Goal: Task Accomplishment & Management: Manage account settings

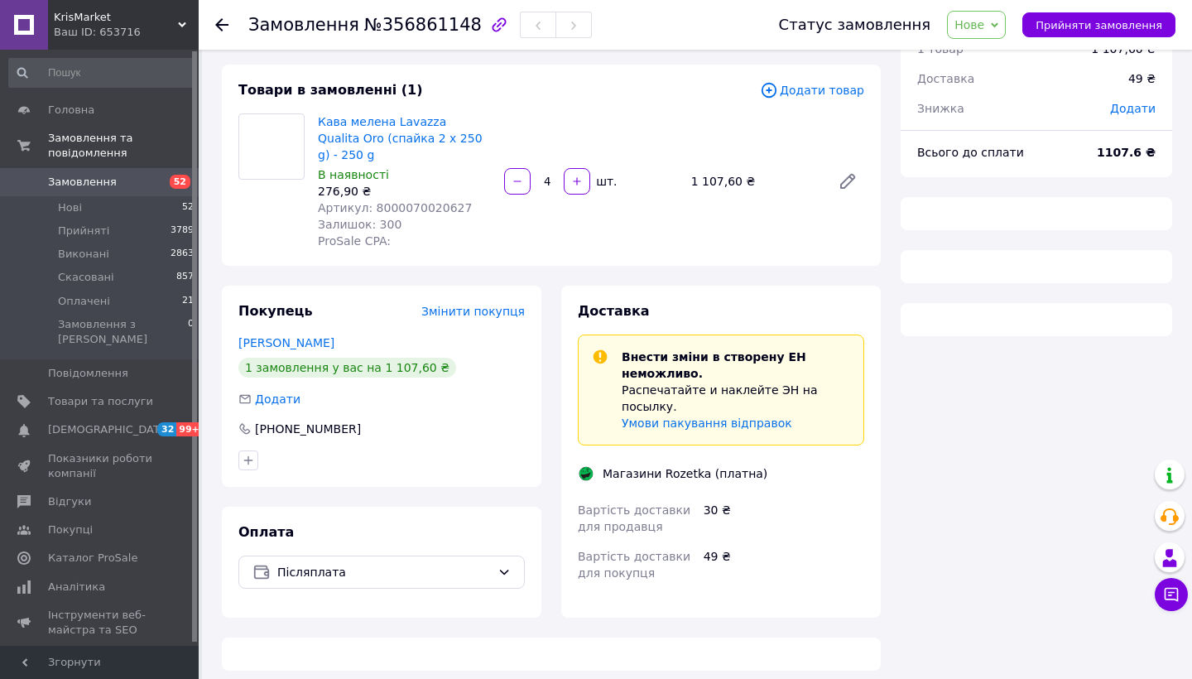
scroll to position [75, 0]
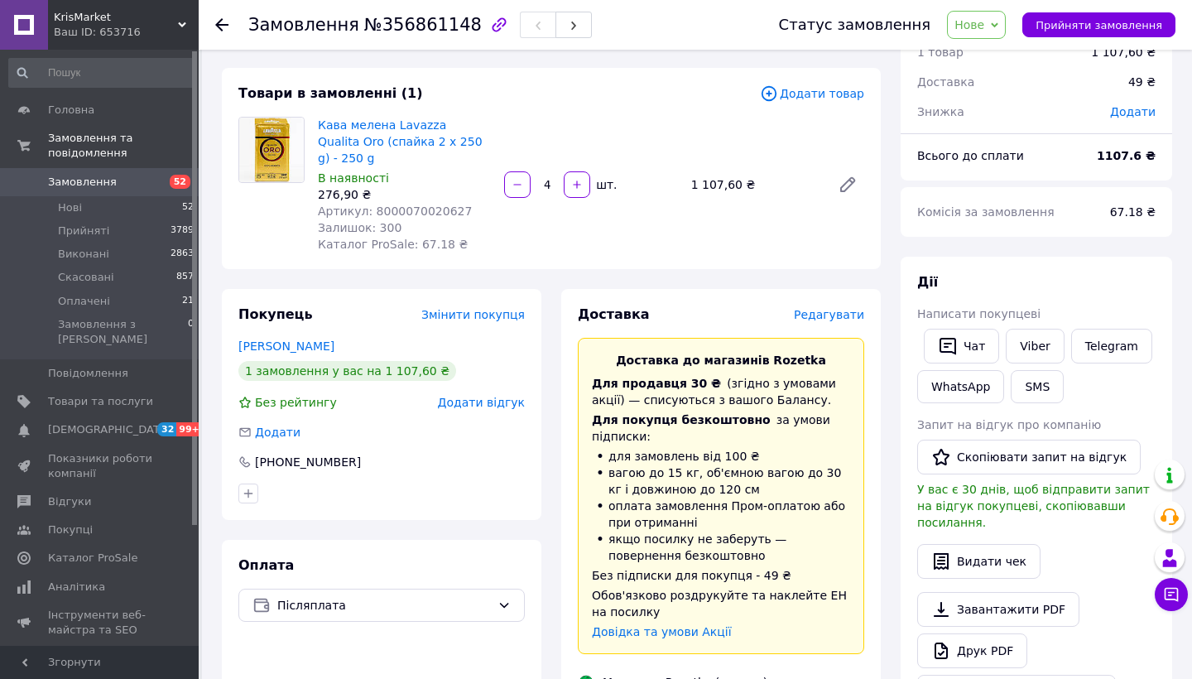
click at [137, 181] on span "Замовлення" at bounding box center [100, 182] width 105 height 15
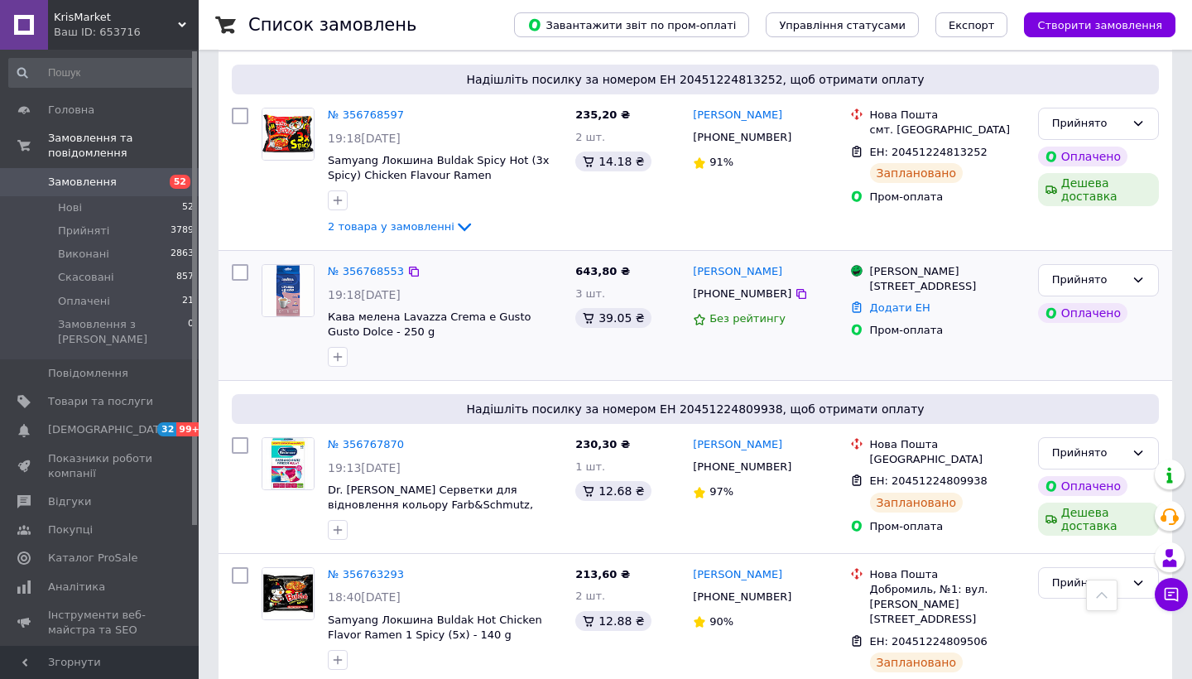
scroll to position [2907, 0]
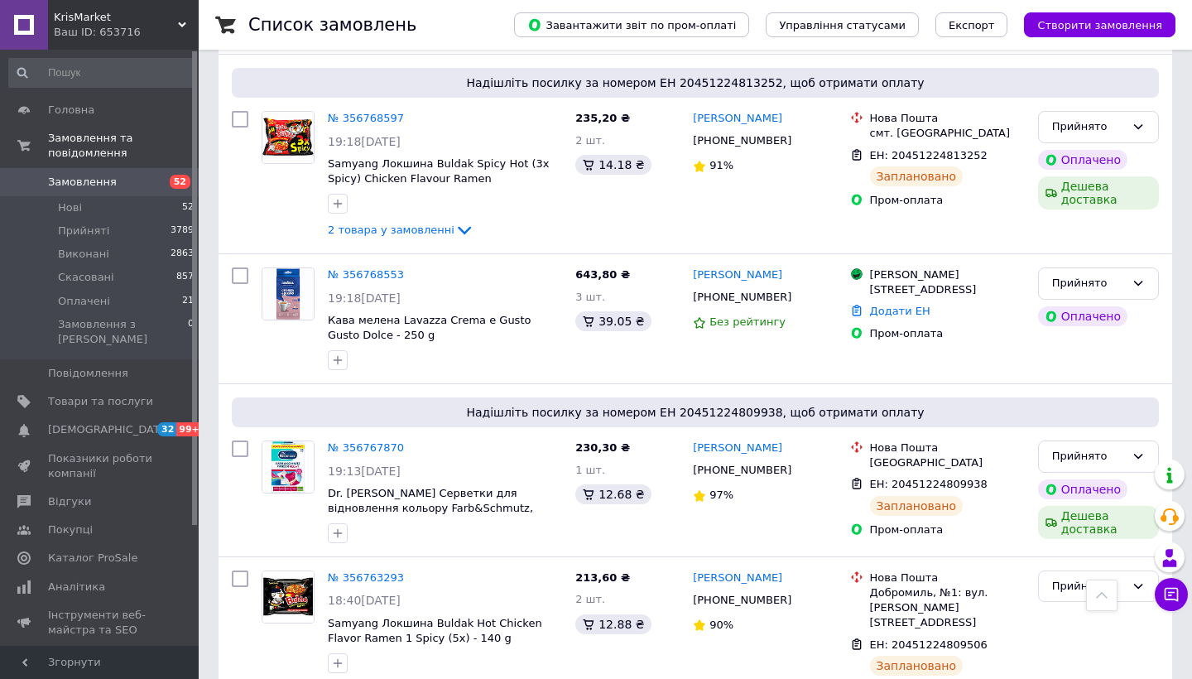
click at [158, 177] on span "52" at bounding box center [176, 182] width 46 height 15
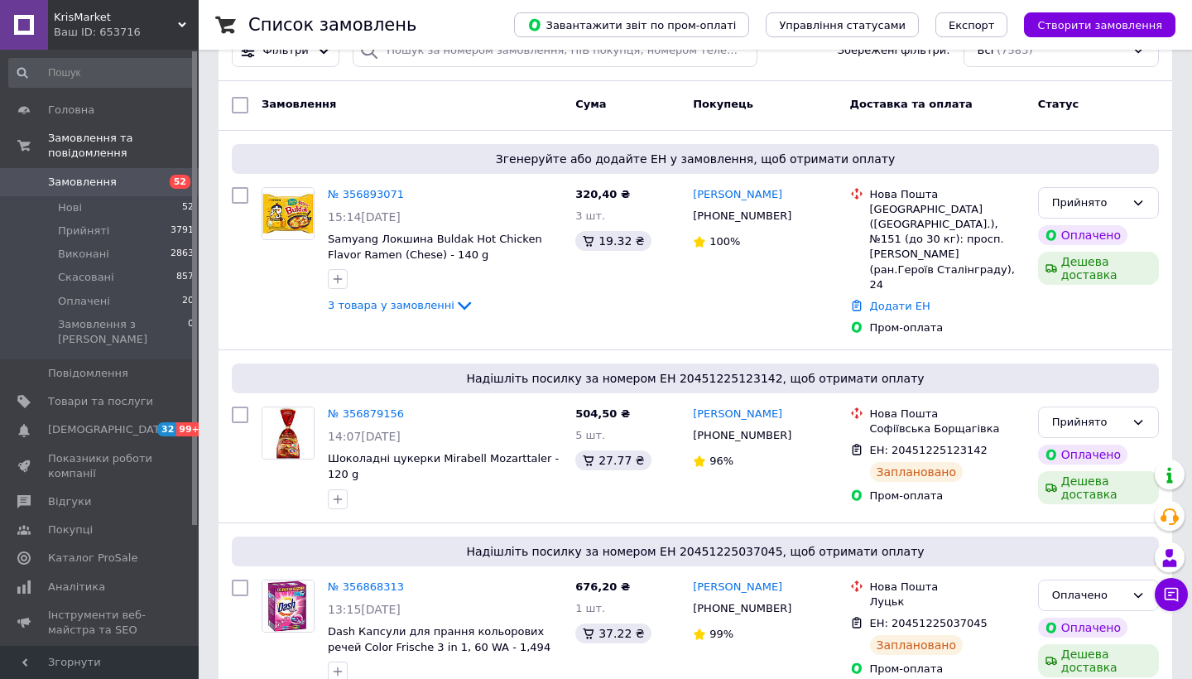
scroll to position [49, 0]
click at [363, 189] on link "№ 356893071" at bounding box center [366, 193] width 76 height 12
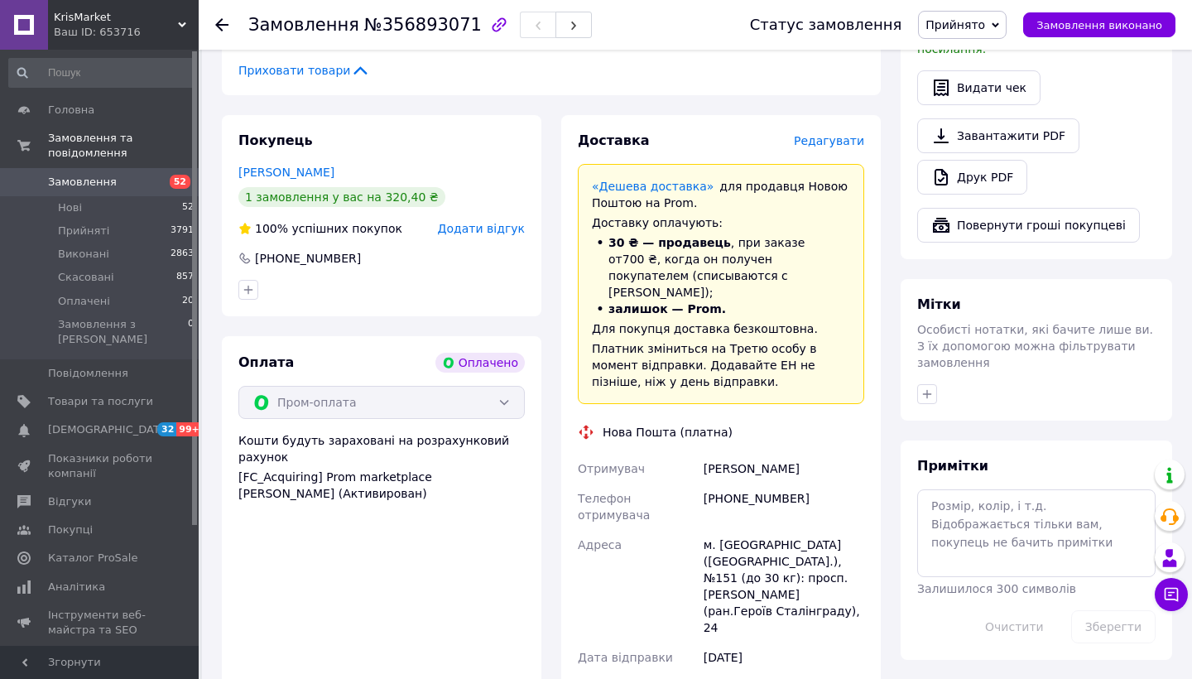
scroll to position [1056, 0]
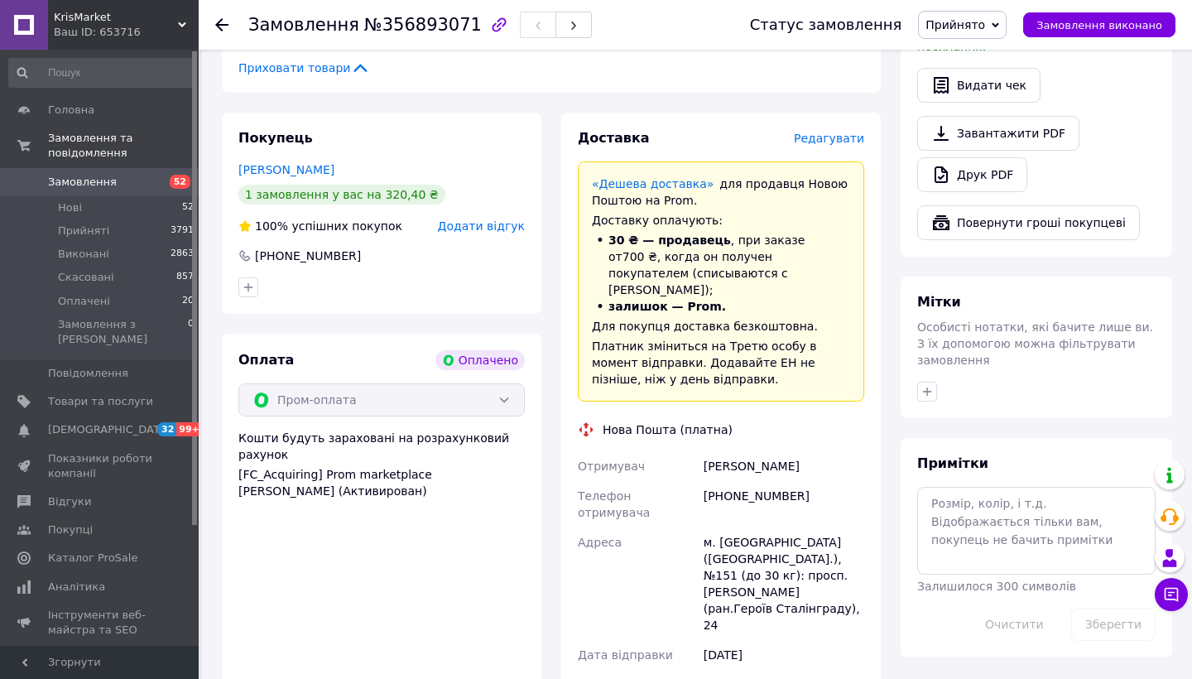
click at [844, 132] on span "Редагувати" at bounding box center [829, 138] width 70 height 13
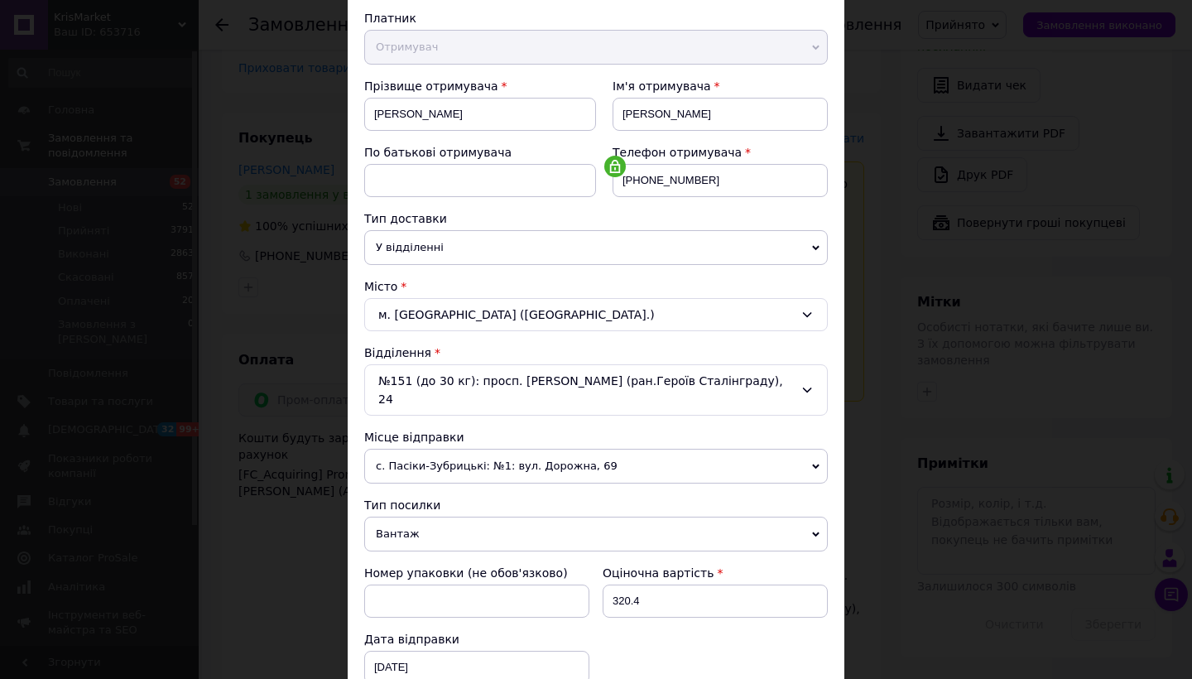
scroll to position [180, 0]
click at [633, 450] on span "с. Пасіки-Зубрицькі: №1: вул. Дорожна, 69" at bounding box center [596, 467] width 464 height 35
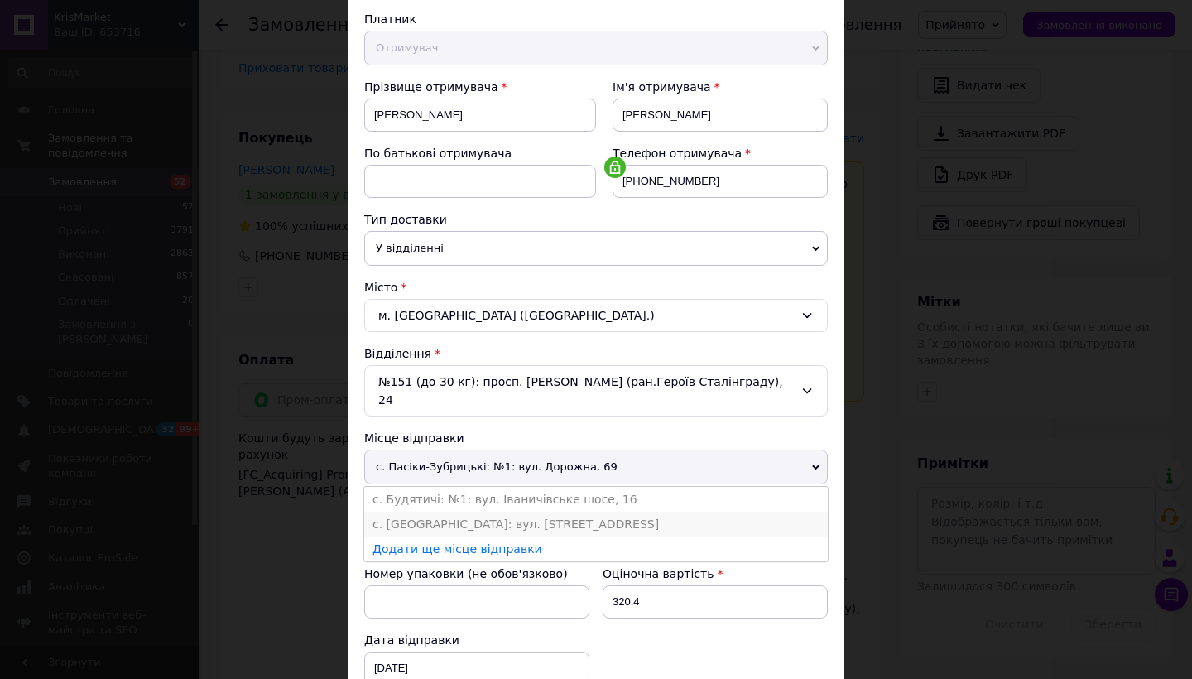
click at [622, 512] on li "с. Пасіки-Зубрицькі: вул. Пасічна д.47 кв.1" at bounding box center [596, 524] width 464 height 25
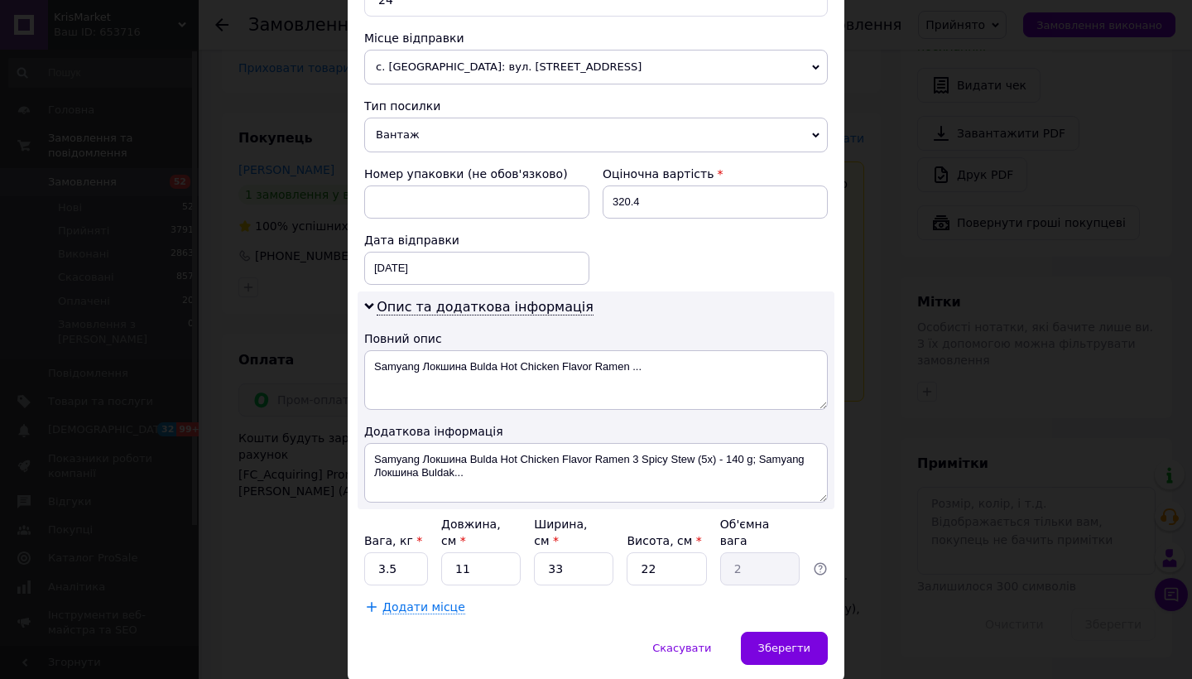
scroll to position [592, 0]
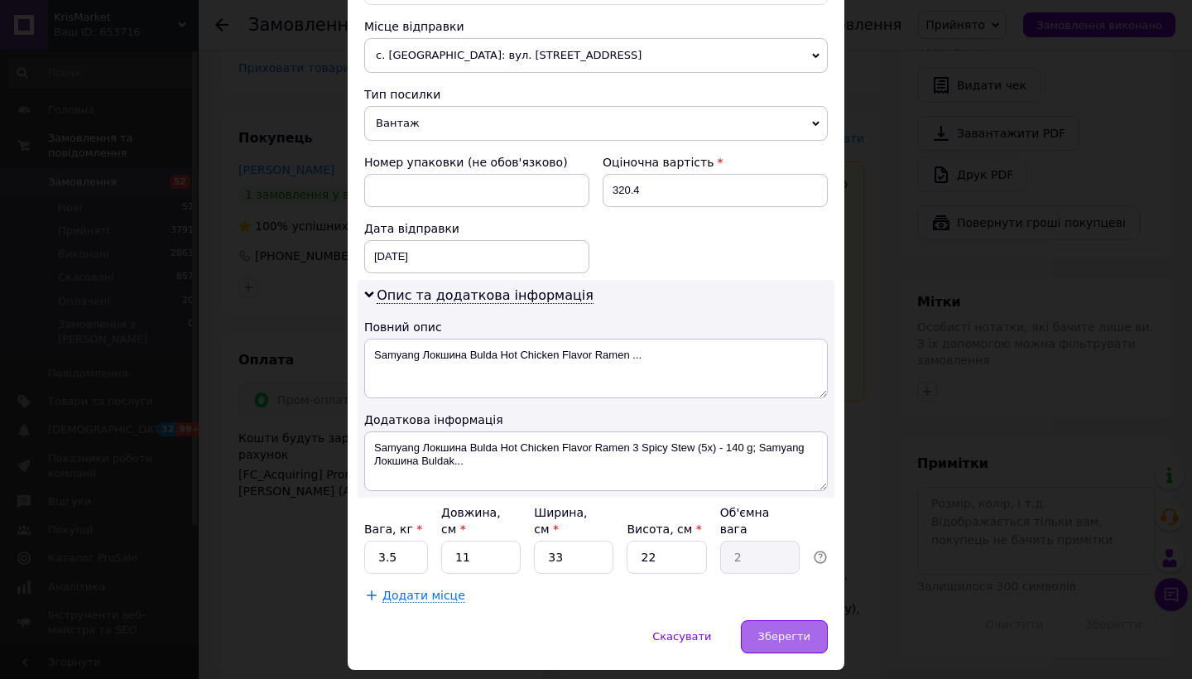
click at [755, 620] on div "Зберегти" at bounding box center [784, 636] width 87 height 33
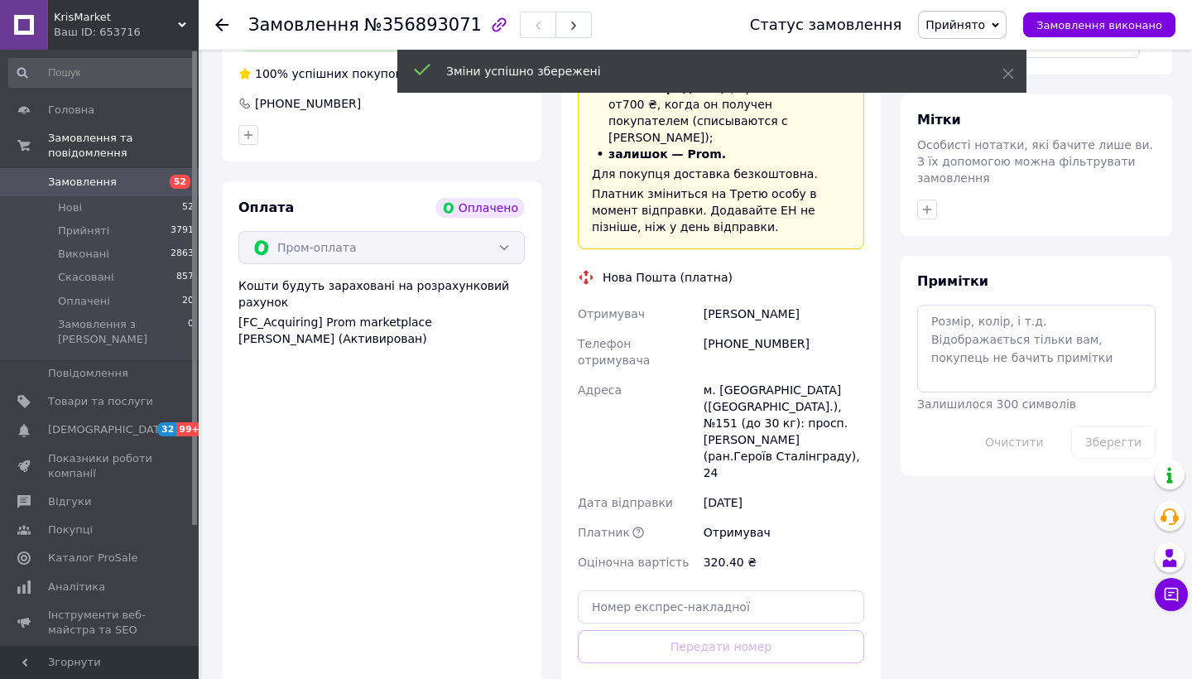
scroll to position [1219, 0]
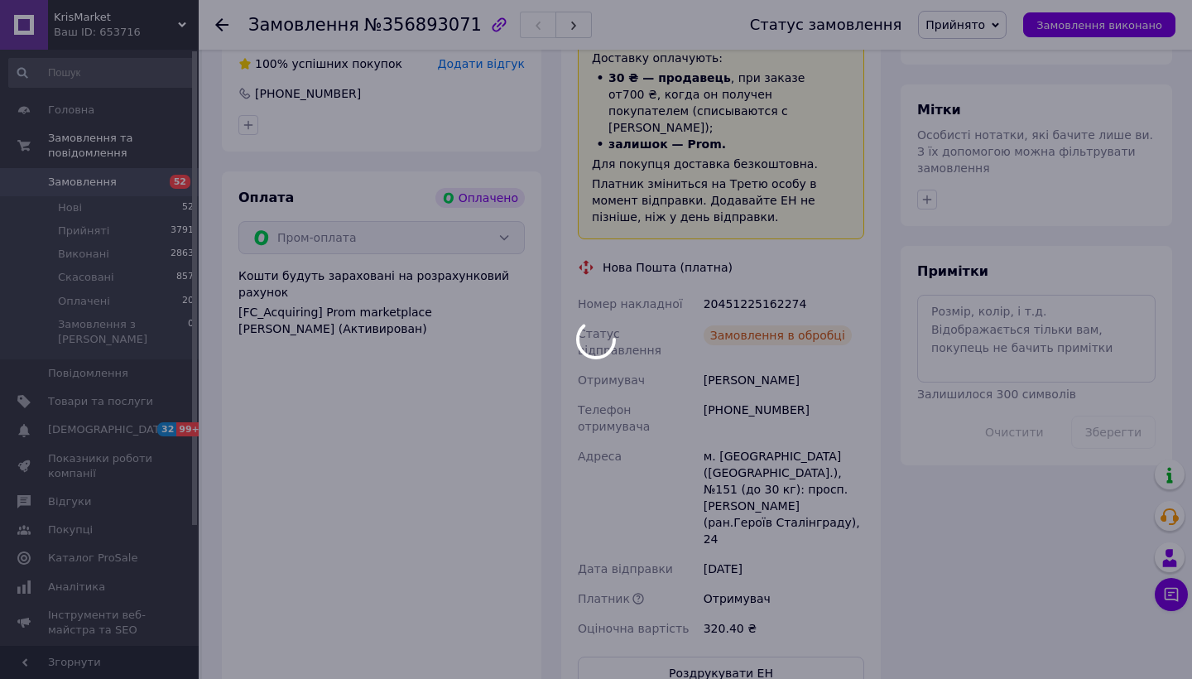
click at [737, 574] on div at bounding box center [596, 339] width 1192 height 679
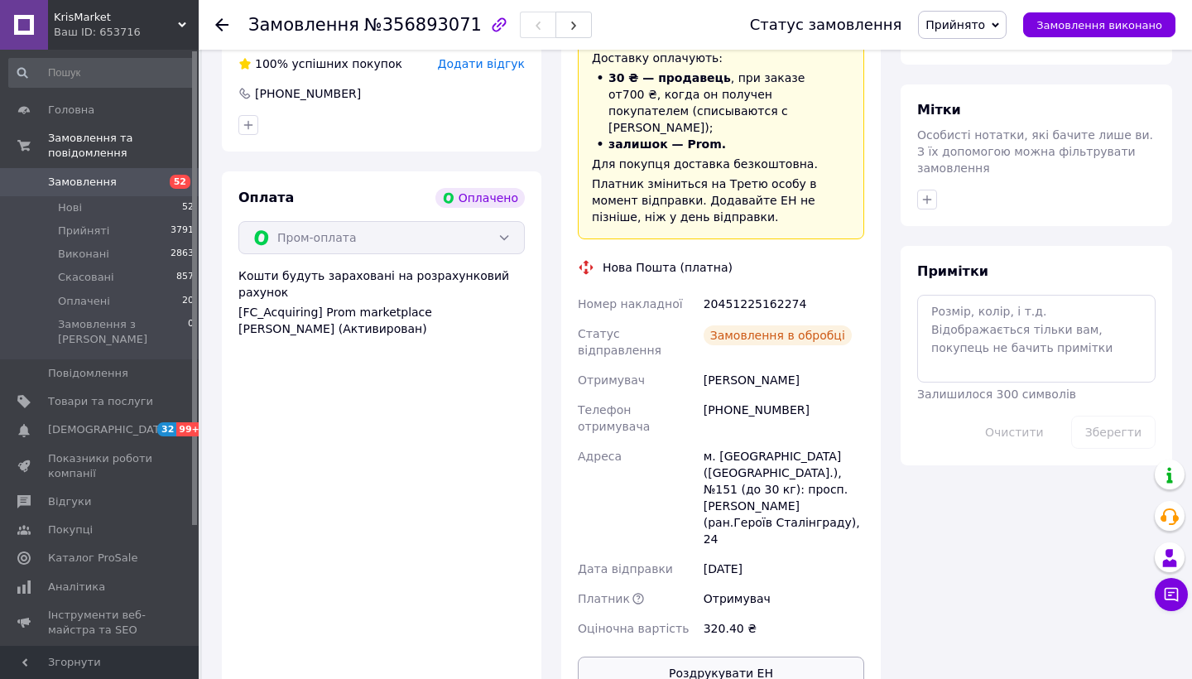
click at [736, 657] on button "Роздрукувати ЕН" at bounding box center [721, 673] width 286 height 33
click at [124, 177] on span "Замовлення" at bounding box center [100, 182] width 105 height 15
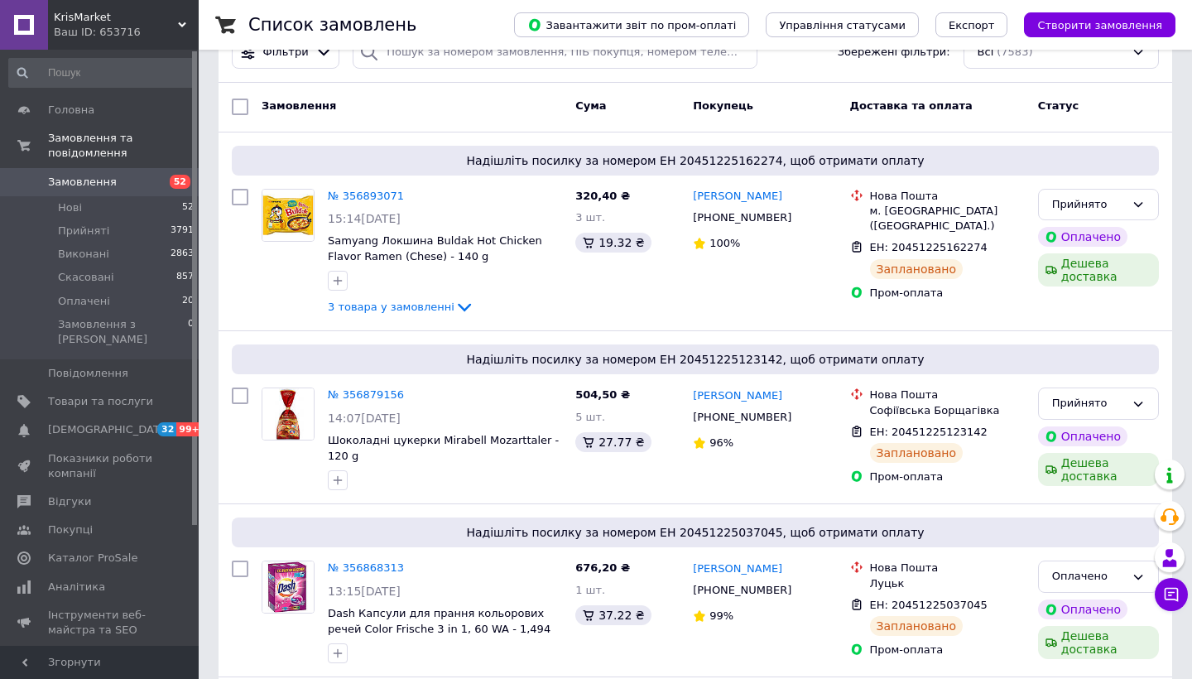
scroll to position [44, 0]
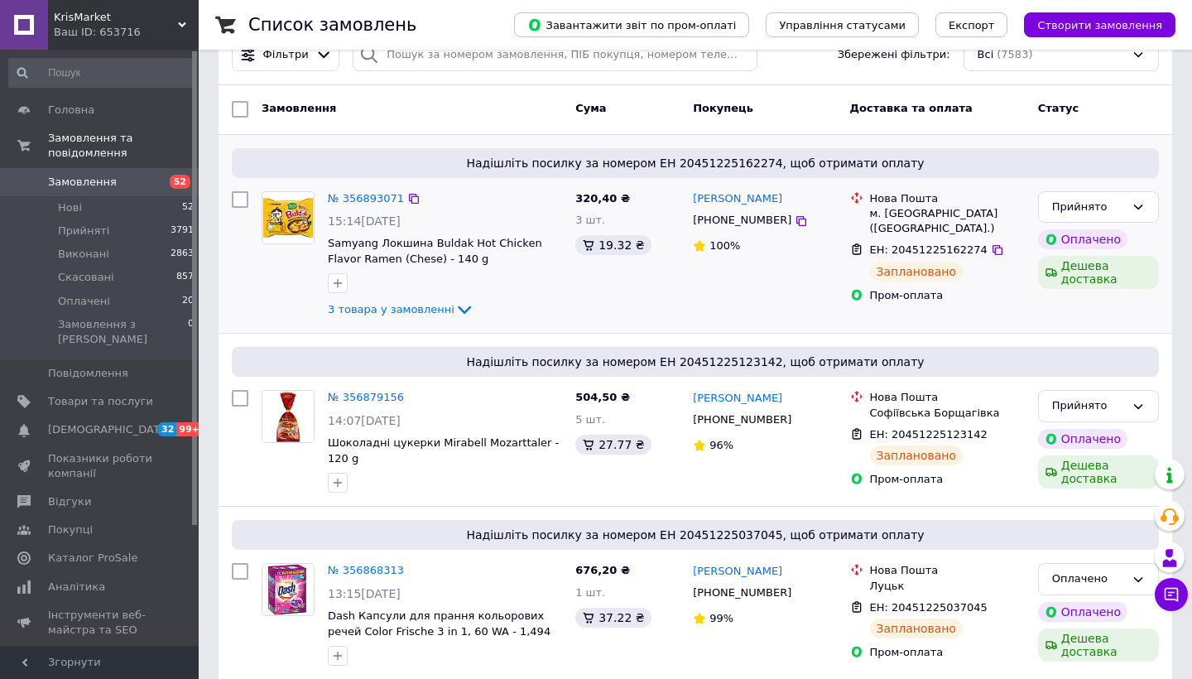
click at [378, 202] on link "№ 356893071" at bounding box center [366, 198] width 76 height 12
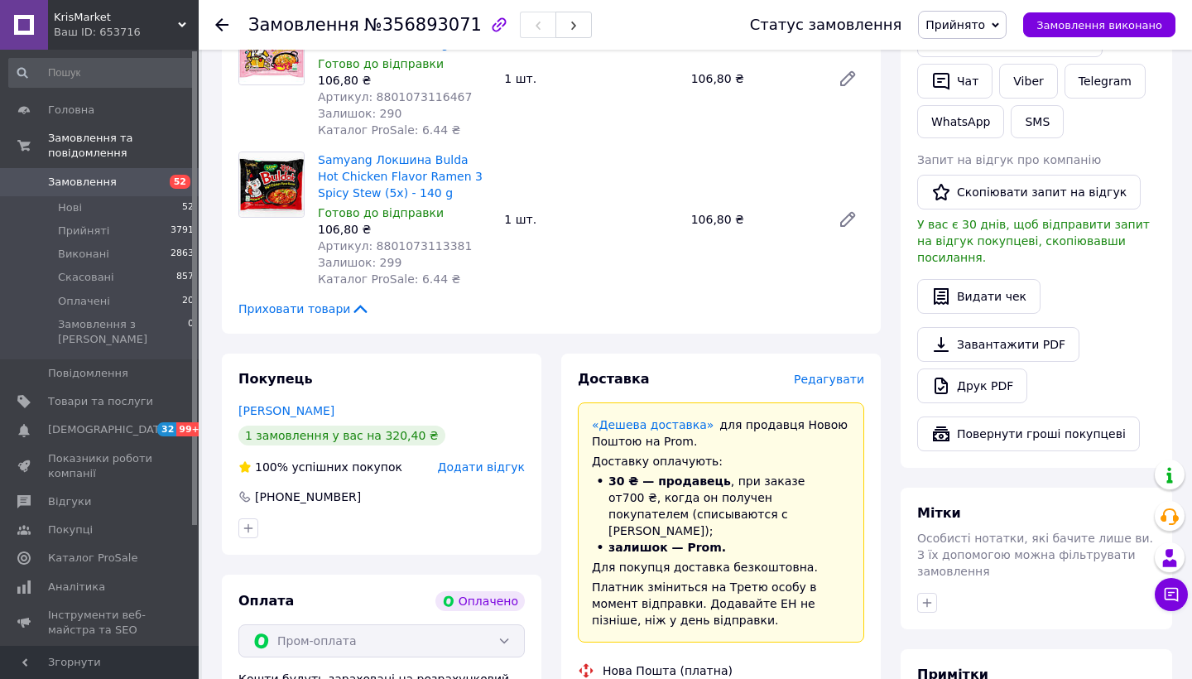
scroll to position [836, 0]
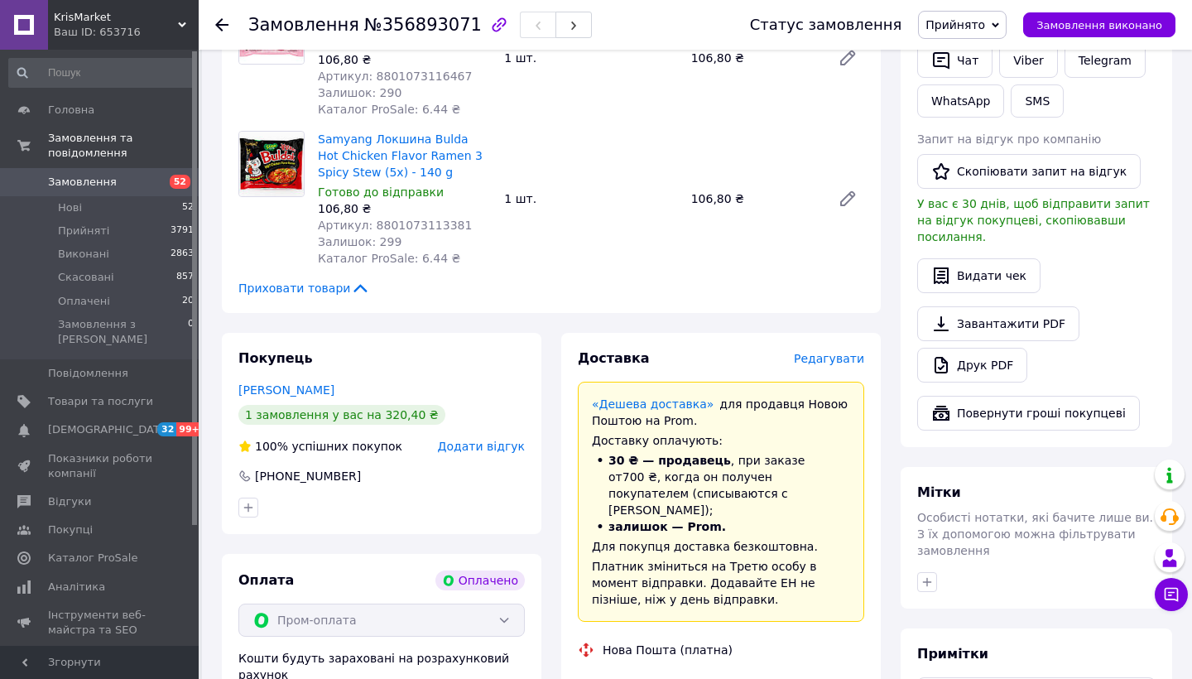
drag, startPoint x: 357, startPoint y: 360, endPoint x: 237, endPoint y: 357, distance: 120.1
click at [237, 357] on div "Покупець Козаченко Максим 1 замовлення у вас на 320,40 ₴ 100% успішних покупок …" at bounding box center [382, 433] width 320 height 201
copy link "Козаченко Максим"
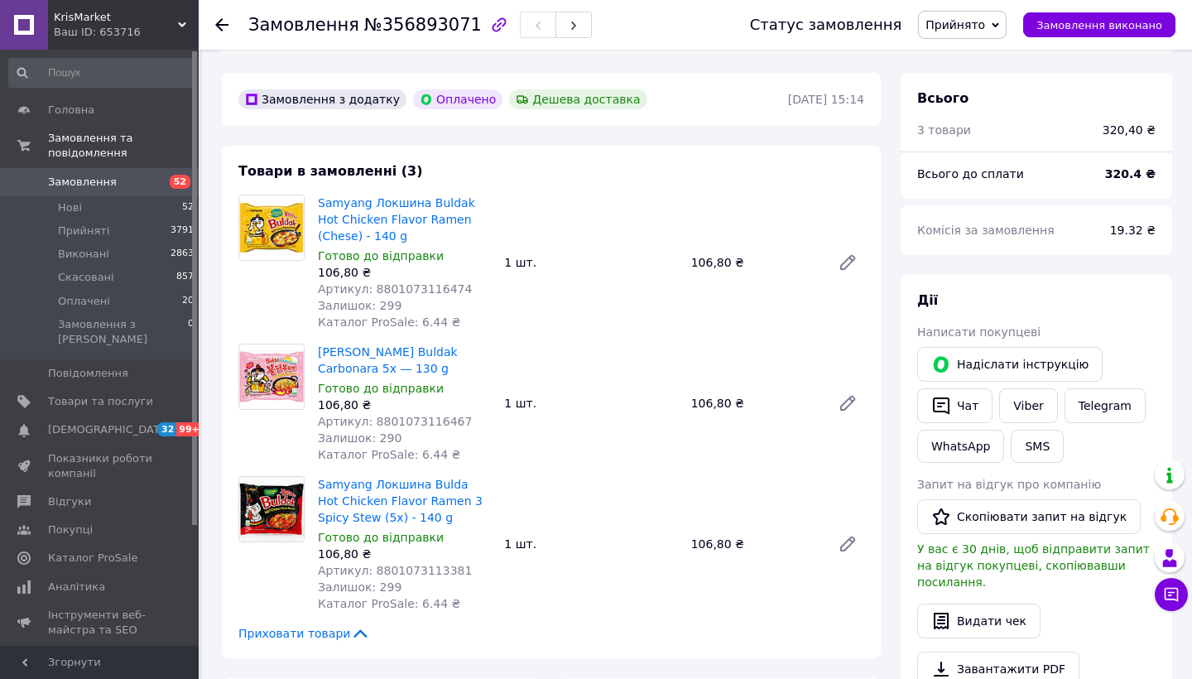
scroll to position [489, 0]
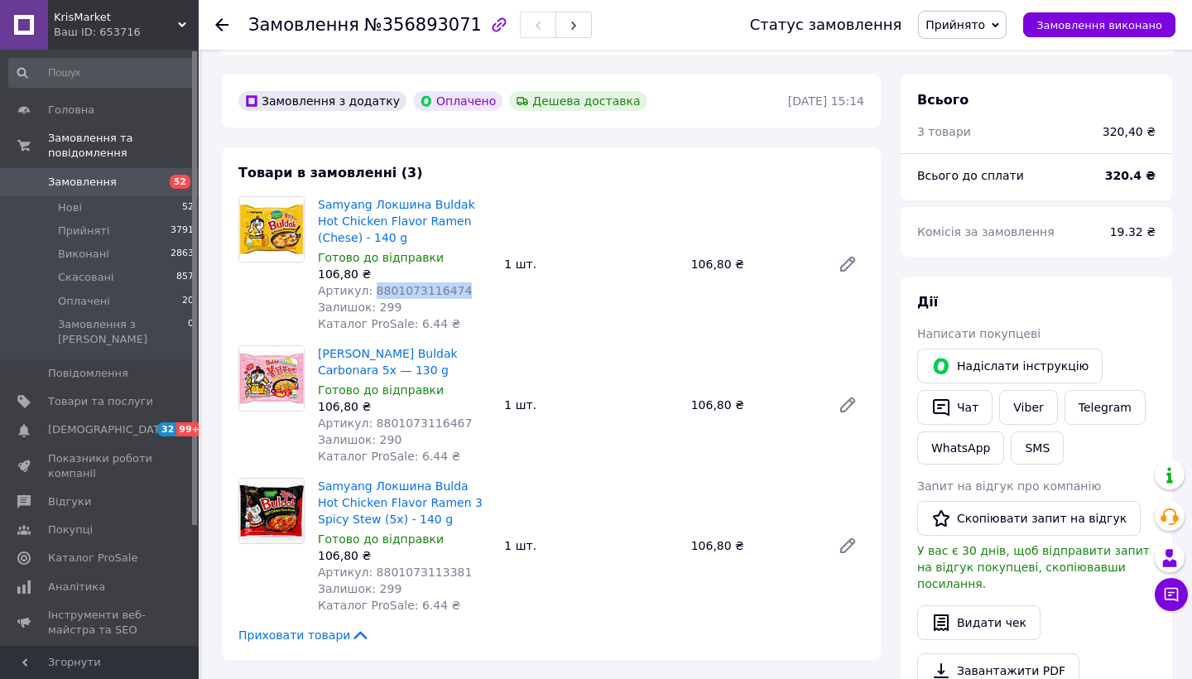
drag, startPoint x: 463, startPoint y: 265, endPoint x: 372, endPoint y: 257, distance: 91.4
click at [372, 282] on div "Артикул: 8801073116474" at bounding box center [404, 290] width 173 height 17
copy span "8801073116474"
click at [410, 398] on div "106,80 ₴" at bounding box center [404, 406] width 173 height 17
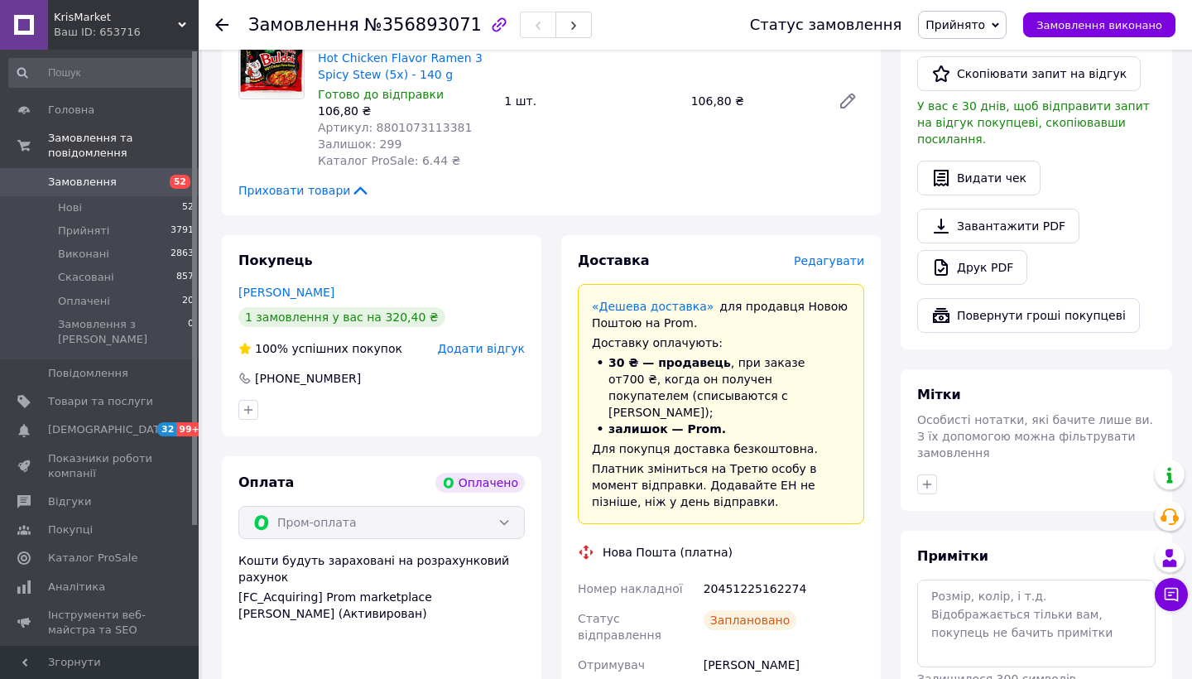
scroll to position [963, 0]
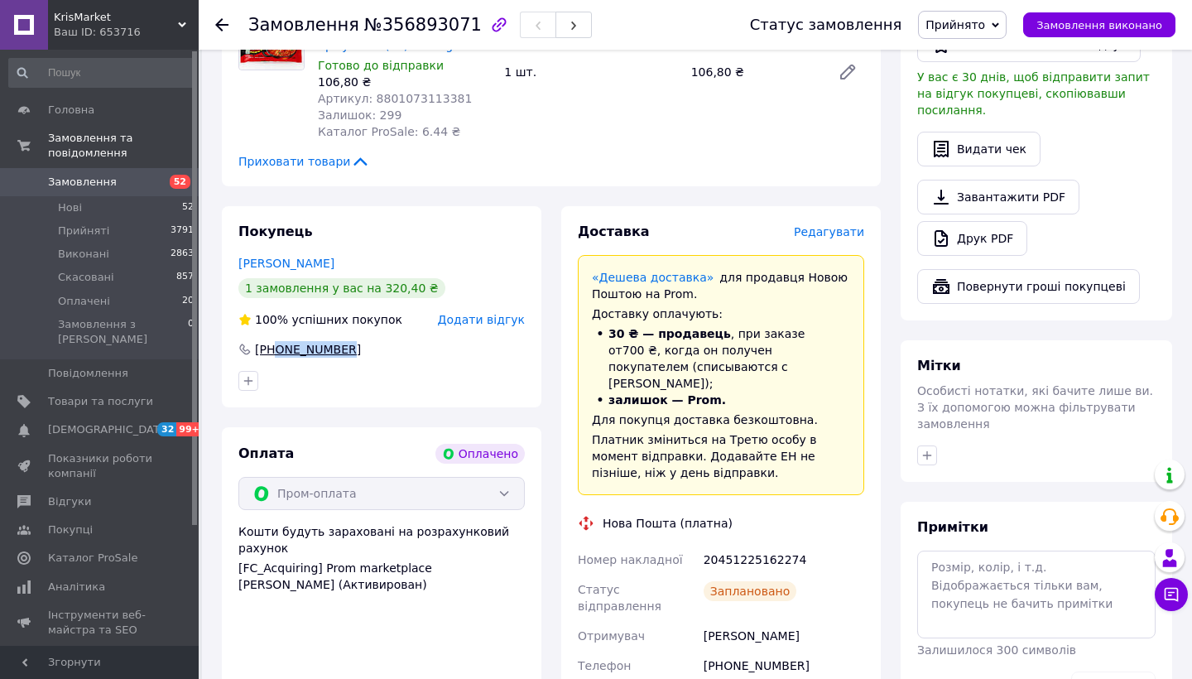
drag, startPoint x: 357, startPoint y: 322, endPoint x: 278, endPoint y: 320, distance: 78.7
click at [278, 341] on div "+380502598039" at bounding box center [381, 349] width 286 height 17
copy div "0502598039"
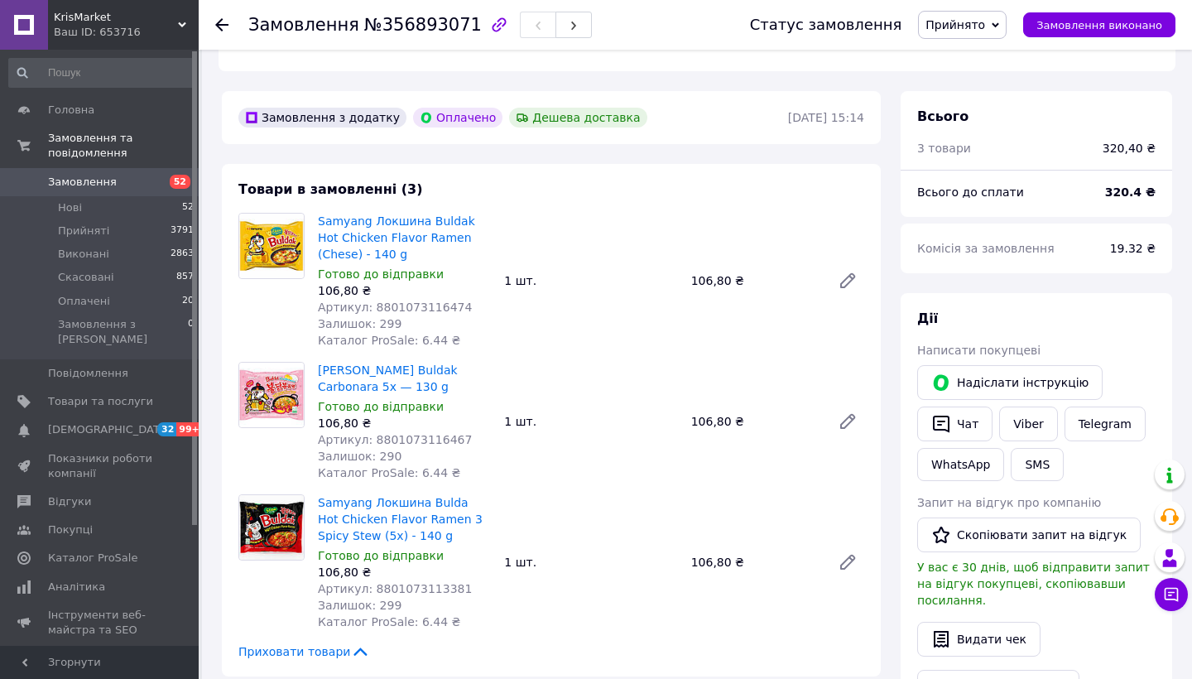
scroll to position [473, 0]
drag, startPoint x: 459, startPoint y: 278, endPoint x: 369, endPoint y: 276, distance: 90.3
click at [369, 299] on div "Артикул: 8801073116474" at bounding box center [404, 307] width 173 height 17
copy span "8801073116474"
drag, startPoint x: 485, startPoint y: 410, endPoint x: 373, endPoint y: 408, distance: 112.6
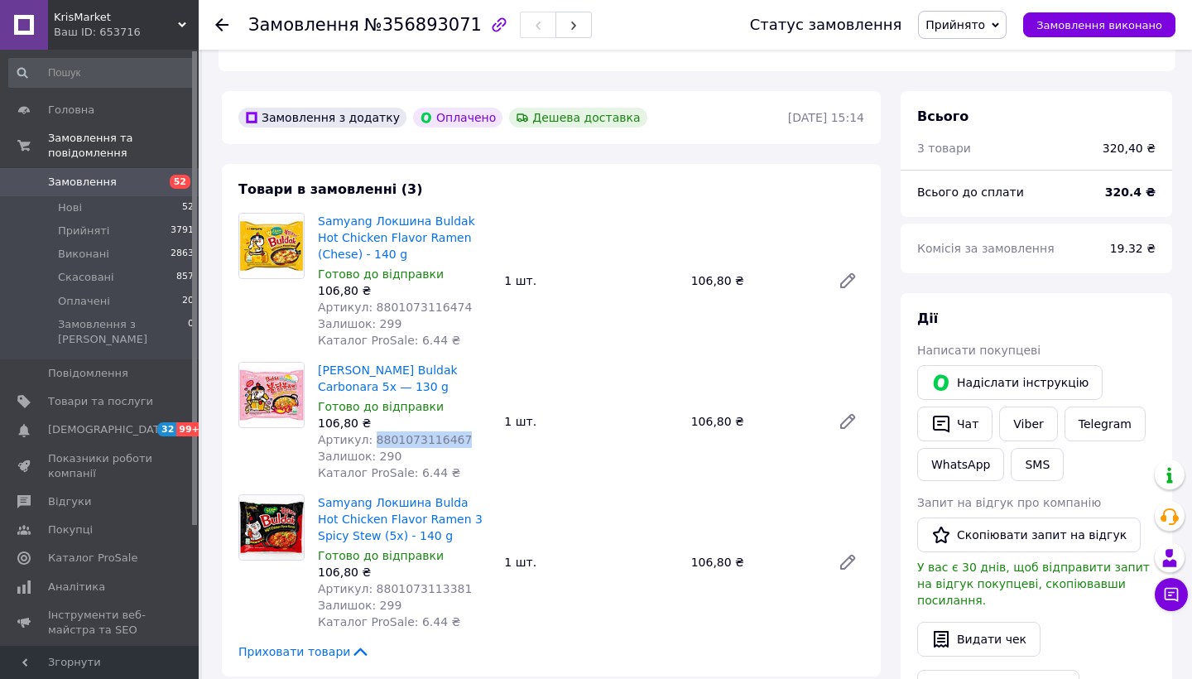
click at [373, 431] on div "Артикул: 8801073116467" at bounding box center [404, 439] width 173 height 17
copy span "8801073116467"
drag, startPoint x: 466, startPoint y: 552, endPoint x: 373, endPoint y: 554, distance: 92.7
click at [373, 580] on div "Артикул: 8801073113381" at bounding box center [404, 588] width 173 height 17
copy span "8801073113381"
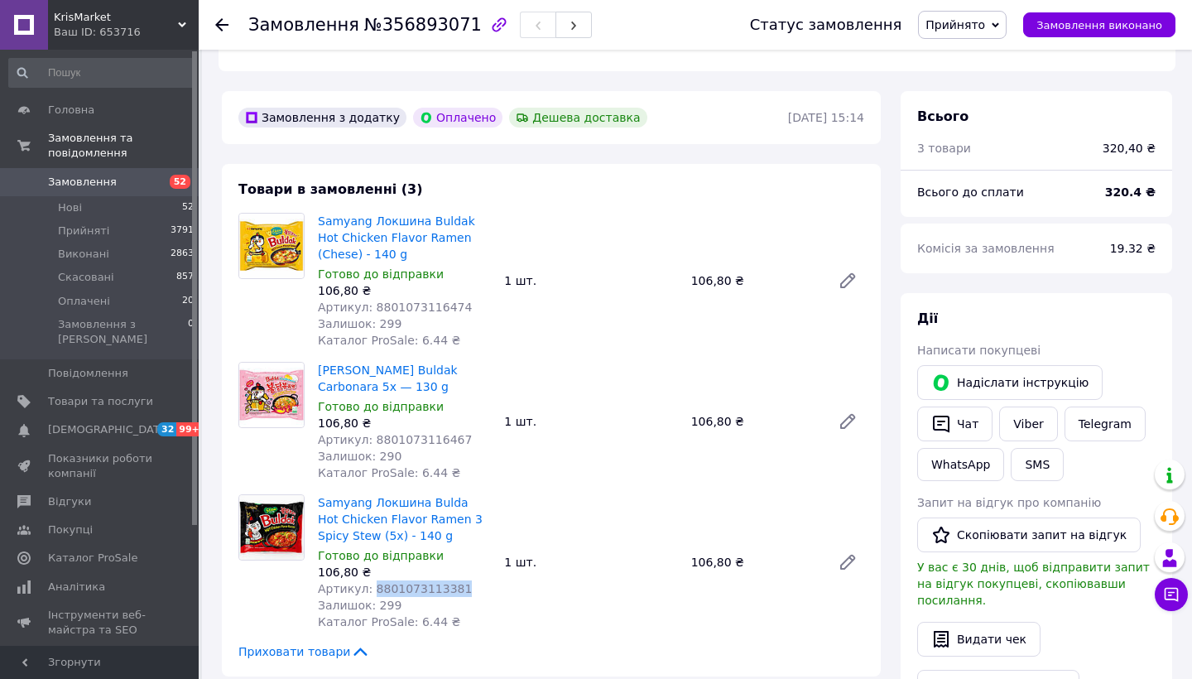
click at [97, 189] on link "Замовлення 52" at bounding box center [102, 182] width 204 height 28
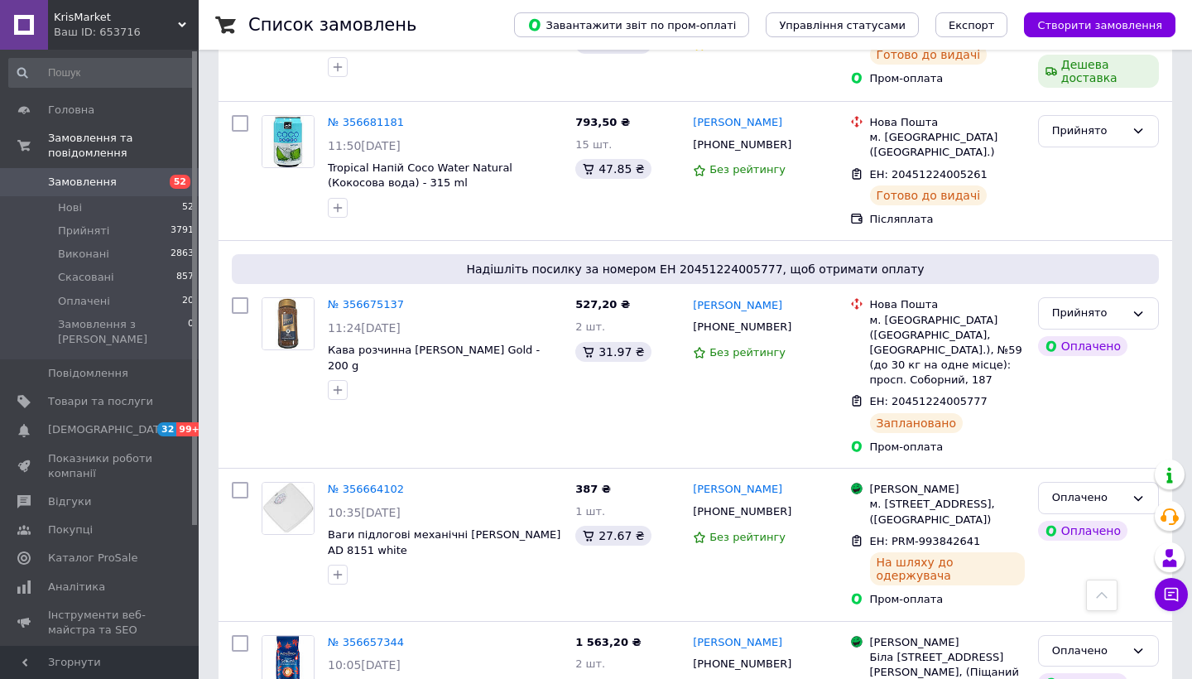
scroll to position [6029, 0]
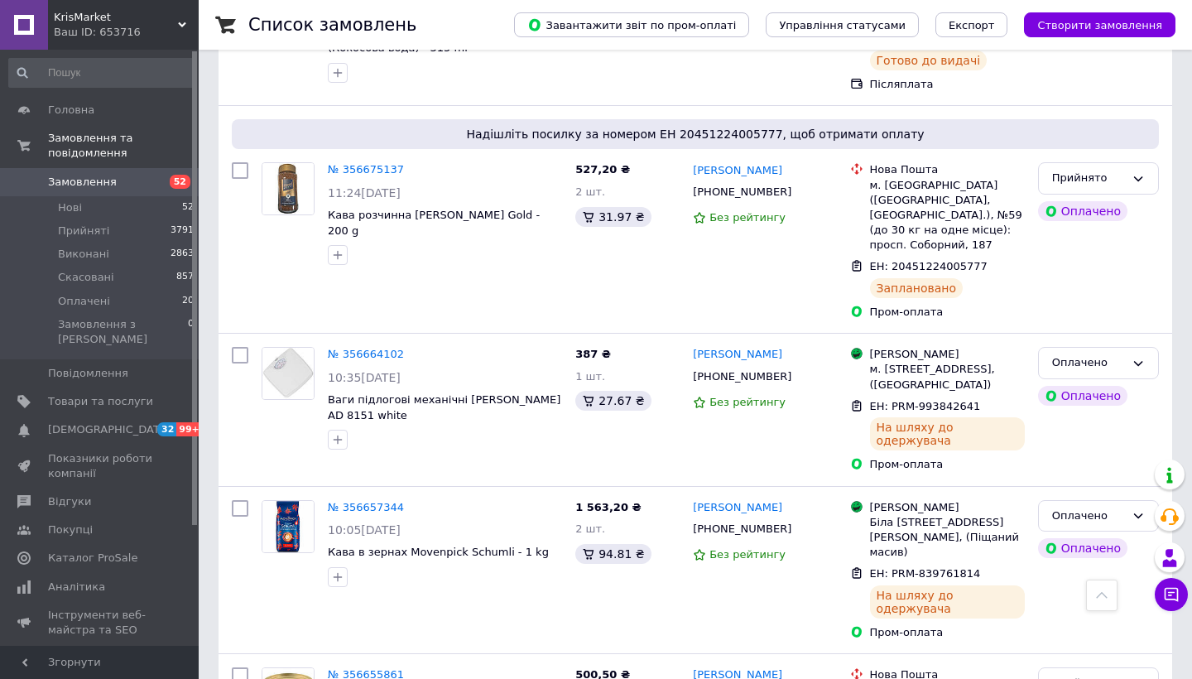
click at [136, 185] on span "Замовлення" at bounding box center [100, 182] width 105 height 15
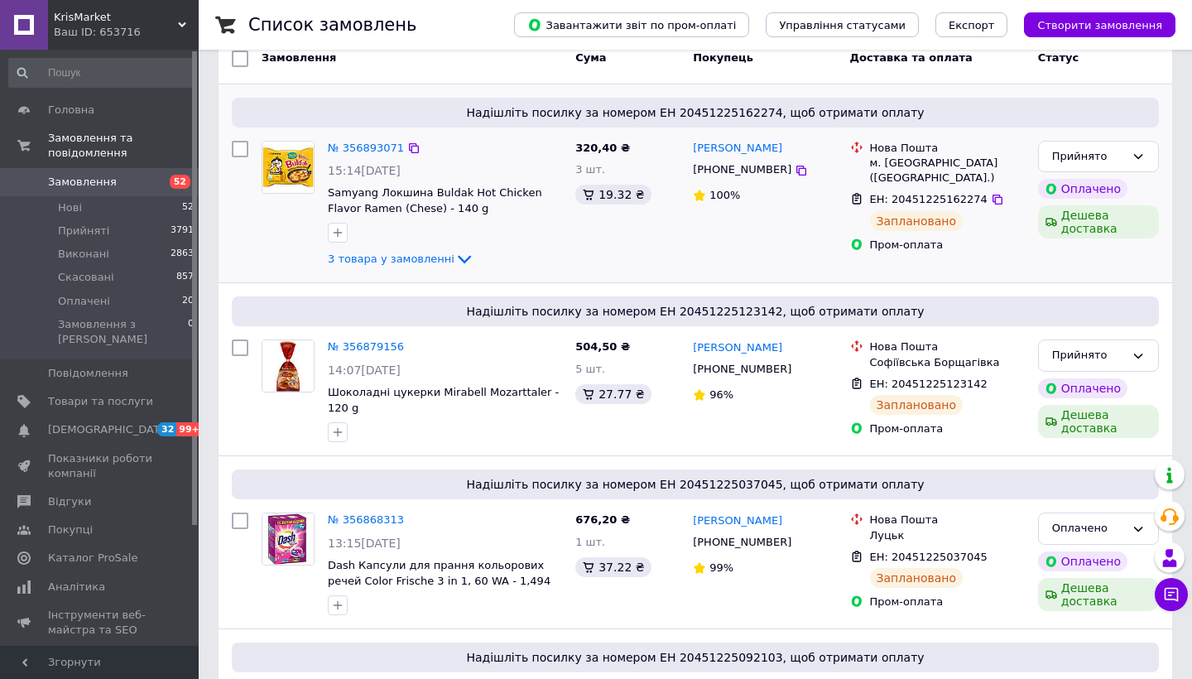
scroll to position [118, 0]
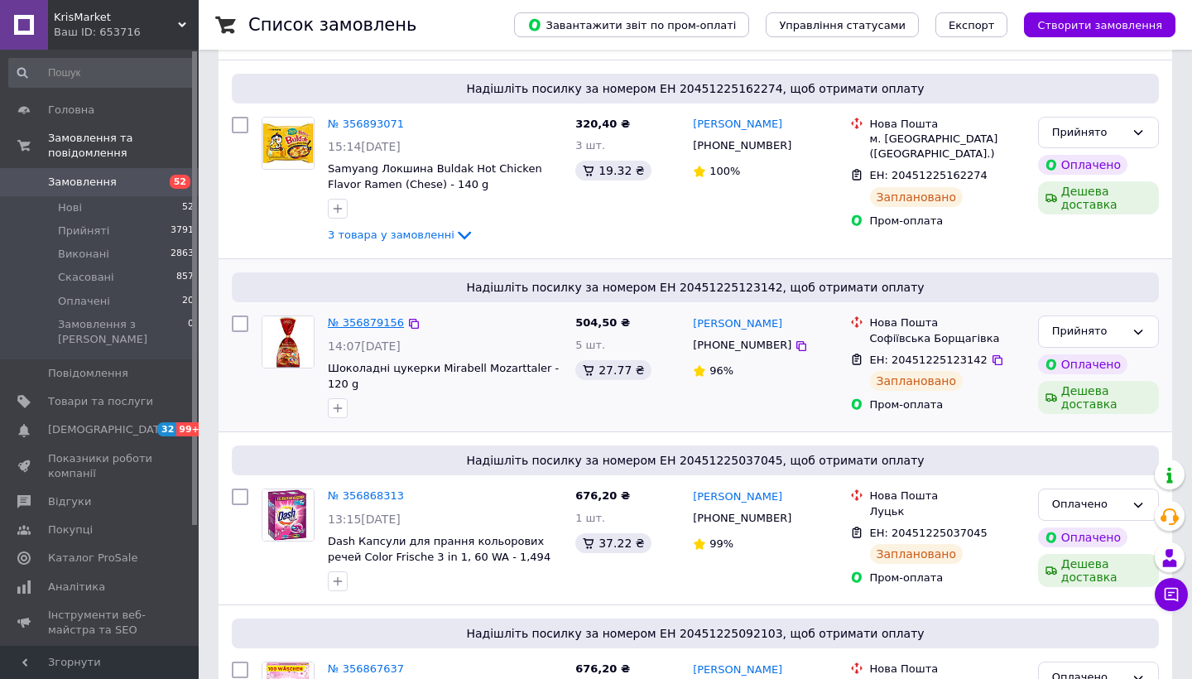
click at [346, 327] on link "№ 356879156" at bounding box center [366, 322] width 76 height 12
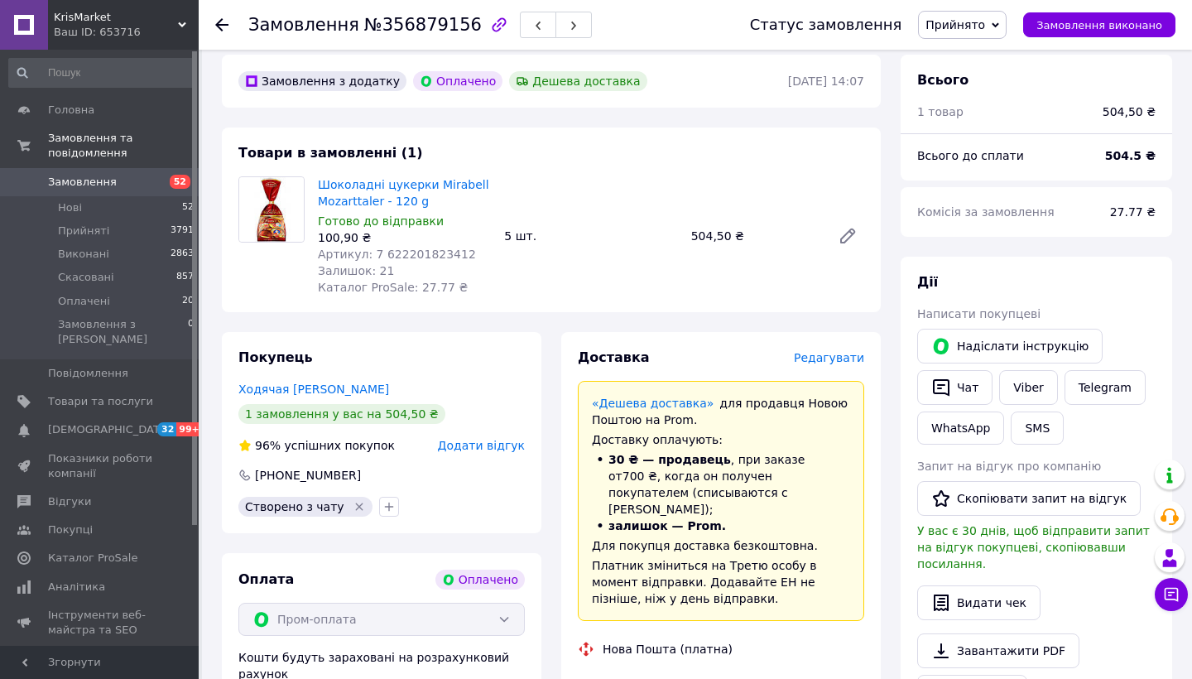
scroll to position [510, 0]
drag, startPoint x: 322, startPoint y: 358, endPoint x: 240, endPoint y: 352, distance: 82.2
click at [240, 380] on div "Ходячая Юлия" at bounding box center [381, 388] width 286 height 17
copy link "Ходячая Юлия"
click at [114, 185] on span "Замовлення" at bounding box center [100, 182] width 105 height 15
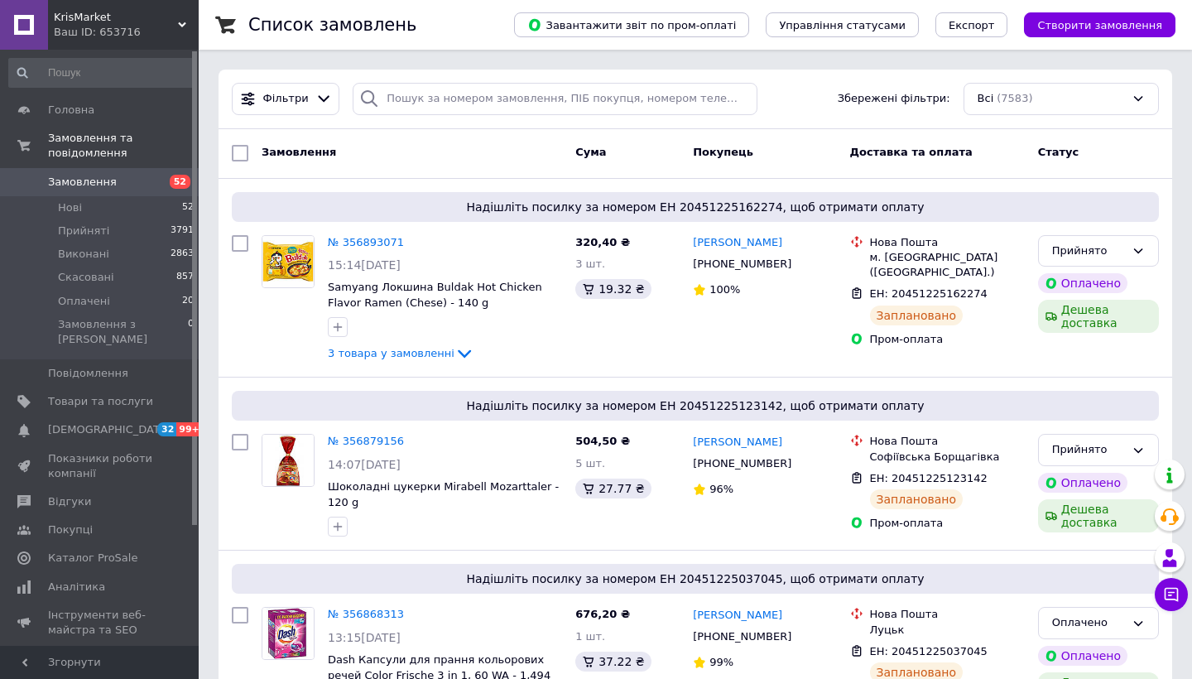
click at [114, 178] on span "Замовлення" at bounding box center [100, 182] width 105 height 15
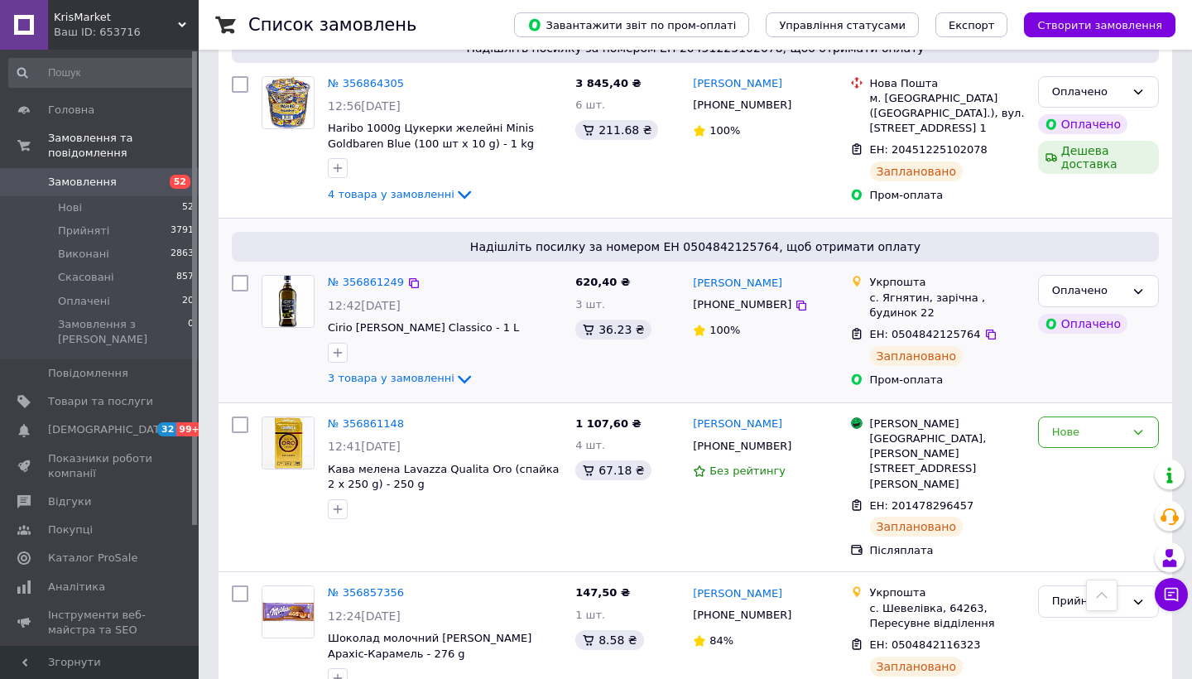
scroll to position [1125, 0]
click at [1123, 435] on div "Нове" at bounding box center [1088, 433] width 73 height 17
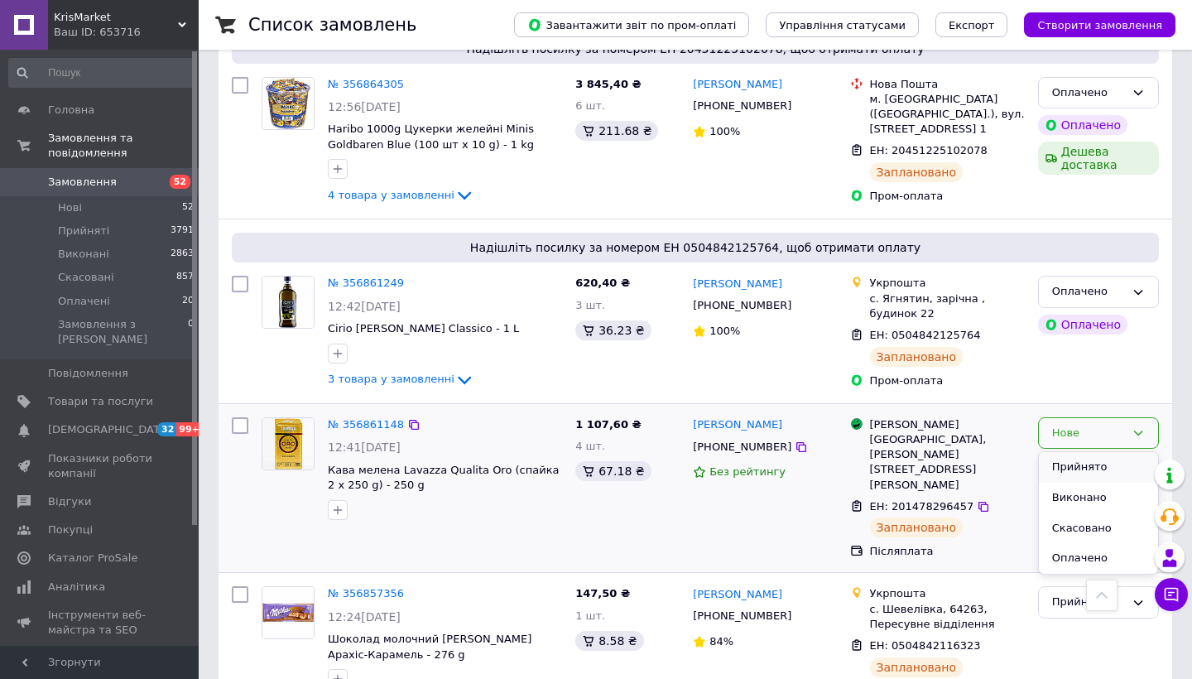
click at [1111, 459] on li "Прийнято" at bounding box center [1098, 467] width 119 height 31
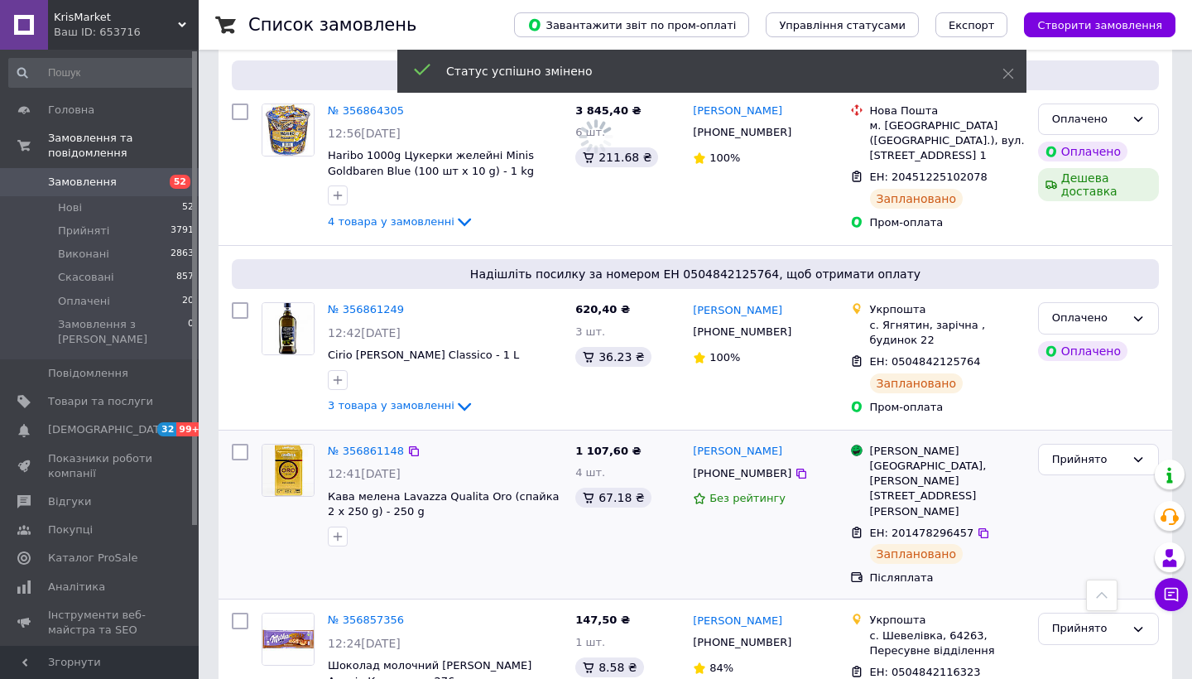
scroll to position [1098, 0]
click at [1134, 321] on icon at bounding box center [1138, 319] width 13 height 13
click at [1128, 348] on li "Прийнято" at bounding box center [1098, 354] width 119 height 31
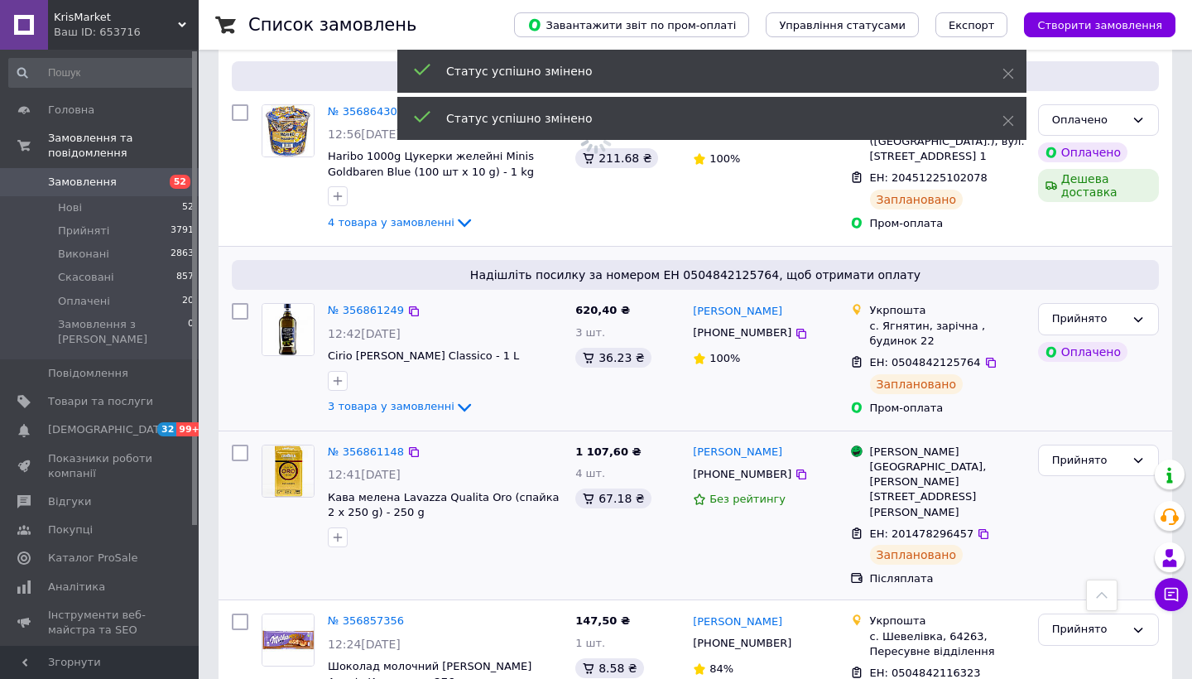
scroll to position [919, 0]
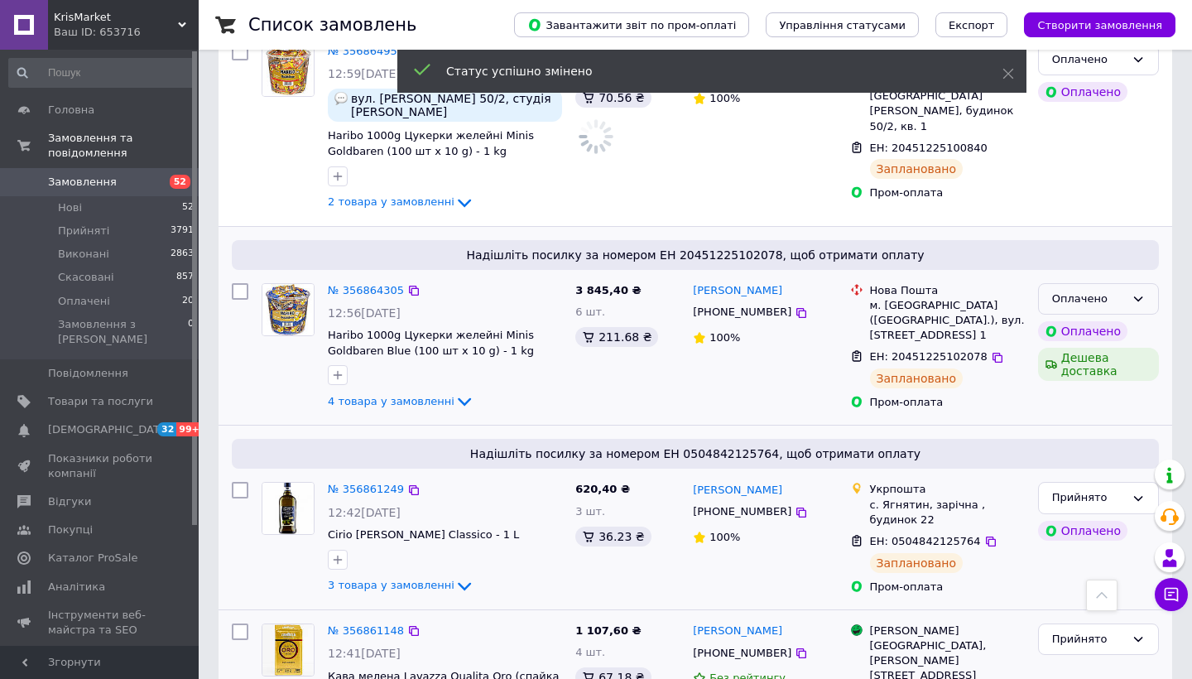
click at [1143, 305] on icon at bounding box center [1138, 298] width 13 height 13
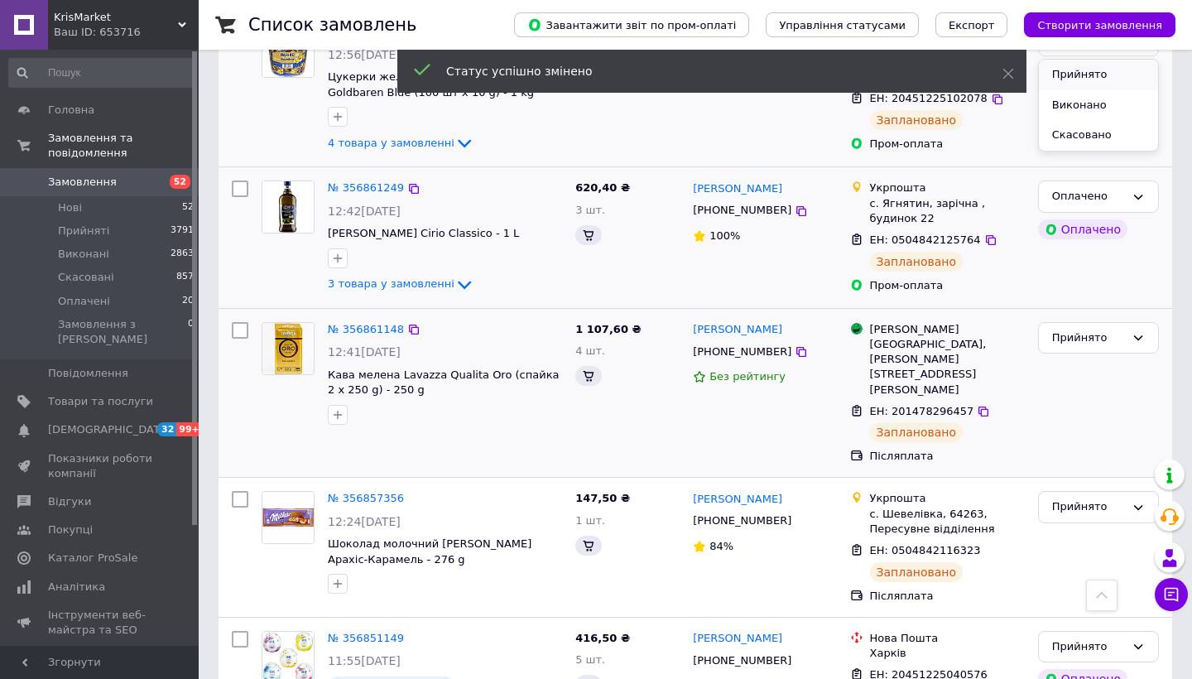
click at [1141, 331] on div "Прийнято" at bounding box center [1098, 338] width 121 height 32
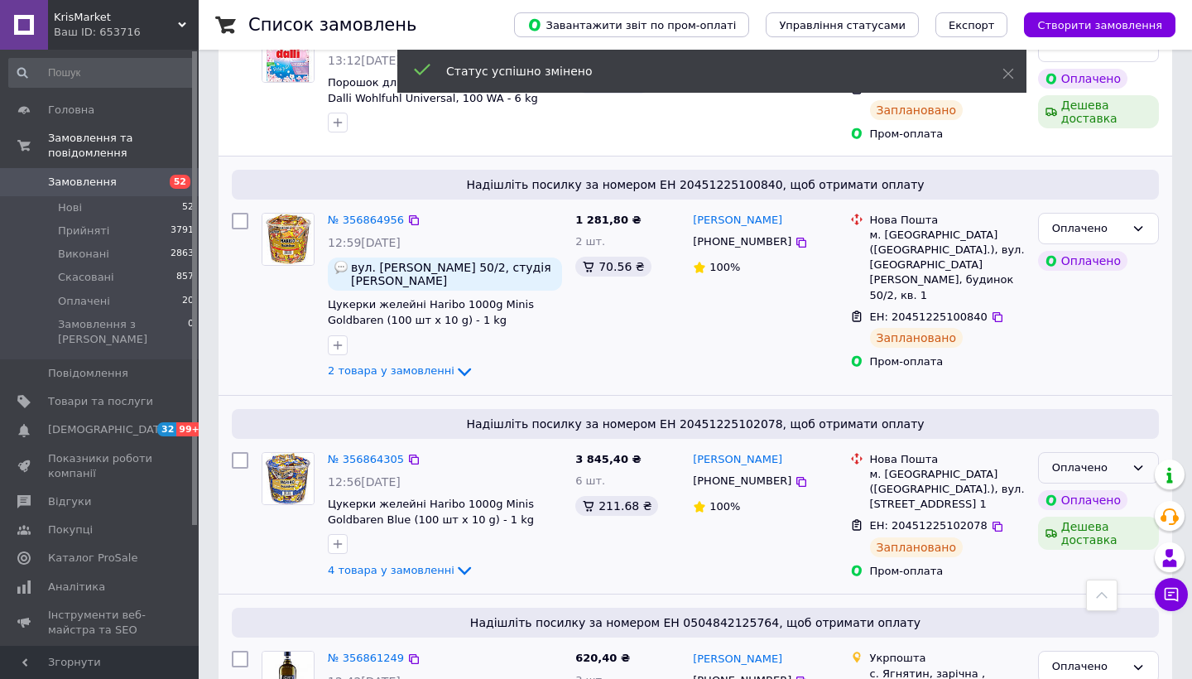
scroll to position [746, 0]
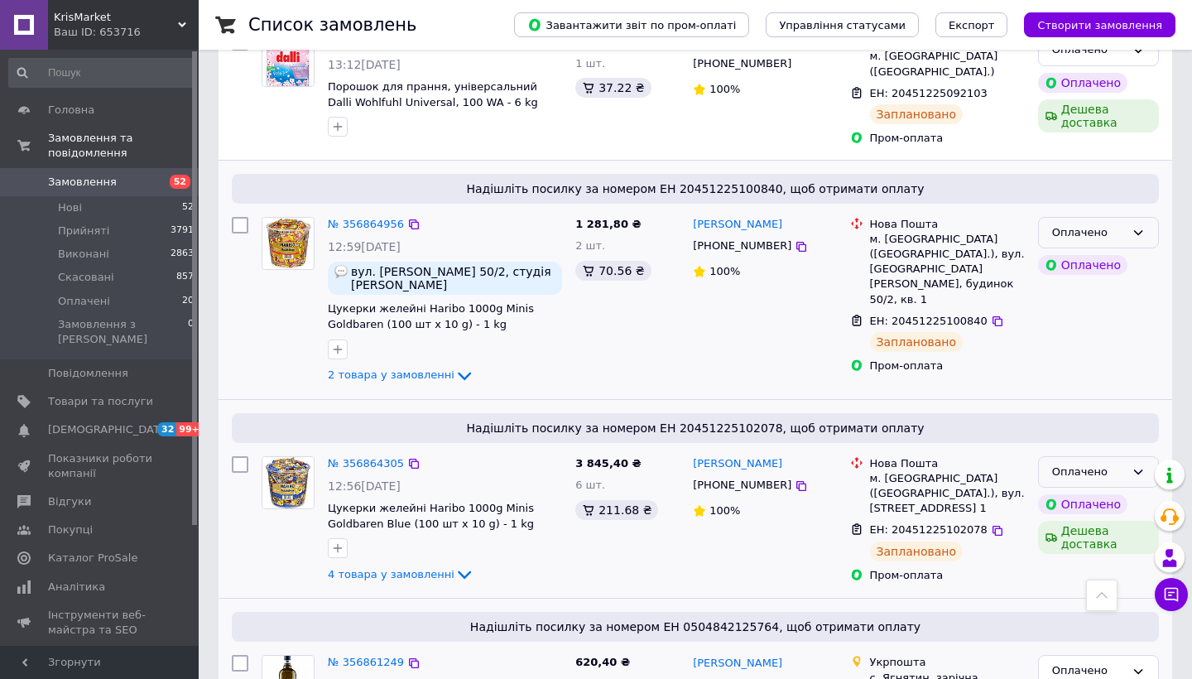
click at [1141, 232] on icon at bounding box center [1138, 232] width 13 height 13
click at [1133, 267] on li "Прийнято" at bounding box center [1098, 267] width 119 height 31
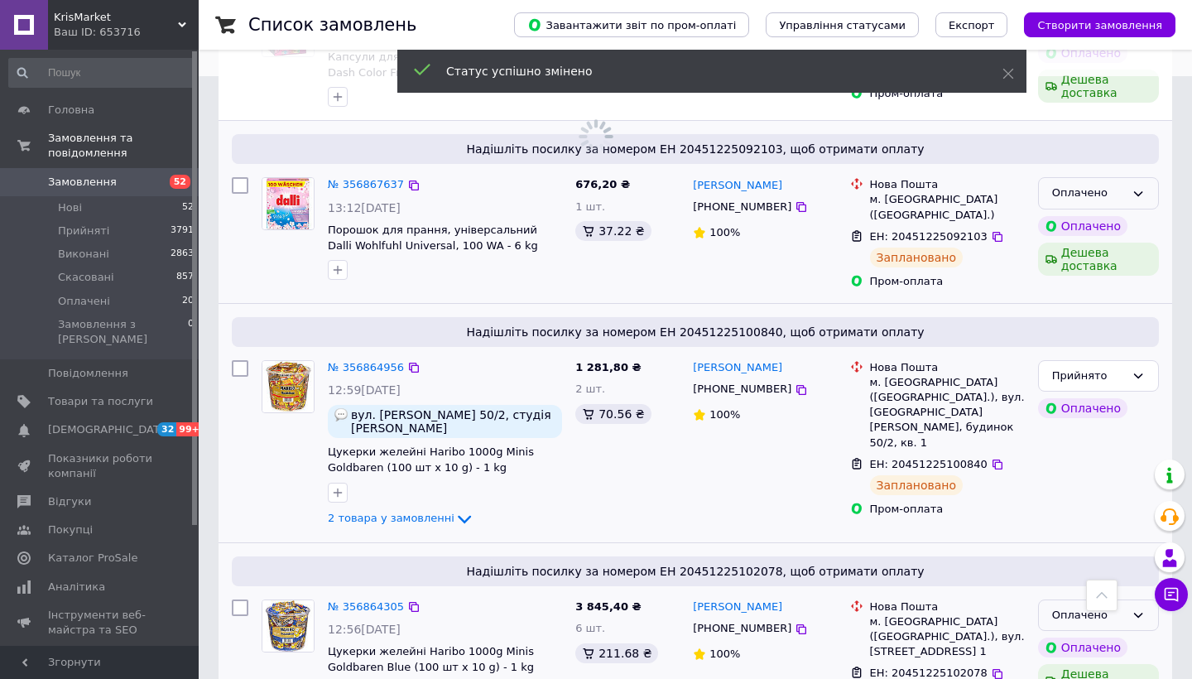
scroll to position [603, 0]
click at [1140, 196] on icon at bounding box center [1138, 193] width 9 height 5
click at [1135, 220] on li "Прийнято" at bounding box center [1098, 228] width 119 height 31
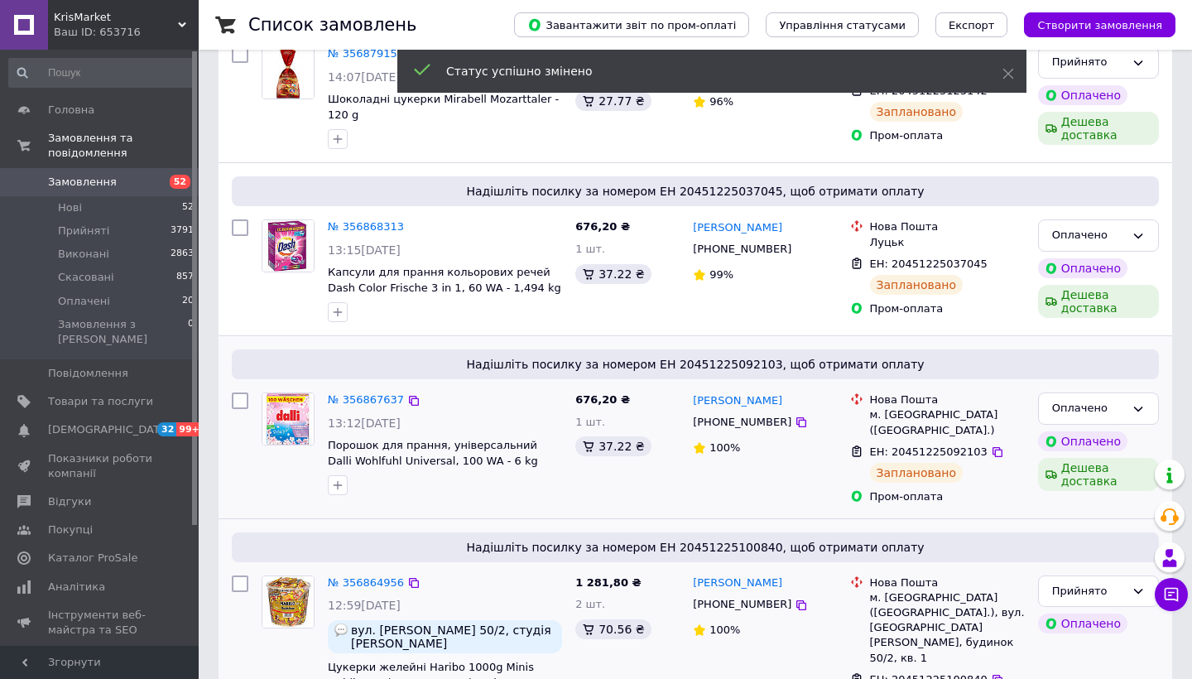
scroll to position [250, 0]
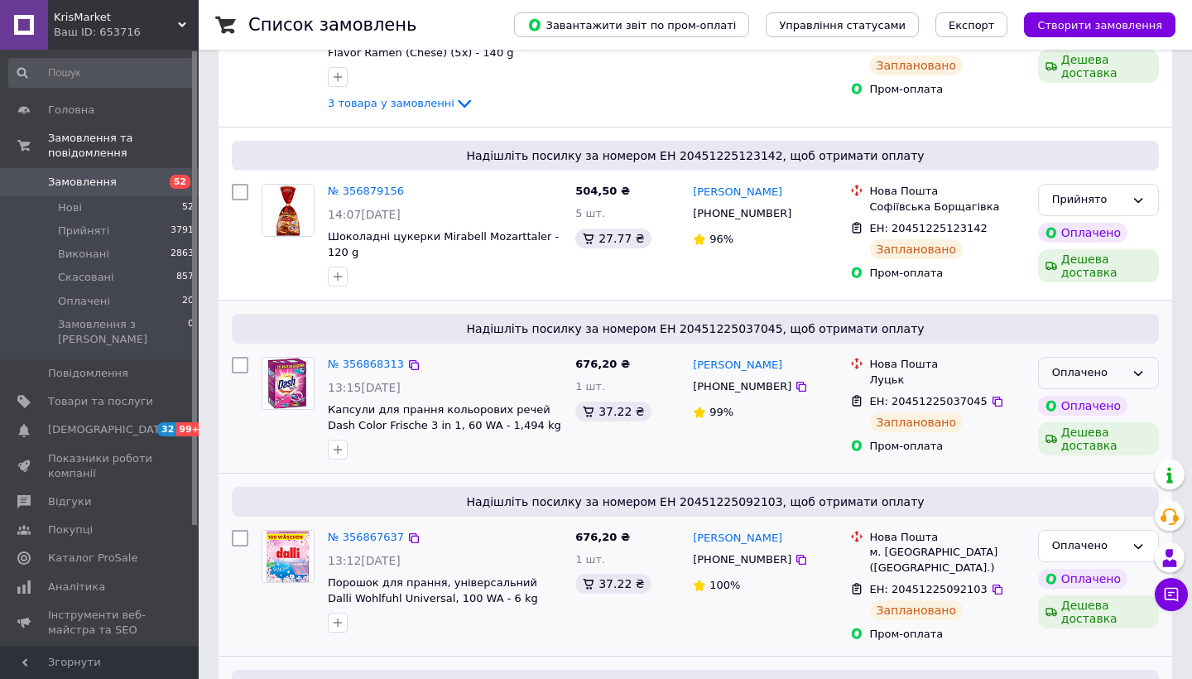
click at [1133, 540] on icon at bounding box center [1138, 546] width 13 height 13
click at [1125, 388] on div "Оплачено" at bounding box center [1098, 373] width 121 height 32
click at [1121, 407] on li "Прийнято" at bounding box center [1098, 407] width 119 height 31
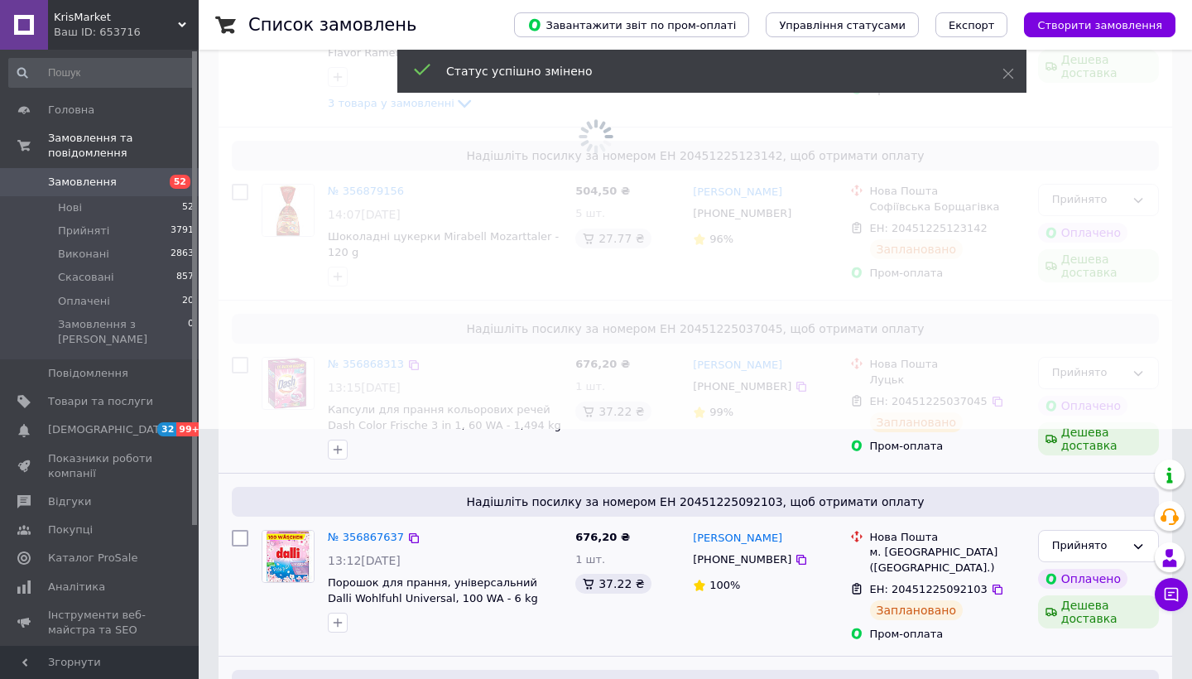
click at [1142, 195] on span at bounding box center [596, 89] width 1192 height 679
click at [1138, 195] on span at bounding box center [596, 89] width 1192 height 679
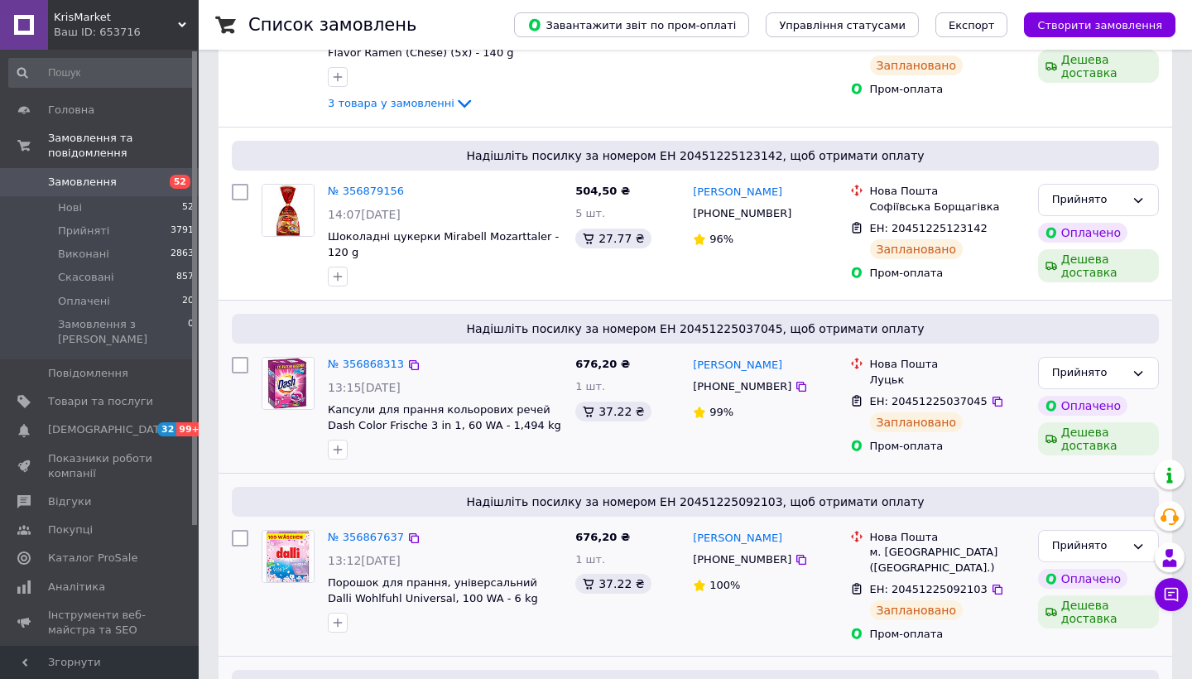
click at [1138, 195] on icon at bounding box center [1138, 200] width 13 height 13
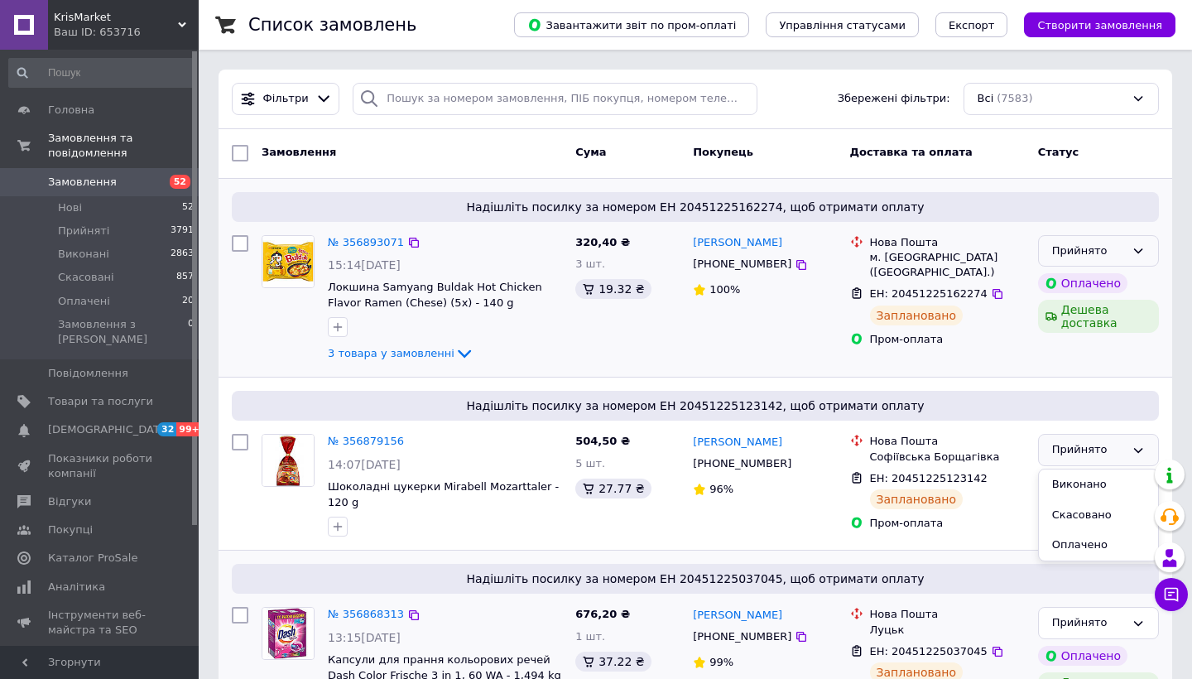
scroll to position [0, 0]
click at [139, 184] on span "Замовлення" at bounding box center [100, 182] width 105 height 15
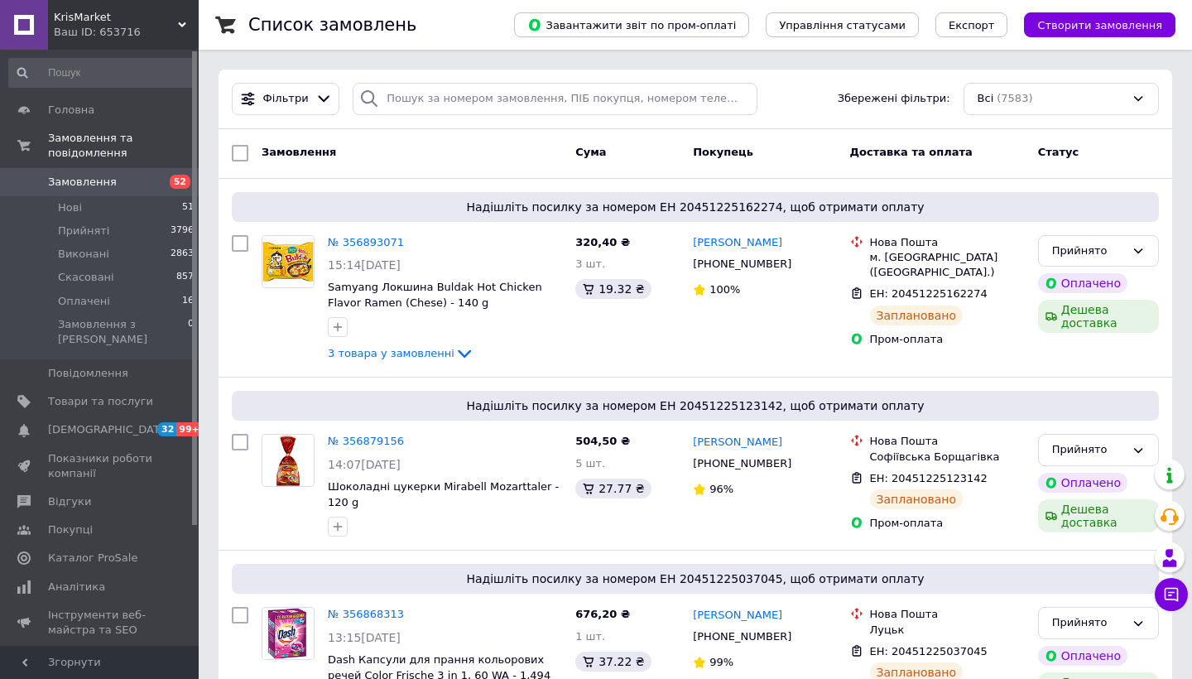
click at [136, 185] on span "Замовлення" at bounding box center [100, 182] width 105 height 15
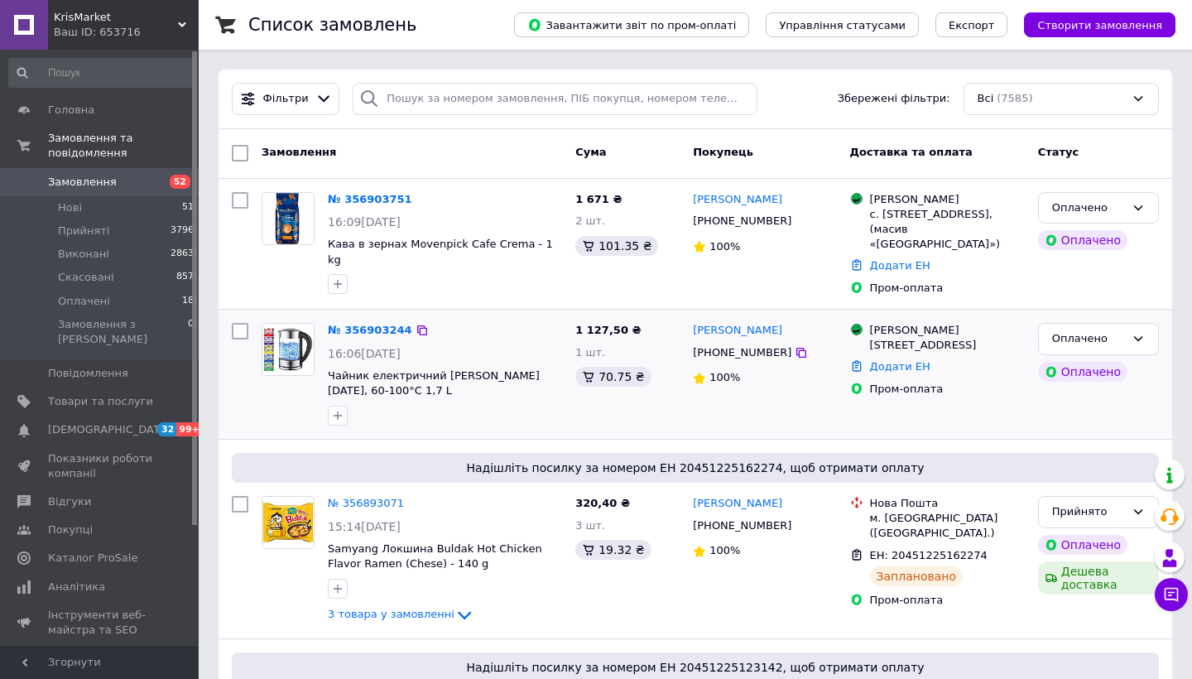
scroll to position [51, 0]
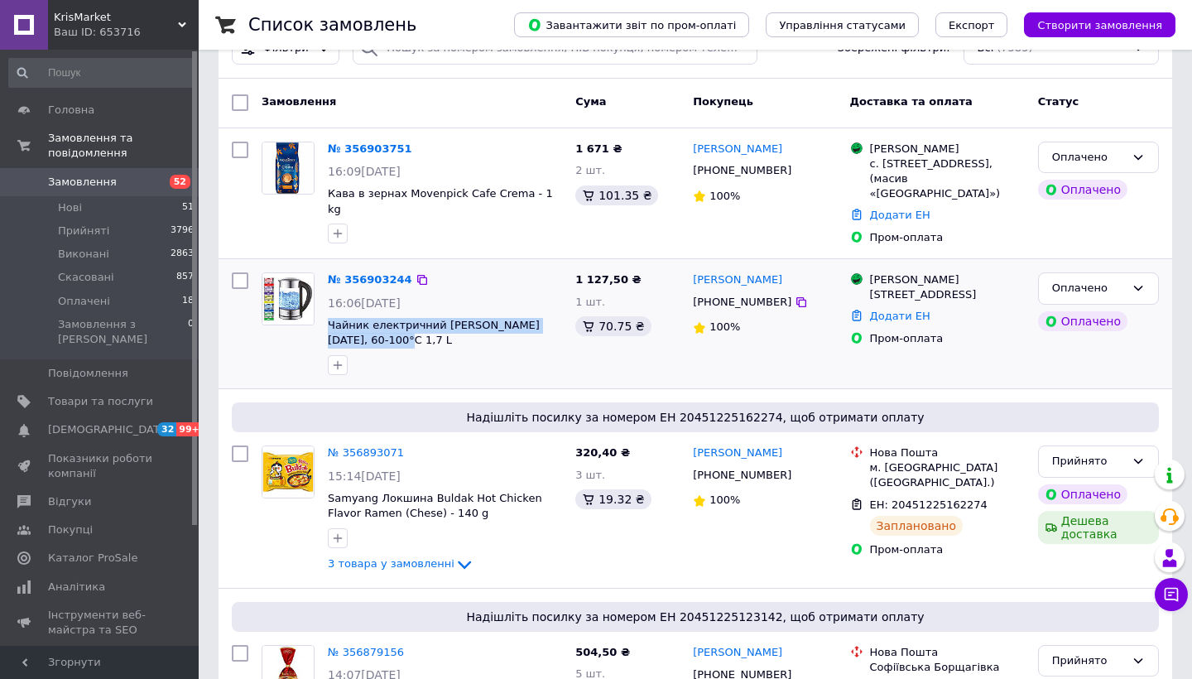
drag, startPoint x: 394, startPoint y: 327, endPoint x: 322, endPoint y: 310, distance: 73.9
click at [322, 310] on div "№ 356903244 16:06, 12.08.2025 Чайник електричний Adler AD 1247, 60-100°C 1,7 L" at bounding box center [445, 324] width 248 height 116
copy span "Чайник електричний [PERSON_NAME] [DATE], 60-100°C 1,7 L"
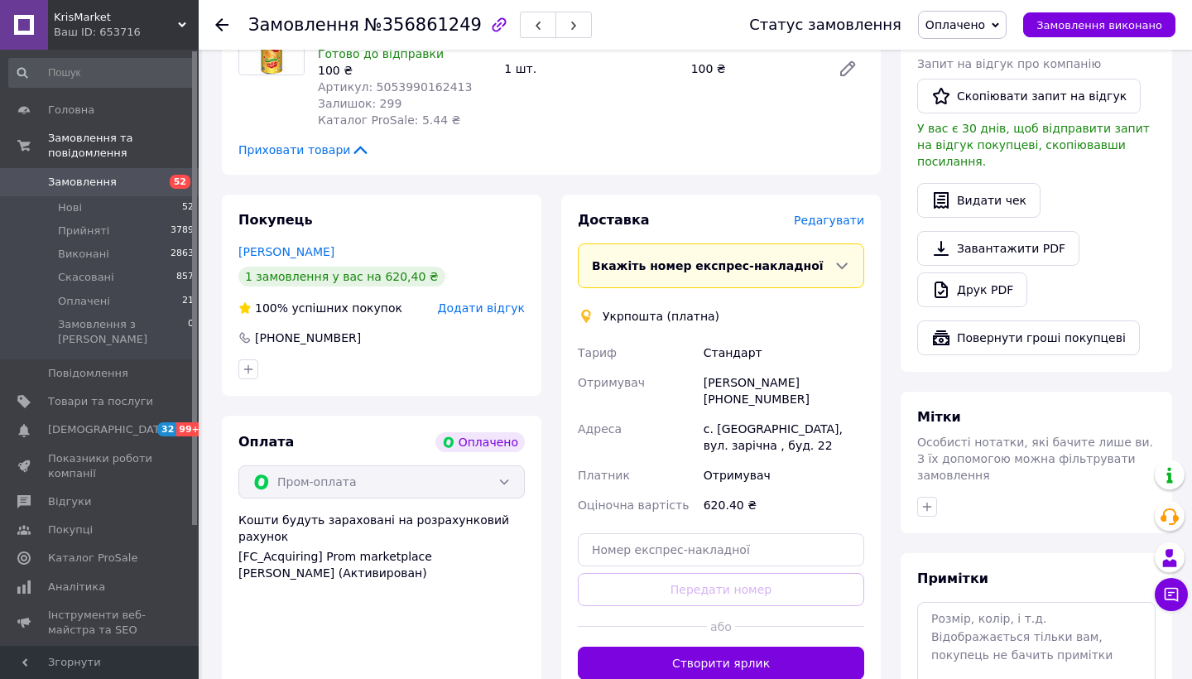
scroll to position [947, 0]
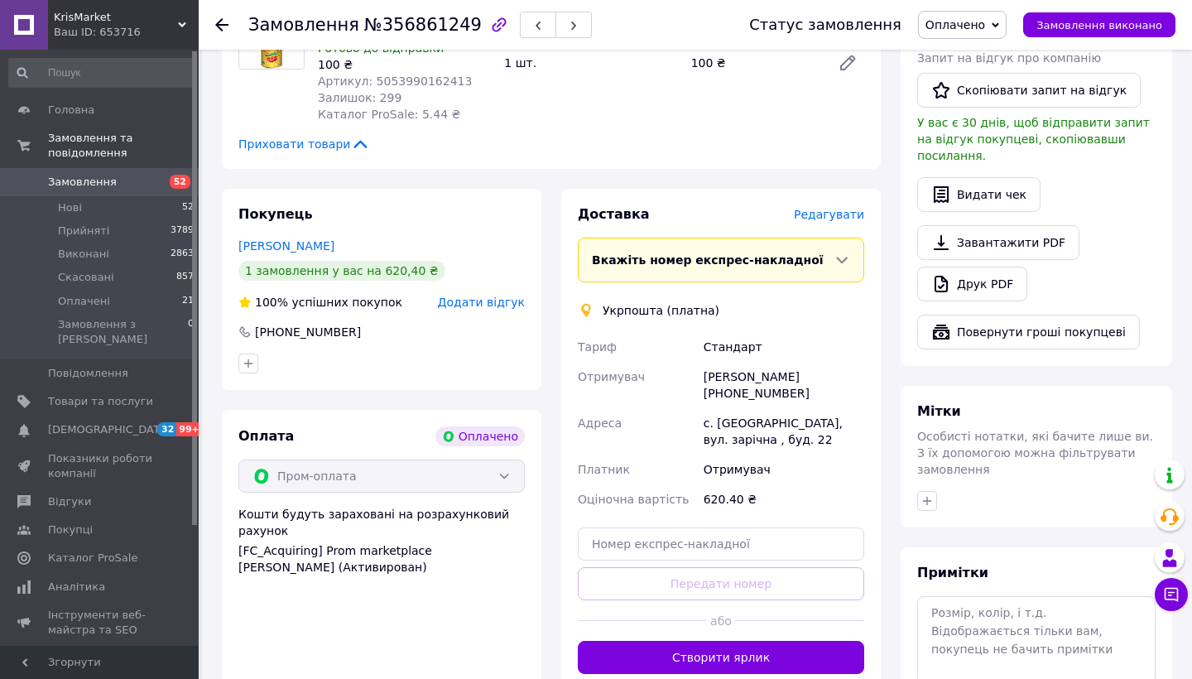
click at [823, 208] on span "Редагувати" at bounding box center [829, 214] width 70 height 13
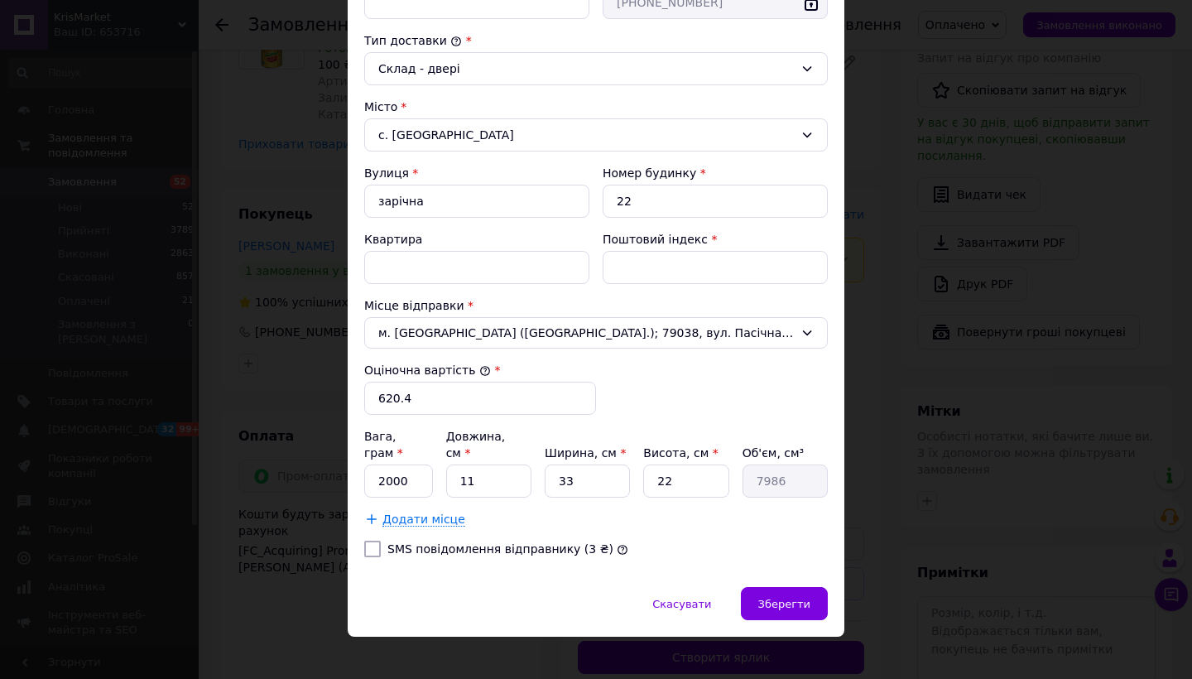
scroll to position [423, 0]
click at [787, 599] on span "Зберегти" at bounding box center [784, 605] width 52 height 12
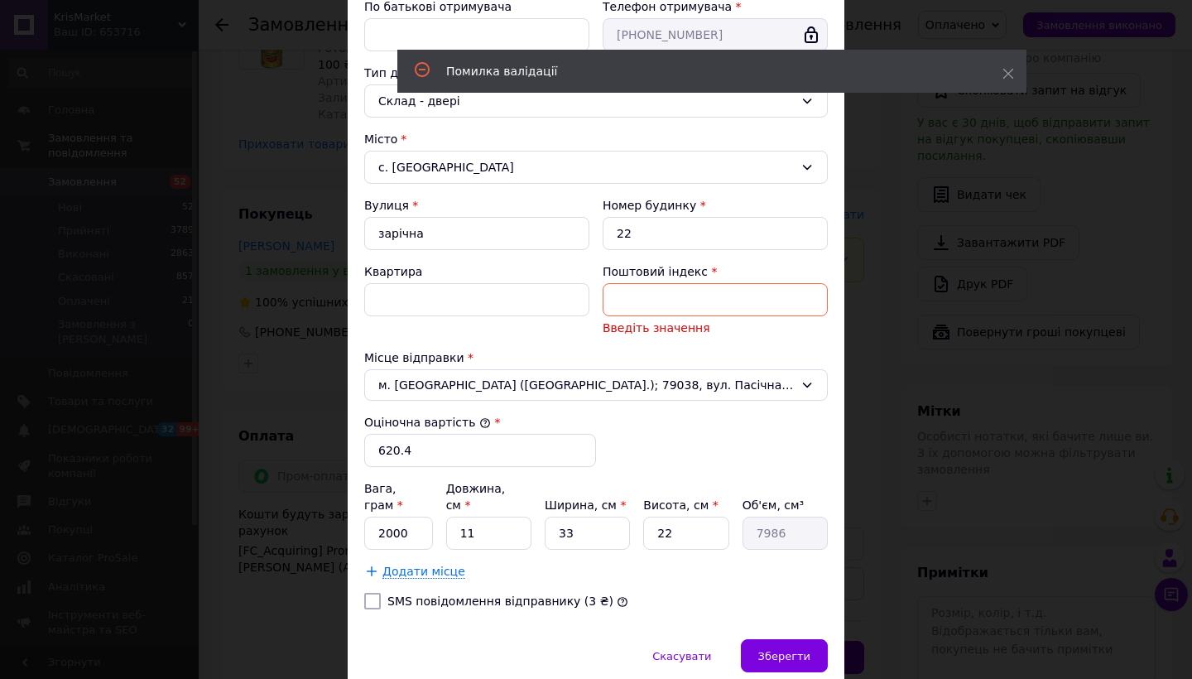
scroll to position [379, 0]
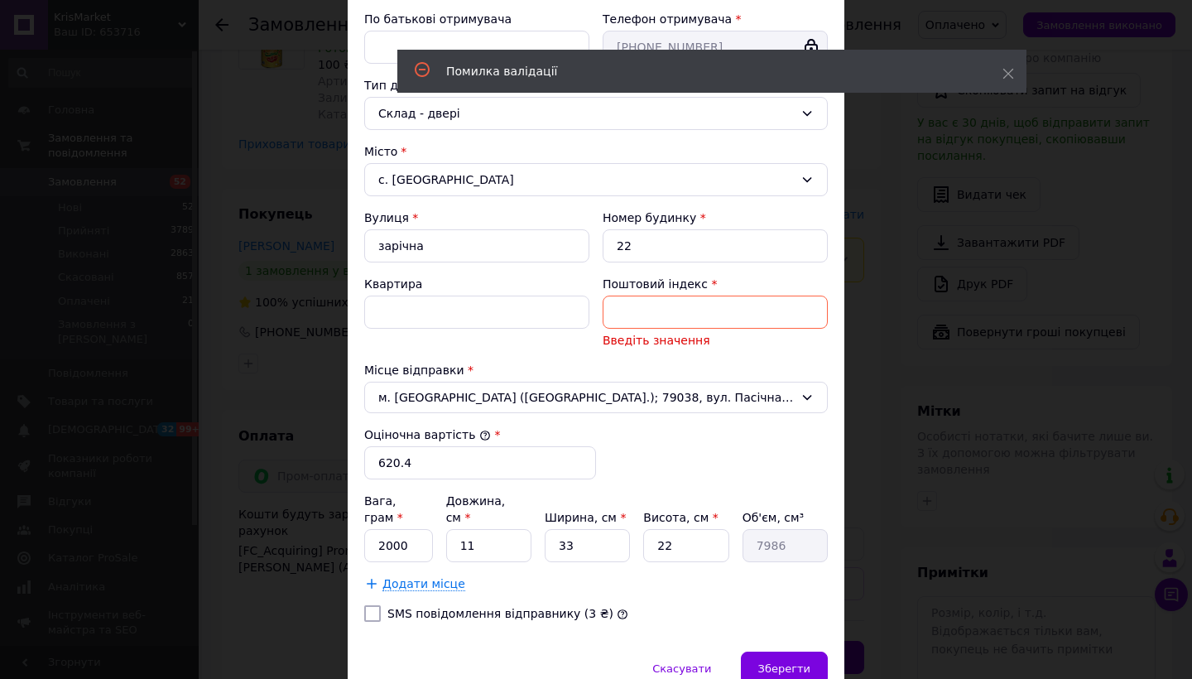
click at [704, 291] on div "Поштовий індекс *" at bounding box center [715, 284] width 225 height 17
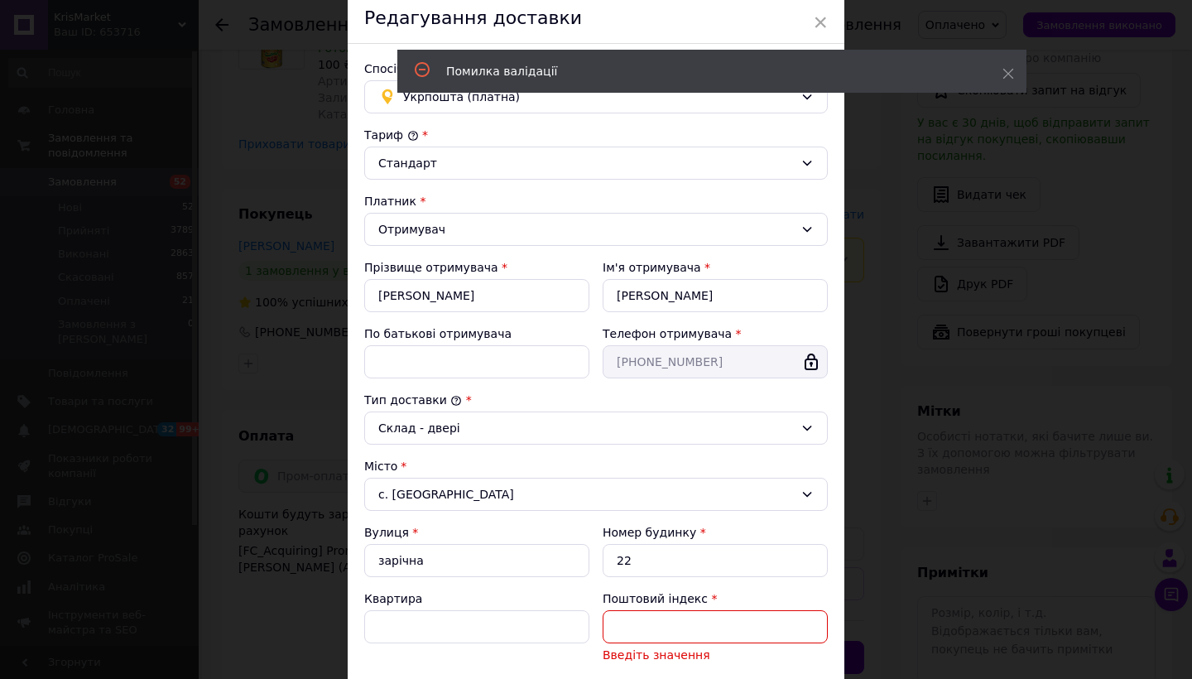
scroll to position [51, 0]
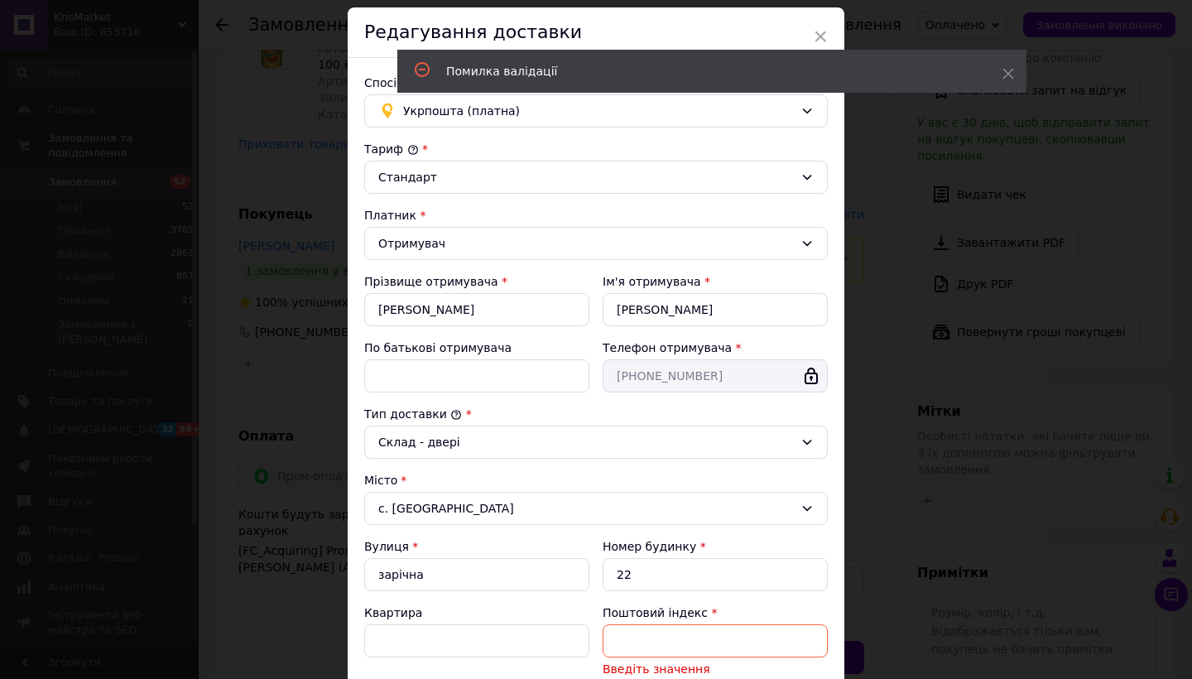
click at [921, 277] on div "× Редагування доставки Спосіб доставки Укрпошта (платна) Тариф * Стандарт Платн…" at bounding box center [596, 339] width 1192 height 679
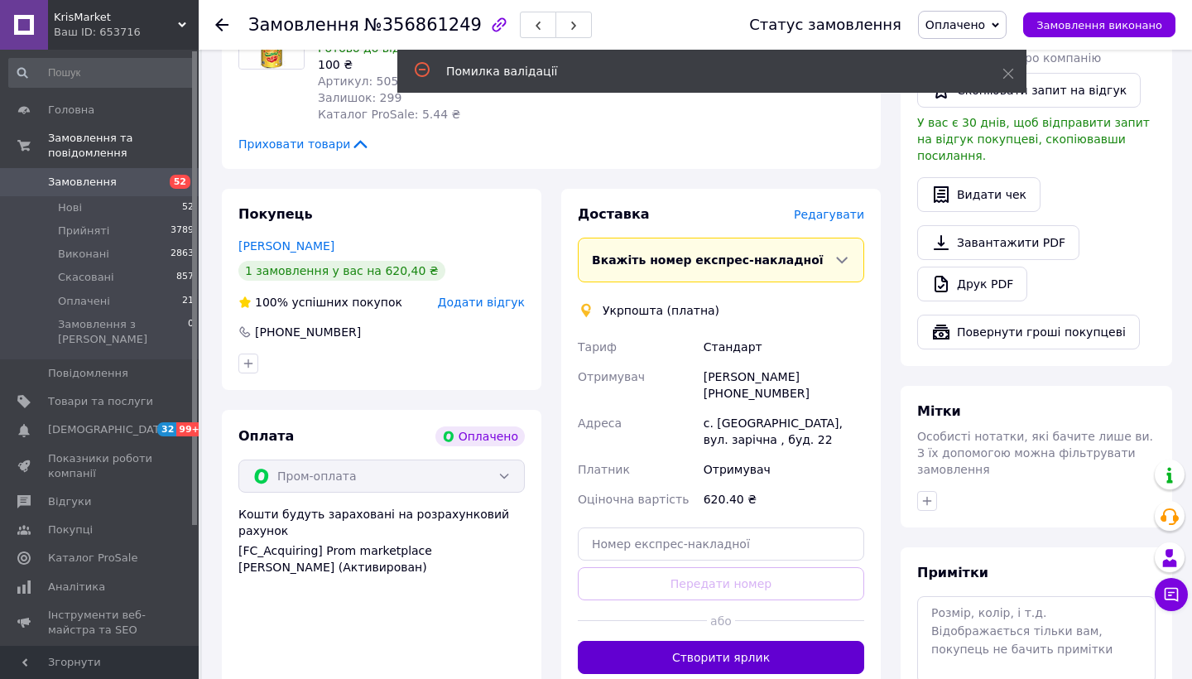
click at [680, 641] on button "Створити ярлик" at bounding box center [721, 657] width 286 height 33
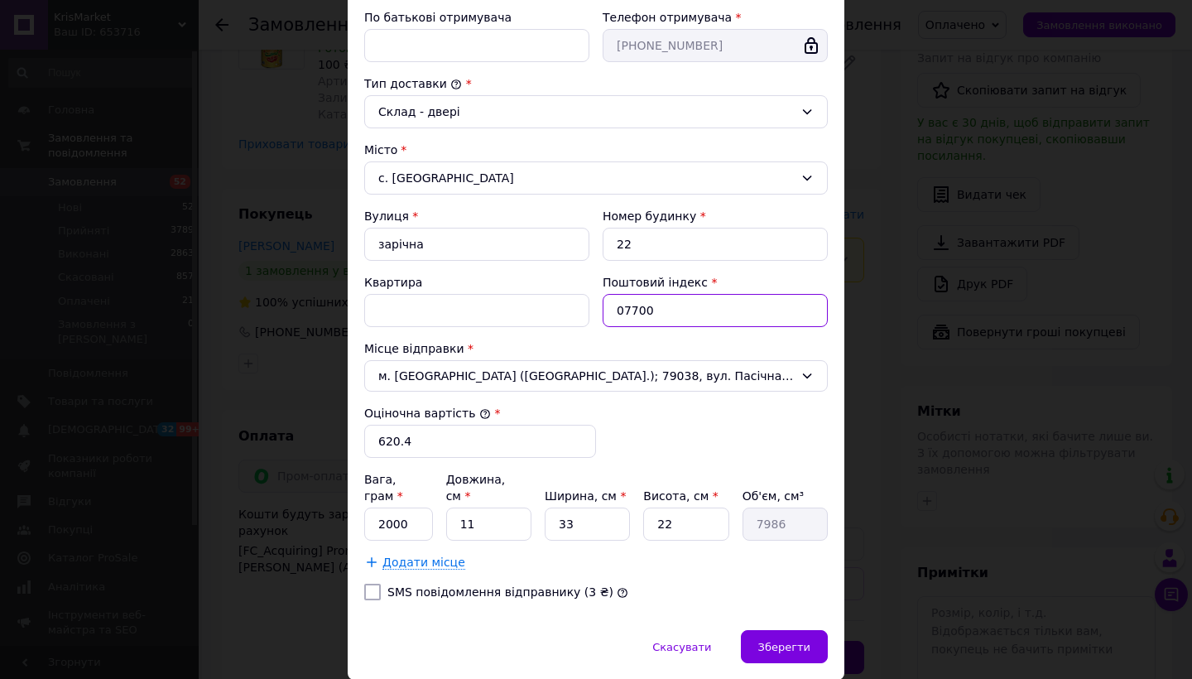
scroll to position [384, 0]
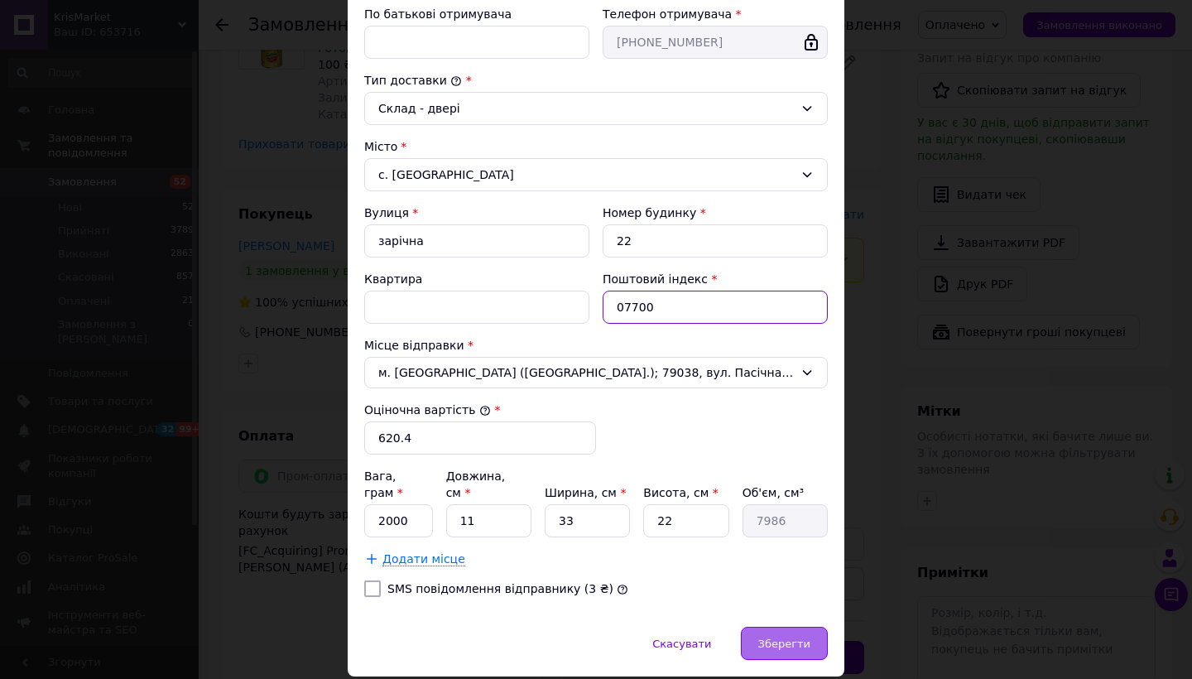
type input "07700"
click at [765, 637] on span "Зберегти" at bounding box center [784, 643] width 52 height 12
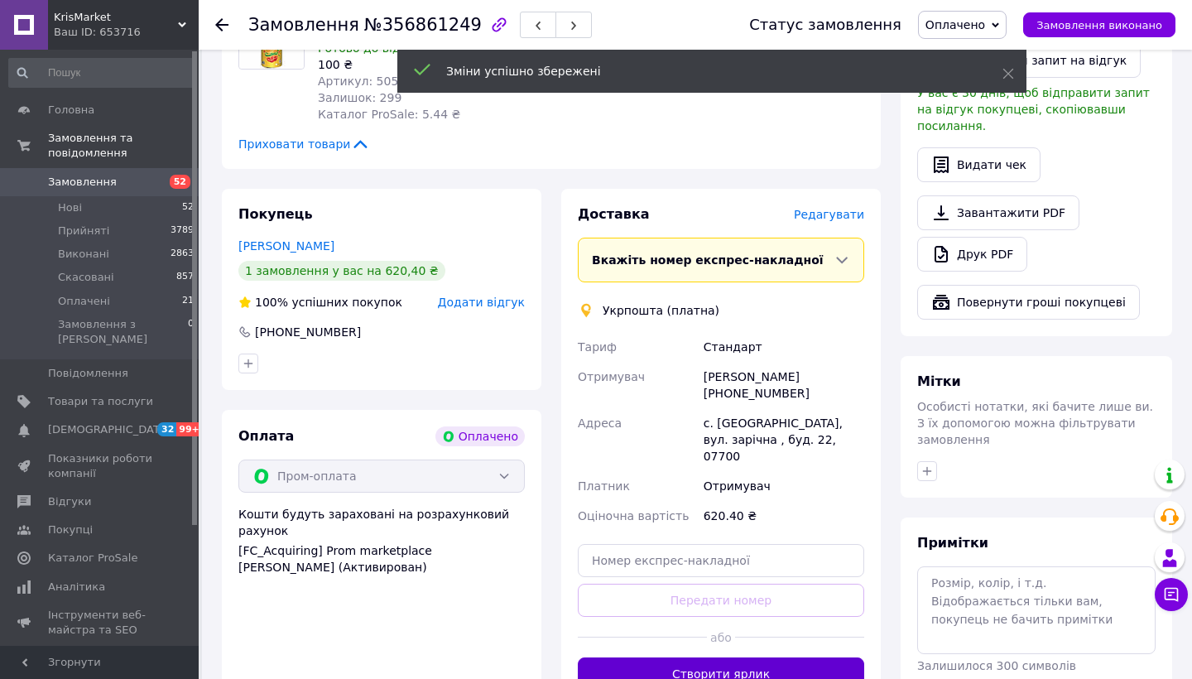
click at [687, 657] on button "Створити ярлик" at bounding box center [721, 673] width 286 height 33
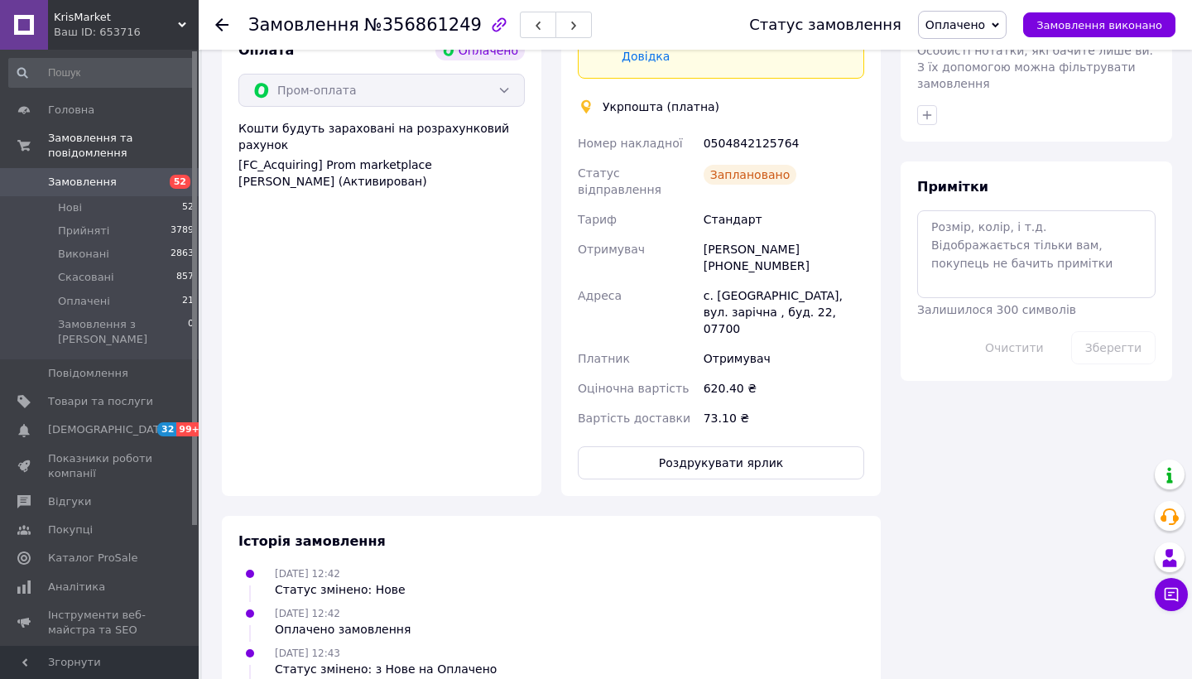
scroll to position [1332, 0]
click at [703, 447] on button "Роздрукувати ярлик" at bounding box center [721, 463] width 286 height 33
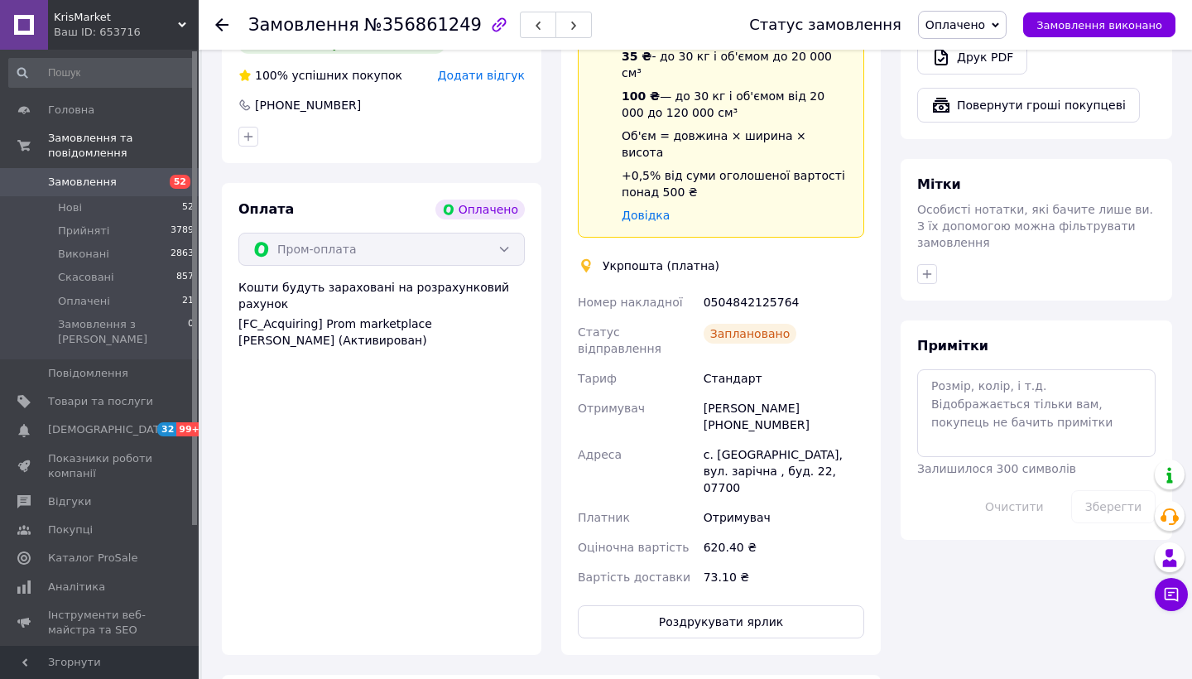
scroll to position [1171, 0]
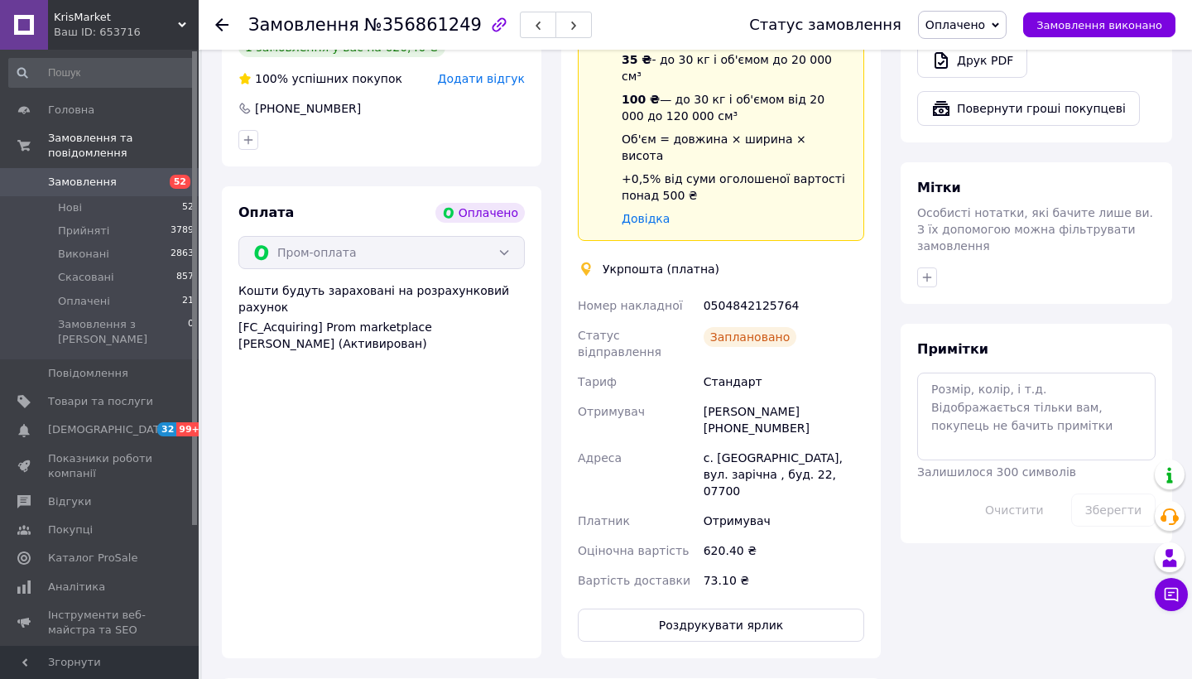
click at [152, 187] on span "Замовлення" at bounding box center [100, 182] width 105 height 15
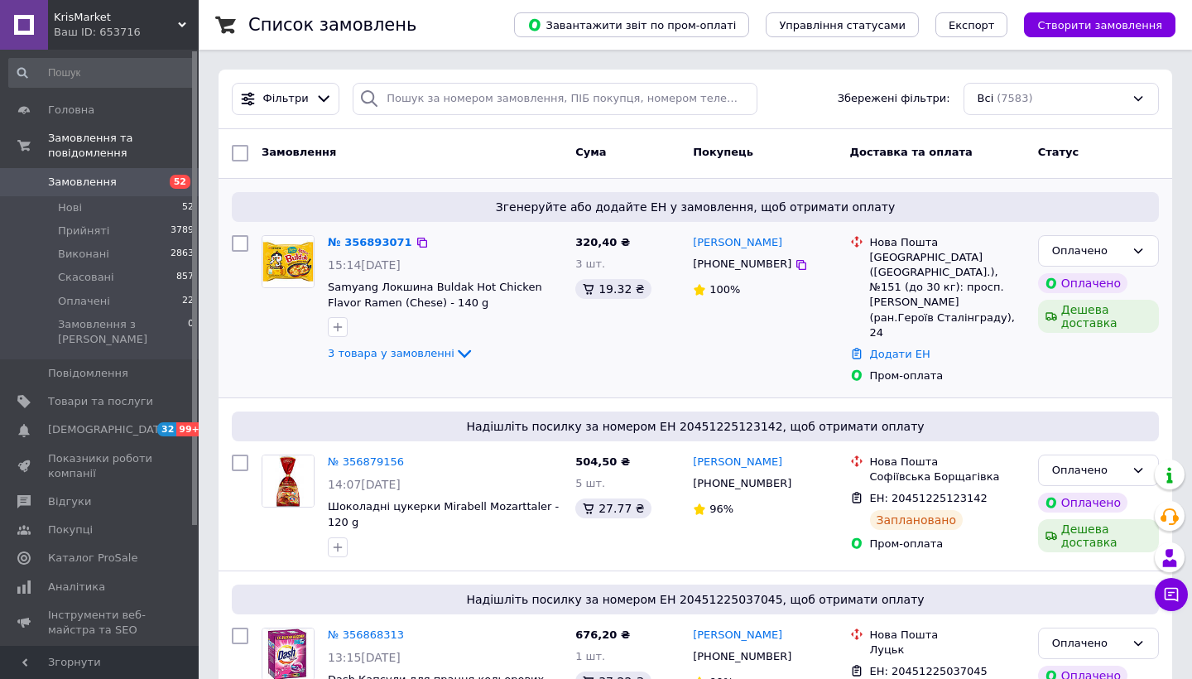
click at [414, 354] on span "3 товара у замовленні" at bounding box center [391, 353] width 127 height 12
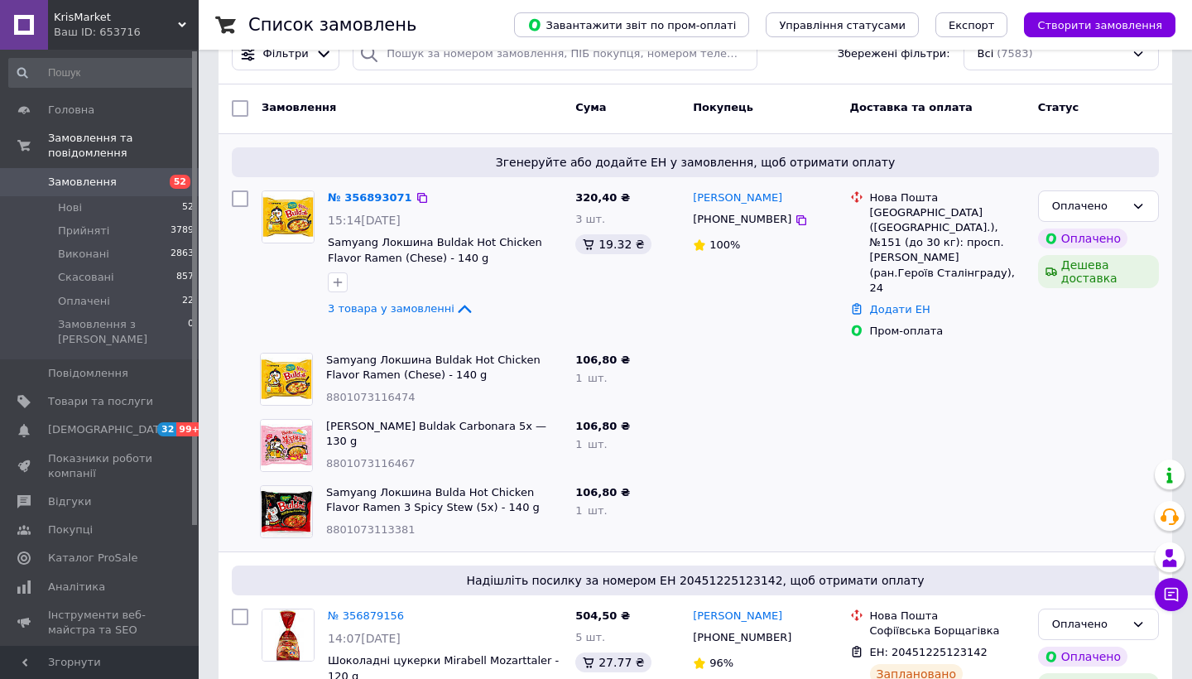
scroll to position [49, 0]
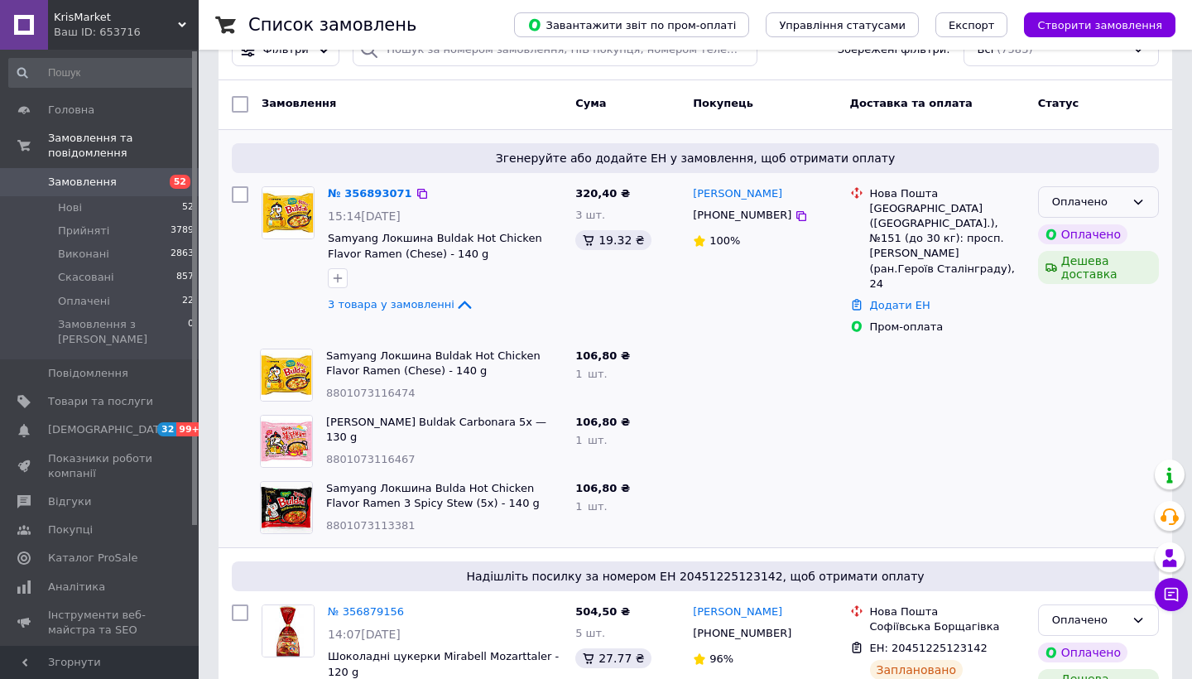
click at [1133, 201] on icon at bounding box center [1138, 201] width 13 height 13
click at [1135, 236] on li "Прийнято" at bounding box center [1098, 236] width 119 height 31
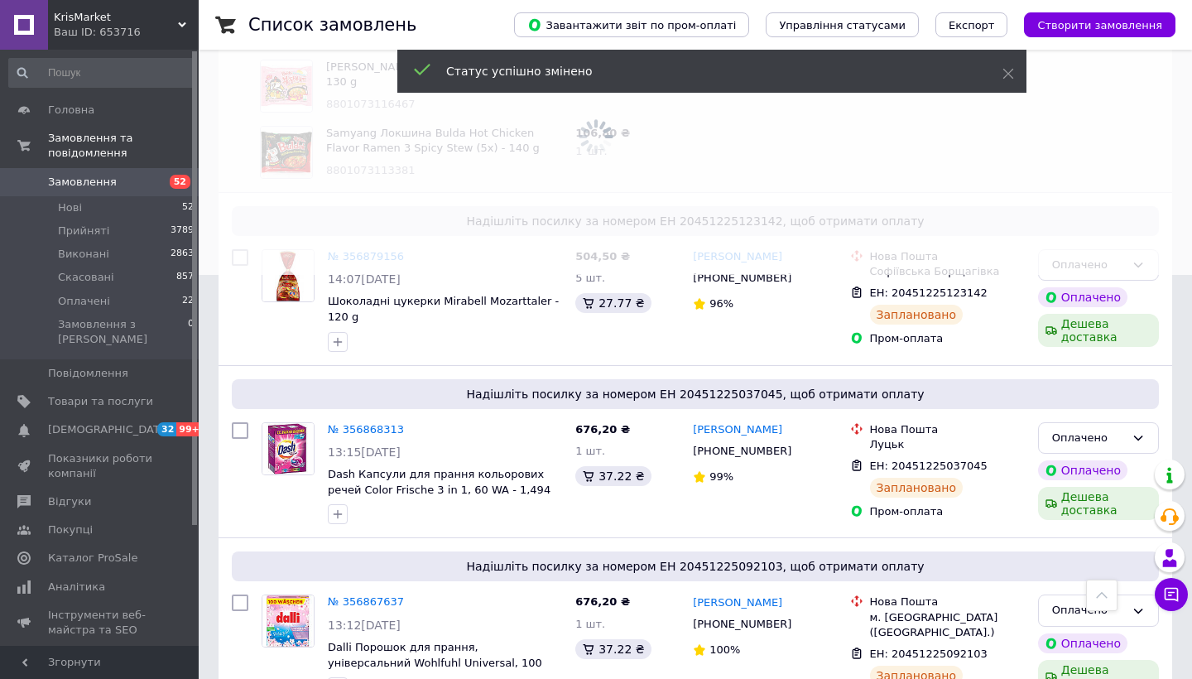
scroll to position [409, 0]
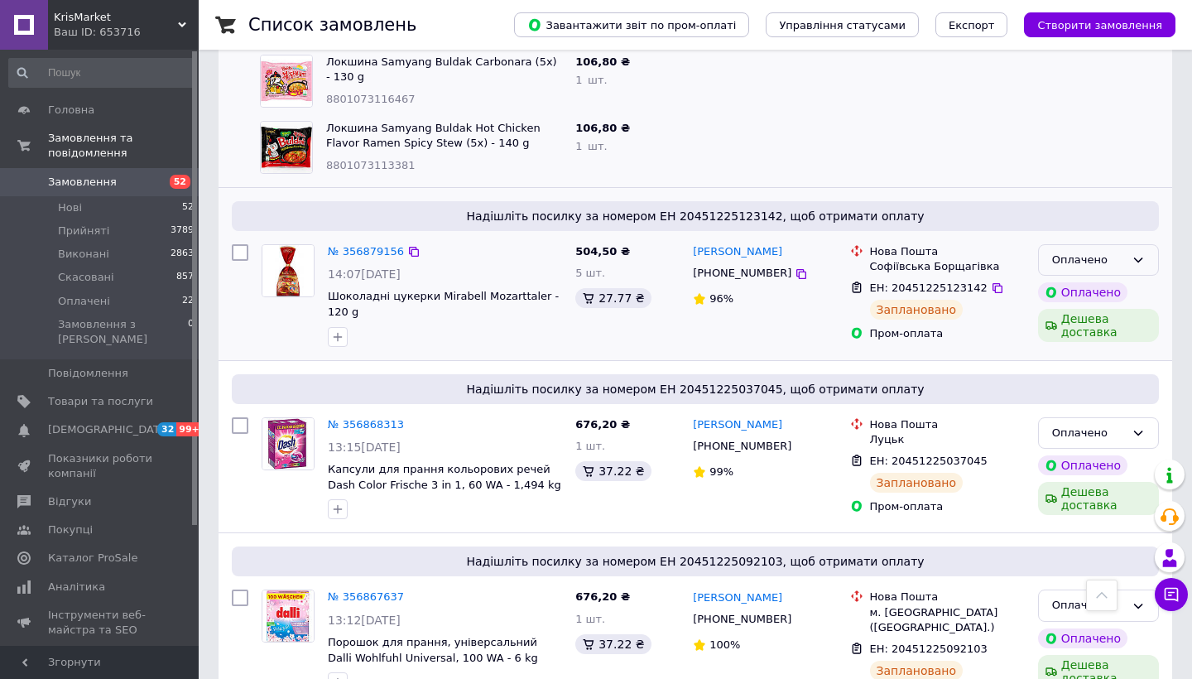
click at [1149, 244] on div "Оплачено" at bounding box center [1098, 260] width 121 height 32
click at [1141, 279] on li "Прийнято" at bounding box center [1098, 294] width 119 height 31
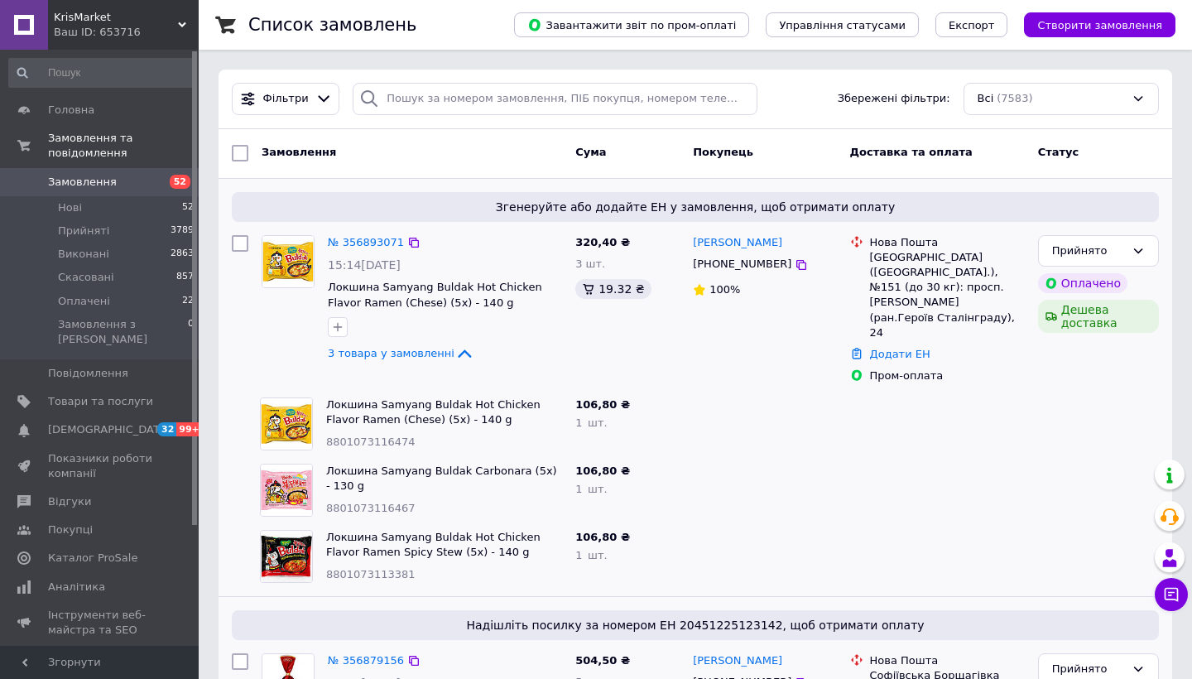
scroll to position [0, 0]
click at [1146, 395] on div at bounding box center [1099, 424] width 134 height 66
click at [419, 354] on span "3 товара у замовленні" at bounding box center [391, 353] width 127 height 12
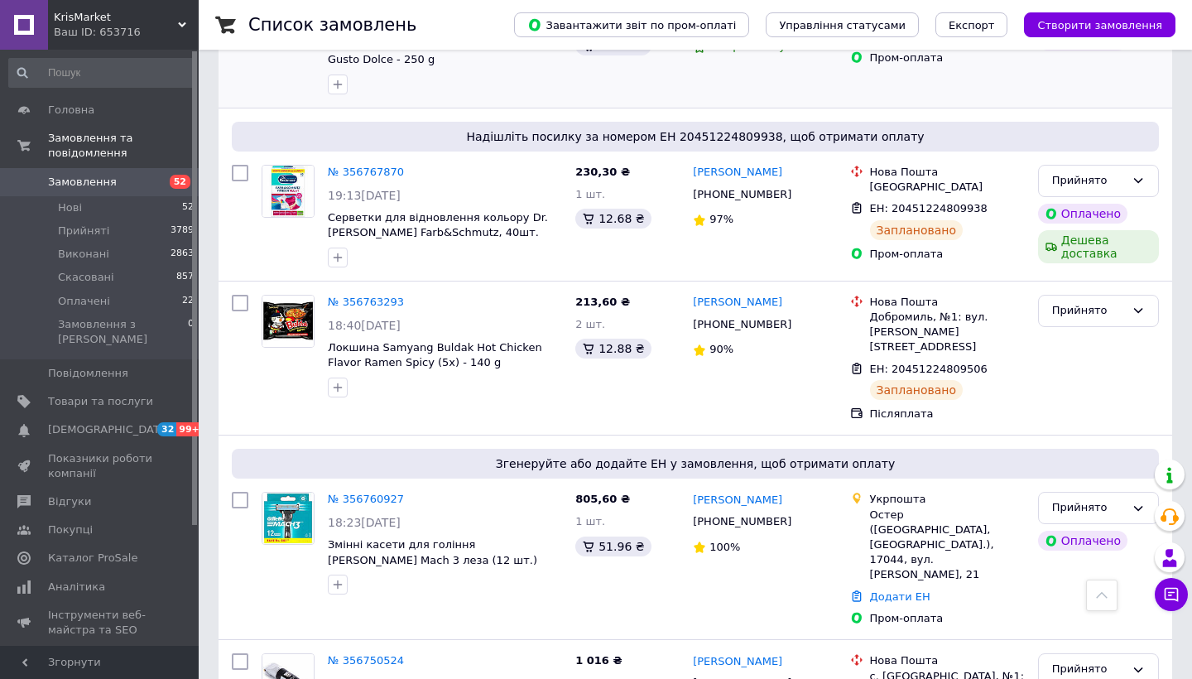
scroll to position [3435, 0]
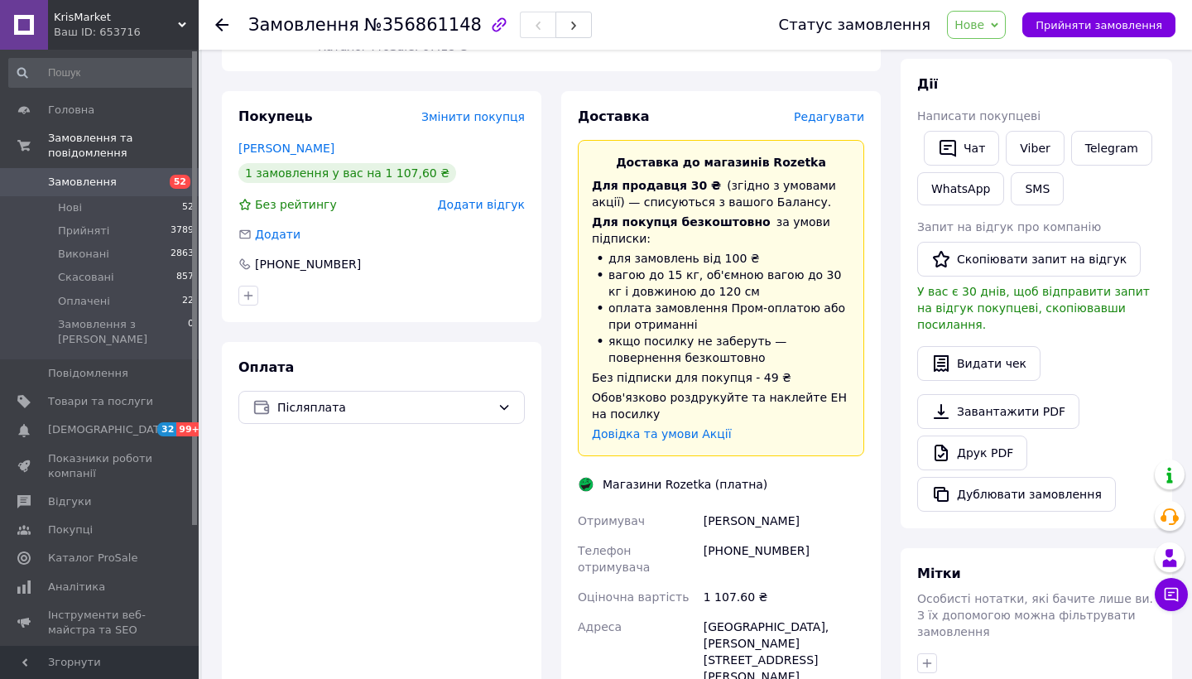
scroll to position [244, 0]
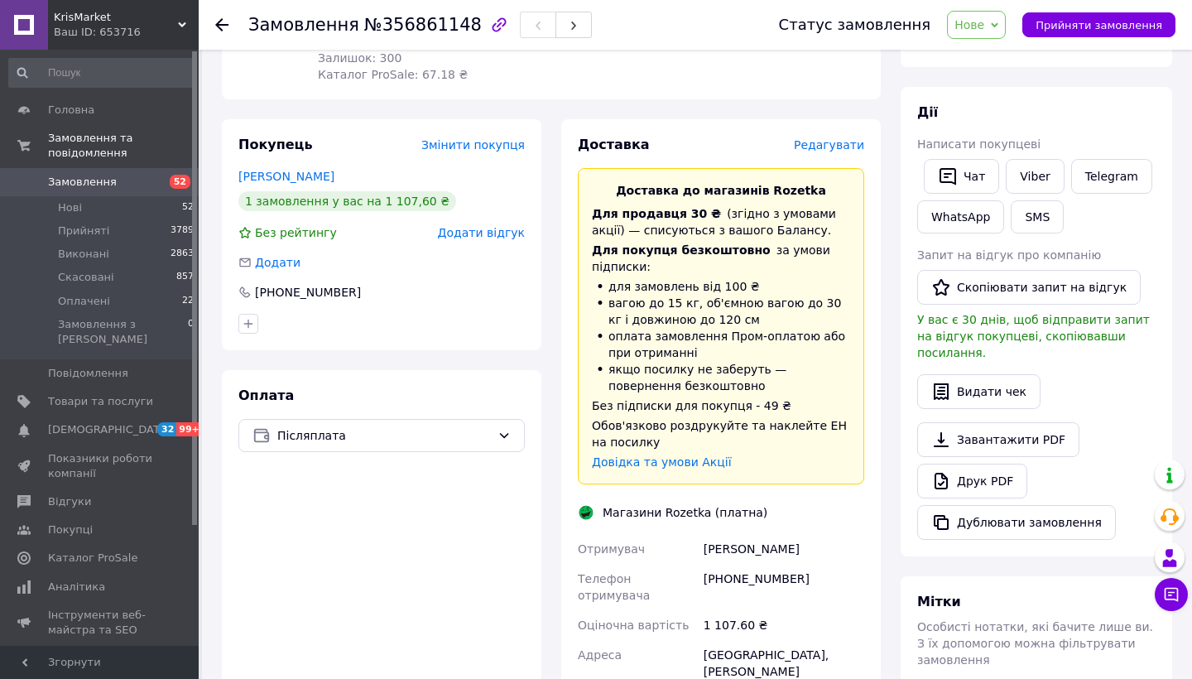
click at [820, 138] on span "Редагувати" at bounding box center [829, 144] width 70 height 13
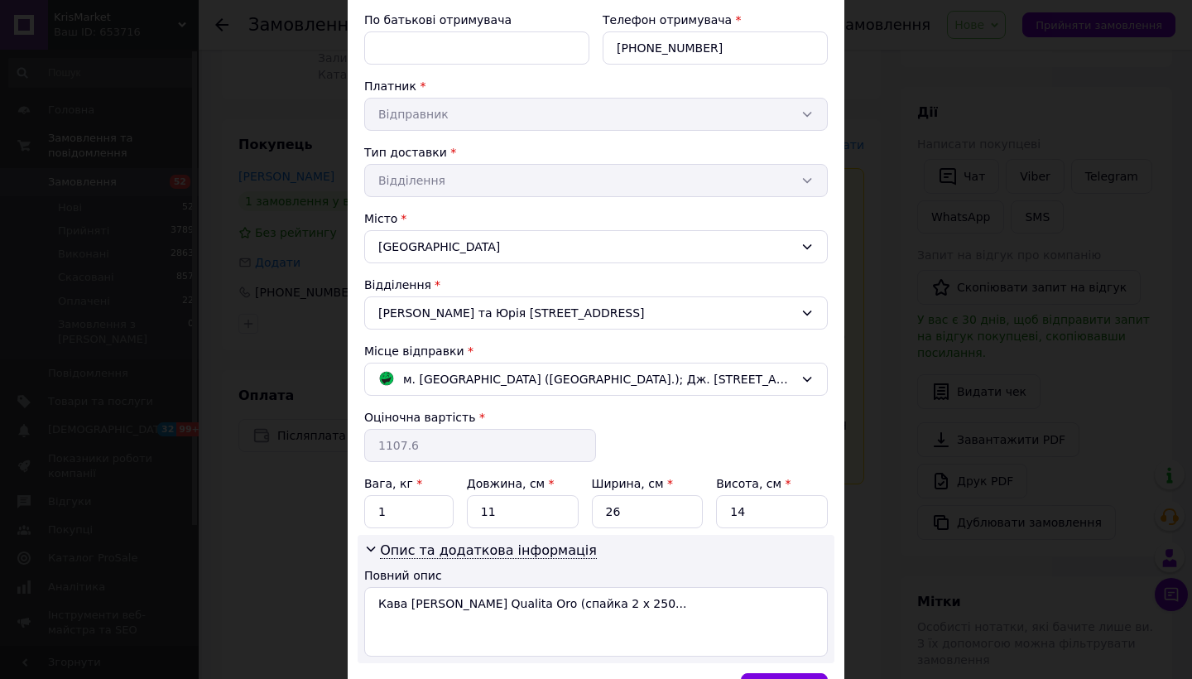
scroll to position [334, 0]
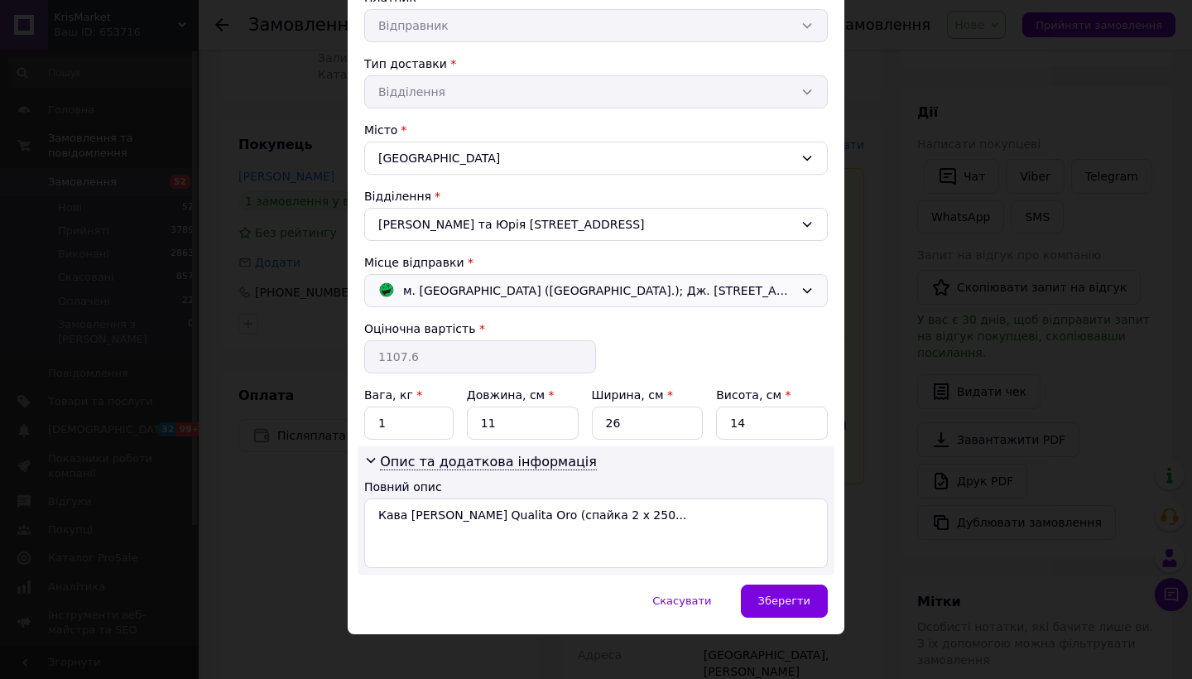
click at [657, 288] on span "м. Львів (Львівська обл.); Дж. Вашингтона вул., 17Б" at bounding box center [598, 290] width 391 height 18
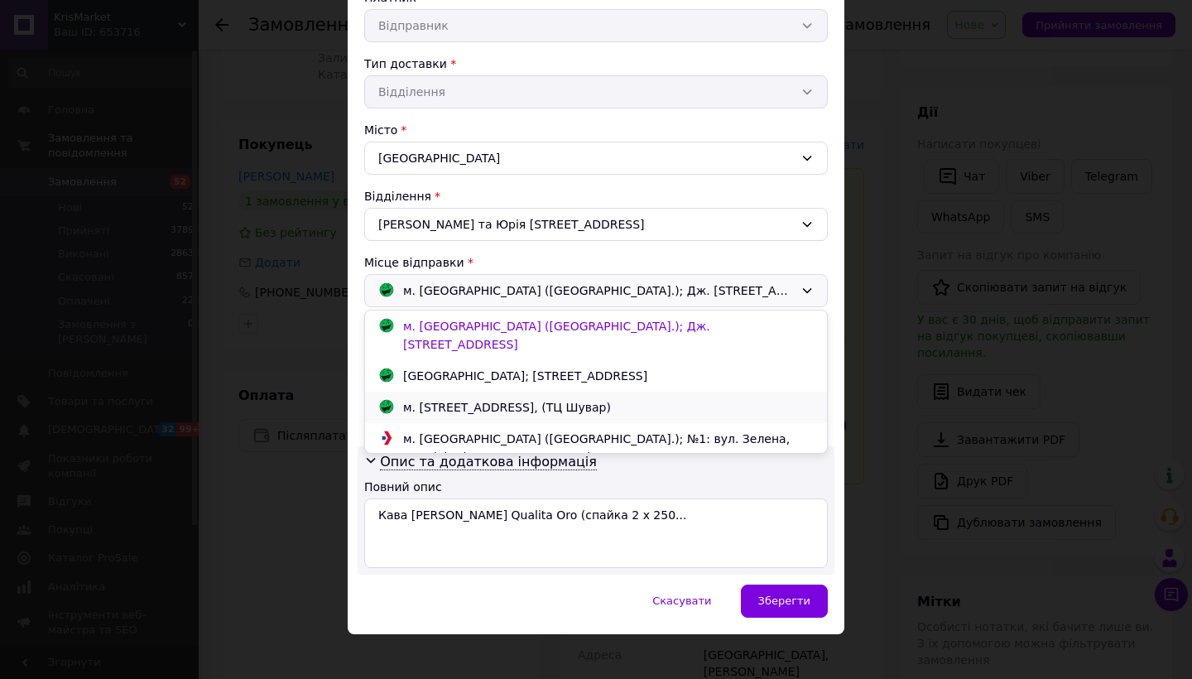
click at [615, 398] on div "м. Львів (Львівська обл.); Червоної Калини просп., 36, (ТЦ Шувар)" at bounding box center [507, 407] width 216 height 18
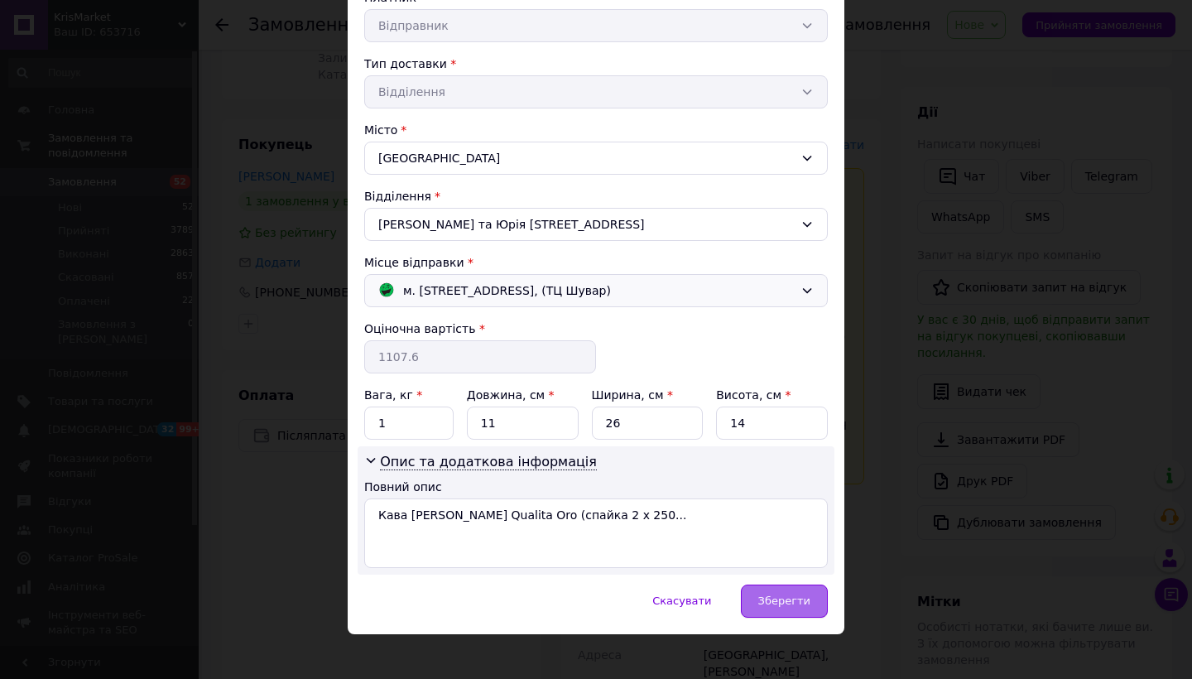
click at [780, 610] on div "Зберегти" at bounding box center [784, 601] width 87 height 33
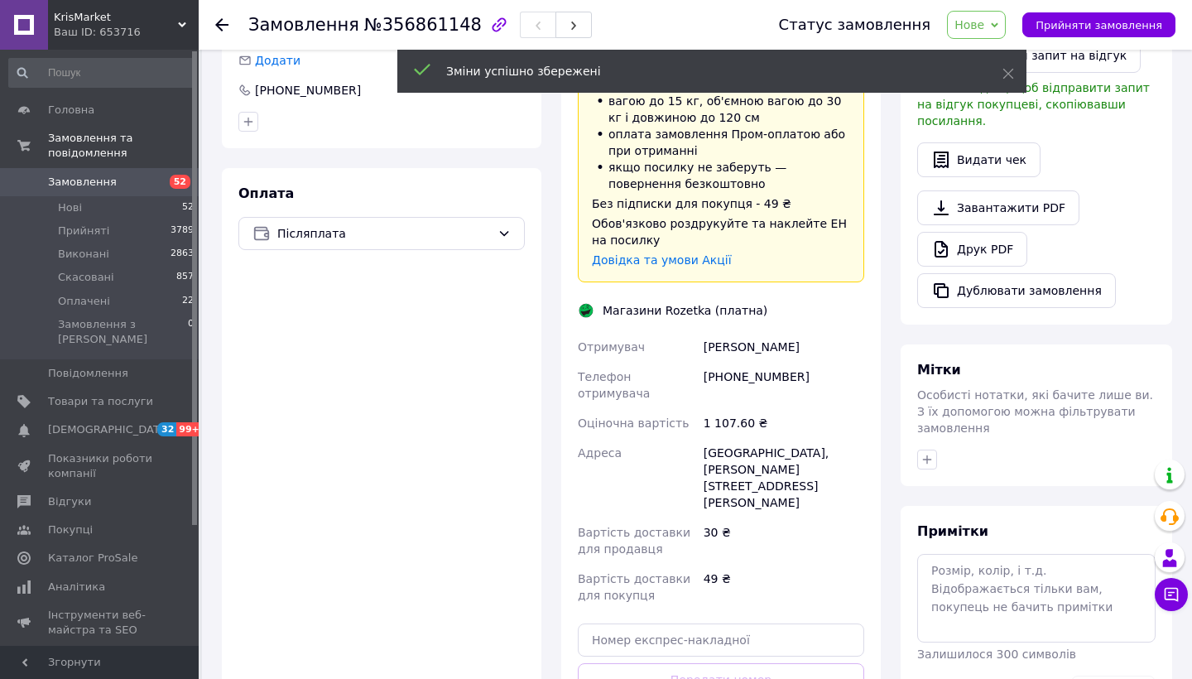
scroll to position [532, 0]
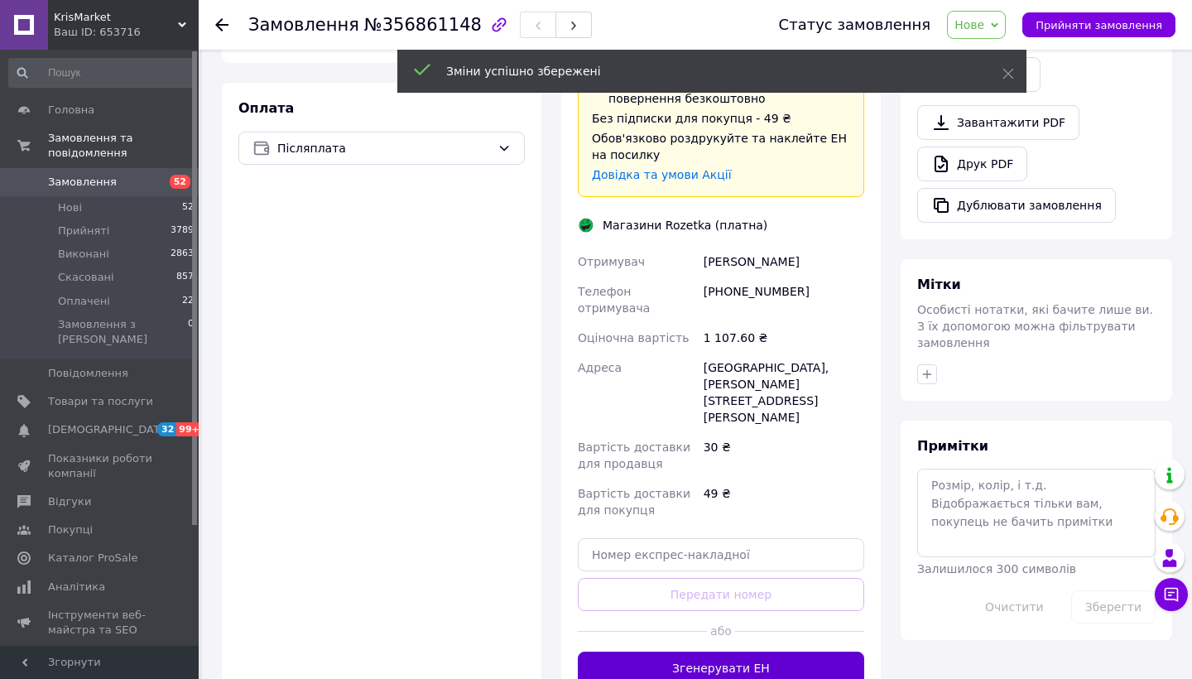
click at [690, 652] on button "Згенерувати ЕН" at bounding box center [721, 668] width 286 height 33
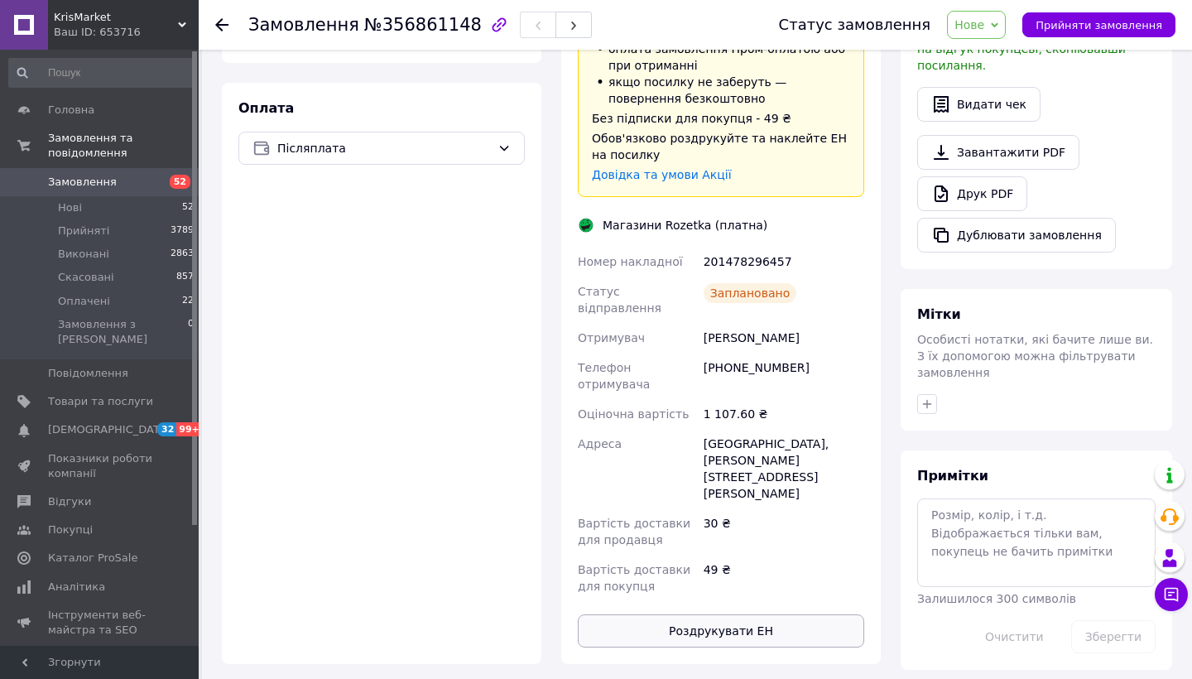
click at [696, 614] on button "Роздрукувати ЕН" at bounding box center [721, 630] width 286 height 33
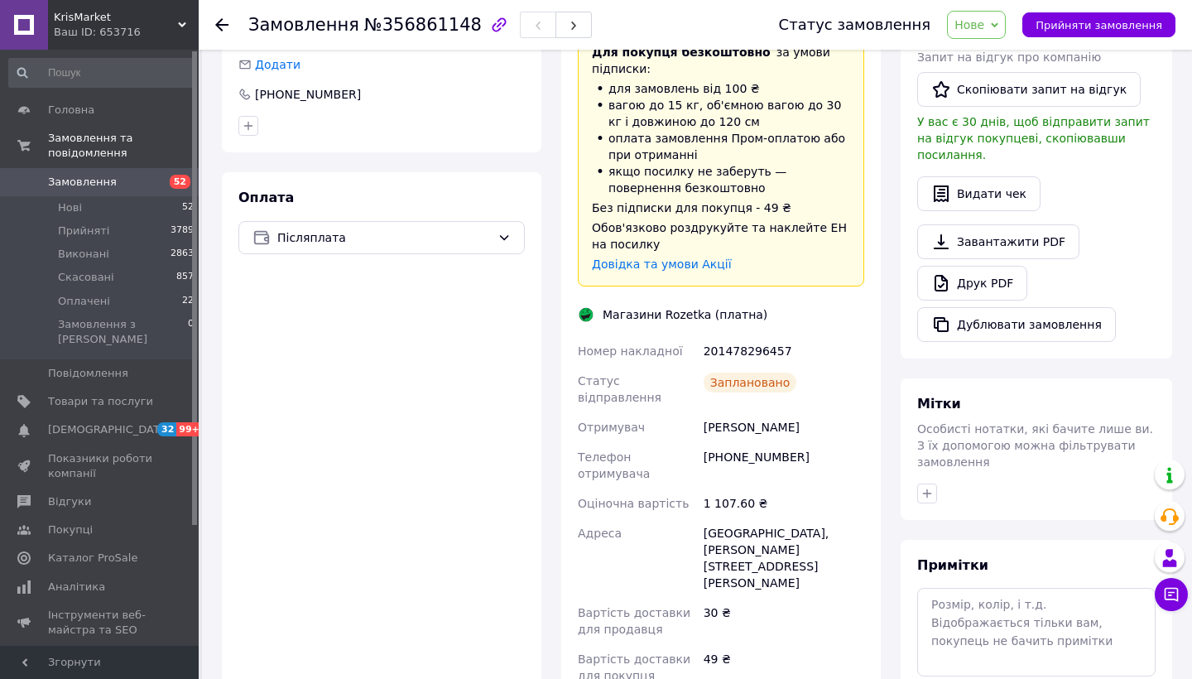
scroll to position [441, 0]
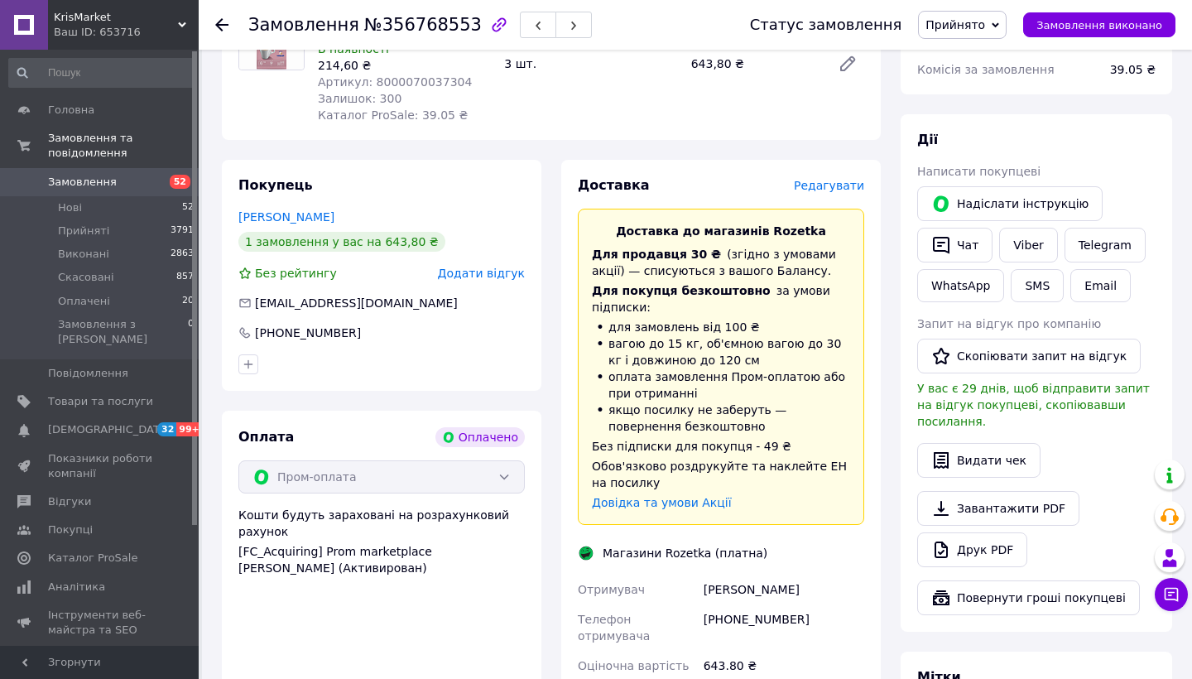
scroll to position [678, 0]
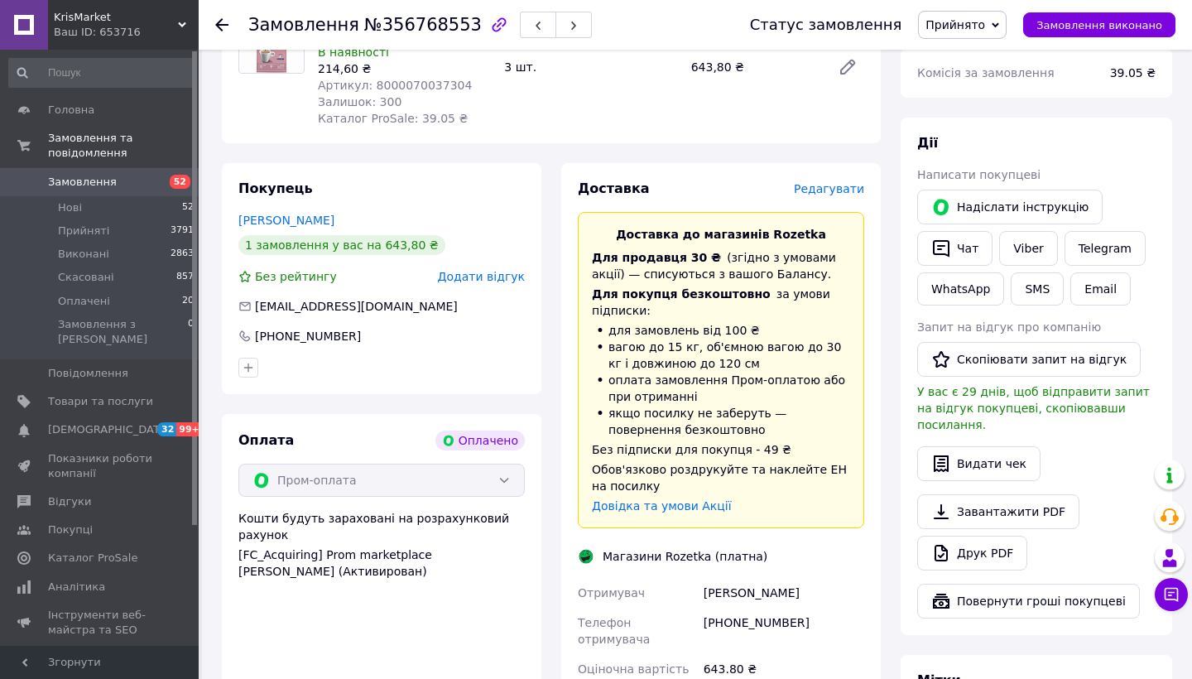
click at [847, 182] on span "Редагувати" at bounding box center [829, 188] width 70 height 13
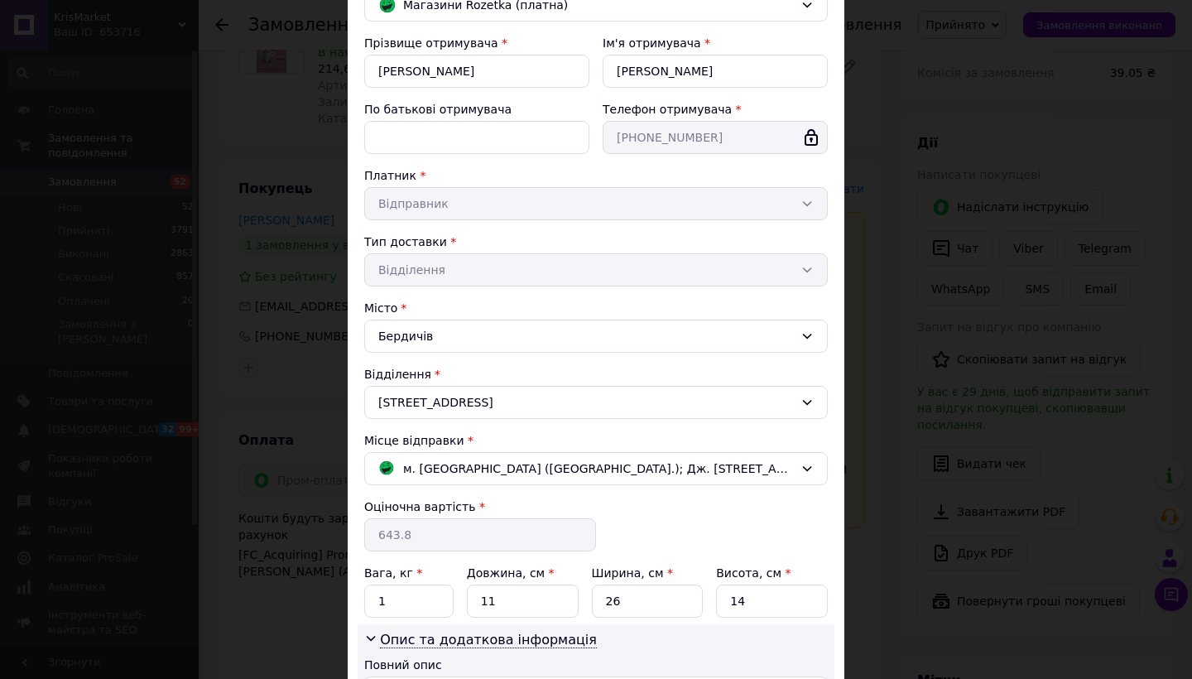
scroll to position [157, 0]
click at [630, 464] on span "м. [GEOGRAPHIC_DATA] ([GEOGRAPHIC_DATA].); Дж. [STREET_ADDRESS]" at bounding box center [598, 468] width 391 height 18
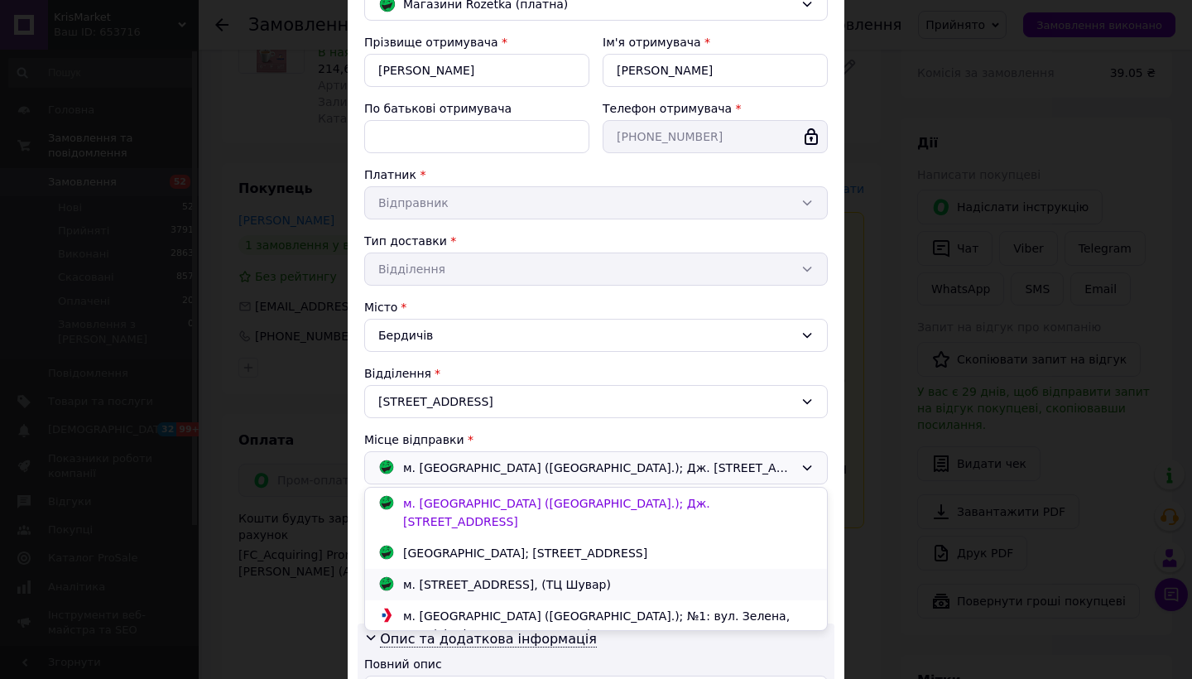
click at [615, 575] on div "м. [STREET_ADDRESS], (ТЦ Шувар)" at bounding box center [507, 584] width 216 height 18
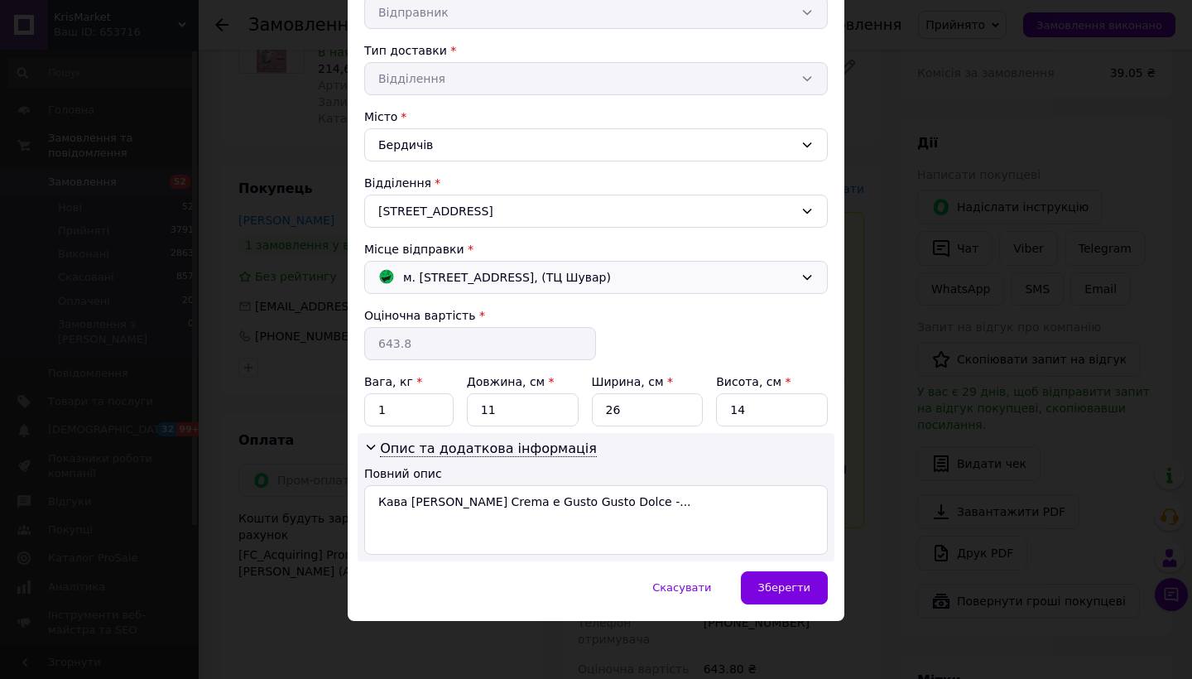
scroll to position [347, 0]
click at [765, 596] on div "Зберегти" at bounding box center [784, 588] width 87 height 33
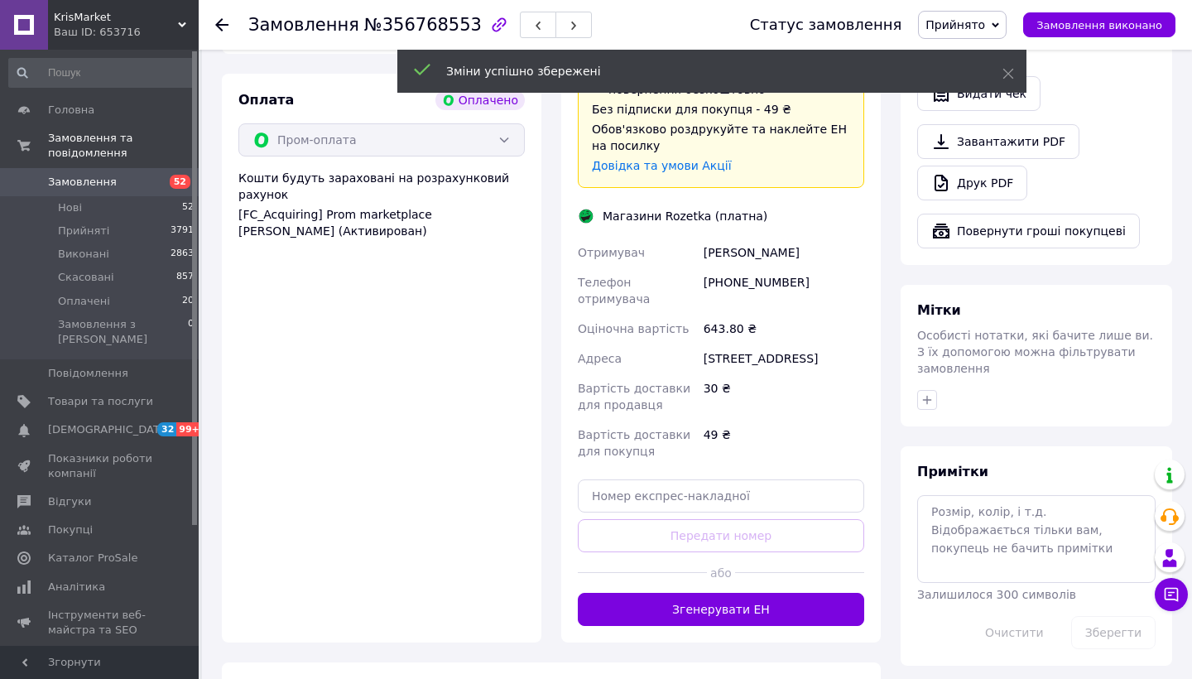
scroll to position [1019, 0]
click at [765, 592] on button "Згенерувати ЕН" at bounding box center [721, 608] width 286 height 33
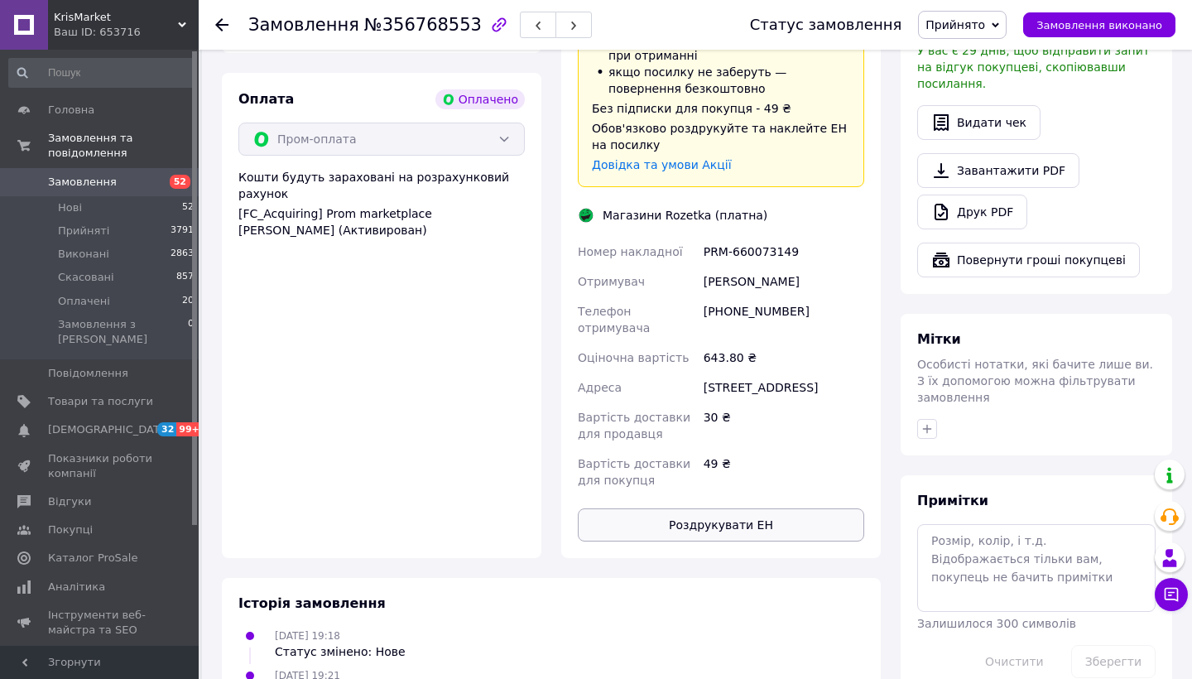
click at [743, 438] on div "Доставка Редагувати Доставка до магазинів Rozetka Для продавця 30 ₴   (згідно з…" at bounding box center [721, 190] width 286 height 703
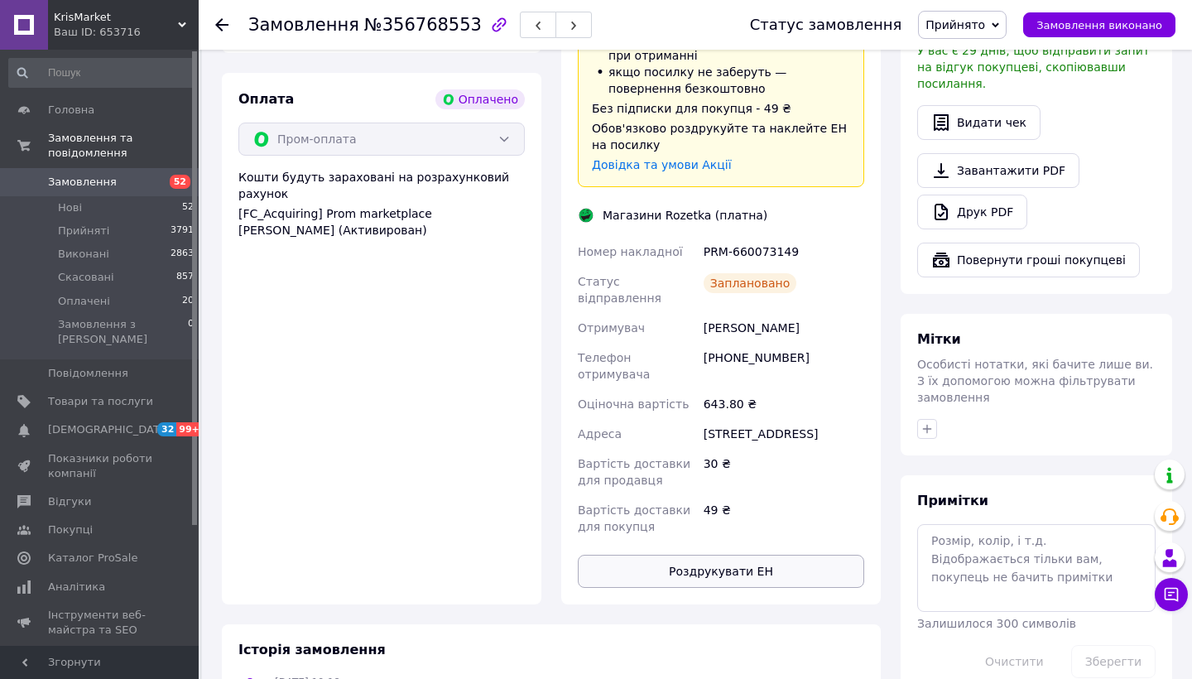
click at [747, 555] on button "Роздрукувати ЕН" at bounding box center [721, 571] width 286 height 33
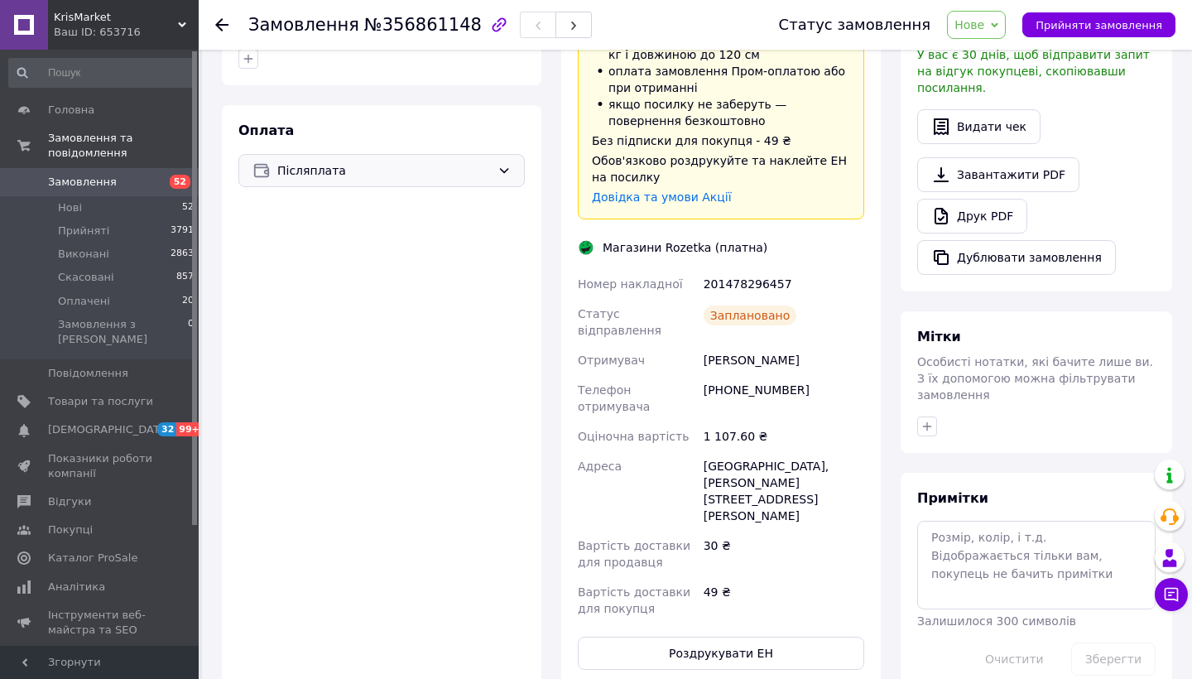
scroll to position [513, 0]
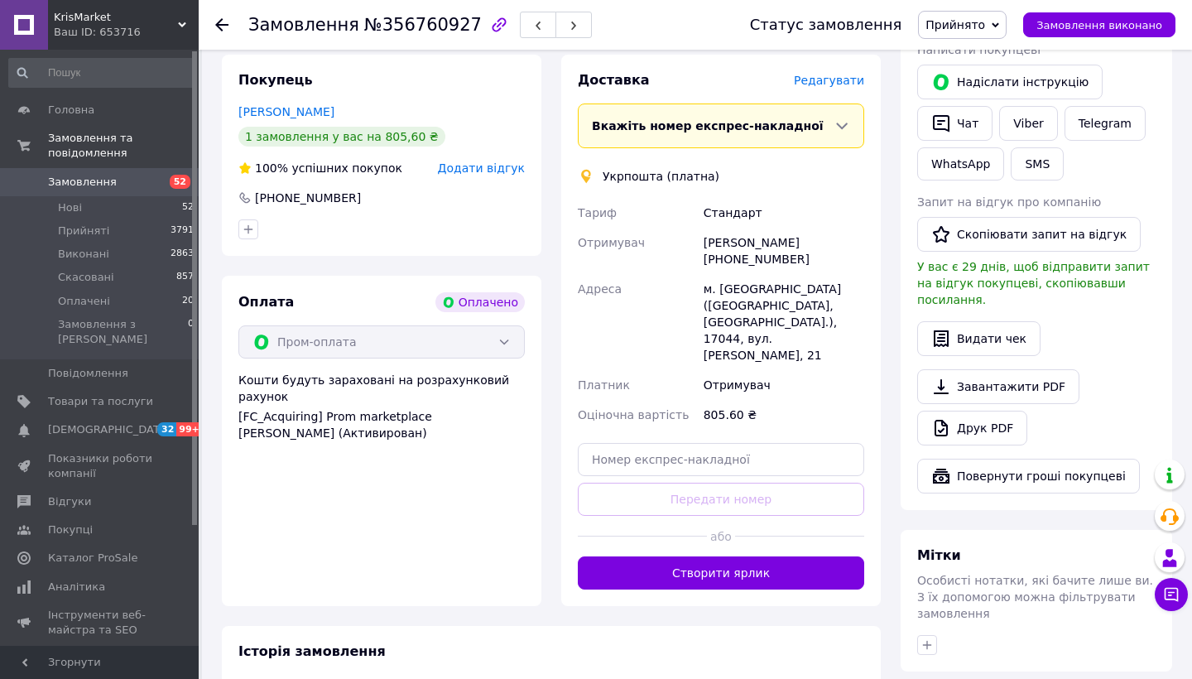
scroll to position [804, 0]
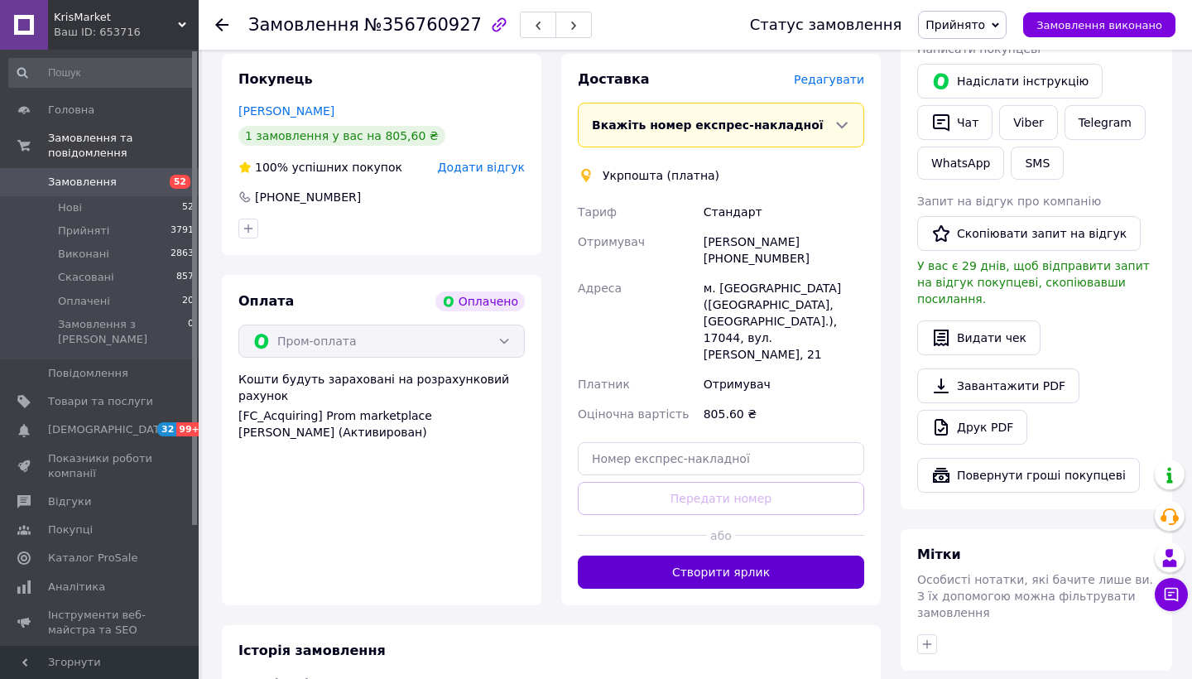
click at [648, 556] on button "Створити ярлик" at bounding box center [721, 572] width 286 height 33
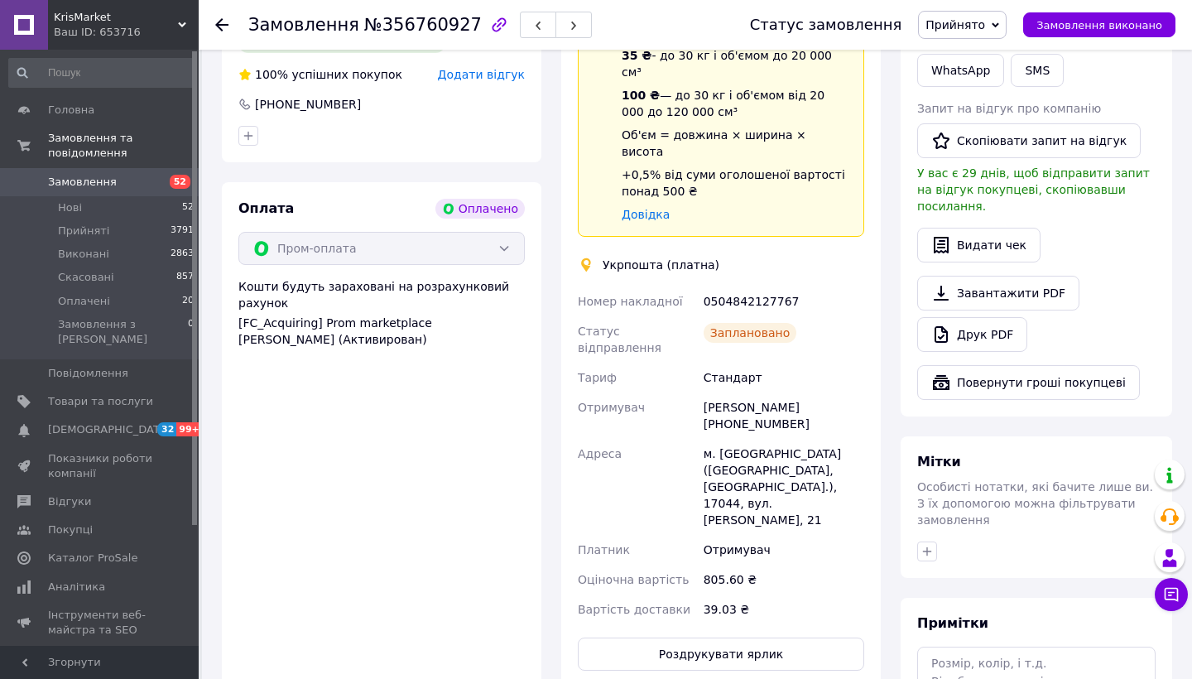
scroll to position [897, 0]
click at [684, 637] on button "Роздрукувати ярлик" at bounding box center [721, 653] width 286 height 33
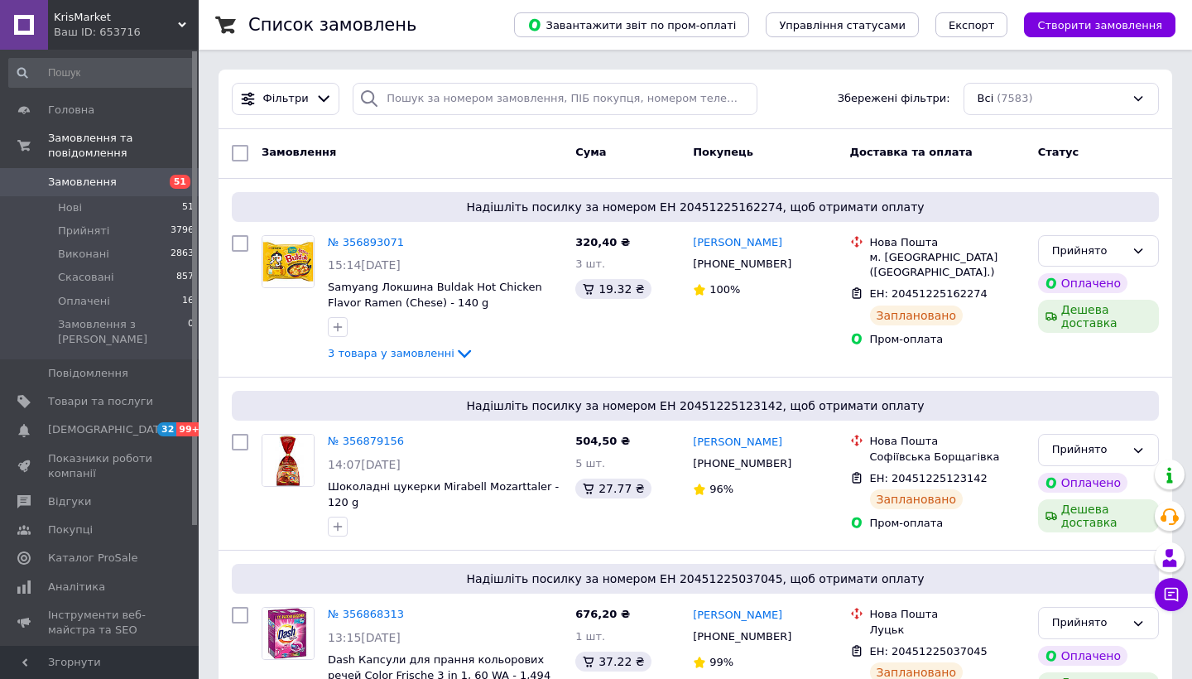
click at [118, 171] on link "Замовлення 51" at bounding box center [102, 182] width 204 height 28
click at [464, 98] on input "search" at bounding box center [555, 99] width 405 height 32
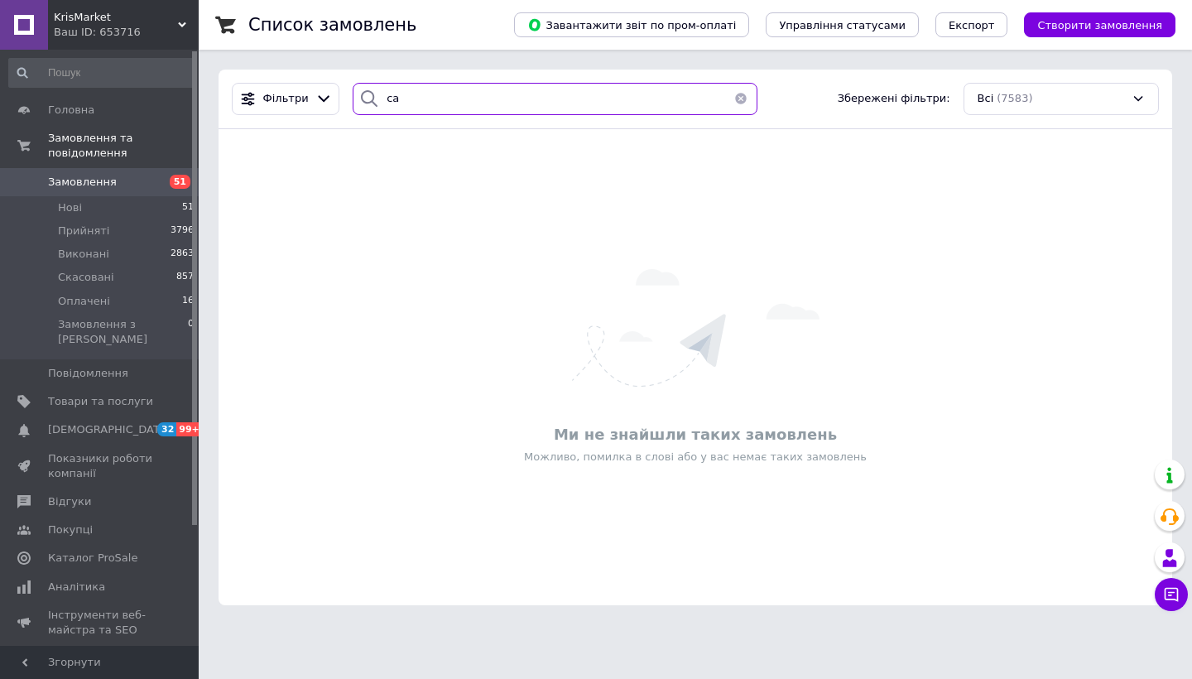
type input "с"
type input "микола"
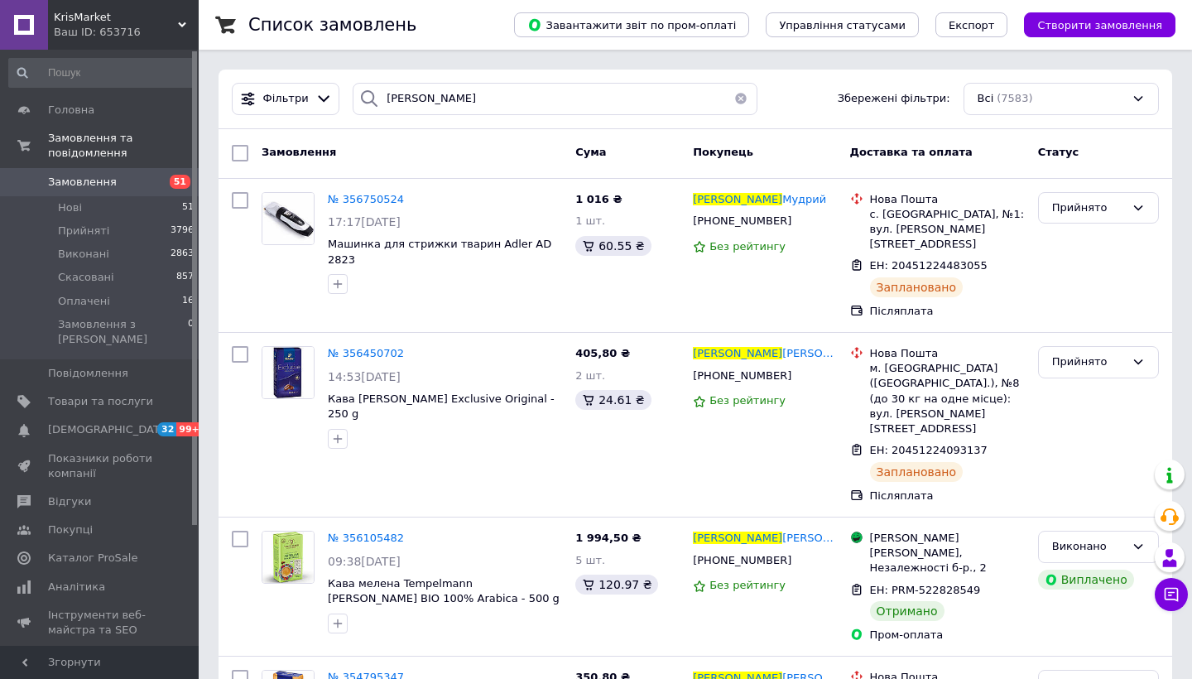
click at [732, 100] on button "button" at bounding box center [740, 99] width 33 height 32
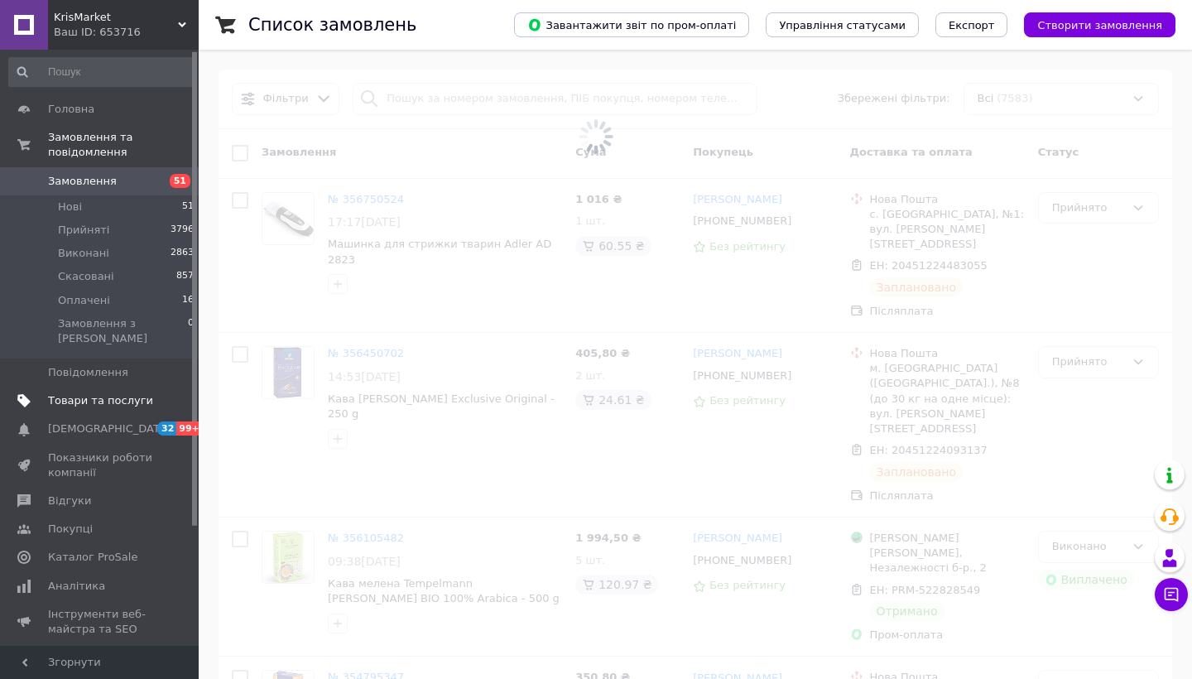
click at [106, 393] on span "Товари та послуги" at bounding box center [100, 400] width 105 height 15
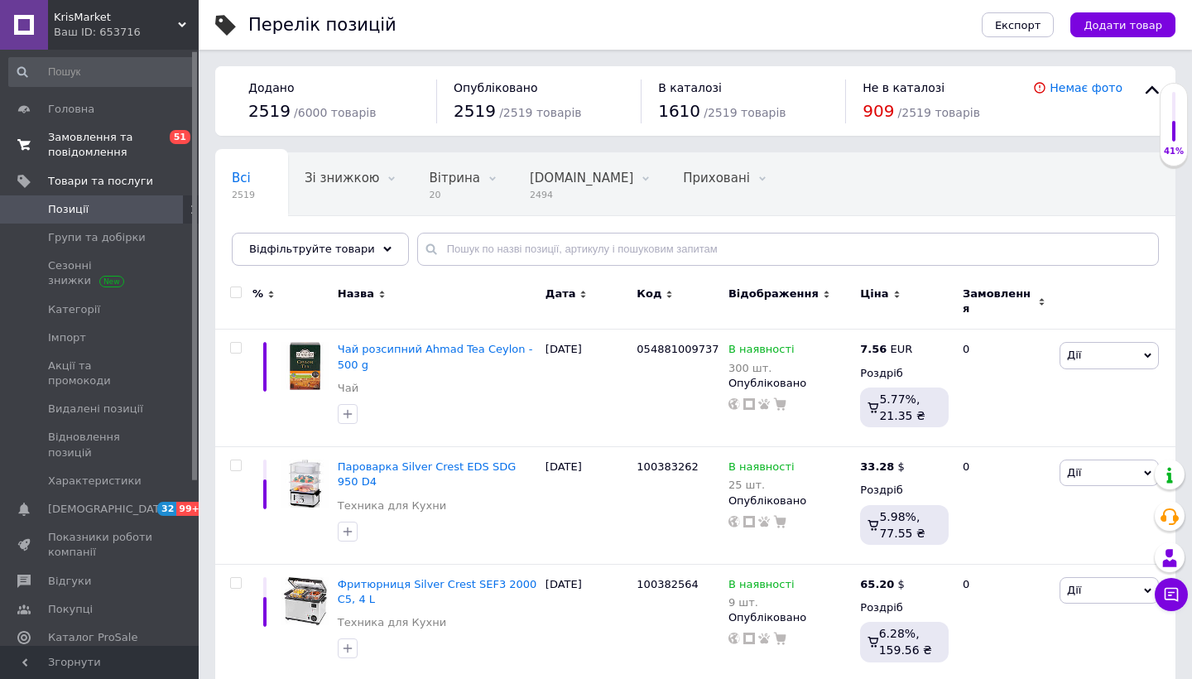
click at [130, 148] on span "Замовлення та повідомлення" at bounding box center [100, 145] width 105 height 30
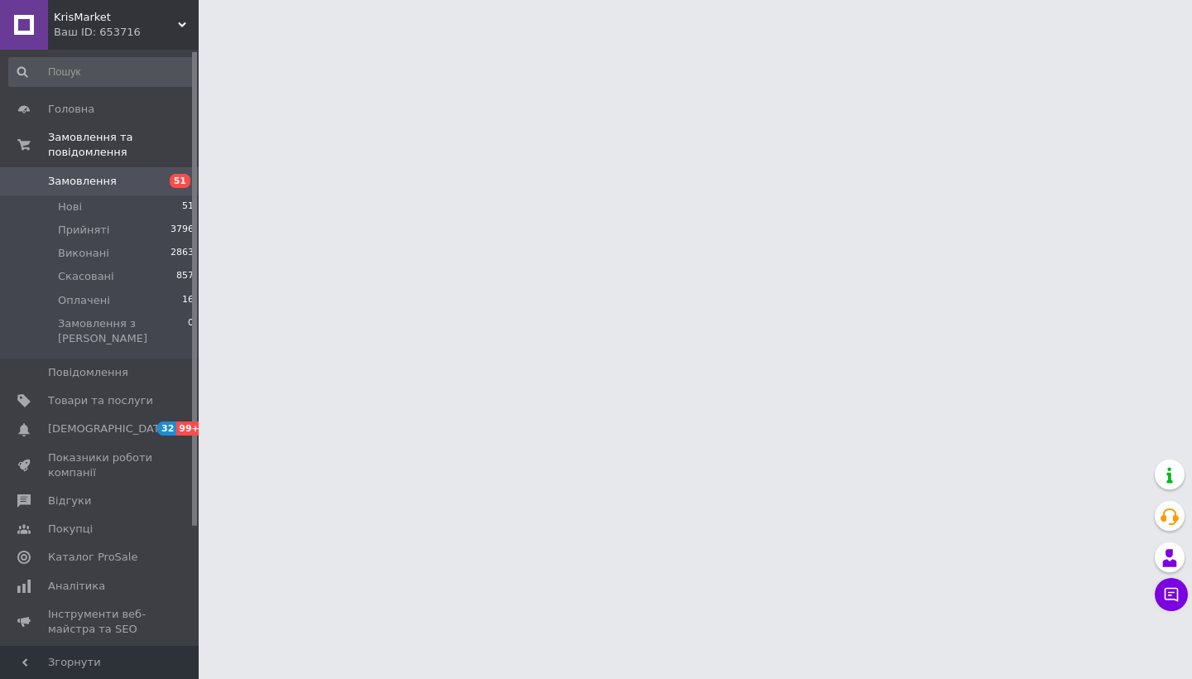
click at [138, 185] on span "Замовлення" at bounding box center [100, 181] width 105 height 15
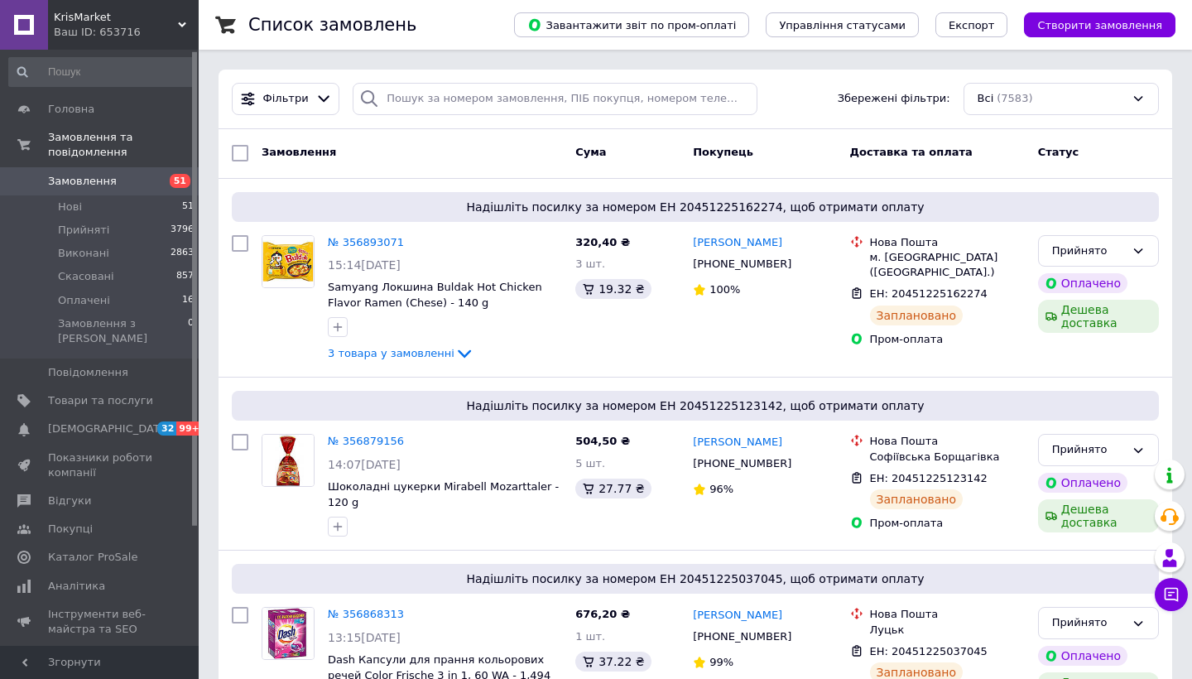
click at [108, 182] on span "Замовлення" at bounding box center [82, 181] width 69 height 15
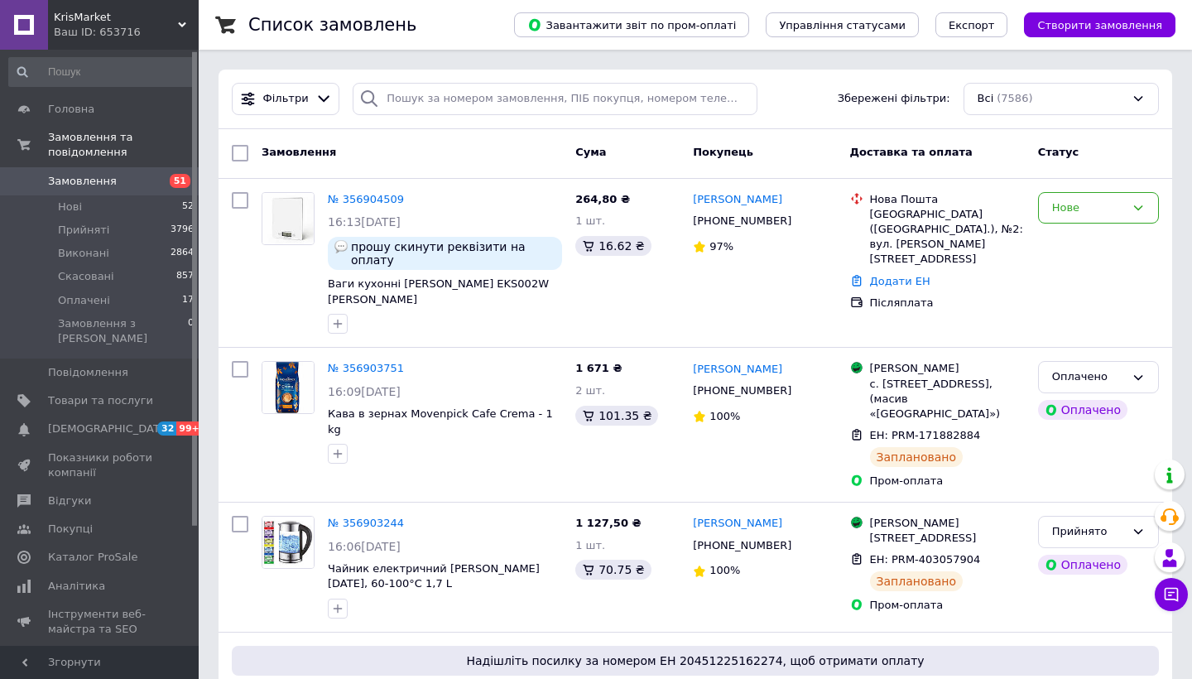
click at [79, 185] on span "Замовлення" at bounding box center [82, 181] width 69 height 15
click at [1133, 215] on div "Нове" at bounding box center [1098, 208] width 121 height 32
click at [1116, 243] on li "Прийнято" at bounding box center [1098, 242] width 119 height 31
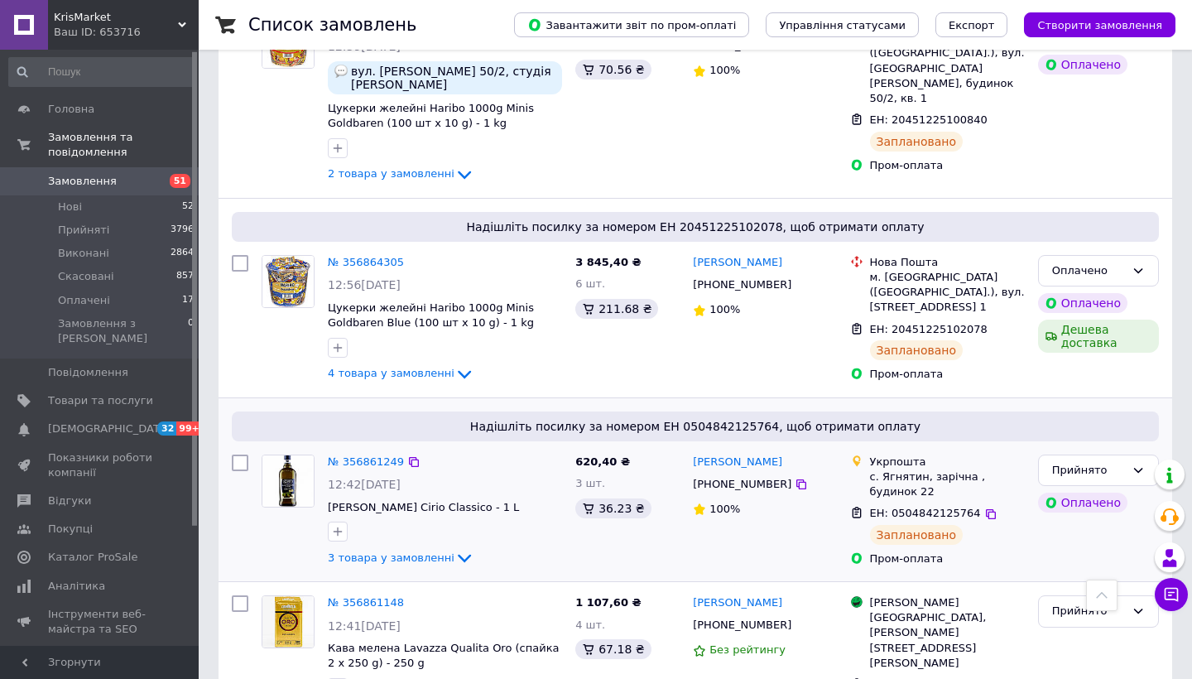
scroll to position [1393, 0]
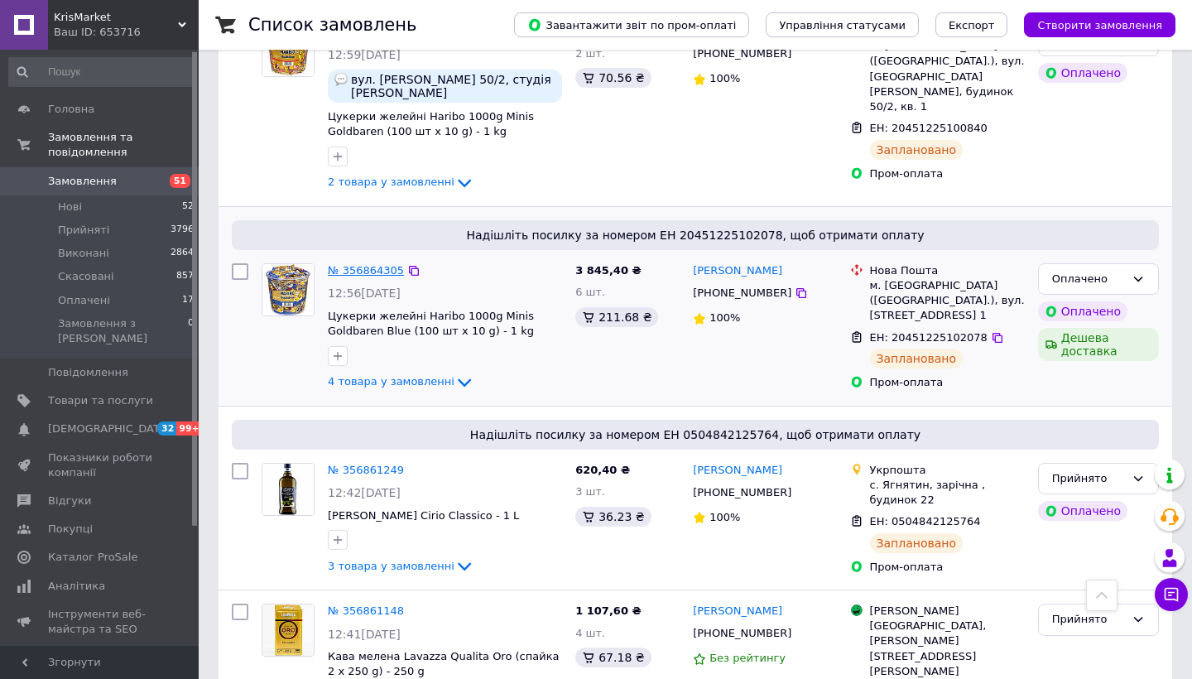
click at [370, 264] on link "№ 356864305" at bounding box center [366, 270] width 76 height 12
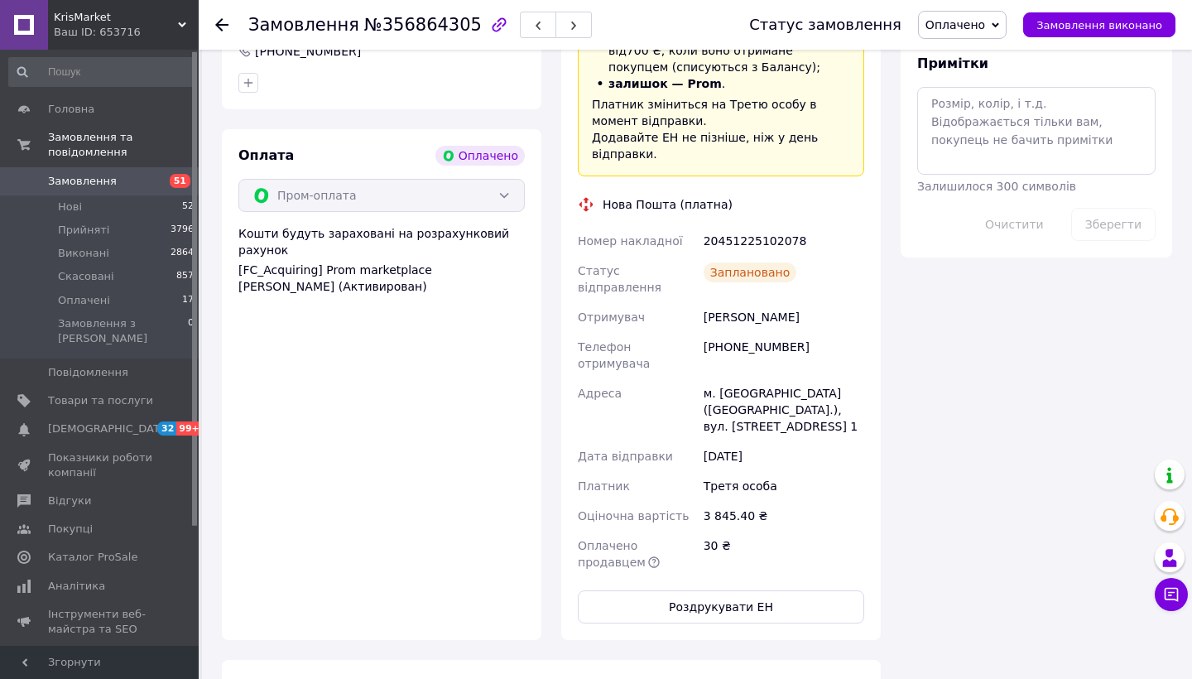
scroll to position [1430, 0]
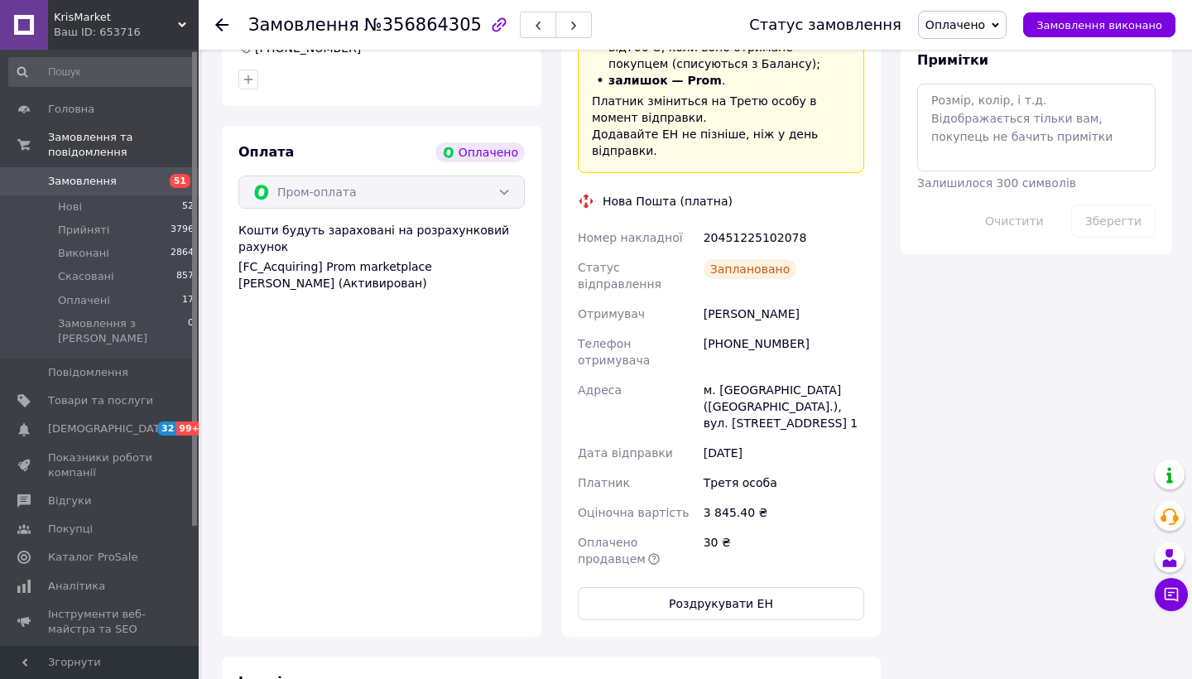
click at [121, 176] on span "Замовлення" at bounding box center [100, 181] width 105 height 15
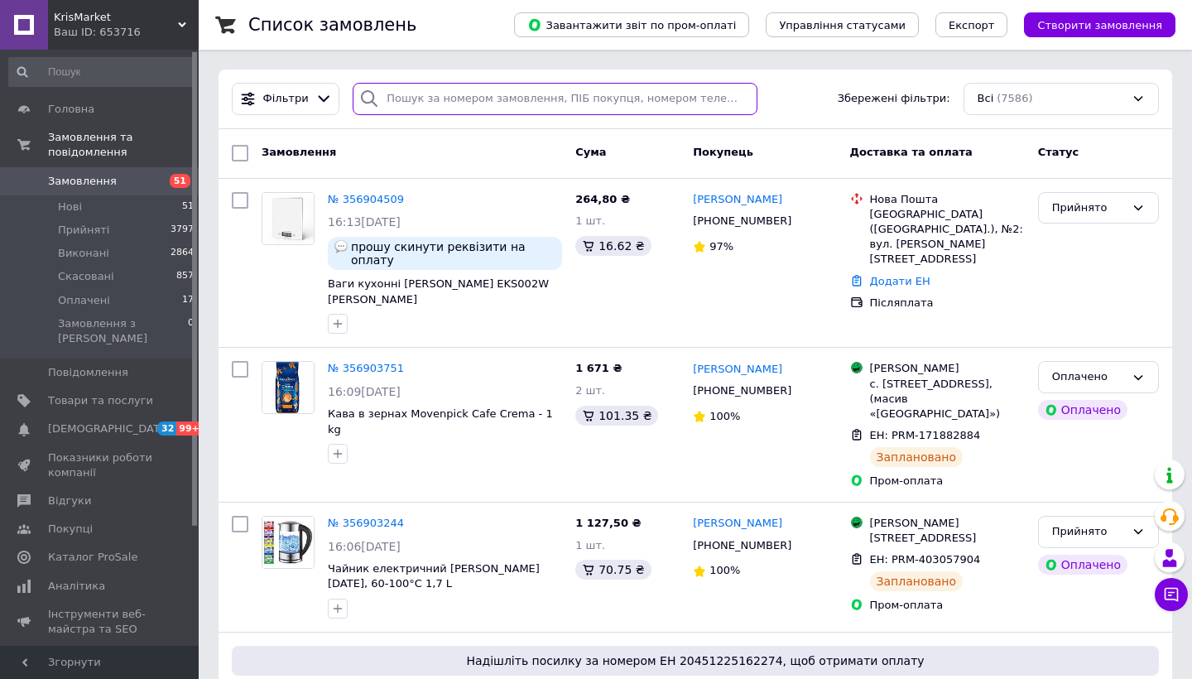
click at [580, 96] on input "search" at bounding box center [555, 99] width 405 height 32
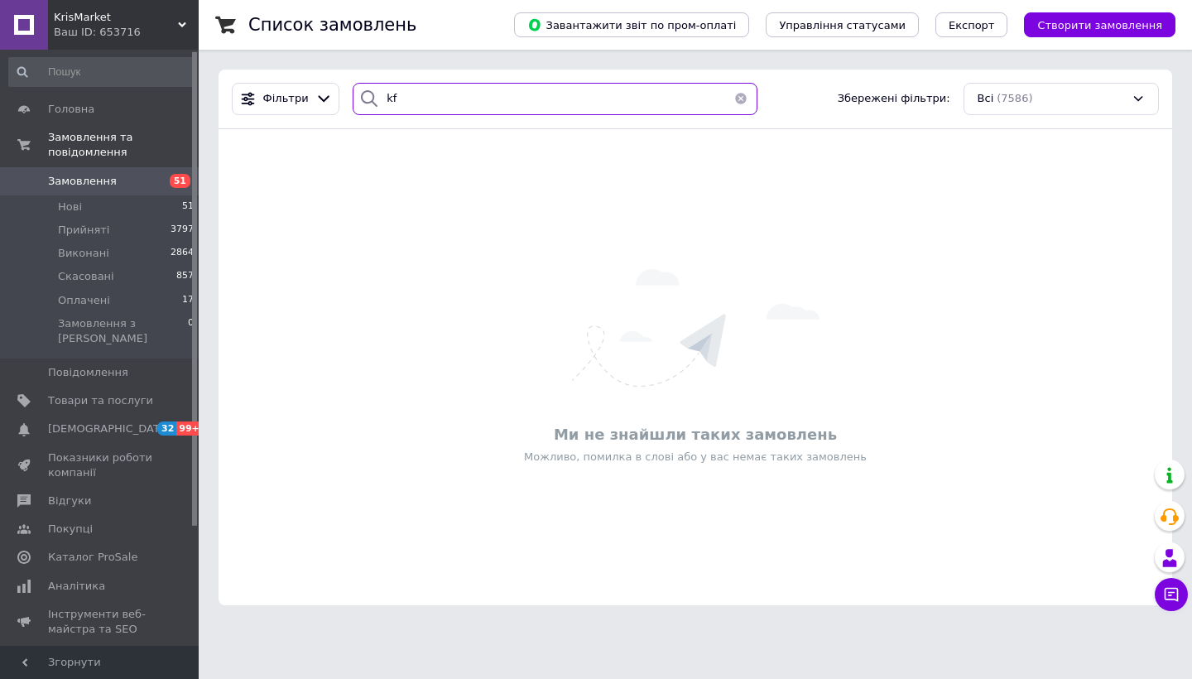
type input "k"
type input "лаврін"
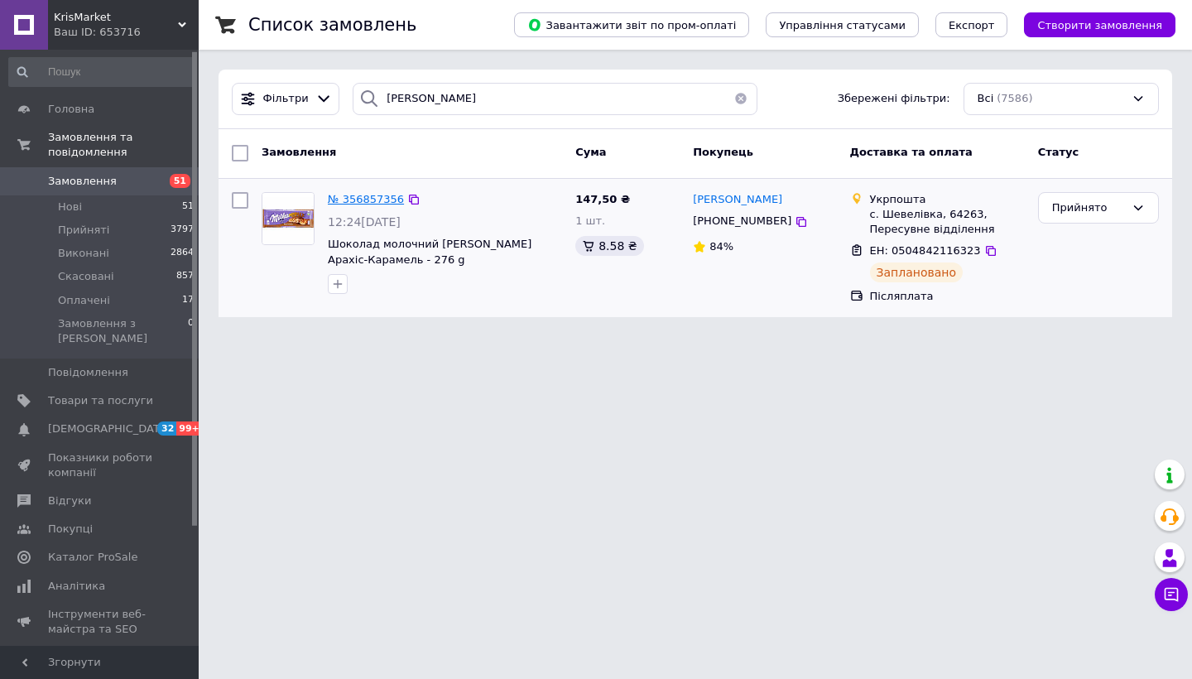
click at [349, 195] on span "№ 356857356" at bounding box center [366, 199] width 76 height 12
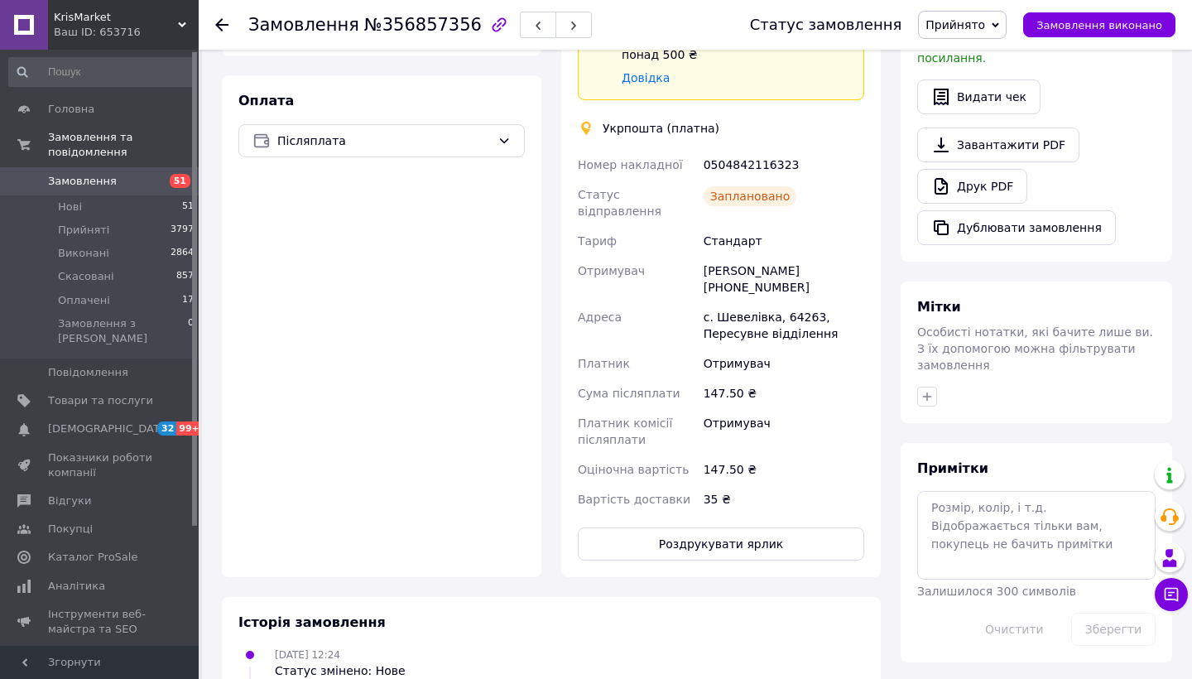
scroll to position [544, 0]
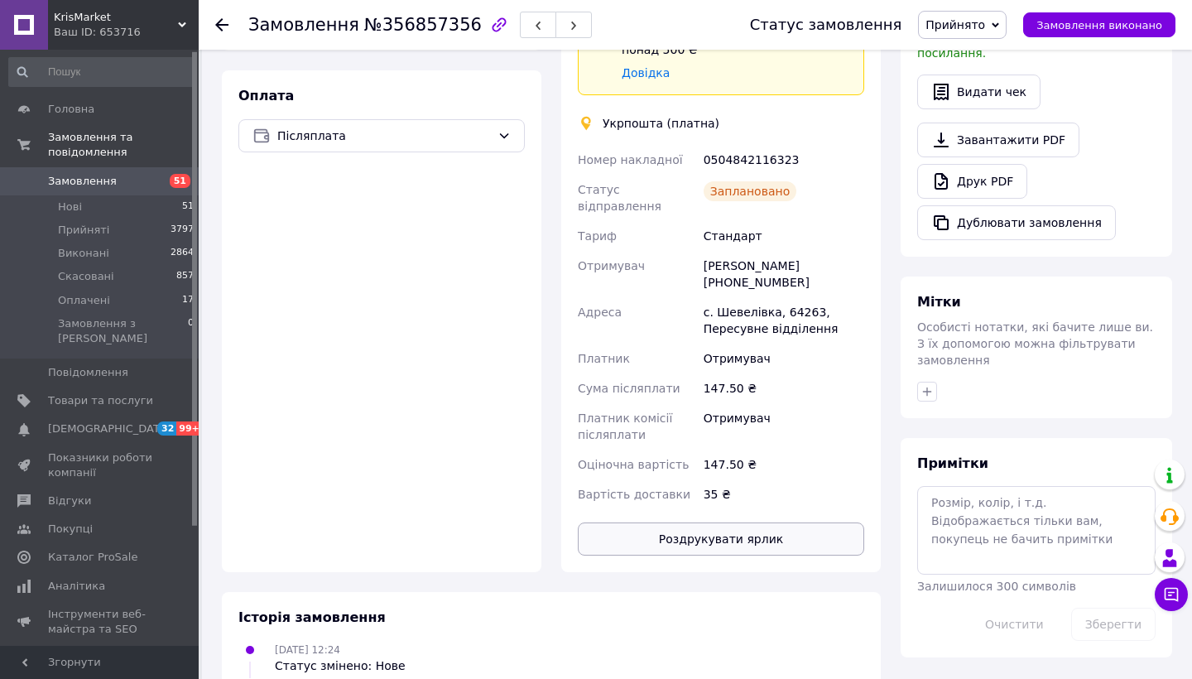
click at [648, 522] on button "Роздрукувати ярлик" at bounding box center [721, 538] width 286 height 33
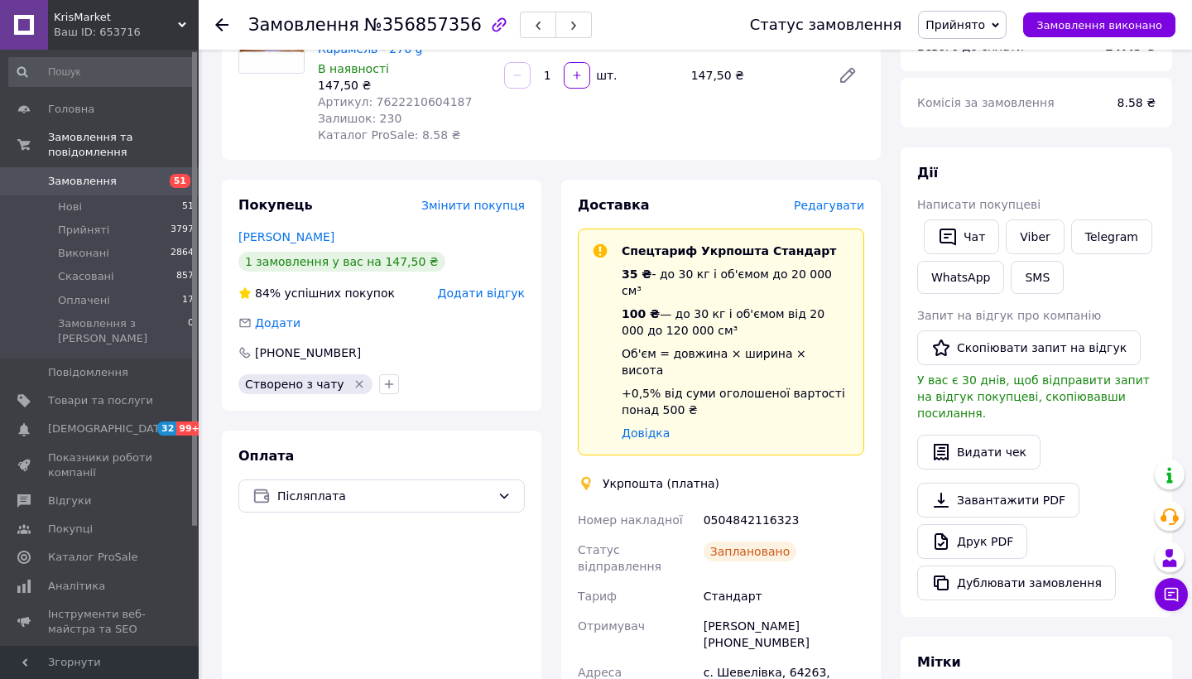
scroll to position [185, 0]
click at [854, 198] on span "Редагувати" at bounding box center [829, 204] width 70 height 13
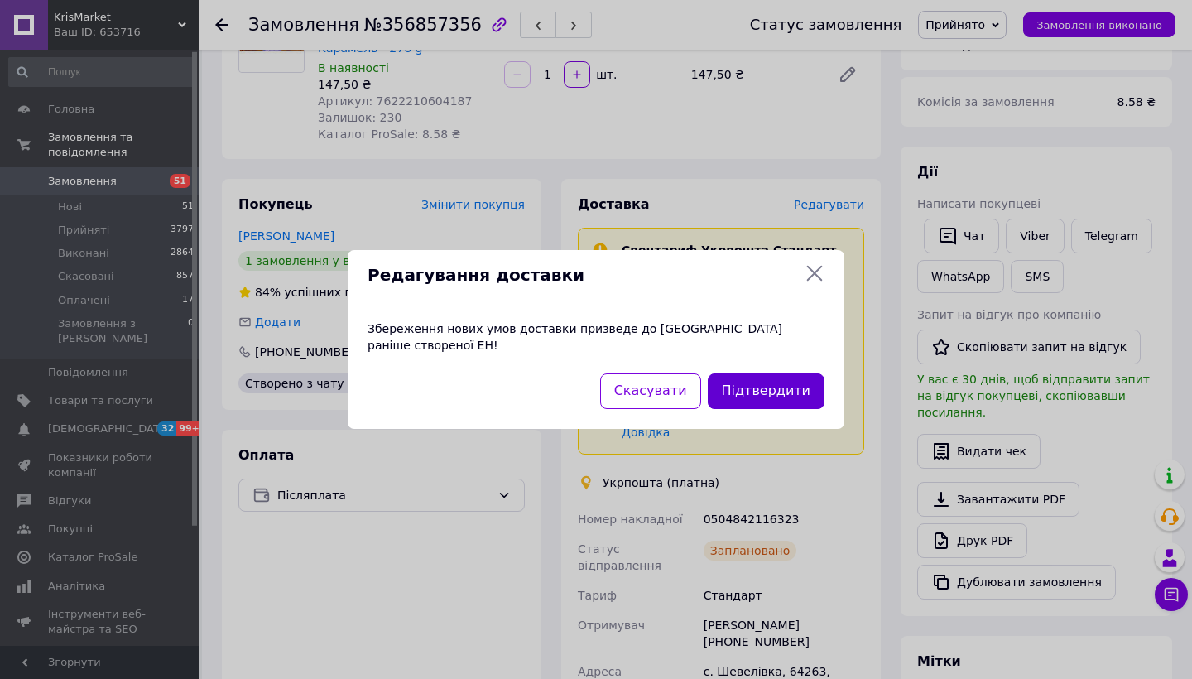
click at [745, 374] on button "Підтвердити" at bounding box center [766, 391] width 117 height 36
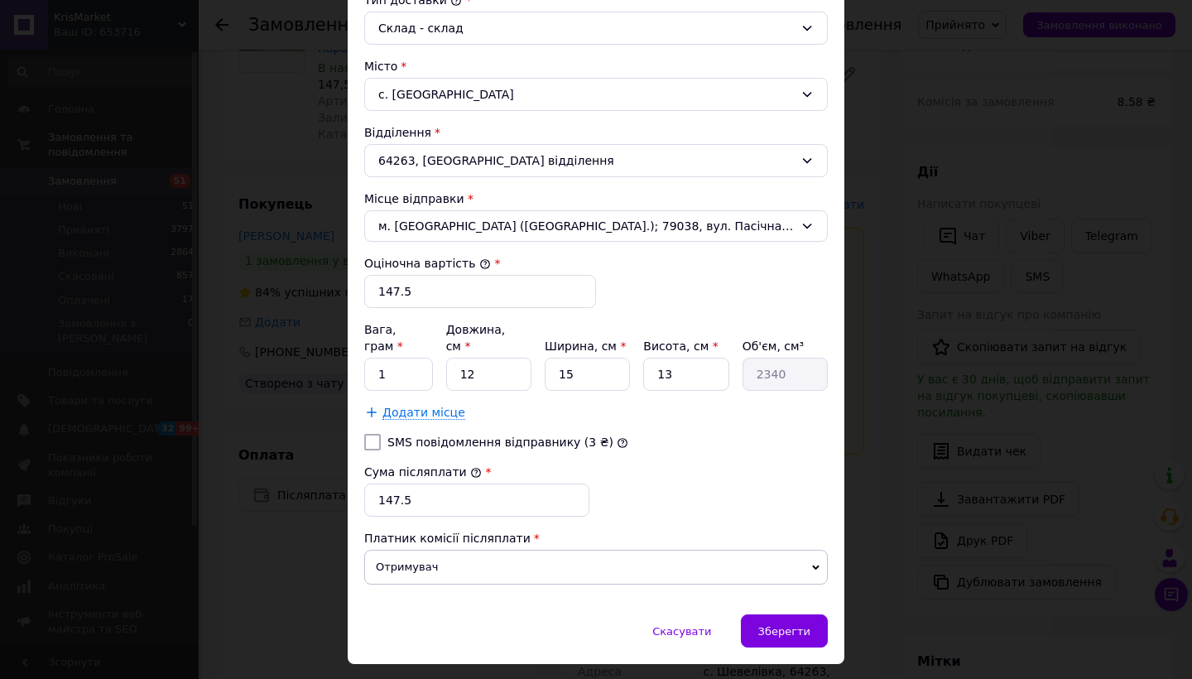
scroll to position [468, 0]
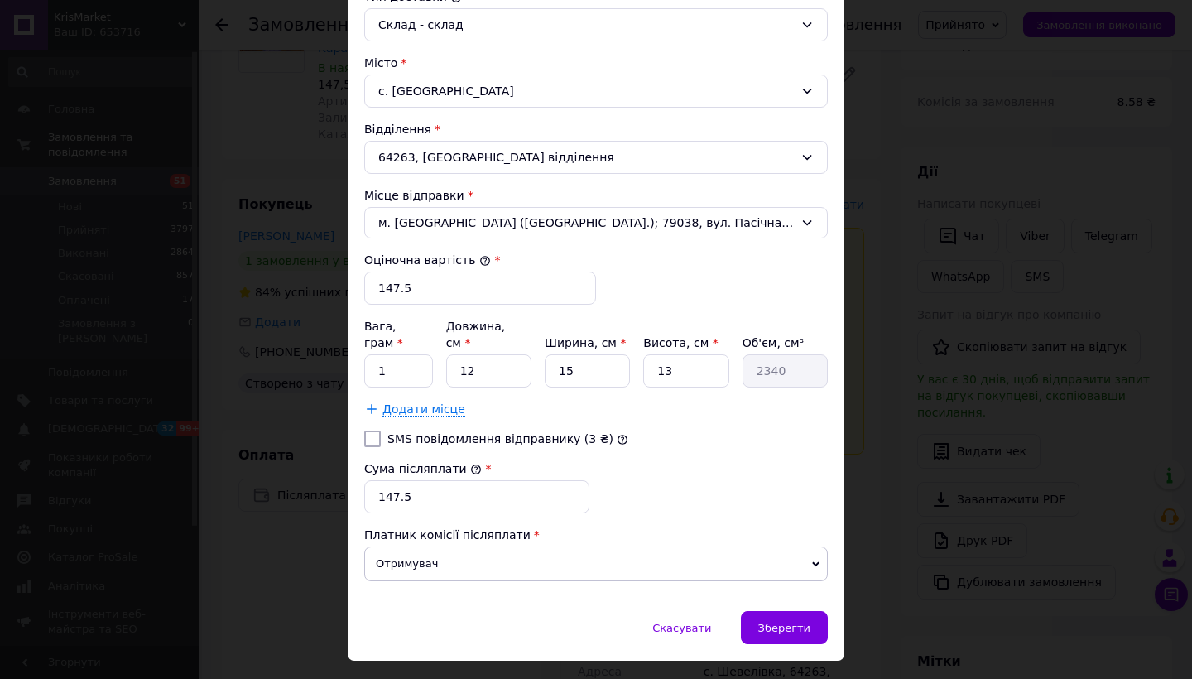
click at [923, 331] on div "× Редагування доставки Спосіб доставки Укрпошта (платна) Тариф * Стандарт Платн…" at bounding box center [596, 339] width 1192 height 679
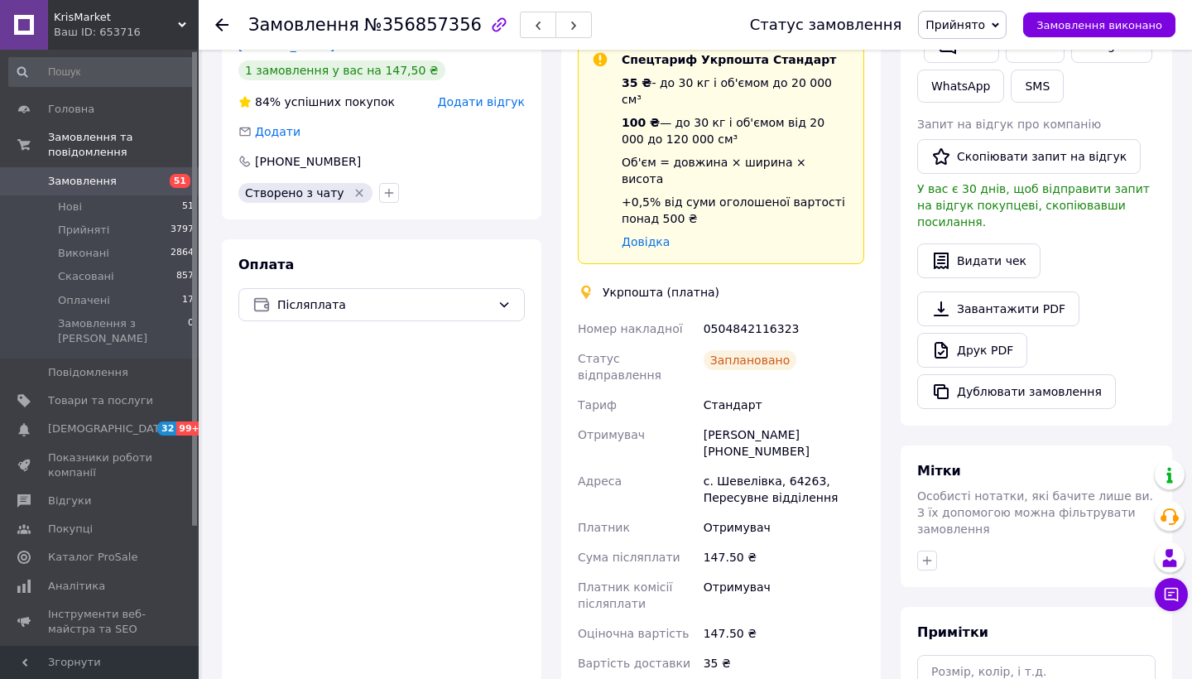
scroll to position [398, 0]
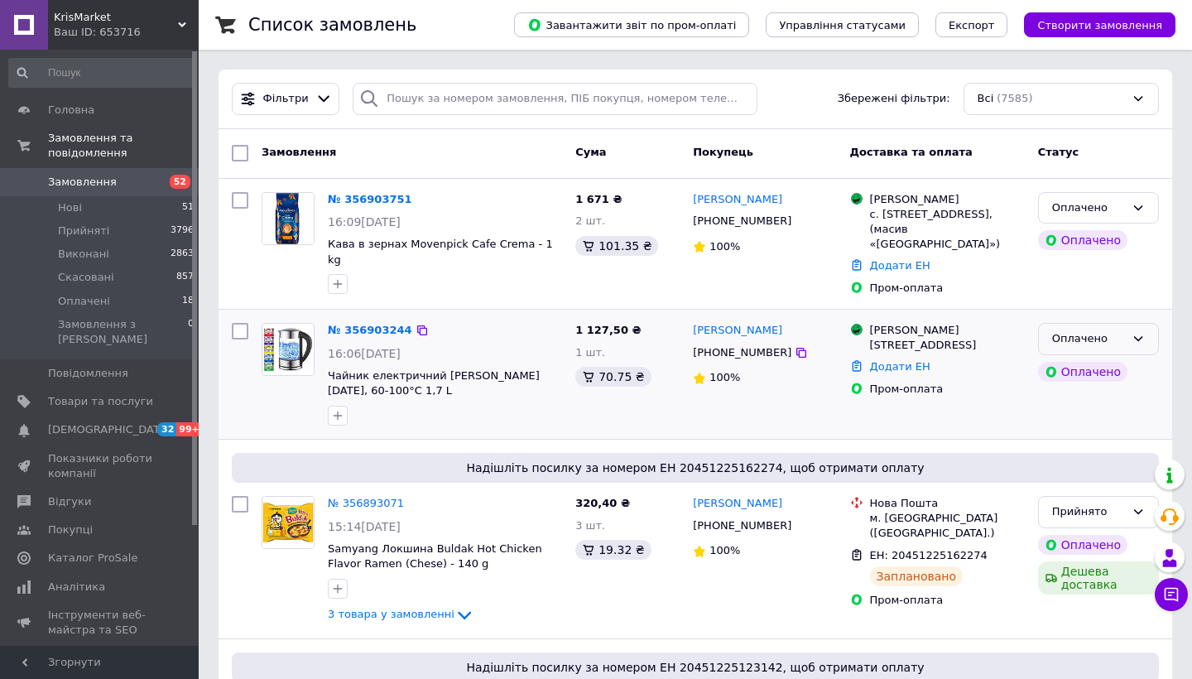
click at [1116, 330] on div "Оплачено" at bounding box center [1088, 338] width 73 height 17
click at [1110, 358] on li "Прийнято" at bounding box center [1098, 373] width 119 height 31
drag, startPoint x: 796, startPoint y: 313, endPoint x: 786, endPoint y: 318, distance: 11.9
click at [786, 321] on div "[PERSON_NAME]" at bounding box center [764, 330] width 147 height 19
copy link "[PERSON_NAME]"
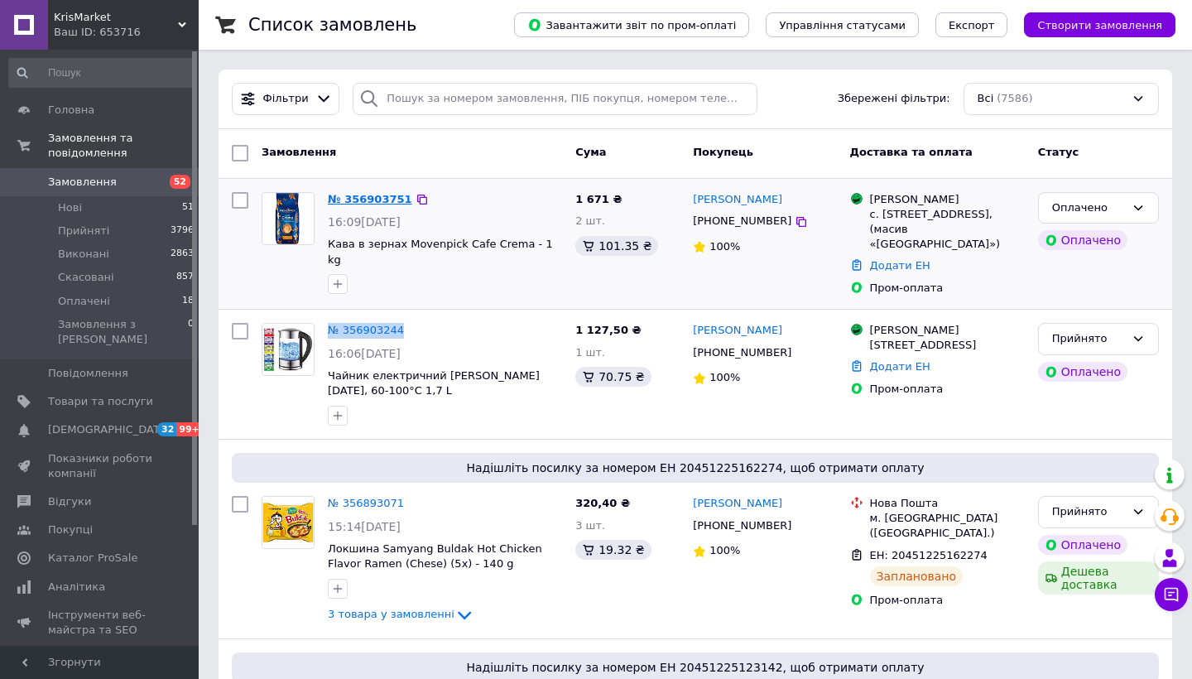
click at [372, 196] on link "№ 356903751" at bounding box center [370, 199] width 84 height 12
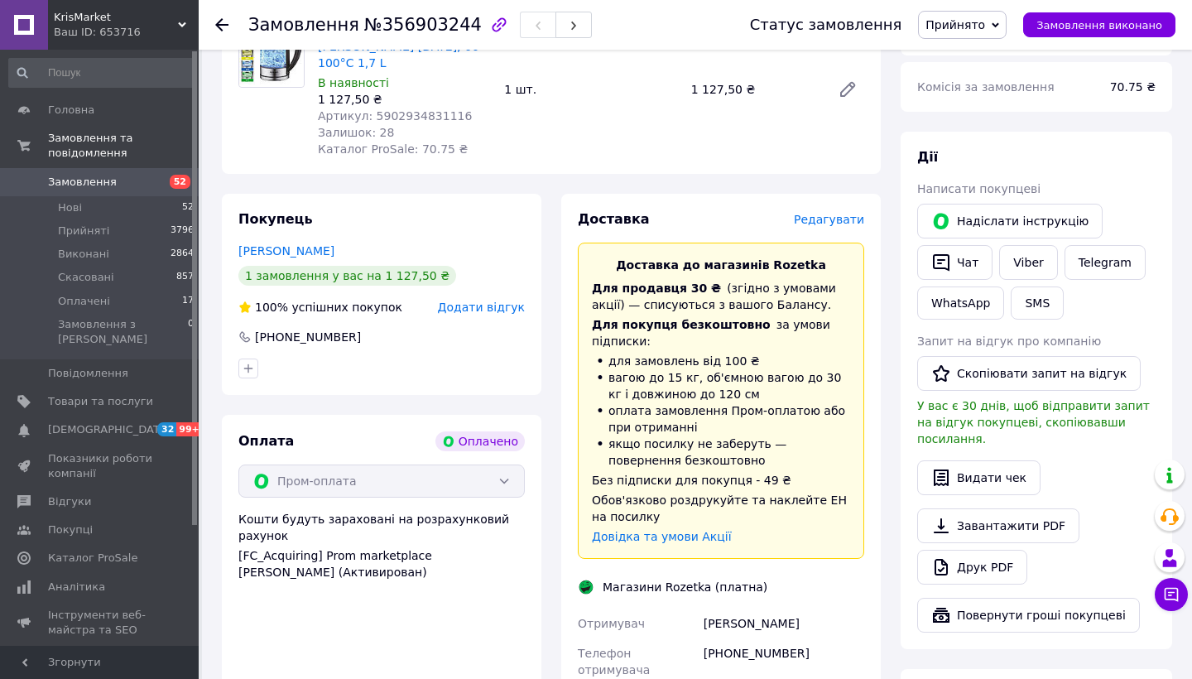
scroll to position [665, 0]
click at [844, 212] on span "Редагувати" at bounding box center [829, 218] width 70 height 13
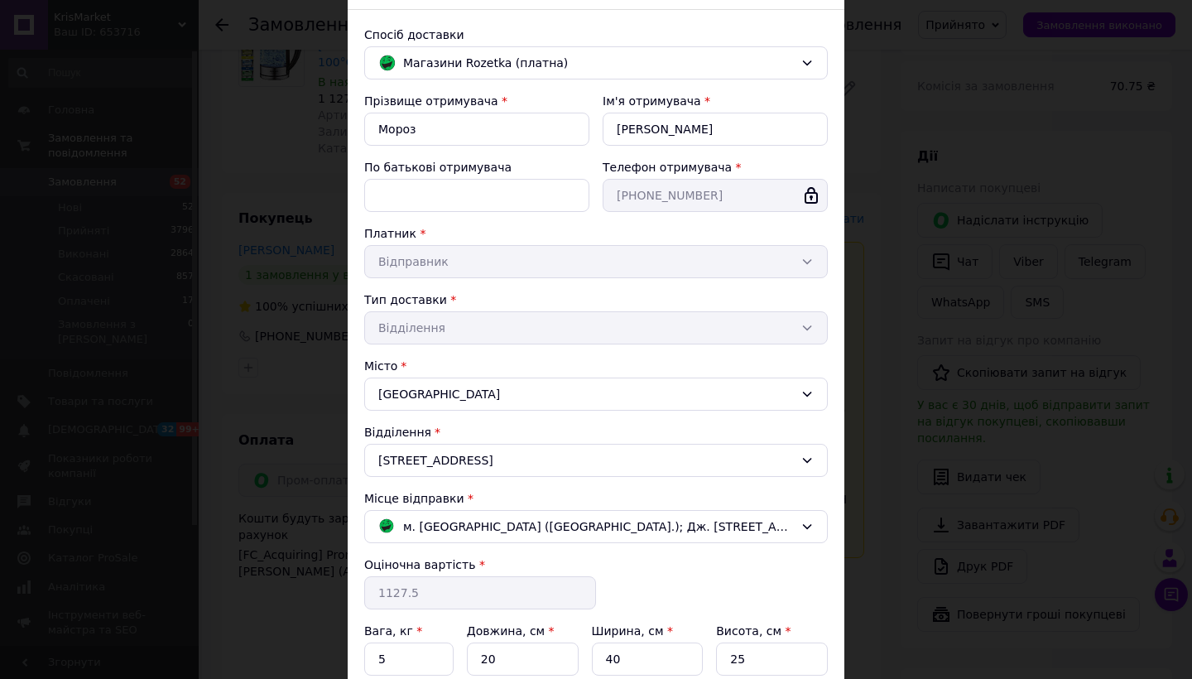
scroll to position [101, 0]
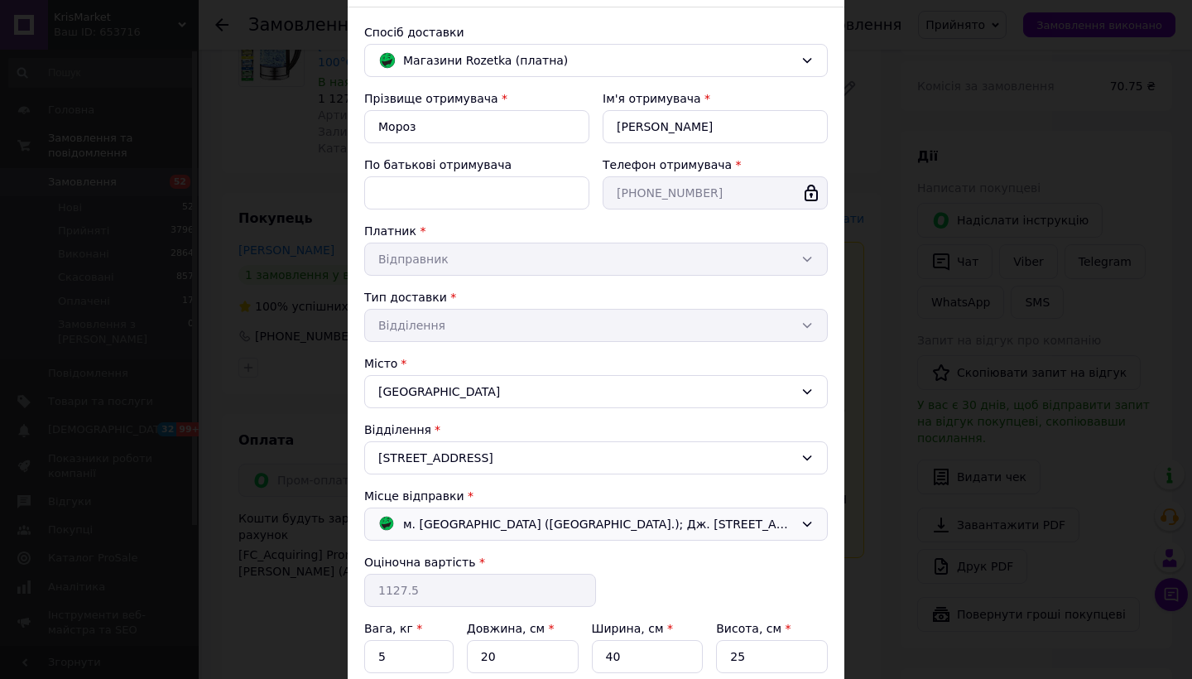
click at [615, 517] on span "м. [GEOGRAPHIC_DATA] ([GEOGRAPHIC_DATA].); Дж. [STREET_ADDRESS]" at bounding box center [598, 524] width 391 height 18
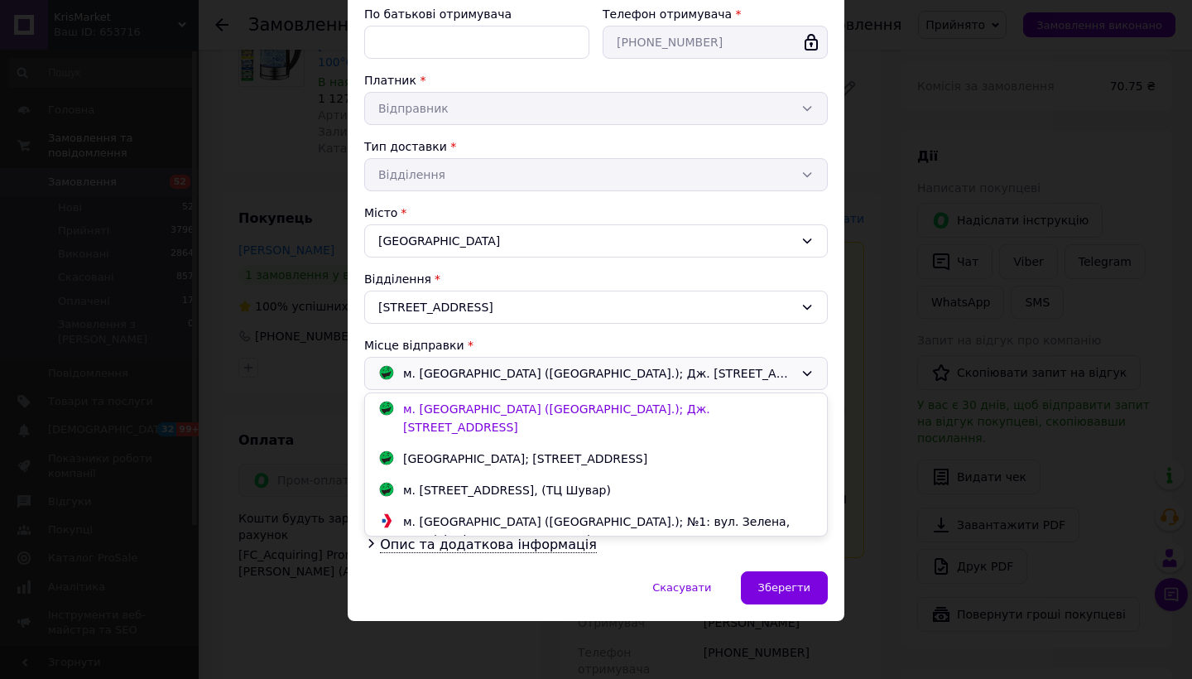
scroll to position [251, 0]
click at [578, 450] on div "[GEOGRAPHIC_DATA]; [STREET_ADDRESS]" at bounding box center [525, 459] width 253 height 18
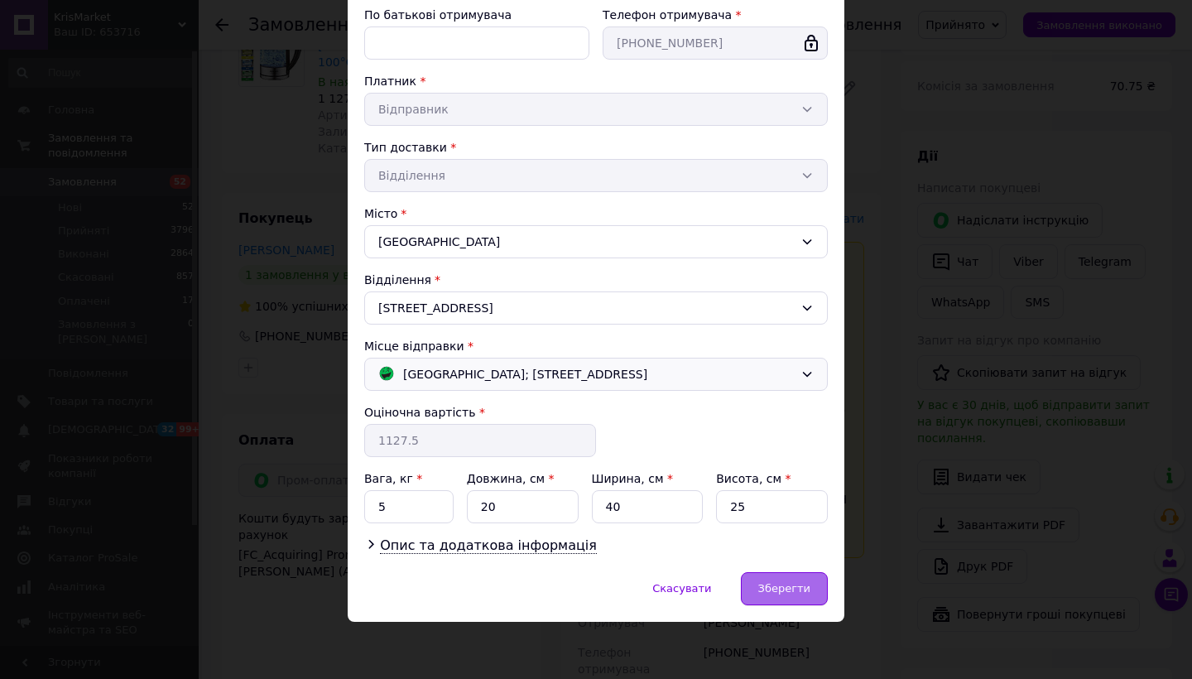
click at [777, 589] on span "Зберегти" at bounding box center [784, 588] width 52 height 12
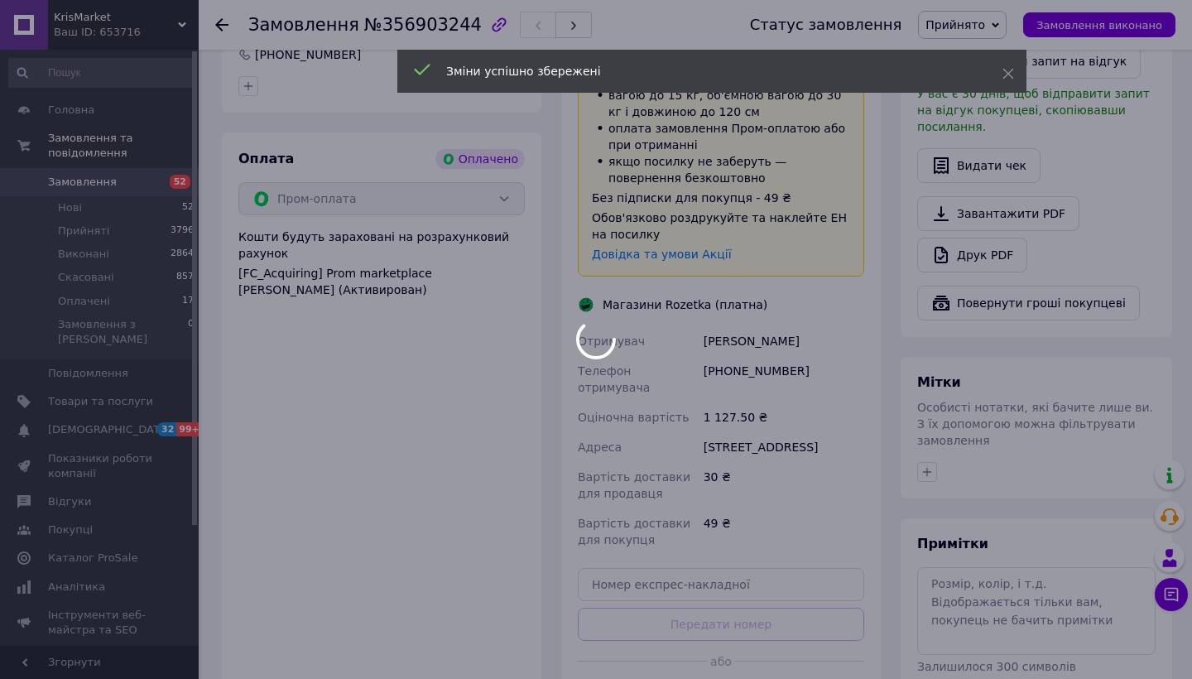
scroll to position [973, 0]
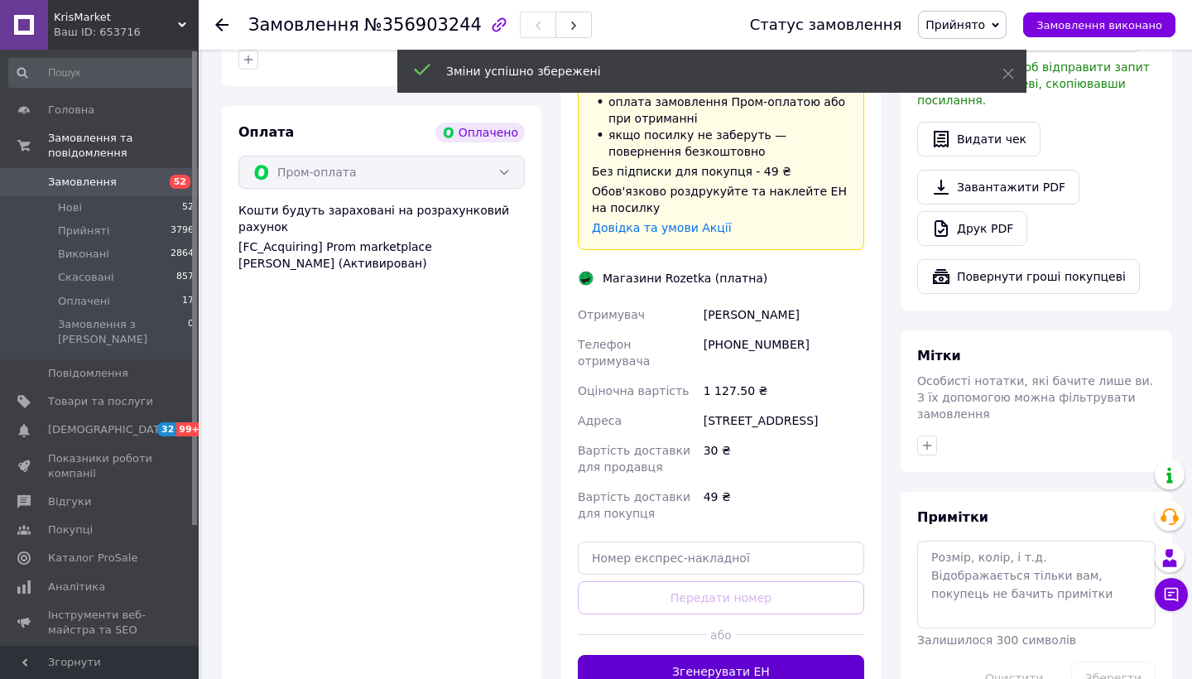
click at [754, 655] on button "Згенерувати ЕН" at bounding box center [721, 671] width 286 height 33
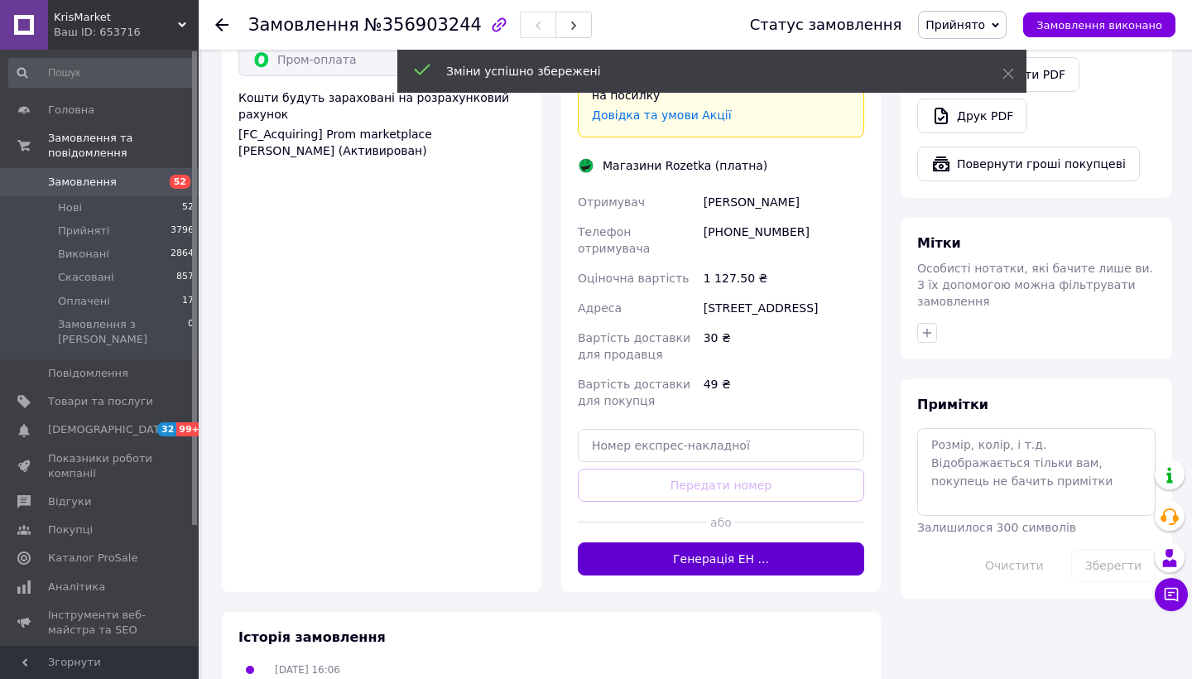
scroll to position [1097, 0]
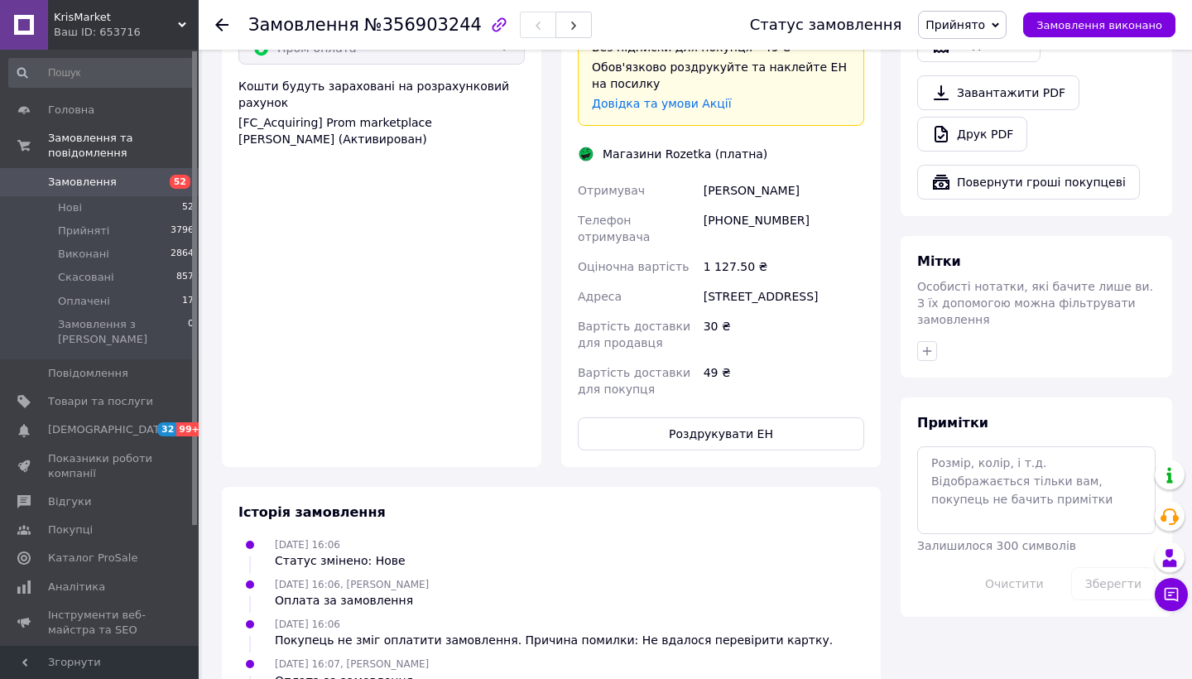
click at [717, 417] on button "Роздрукувати ЕН" at bounding box center [721, 433] width 286 height 33
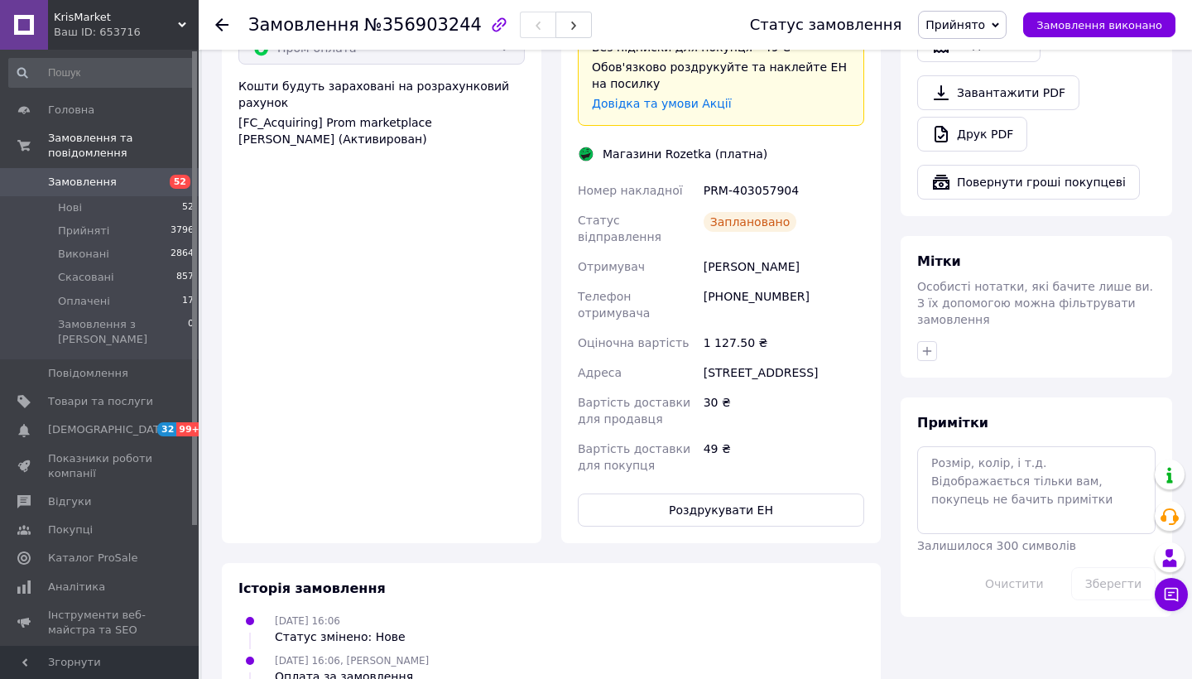
click at [123, 192] on link "Замовлення 52" at bounding box center [102, 182] width 204 height 28
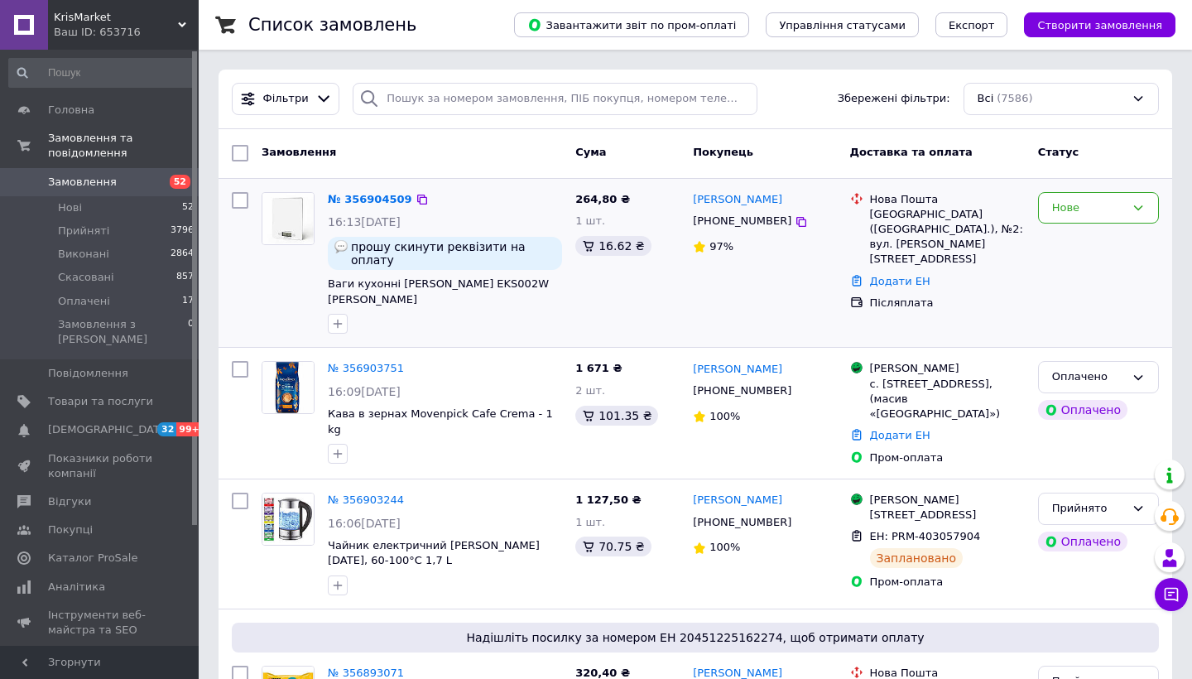
click at [374, 191] on div "№ 356904509" at bounding box center [370, 199] width 88 height 19
click at [375, 199] on link "№ 356904509" at bounding box center [370, 199] width 84 height 12
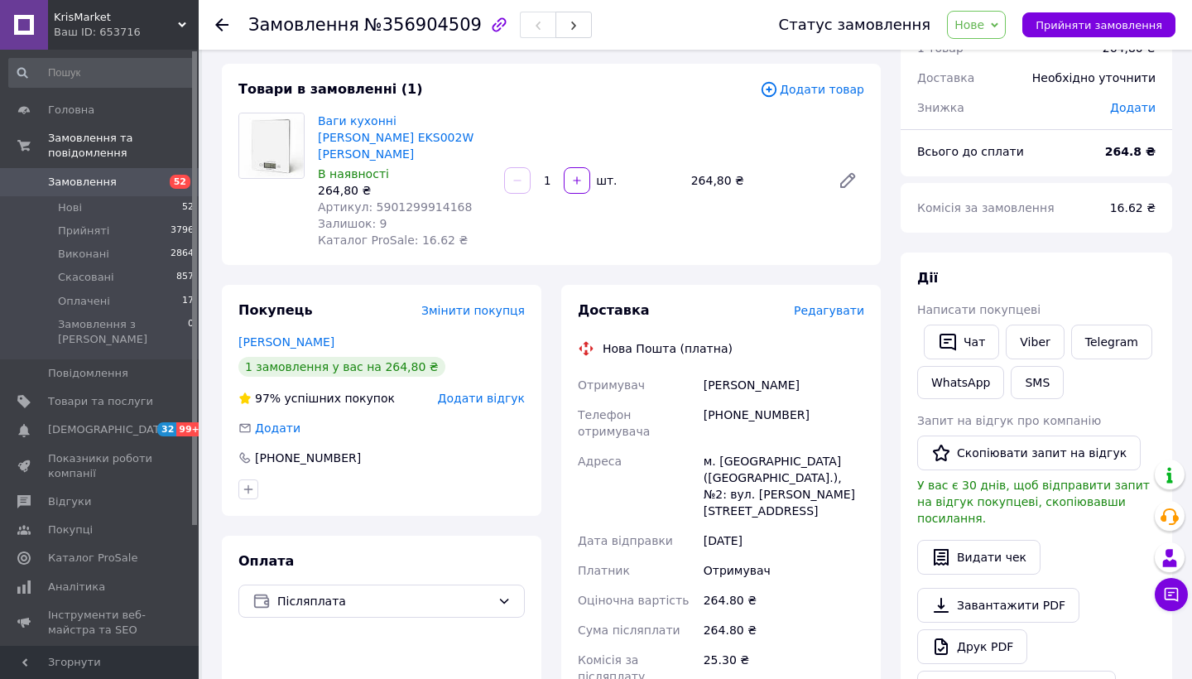
scroll to position [79, 0]
click at [155, 185] on span "52" at bounding box center [176, 182] width 46 height 15
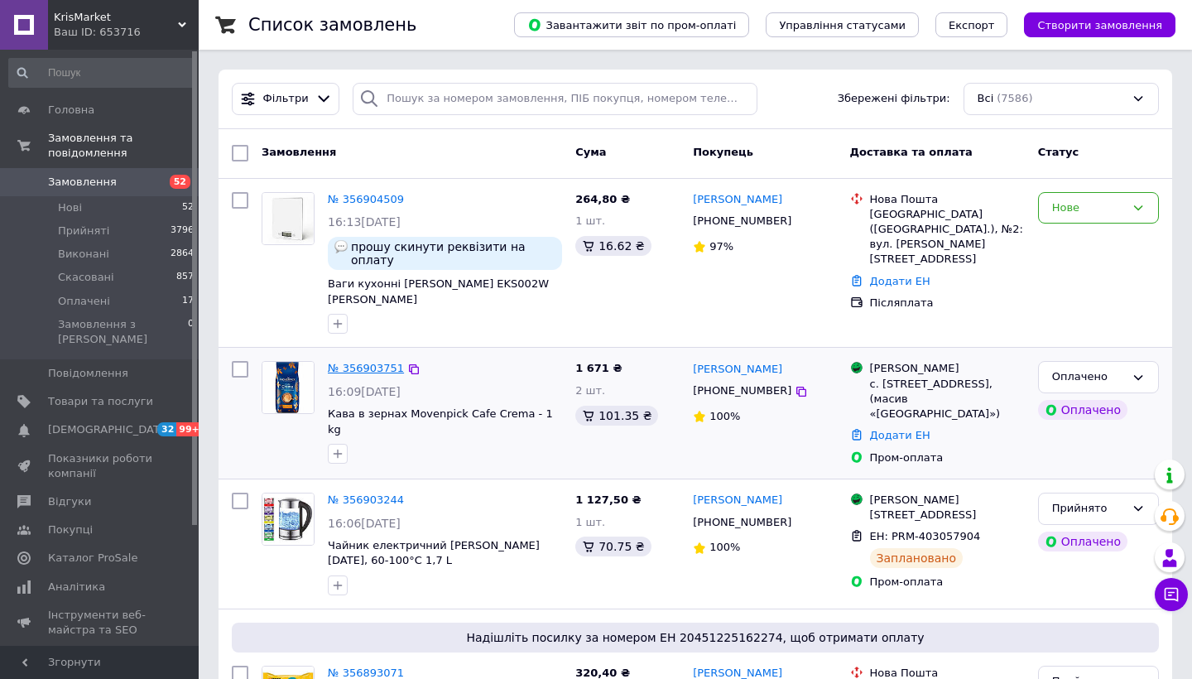
click at [354, 362] on link "№ 356903751" at bounding box center [366, 368] width 76 height 12
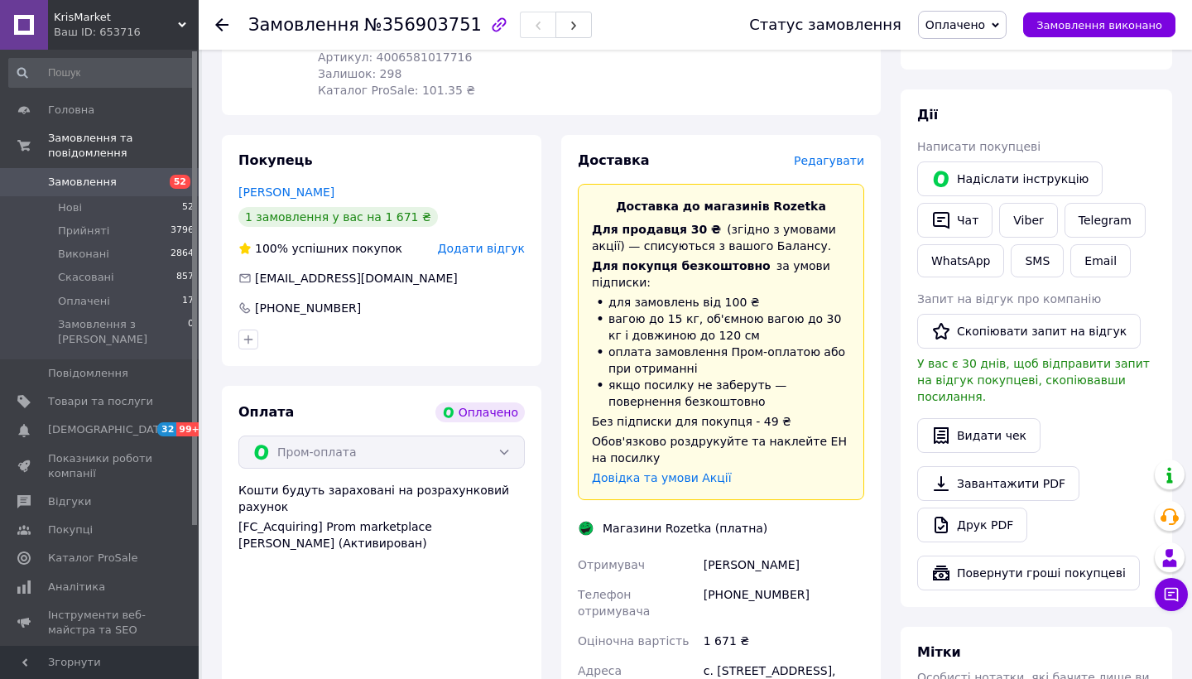
scroll to position [686, 0]
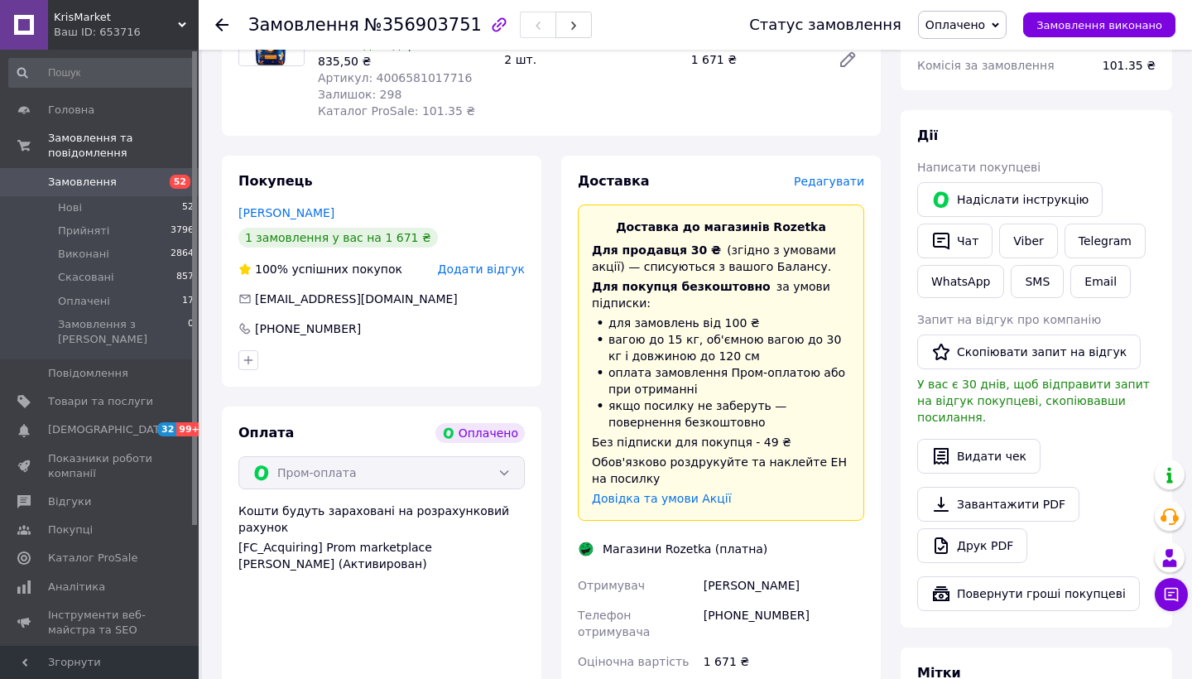
drag, startPoint x: 339, startPoint y: 180, endPoint x: 238, endPoint y: 180, distance: 101.8
click at [238, 180] on div "Покупець Тулаева Наталия 1 замовлення у вас на 1 671 ₴ 100% успішних покупок До…" at bounding box center [382, 271] width 320 height 231
copy link "Тулаева Наталия"
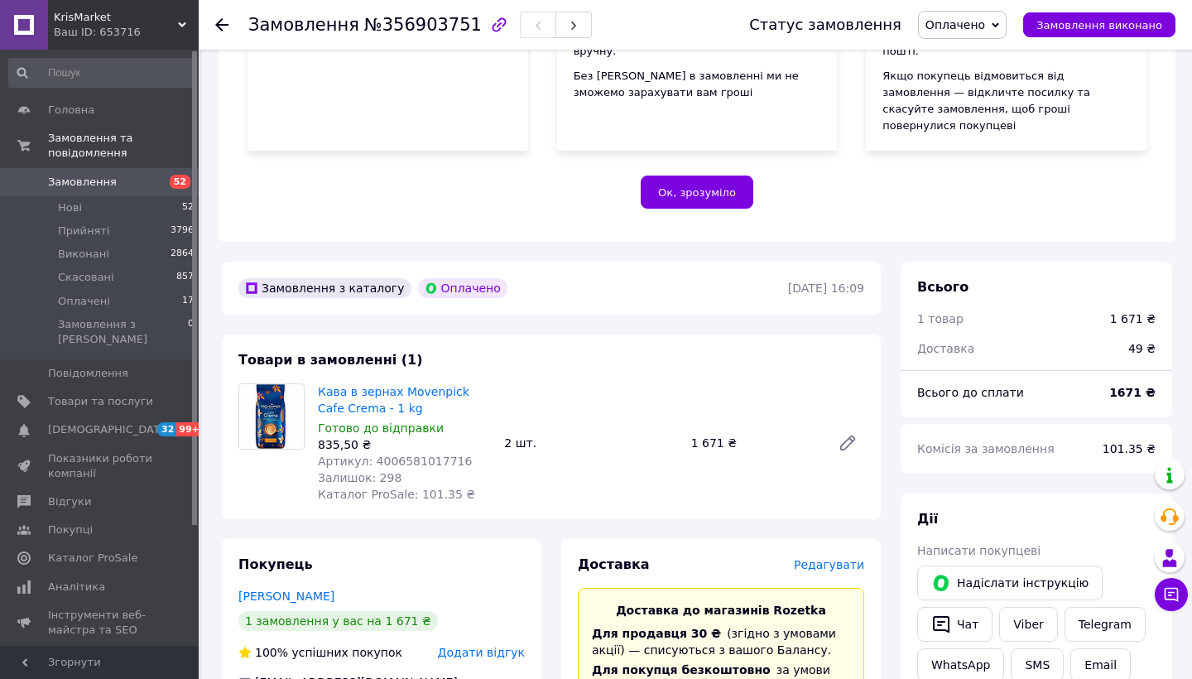
scroll to position [289, 0]
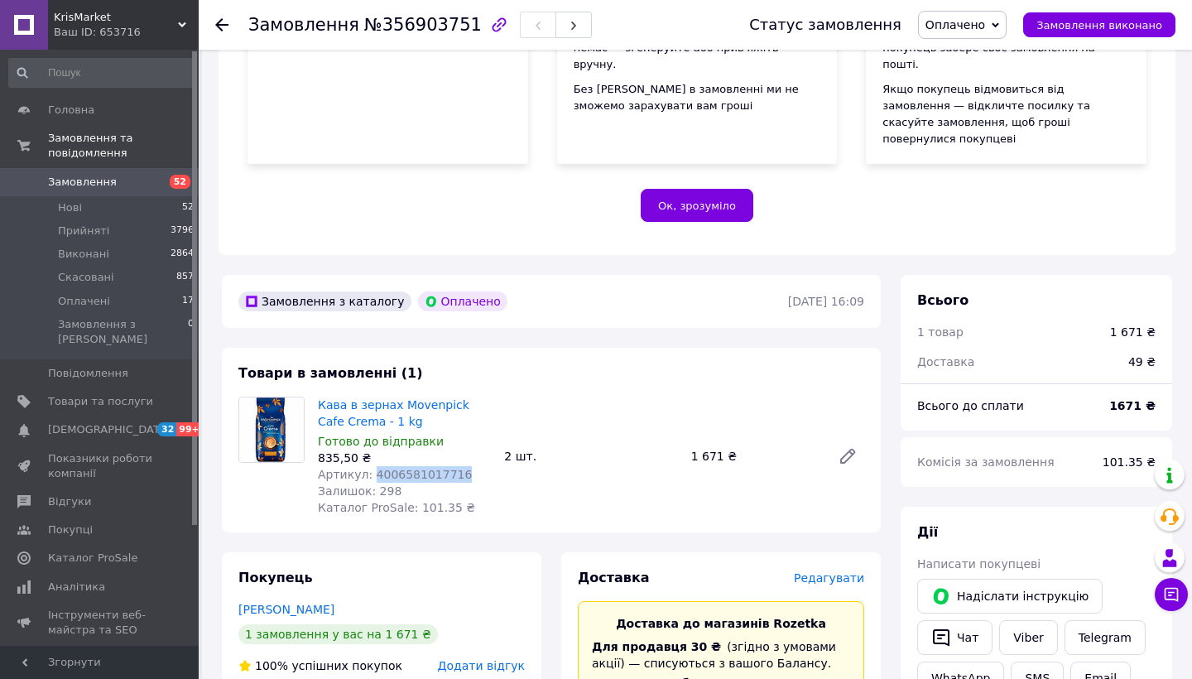
drag, startPoint x: 469, startPoint y: 442, endPoint x: 373, endPoint y: 441, distance: 95.2
click at [373, 466] on div "Артикул: 4006581017716" at bounding box center [404, 474] width 173 height 17
copy span "4006581017716"
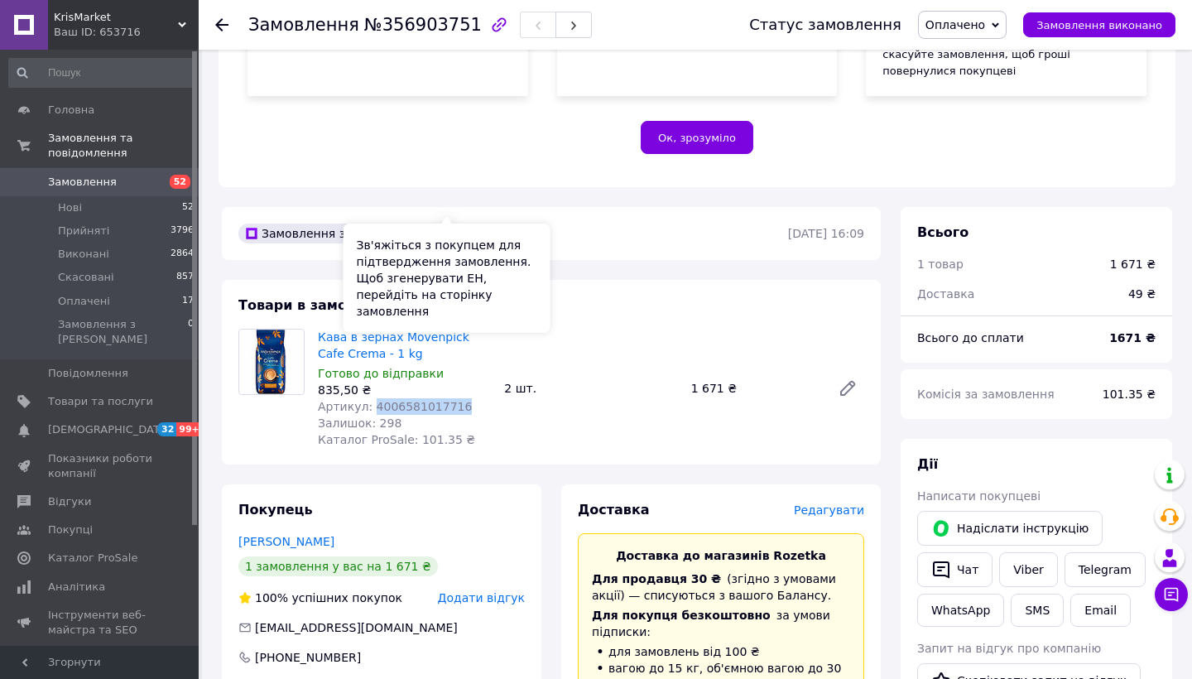
scroll to position [360, 0]
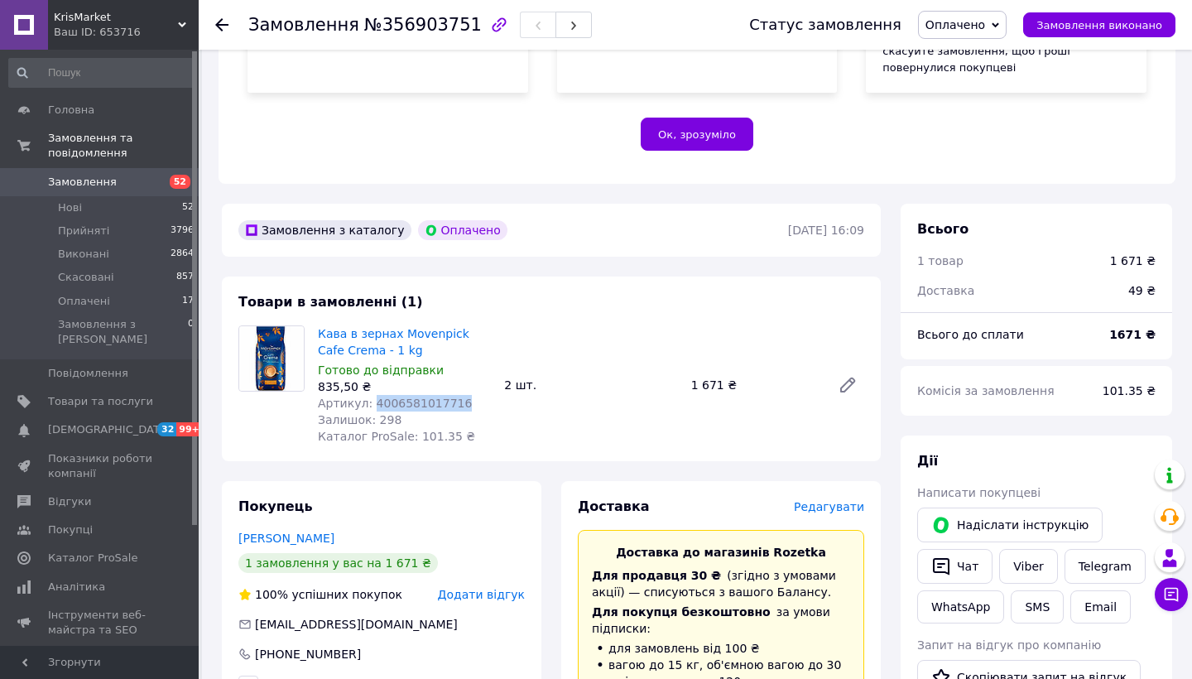
copy span "4006581017716"
drag, startPoint x: 359, startPoint y: 358, endPoint x: 321, endPoint y: 359, distance: 38.1
click at [321, 378] on div "835,50 ₴" at bounding box center [404, 386] width 173 height 17
copy div "835,50"
click at [110, 173] on link "Замовлення 52" at bounding box center [102, 182] width 204 height 28
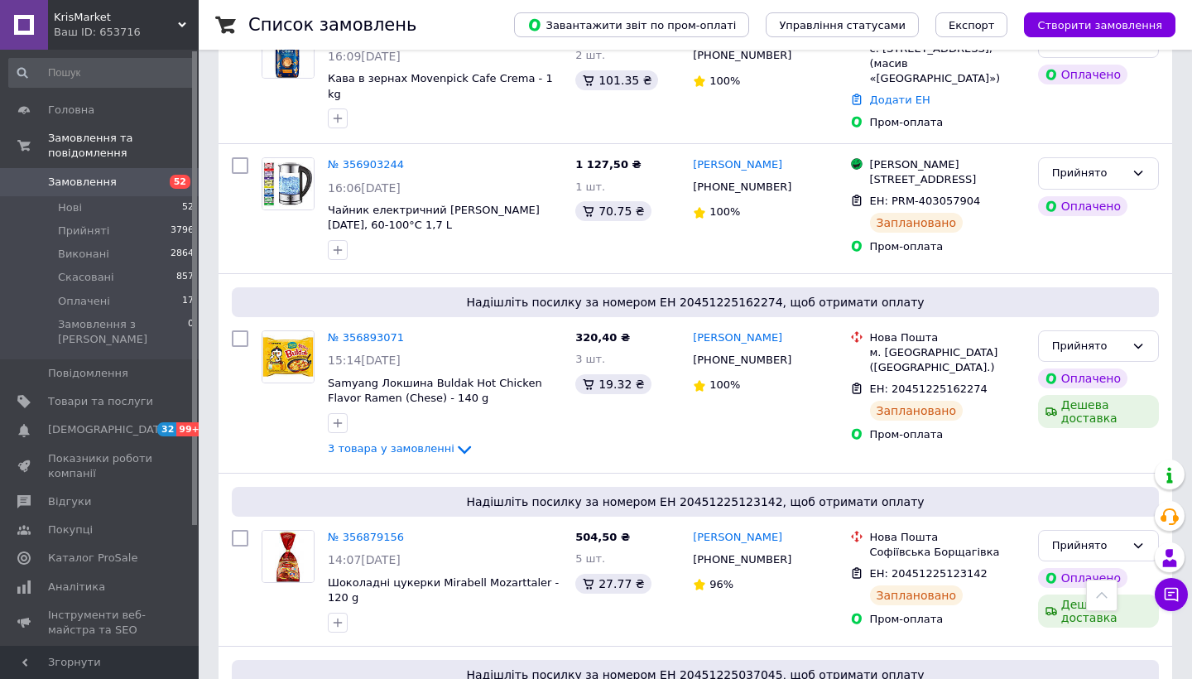
scroll to position [241, 0]
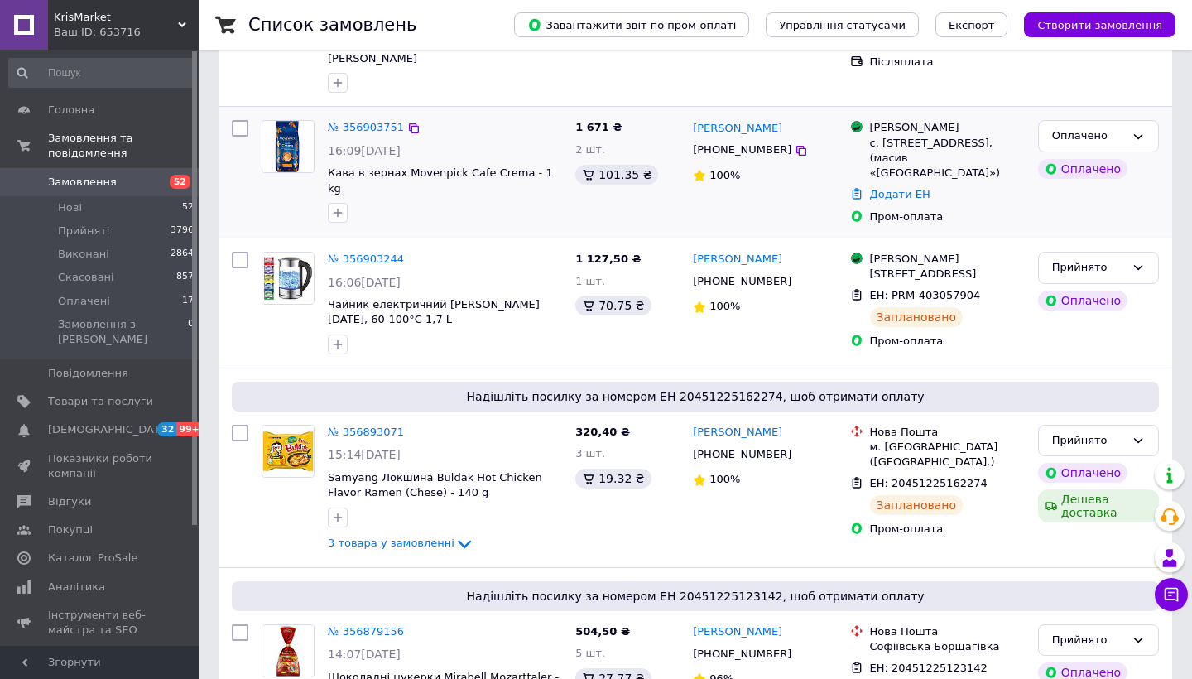
click at [378, 121] on link "№ 356903751" at bounding box center [366, 127] width 76 height 12
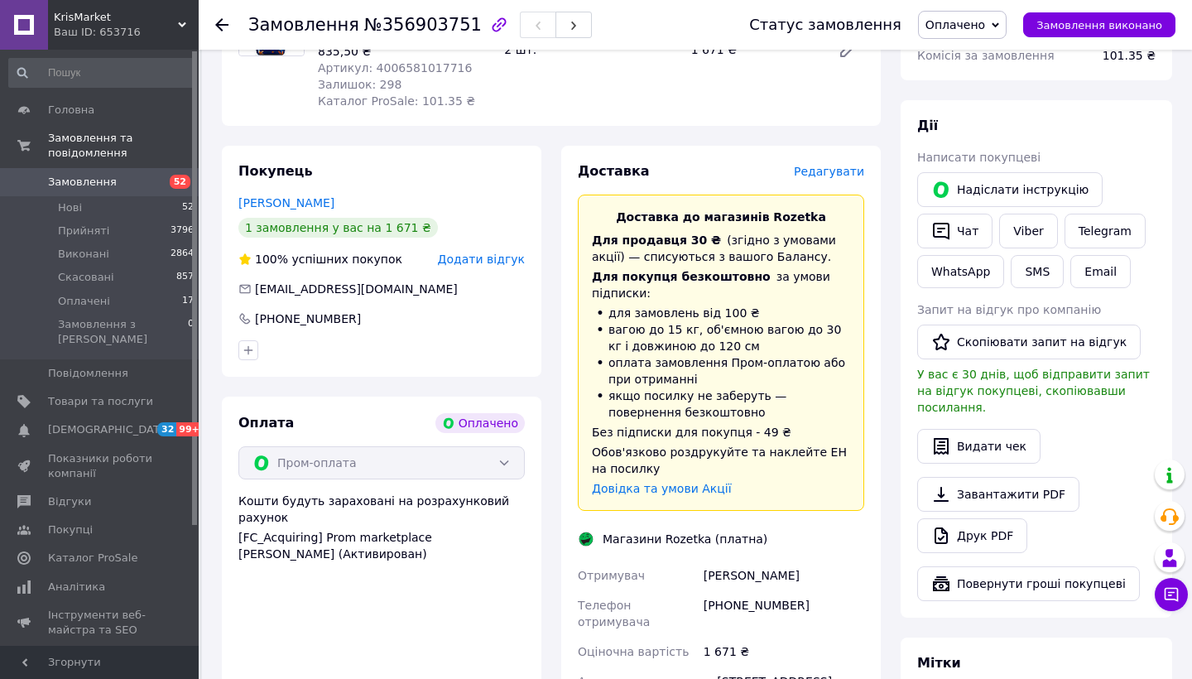
scroll to position [686, 0]
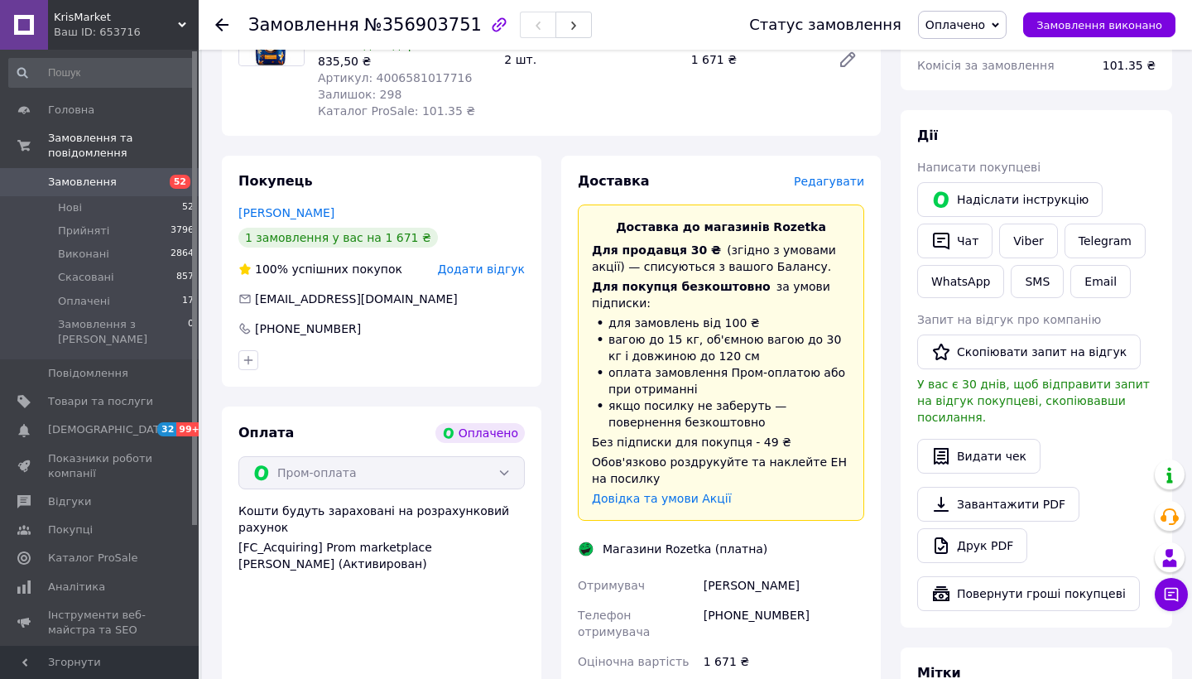
click at [830, 173] on div "Редагувати" at bounding box center [829, 181] width 70 height 17
click at [830, 175] on span "Редагувати" at bounding box center [829, 181] width 70 height 13
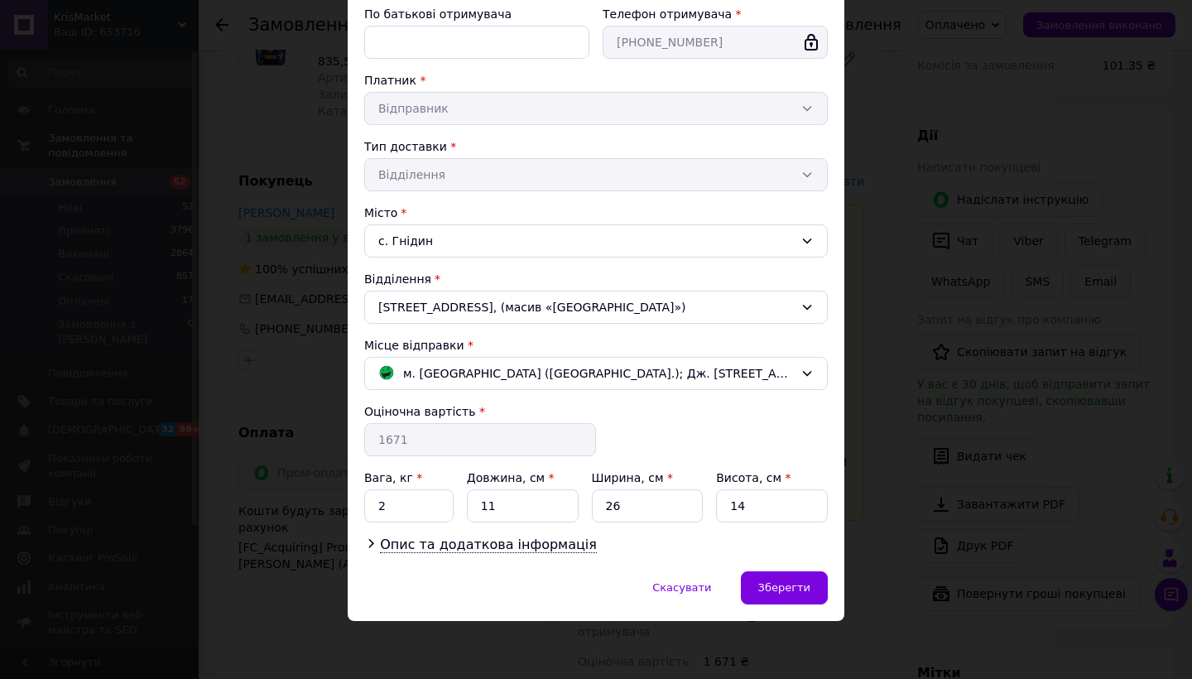
scroll to position [251, 0]
click at [684, 377] on span "м. Львів (Львівська обл.); Дж. Вашингтона вул., 17Б" at bounding box center [598, 374] width 391 height 18
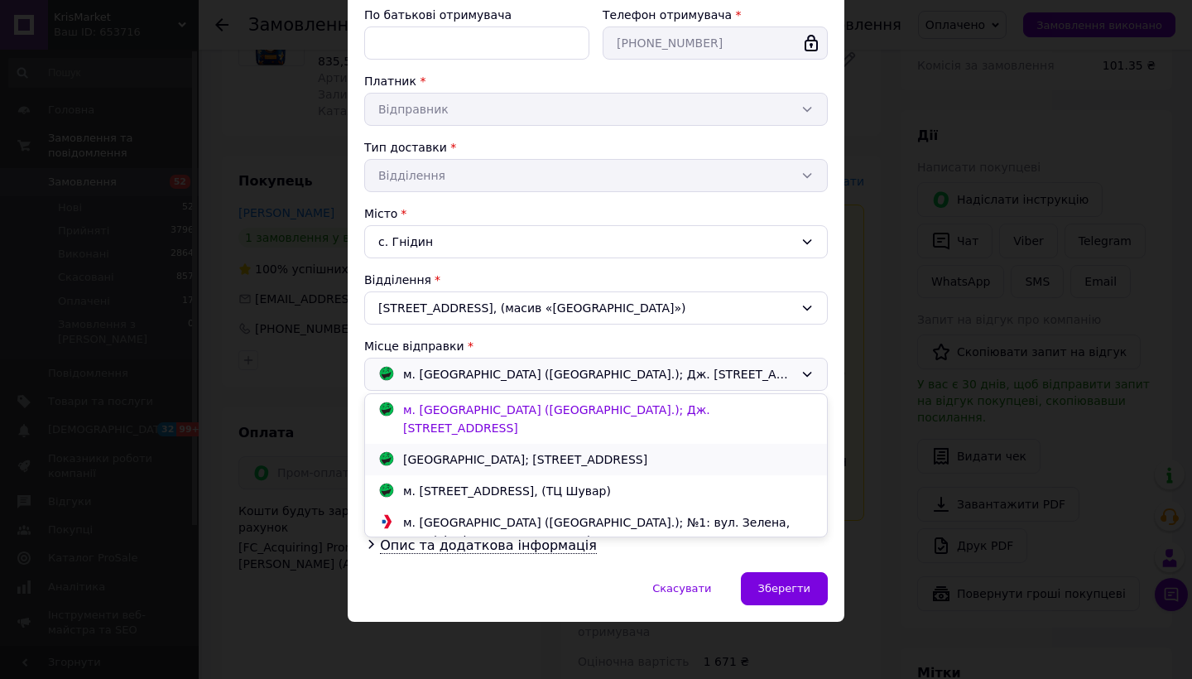
click at [657, 450] on div "Нововолинськ; Дружби просп., 19" at bounding box center [596, 459] width 444 height 18
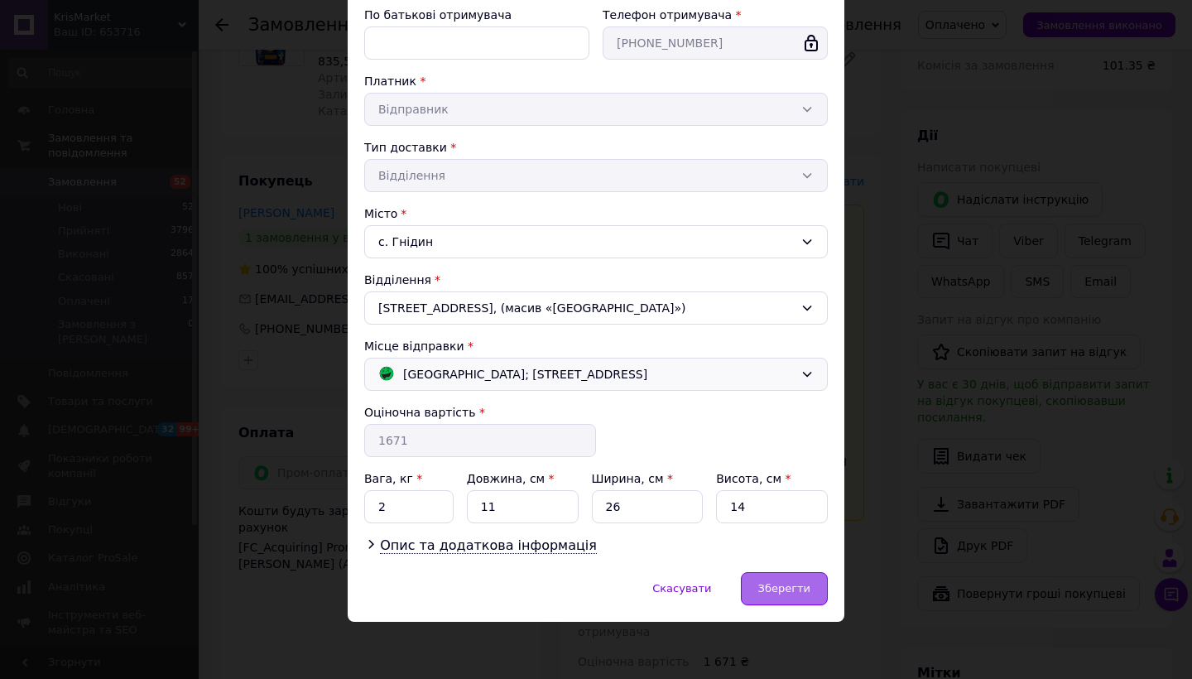
click at [762, 585] on span "Зберегти" at bounding box center [784, 588] width 52 height 12
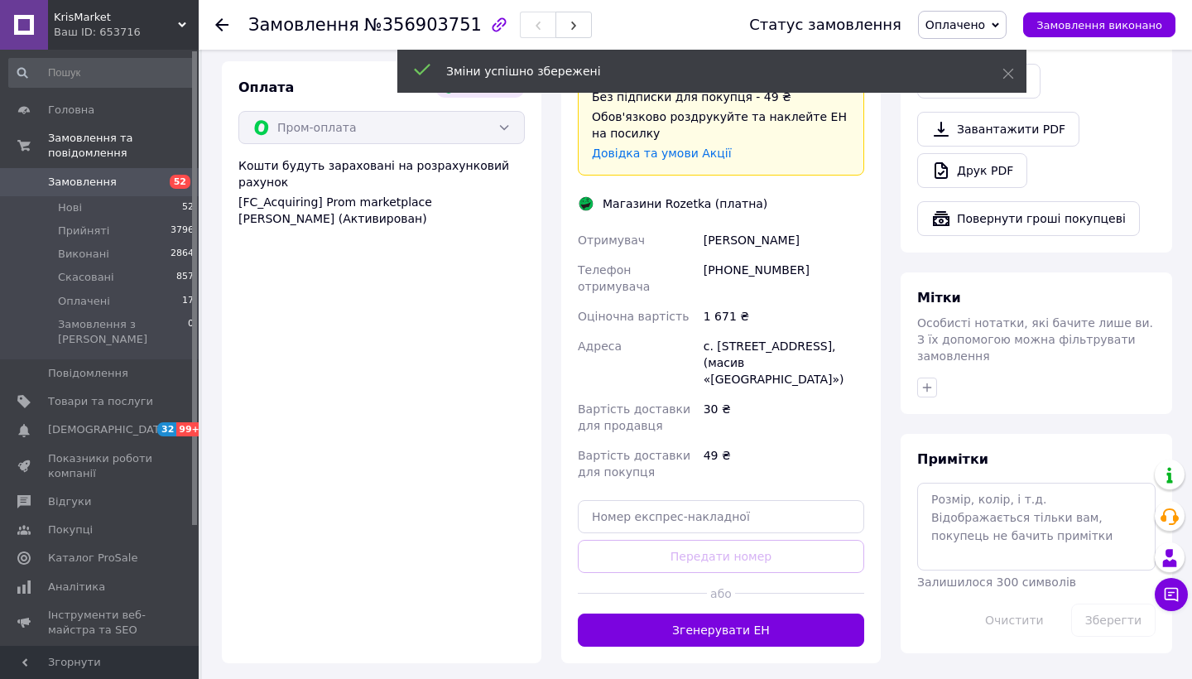
scroll to position [1032, 0]
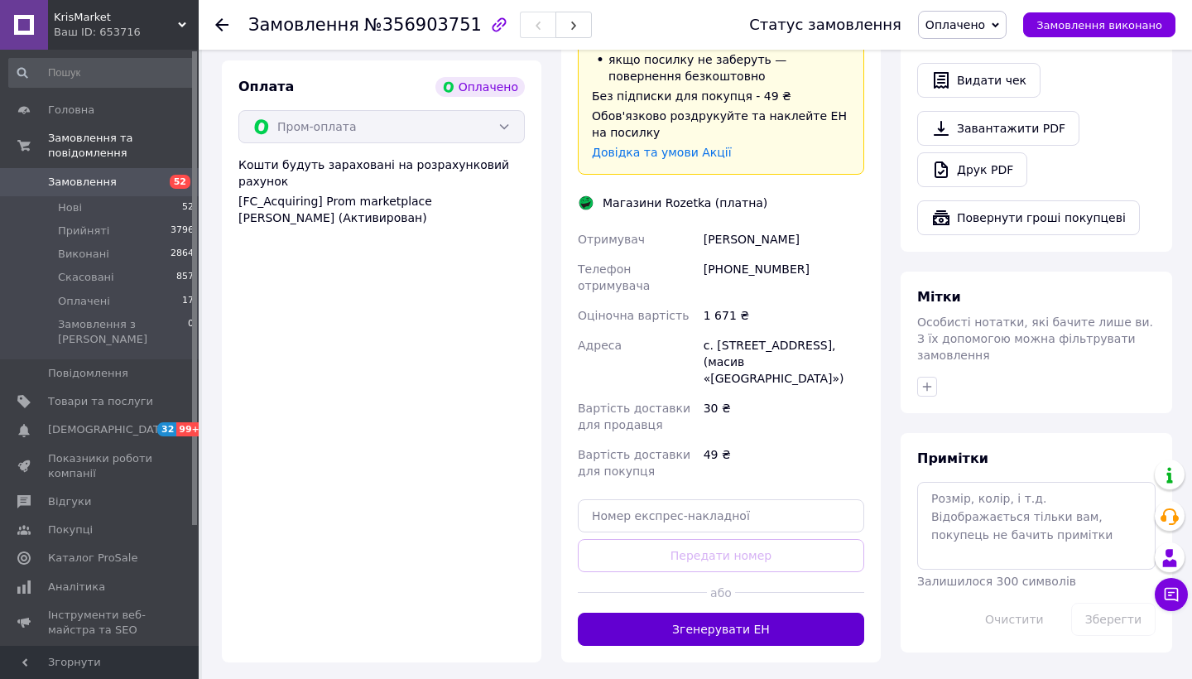
click at [700, 613] on button "Згенерувати ЕН" at bounding box center [721, 629] width 286 height 33
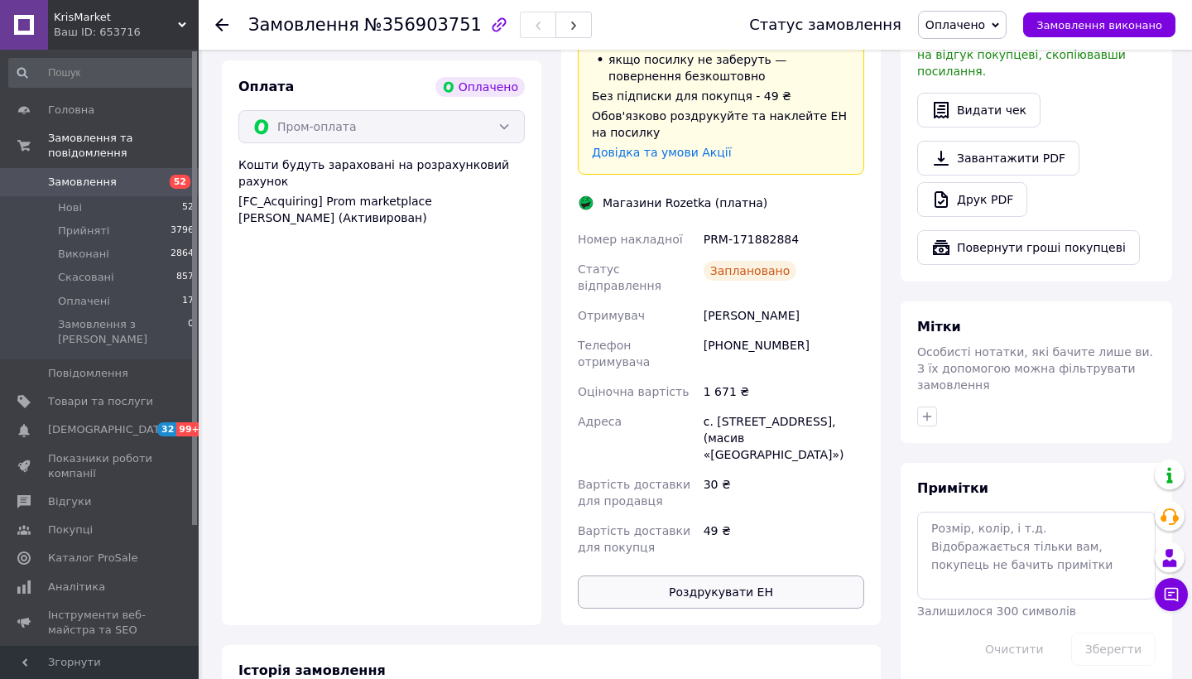
click at [704, 575] on button "Роздрукувати ЕН" at bounding box center [721, 591] width 286 height 33
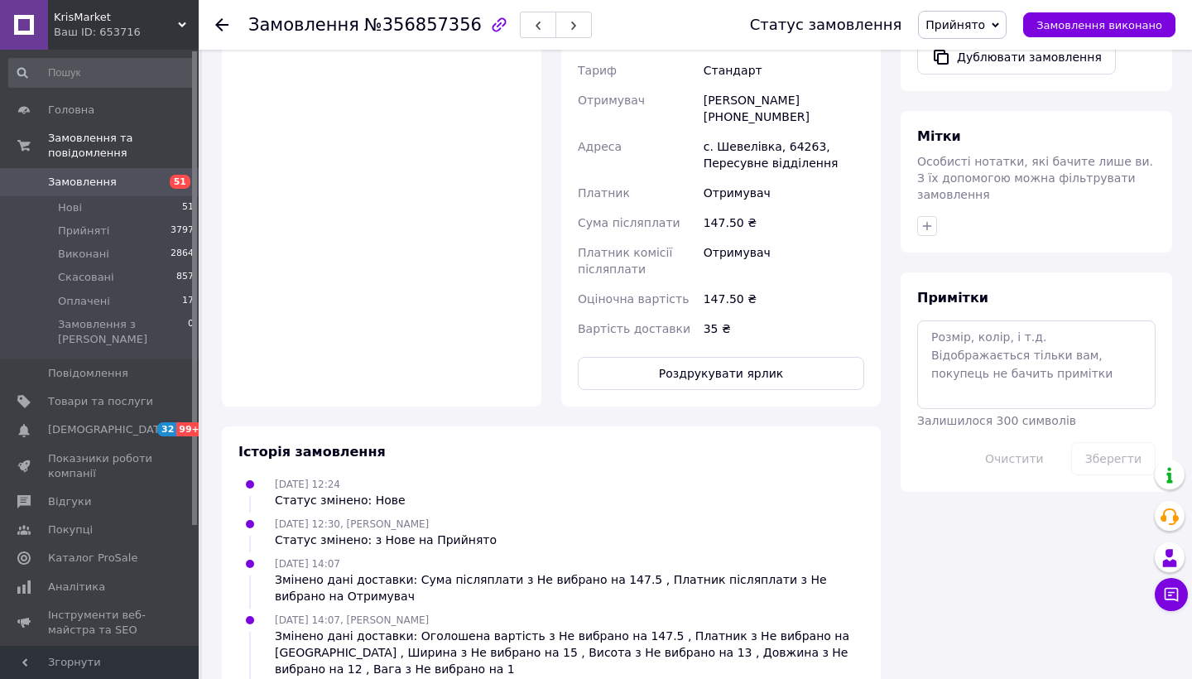
scroll to position [710, 0]
click at [156, 189] on link "Замовлення 51" at bounding box center [102, 182] width 204 height 28
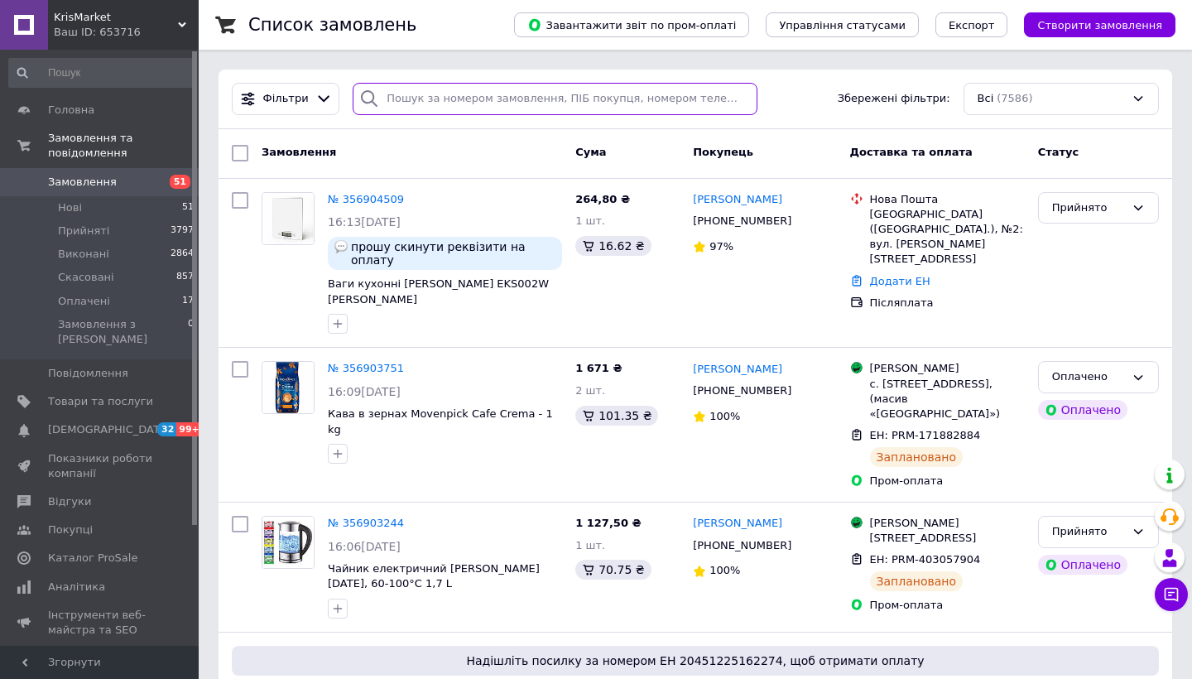
click at [532, 97] on input "search" at bounding box center [555, 99] width 405 height 32
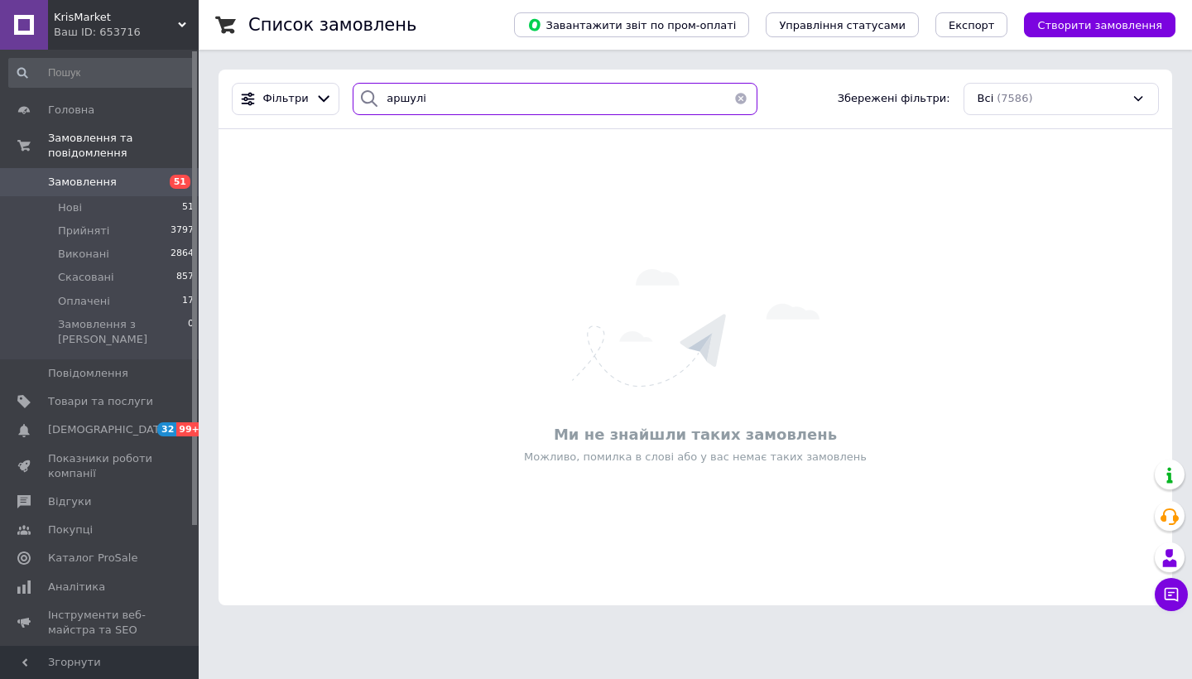
type input "[DEMOGRAPHIC_DATA]"
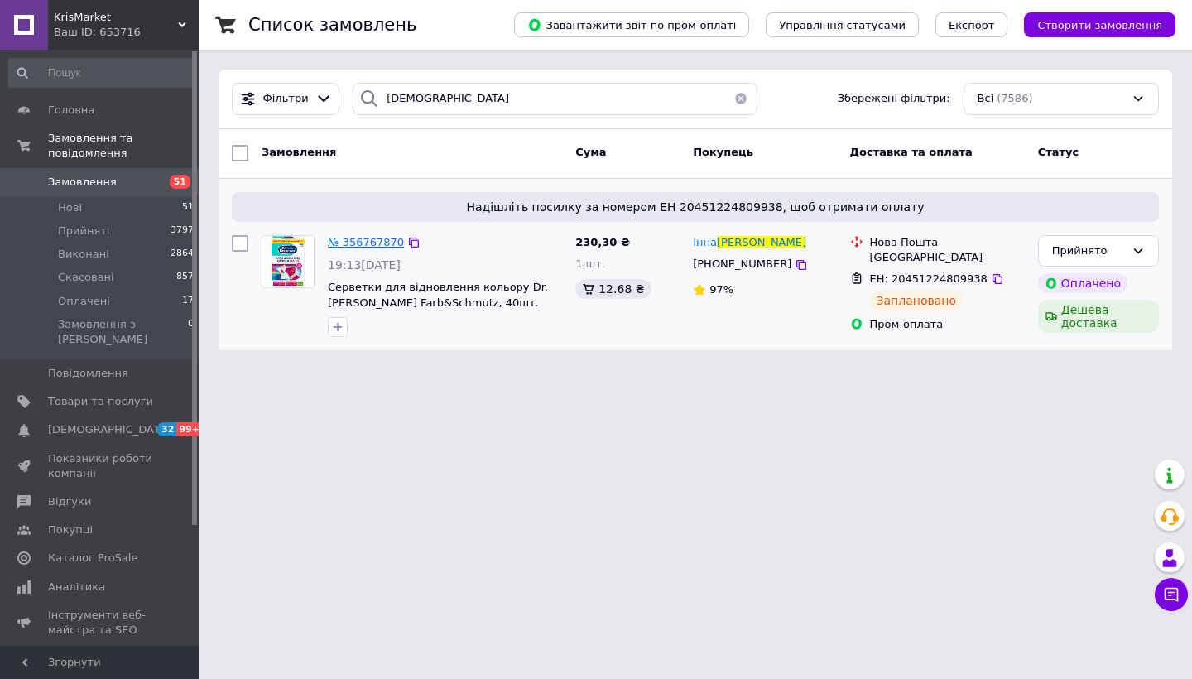
click at [381, 242] on span "№ 356767870" at bounding box center [366, 242] width 76 height 12
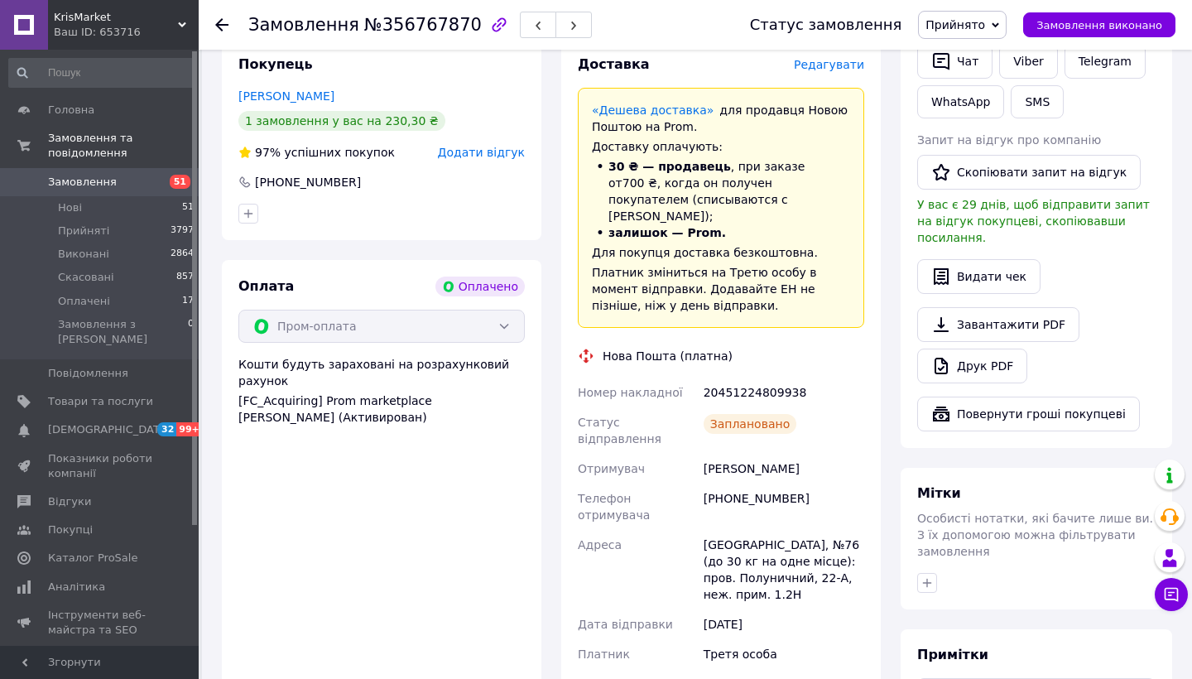
scroll to position [854, 0]
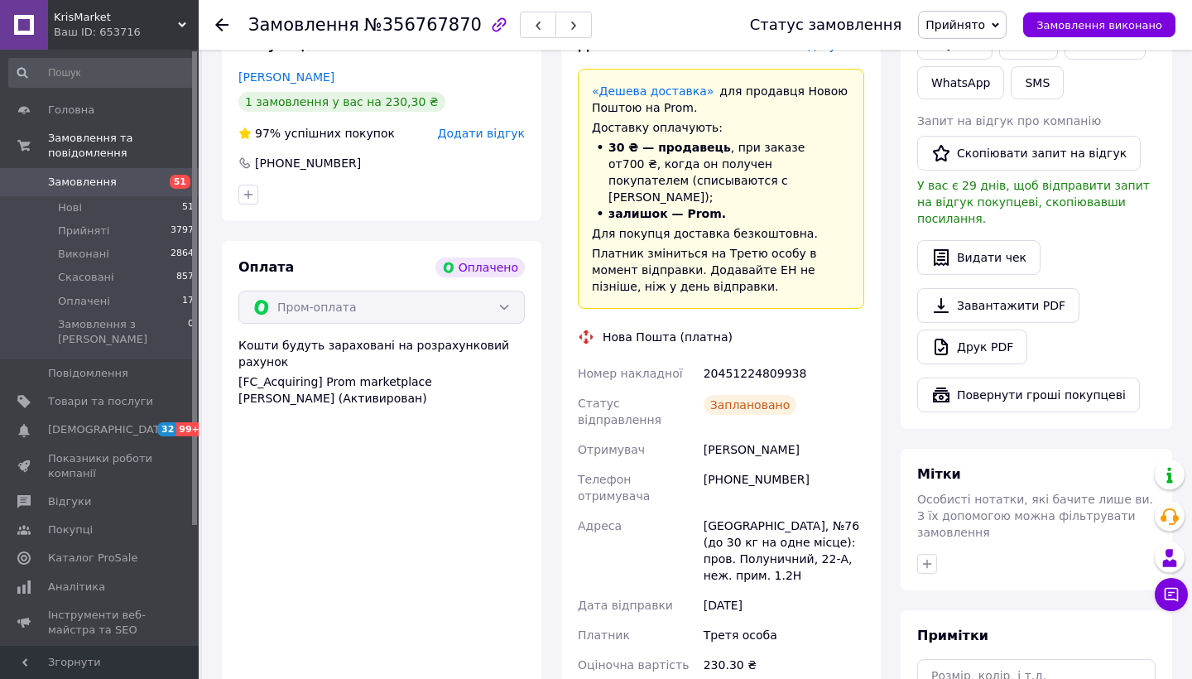
click at [119, 180] on span "Замовлення" at bounding box center [100, 182] width 105 height 15
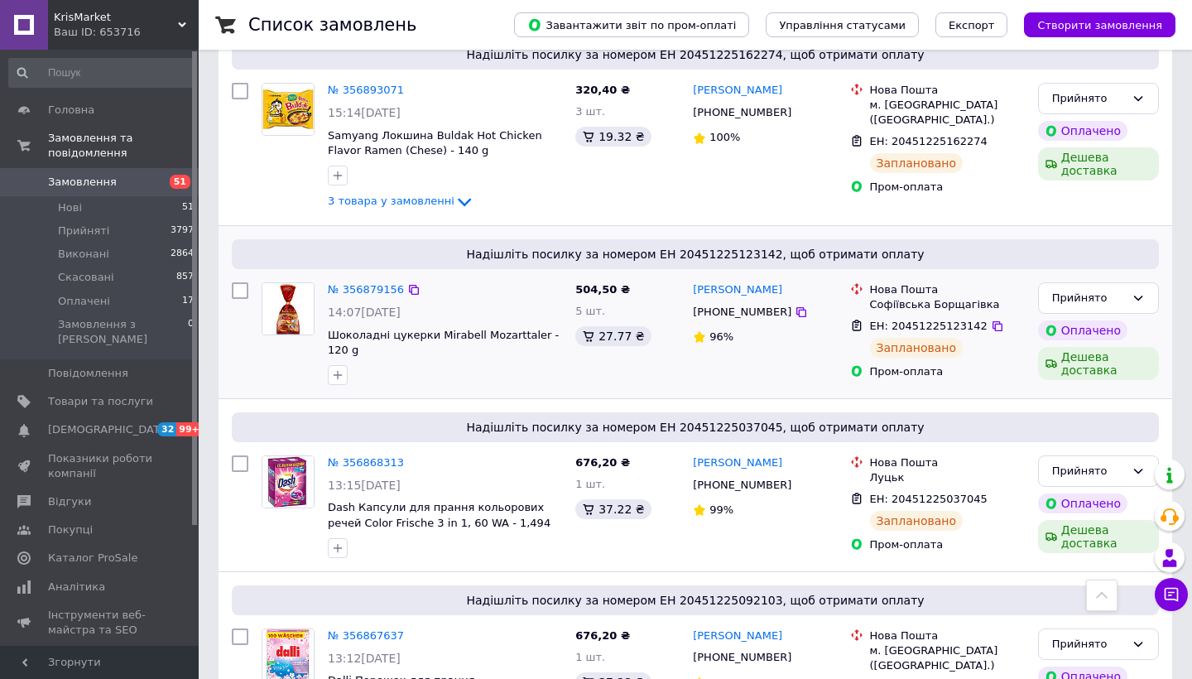
scroll to position [606, 0]
click at [84, 184] on span "Замовлення" at bounding box center [82, 182] width 69 height 15
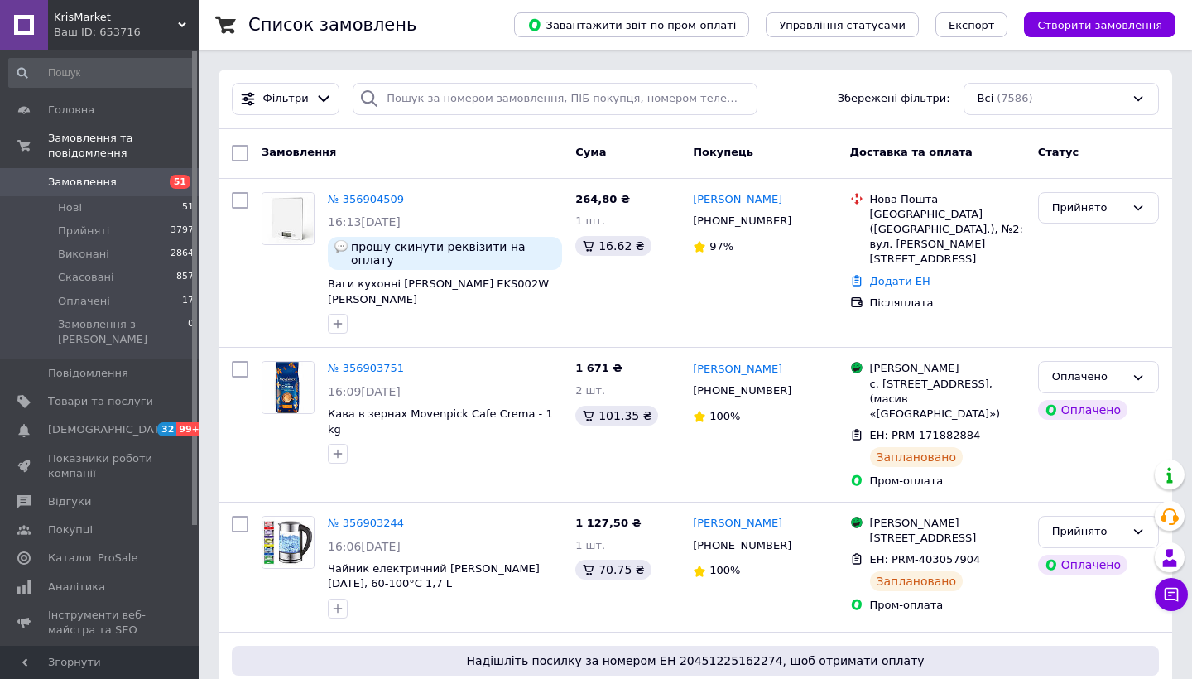
click at [118, 185] on span "Замовлення" at bounding box center [100, 182] width 105 height 15
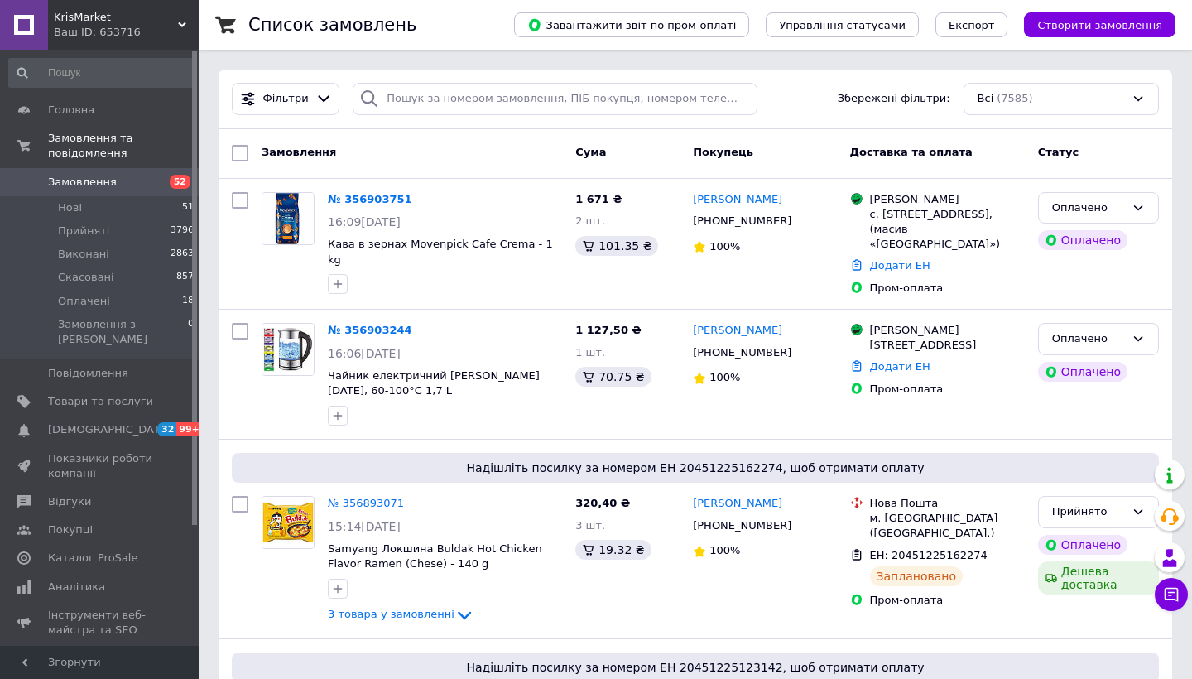
scroll to position [51, 0]
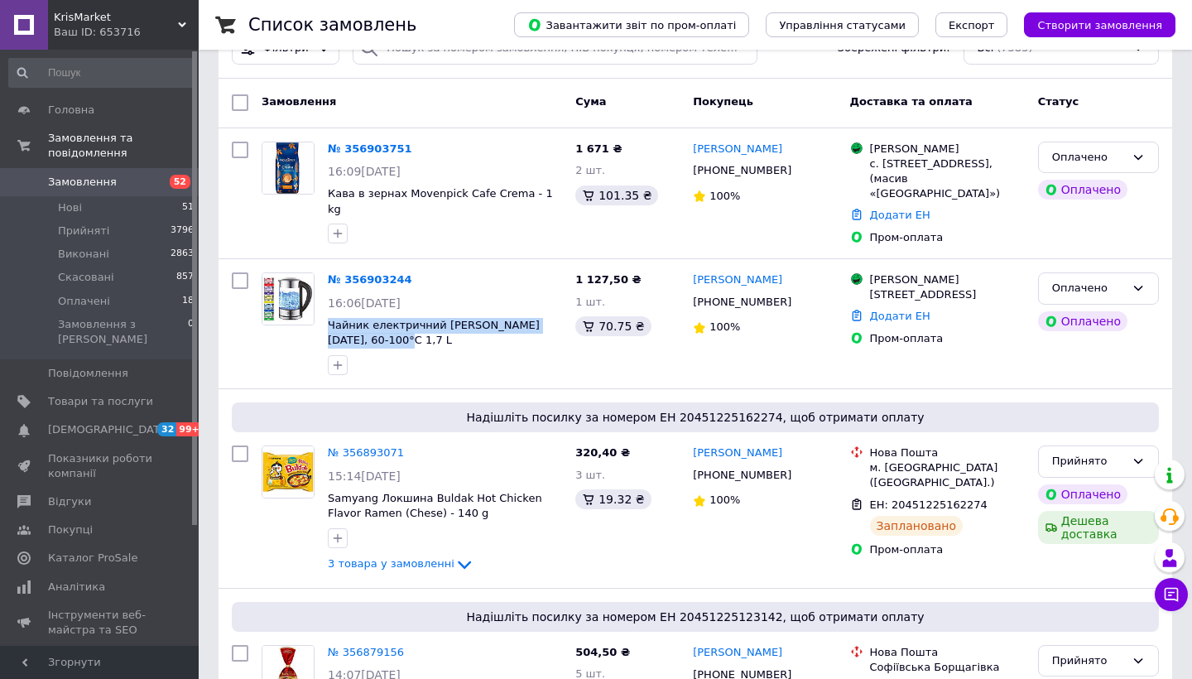
click at [132, 177] on span "Замовлення" at bounding box center [100, 182] width 105 height 15
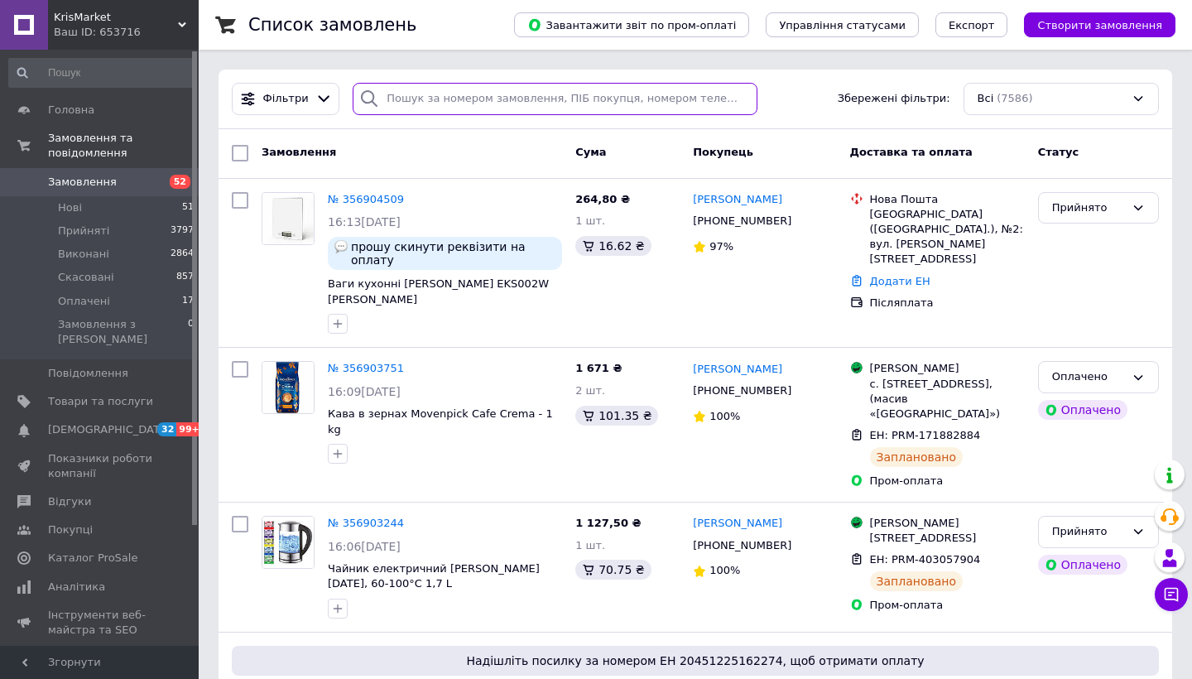
click at [533, 94] on input "search" at bounding box center [555, 99] width 405 height 32
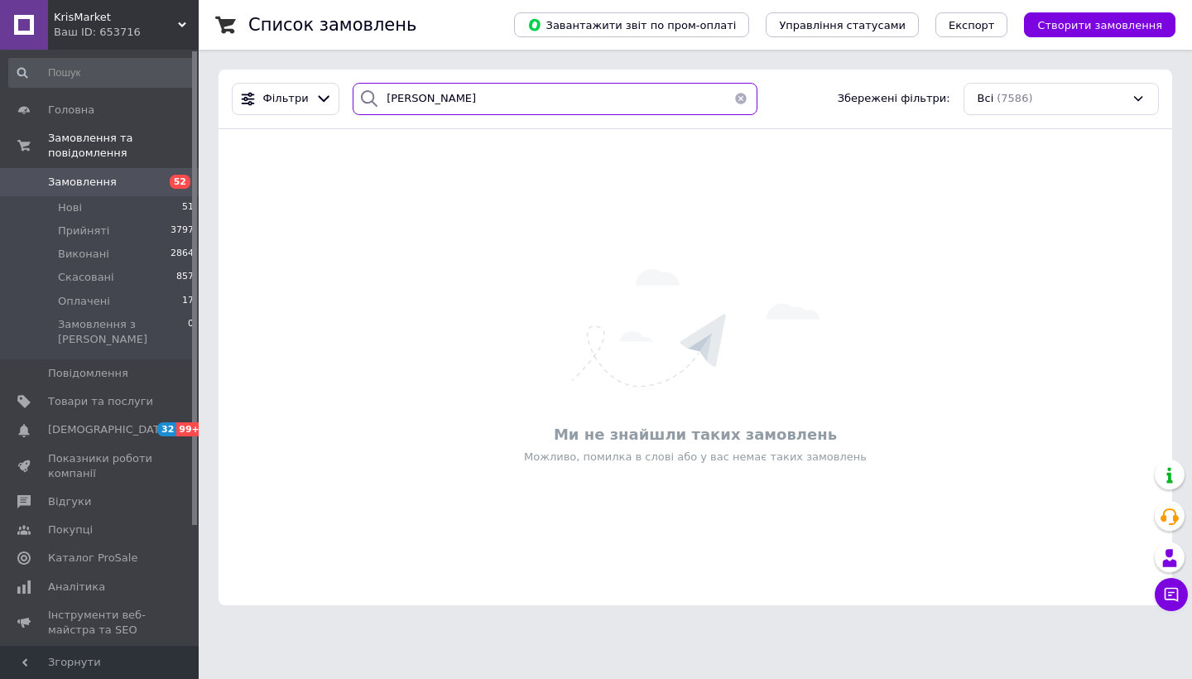
type input "[PERSON_NAME]"
click at [488, 103] on input "[PERSON_NAME]" at bounding box center [555, 99] width 405 height 32
click at [1032, 2] on div "Завантажити звіт по пром-оплаті Управління статусами Експорт Створити замовлення" at bounding box center [828, 25] width 695 height 50
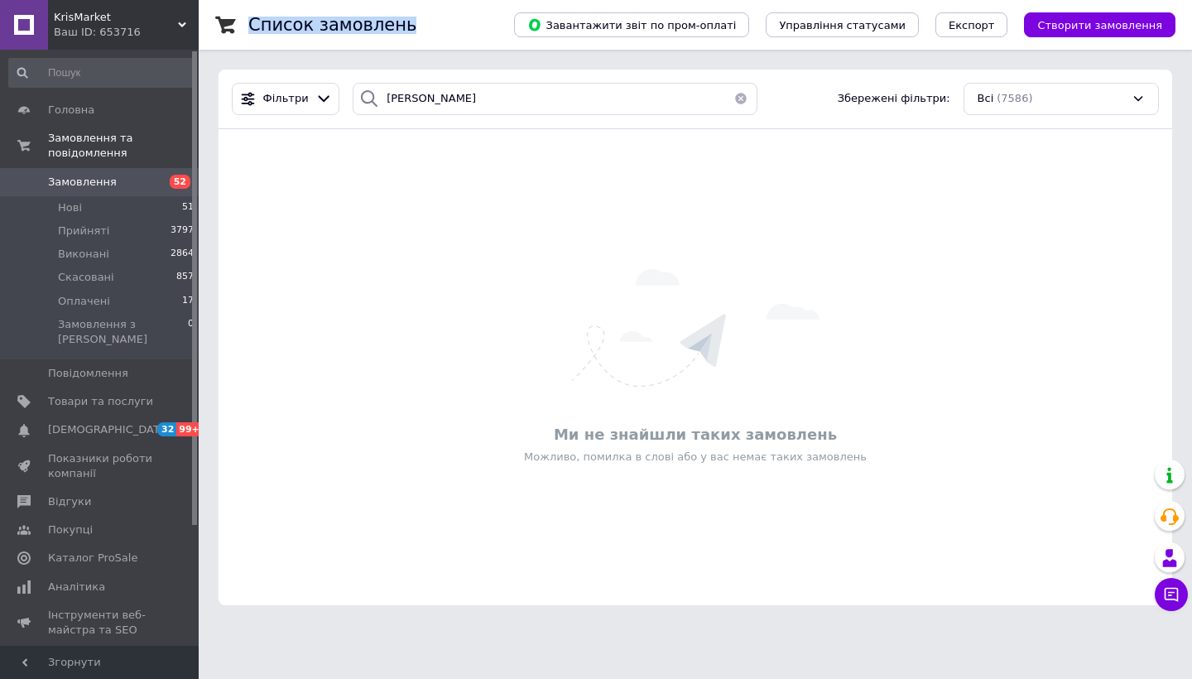
click at [109, 170] on link "Замовлення 52" at bounding box center [102, 182] width 204 height 28
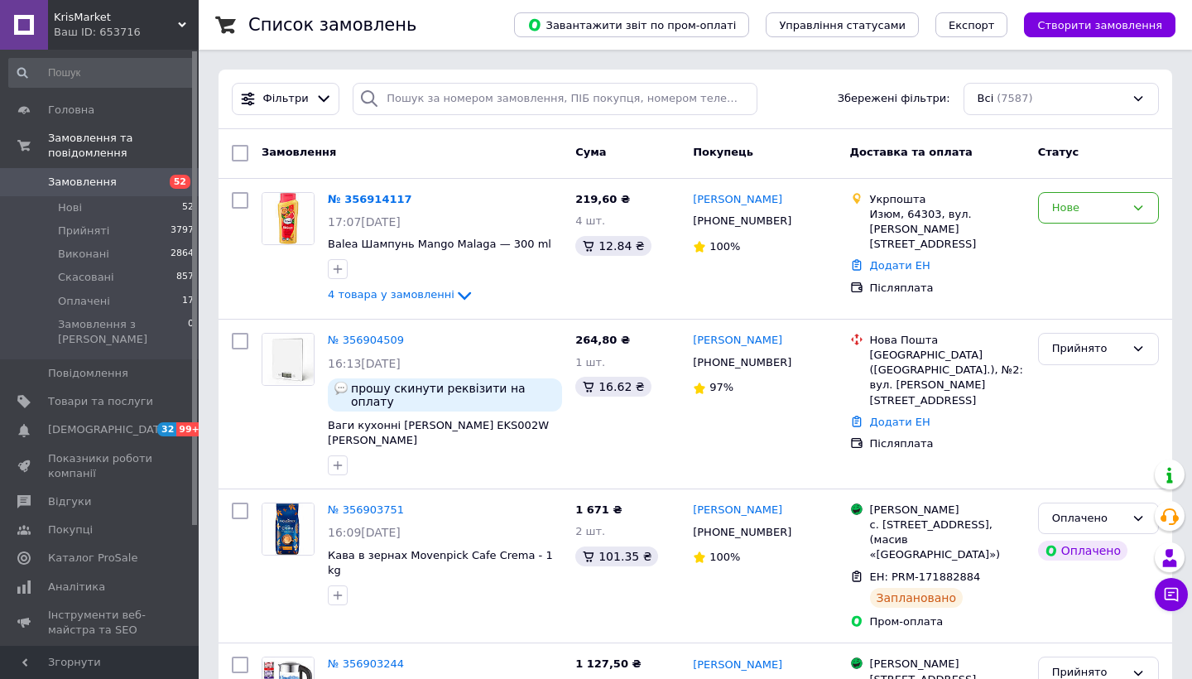
click at [510, 172] on div "Замовлення Cума Покупець Доставка та оплата Статус" at bounding box center [696, 154] width 954 height 50
click at [369, 300] on span "4 товара у замовленні" at bounding box center [391, 295] width 127 height 12
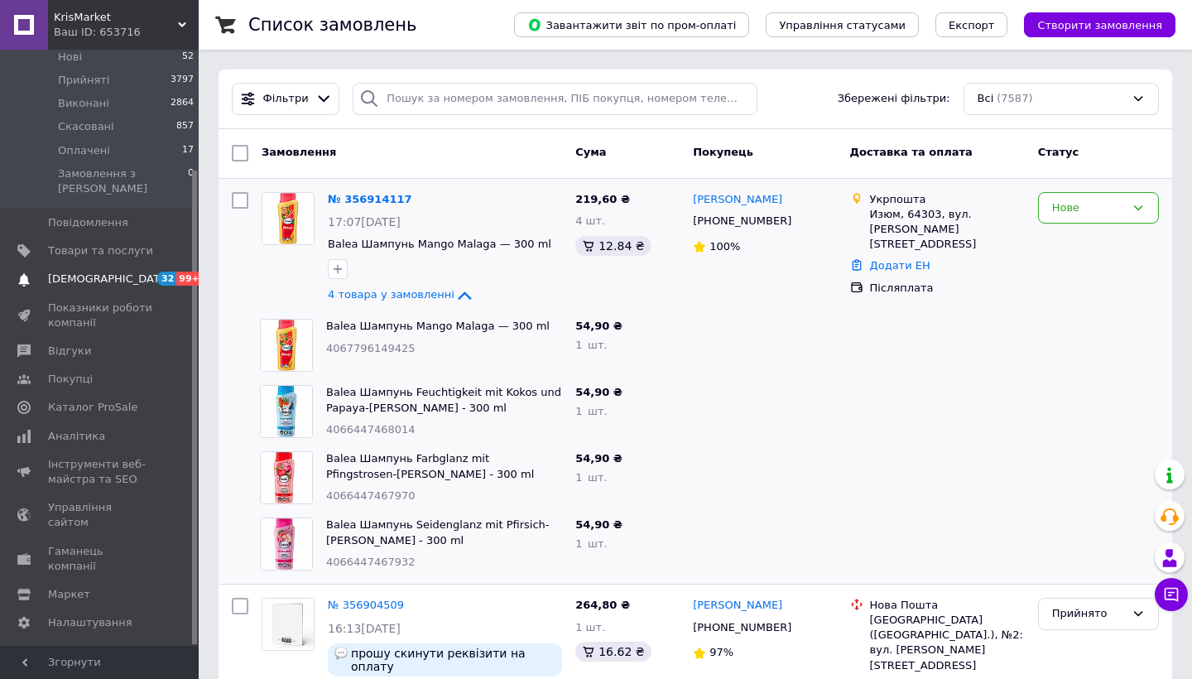
click at [98, 272] on span "[DEMOGRAPHIC_DATA]" at bounding box center [109, 279] width 123 height 15
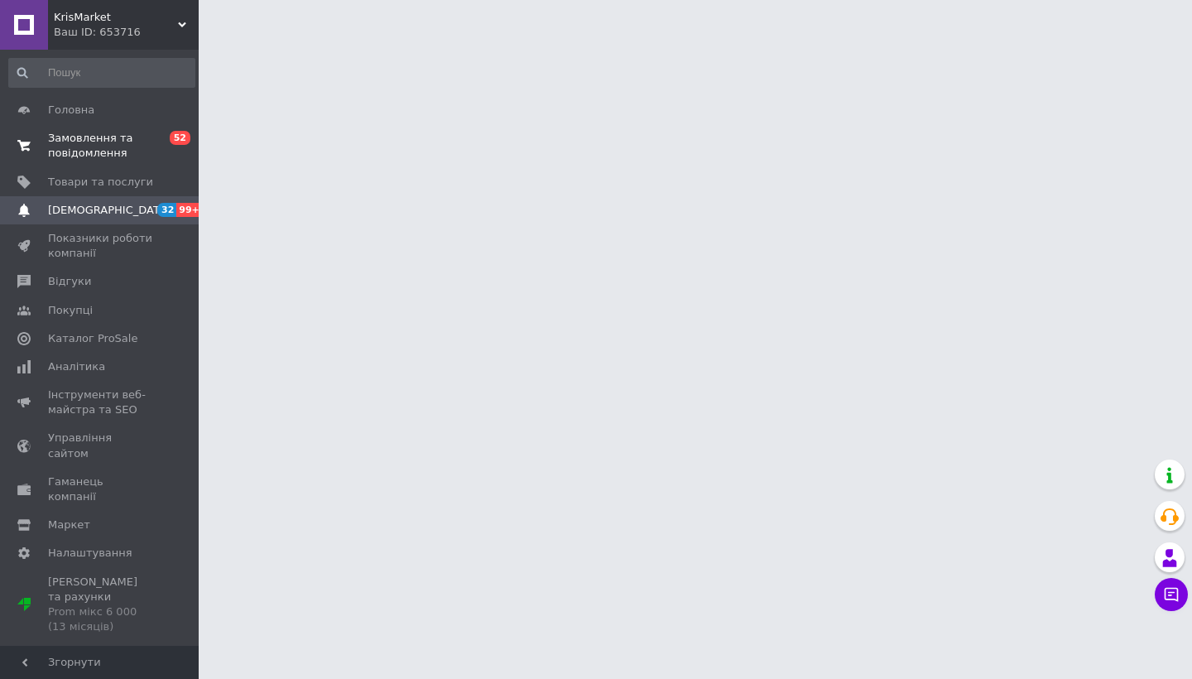
click at [114, 148] on span "Замовлення та повідомлення" at bounding box center [100, 146] width 105 height 30
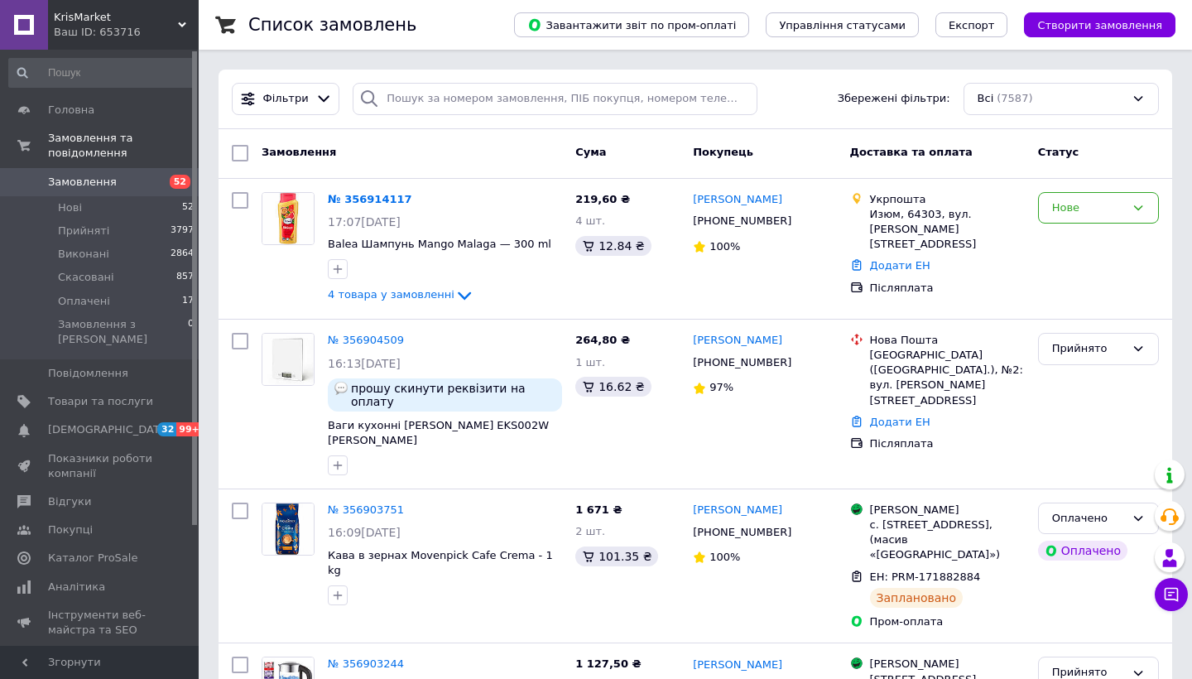
click at [137, 190] on link "Замовлення 52" at bounding box center [102, 182] width 204 height 28
click at [79, 181] on span "Замовлення" at bounding box center [82, 182] width 69 height 15
click at [110, 173] on link "Замовлення 52" at bounding box center [102, 182] width 204 height 28
click at [149, 180] on span "Замовлення" at bounding box center [100, 182] width 105 height 15
click at [481, 1] on div "Список замовлень" at bounding box center [364, 25] width 233 height 50
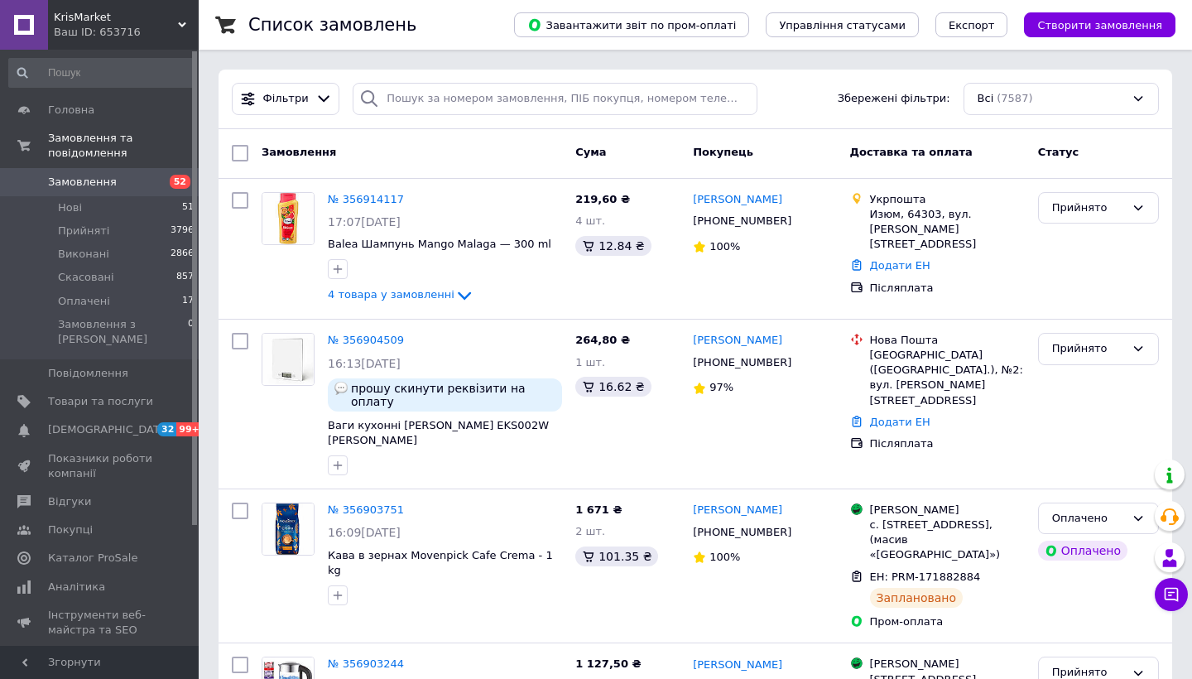
click at [128, 178] on span "Замовлення" at bounding box center [100, 182] width 105 height 15
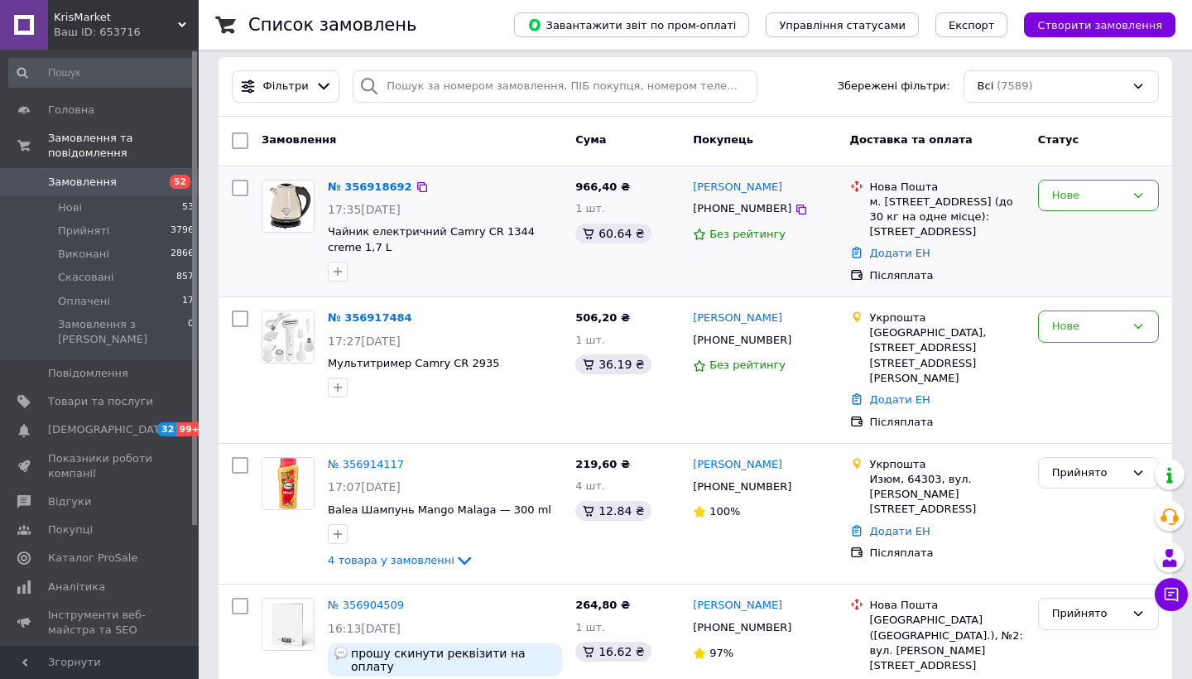
scroll to position [12, 0]
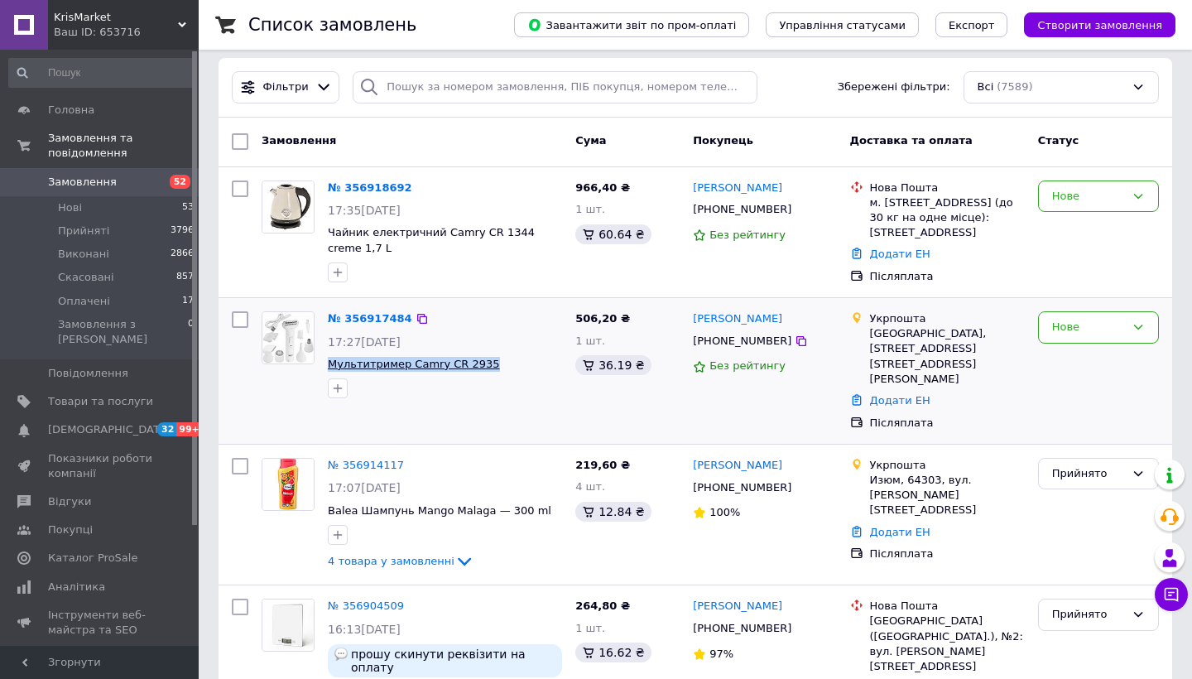
drag, startPoint x: 496, startPoint y: 365, endPoint x: 331, endPoint y: 365, distance: 164.8
click at [331, 365] on span "Мультитример Camry CR 2935" at bounding box center [445, 365] width 234 height 16
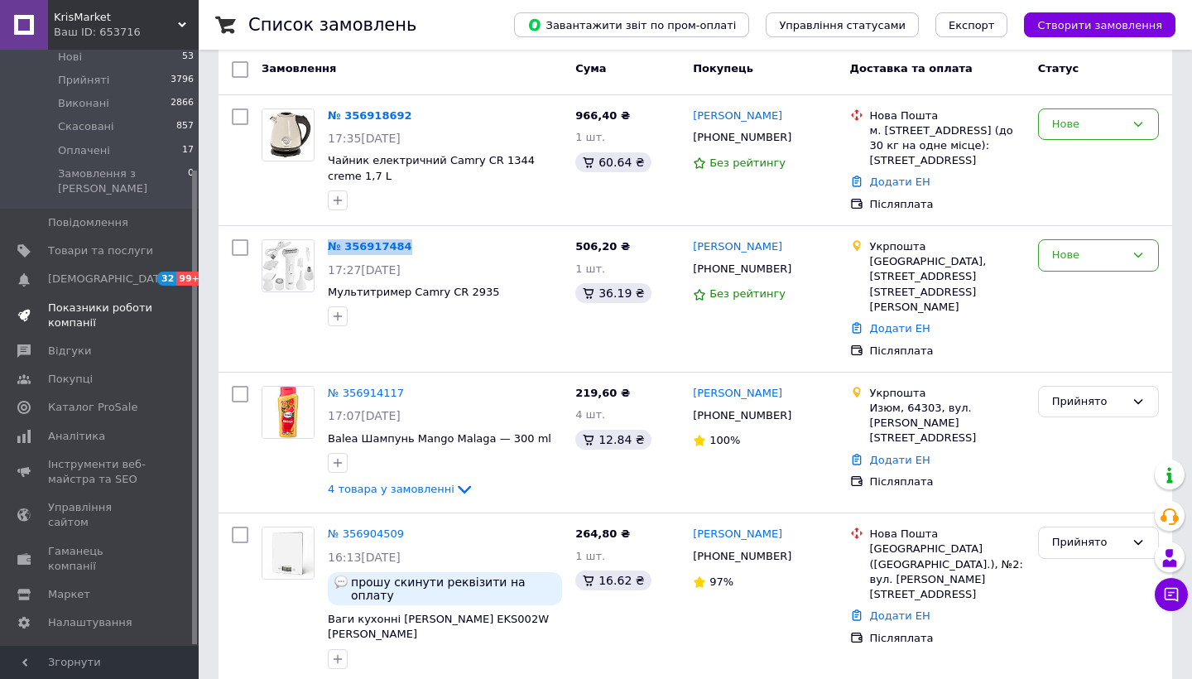
scroll to position [112, 0]
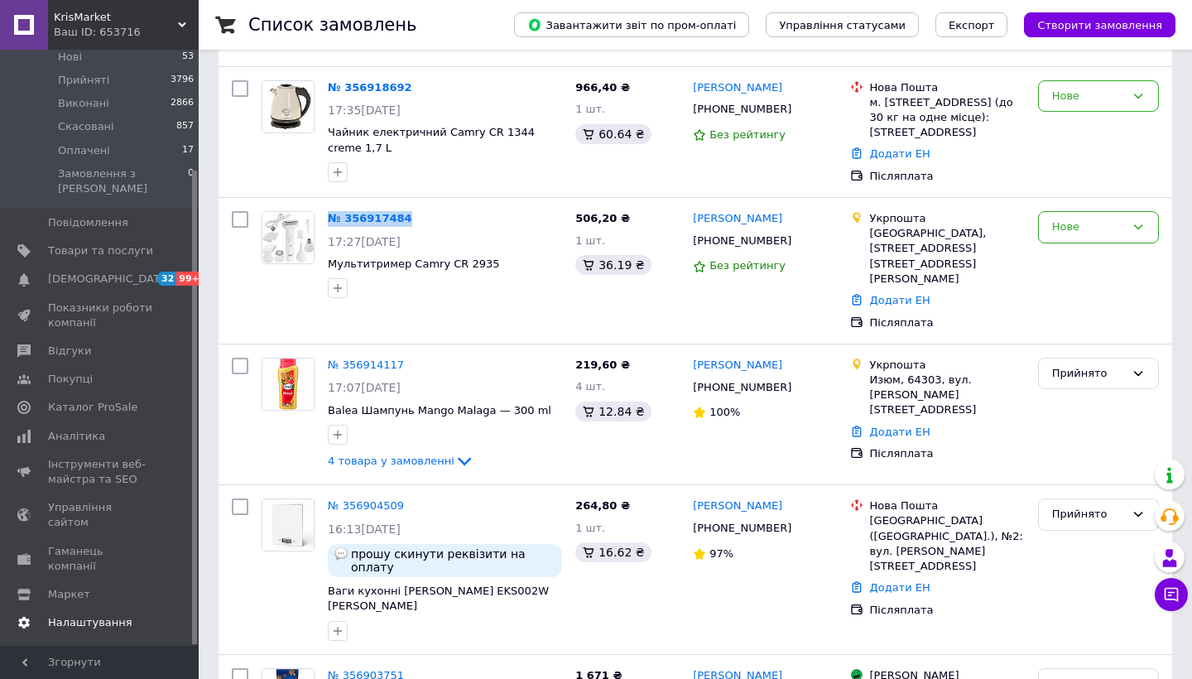
click at [80, 615] on span "Налаштування" at bounding box center [90, 622] width 84 height 15
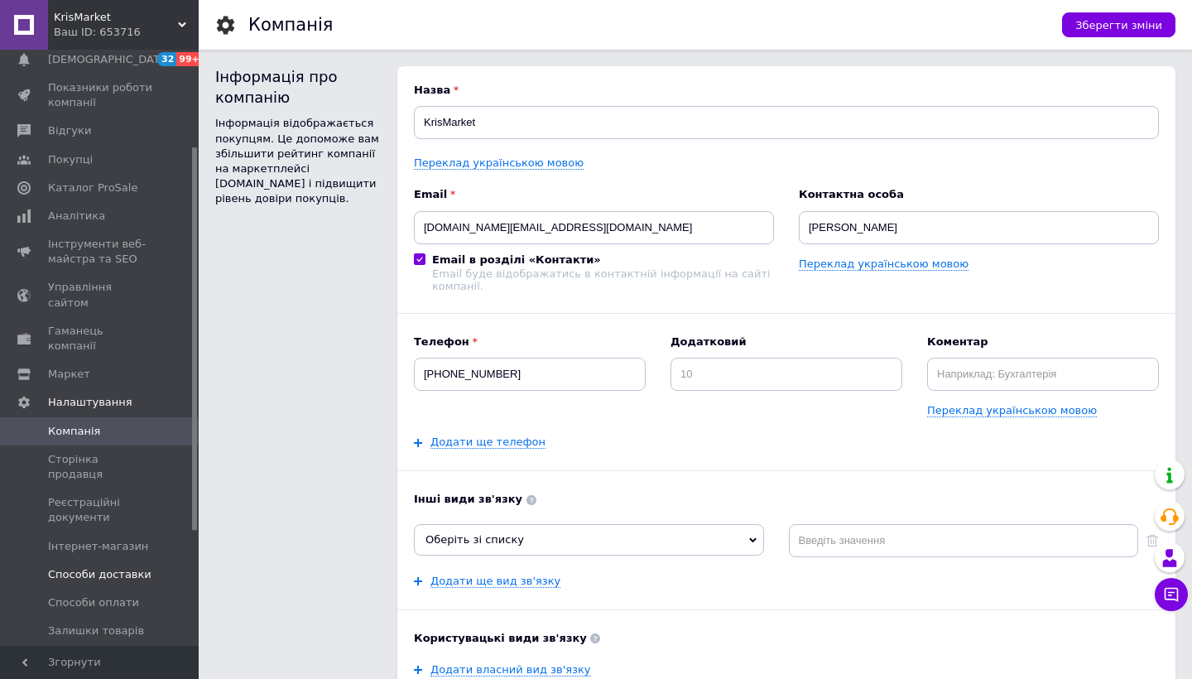
click at [127, 567] on span "Способи доставки" at bounding box center [99, 574] width 103 height 15
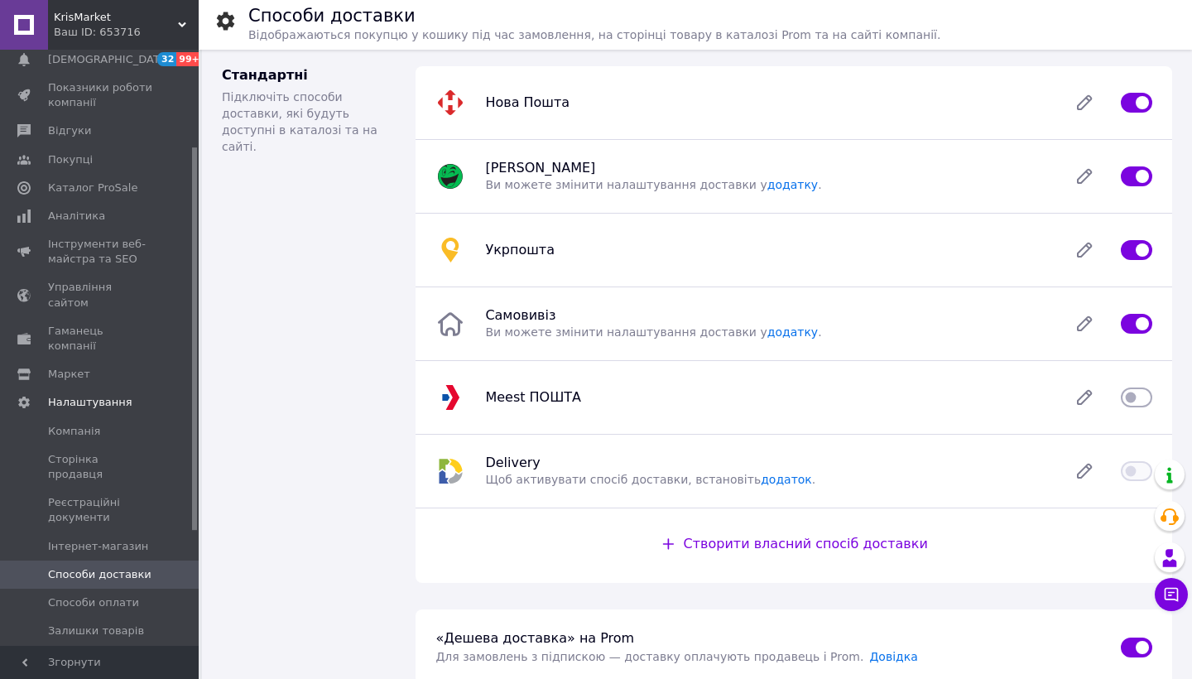
click at [1130, 248] on input "checkbox" at bounding box center [1136, 250] width 31 height 17
checkbox input "false"
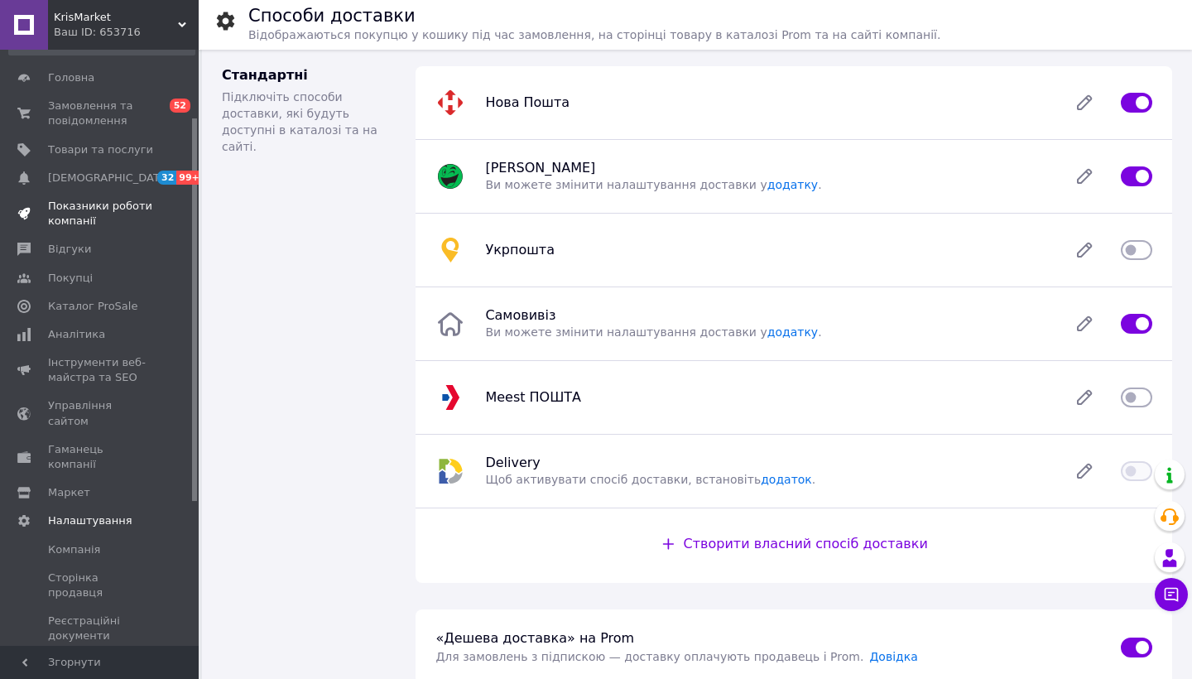
scroll to position [25, 0]
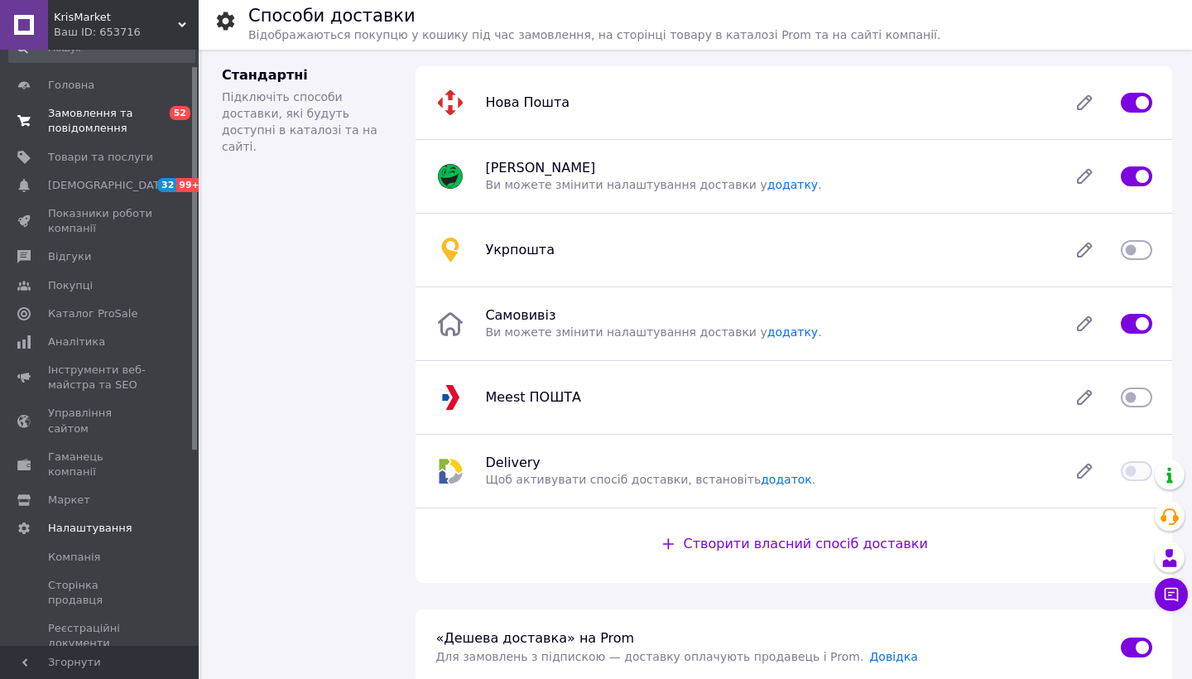
click at [103, 123] on span "Замовлення та повідомлення" at bounding box center [100, 121] width 105 height 30
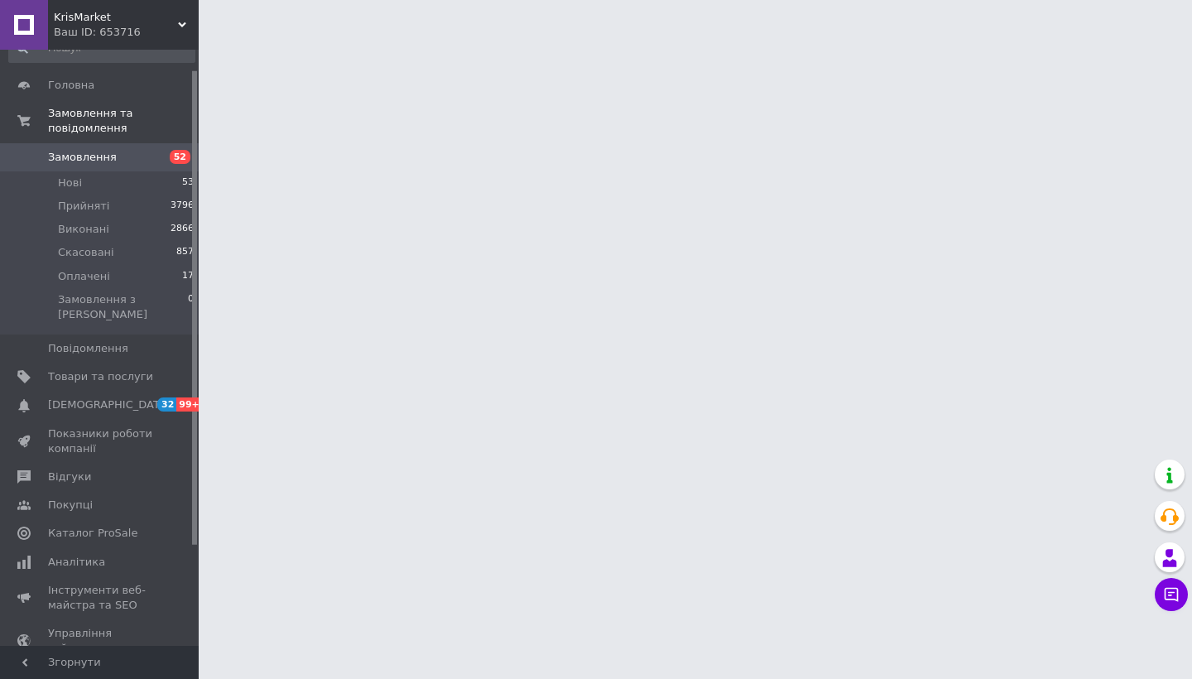
click at [130, 152] on span "Замовлення" at bounding box center [100, 157] width 105 height 15
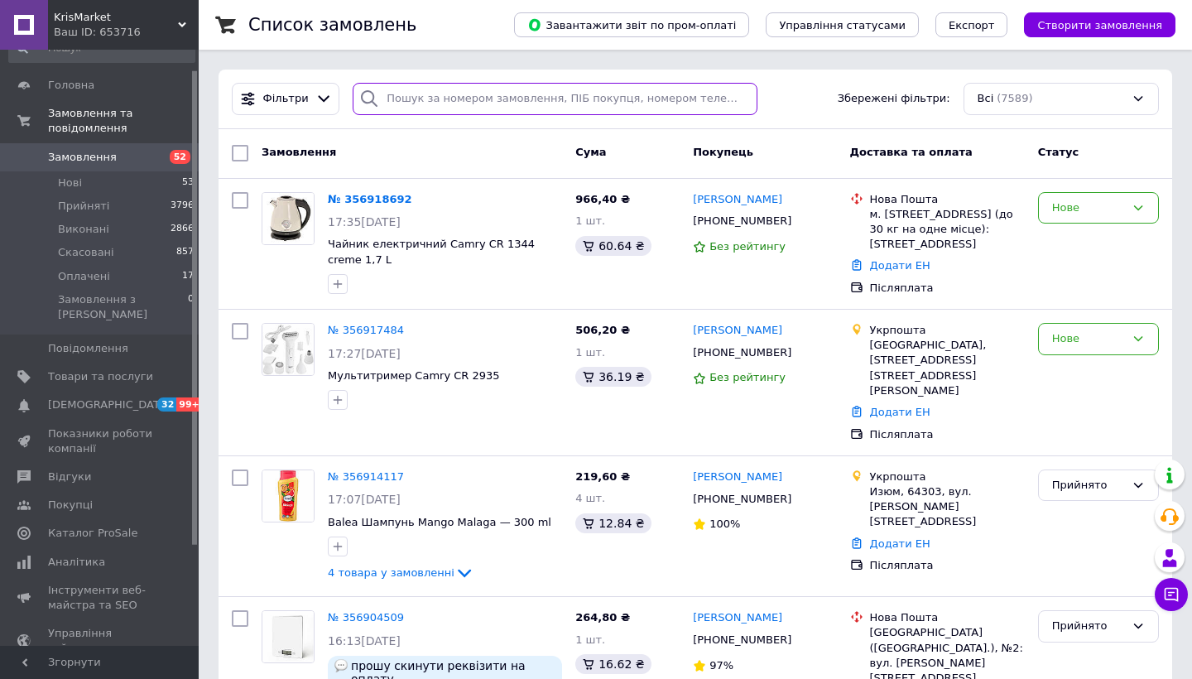
click at [481, 100] on input "search" at bounding box center [555, 99] width 405 height 32
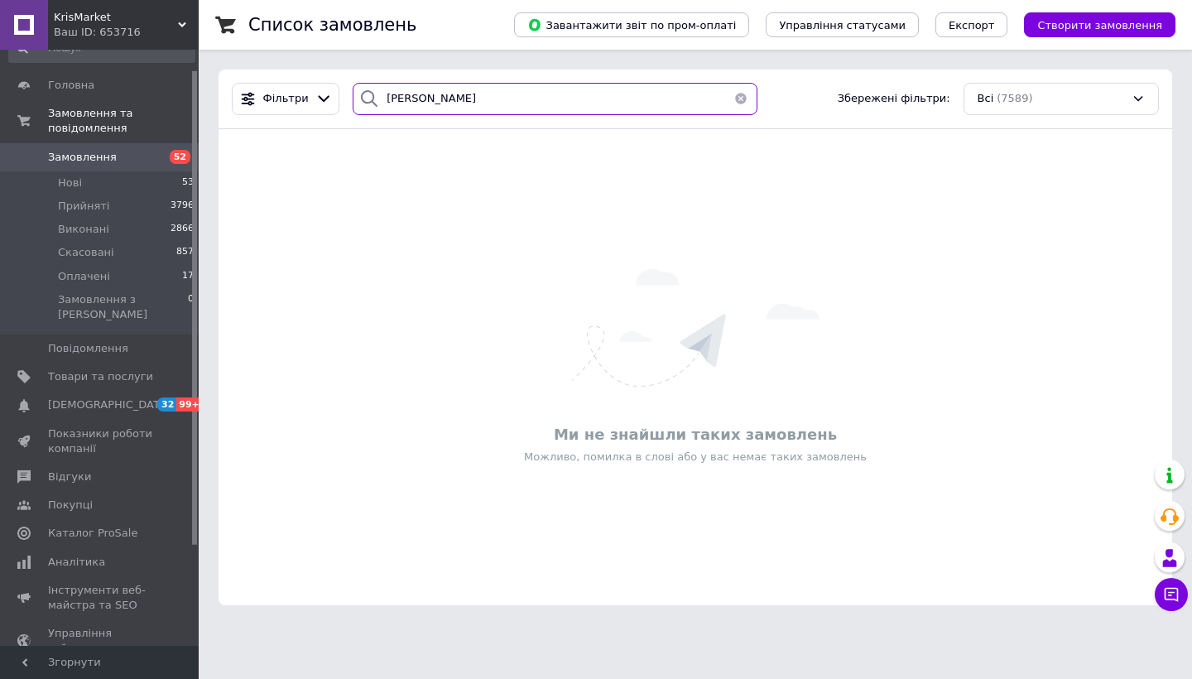
type input "гриценко"
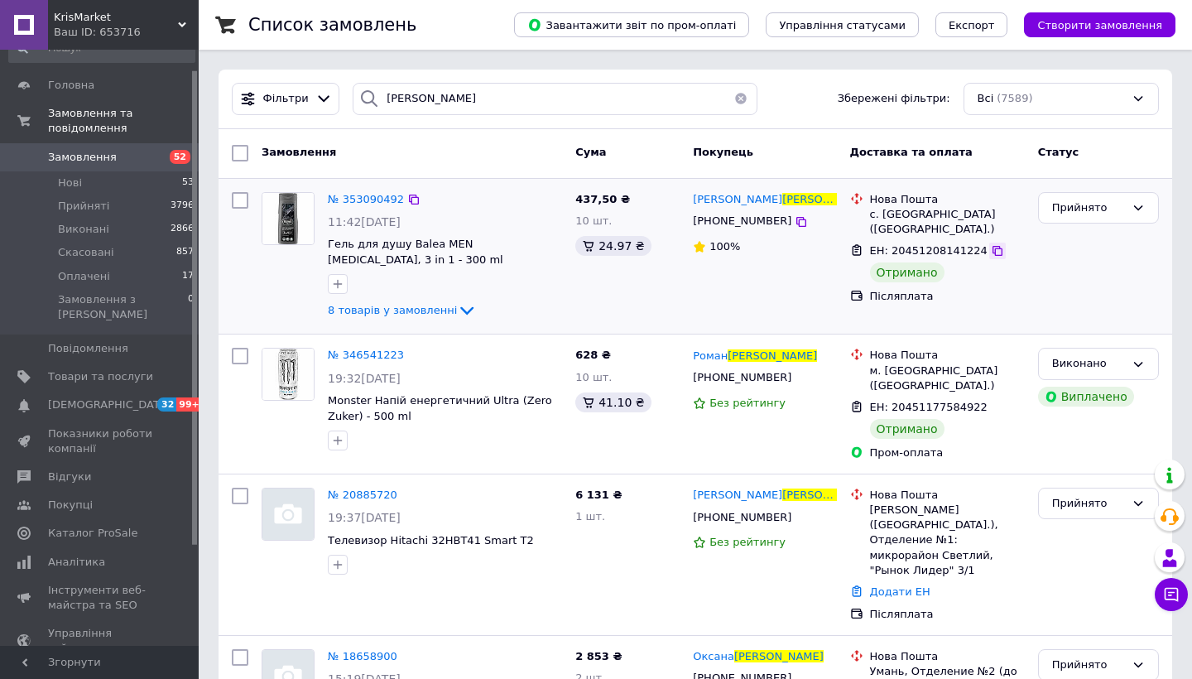
click at [991, 244] on icon at bounding box center [997, 250] width 13 height 13
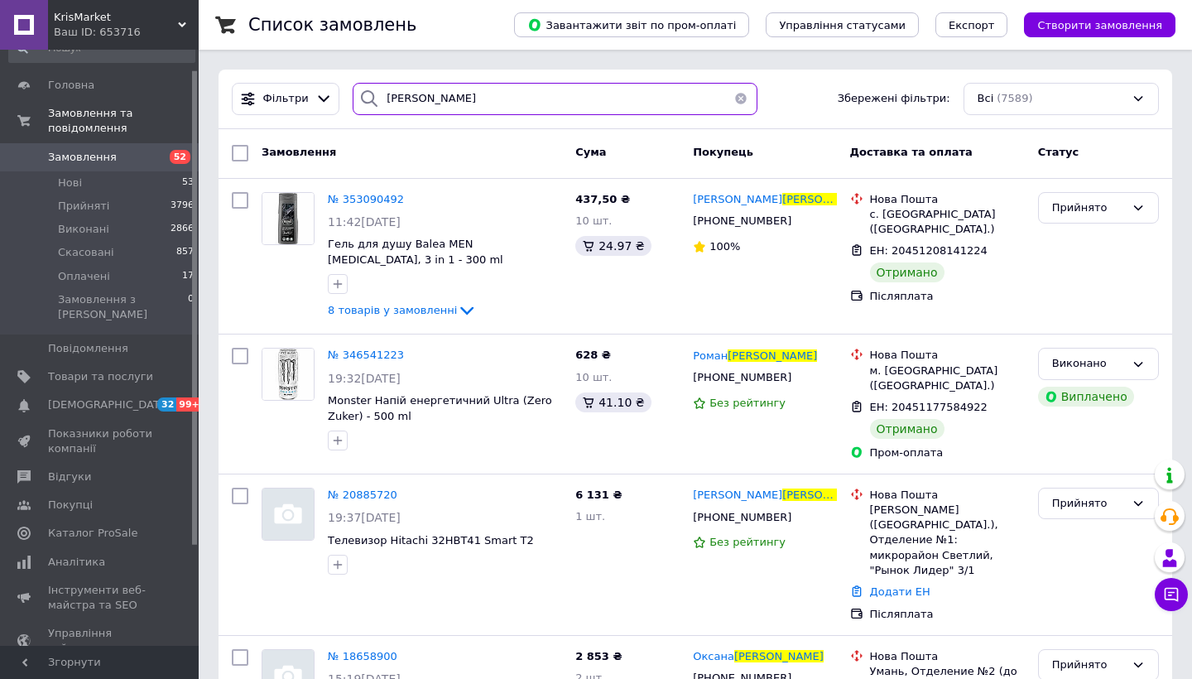
click at [456, 91] on input "гриценко" at bounding box center [555, 99] width 405 height 32
drag, startPoint x: 456, startPoint y: 91, endPoint x: 743, endPoint y: 99, distance: 287.4
click at [743, 99] on button "button" at bounding box center [740, 99] width 33 height 32
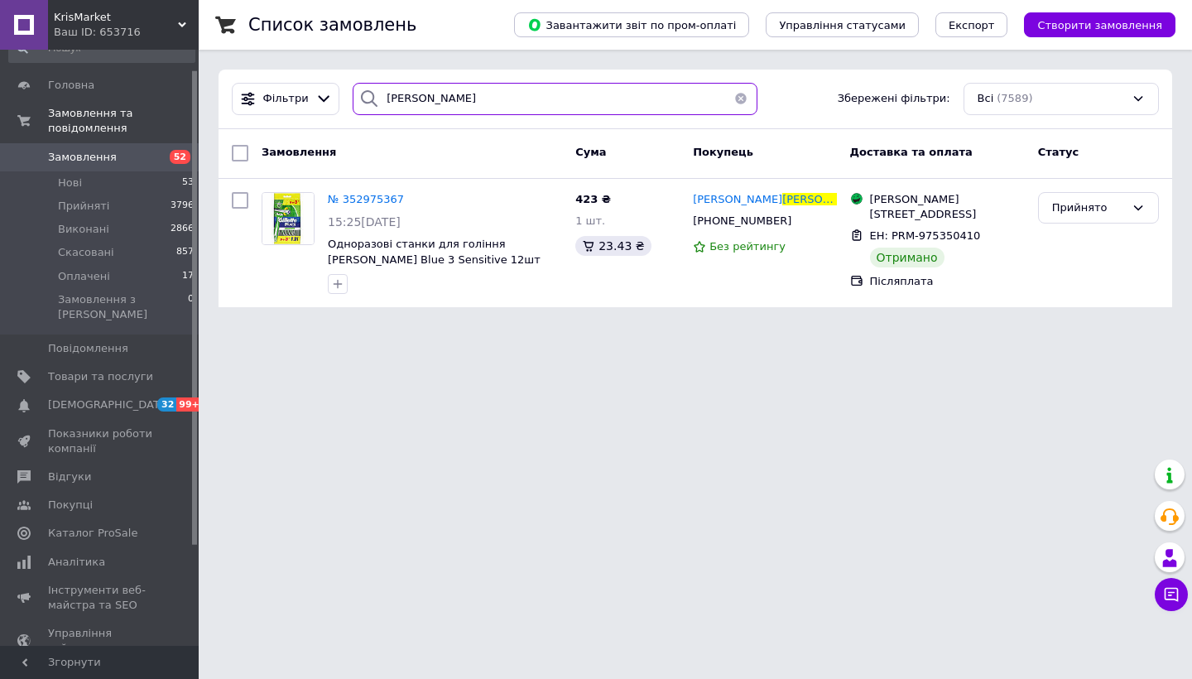
drag, startPoint x: 435, startPoint y: 99, endPoint x: 377, endPoint y: 94, distance: 58.9
click at [377, 94] on div "вольська" at bounding box center [555, 99] width 405 height 32
type input "і"
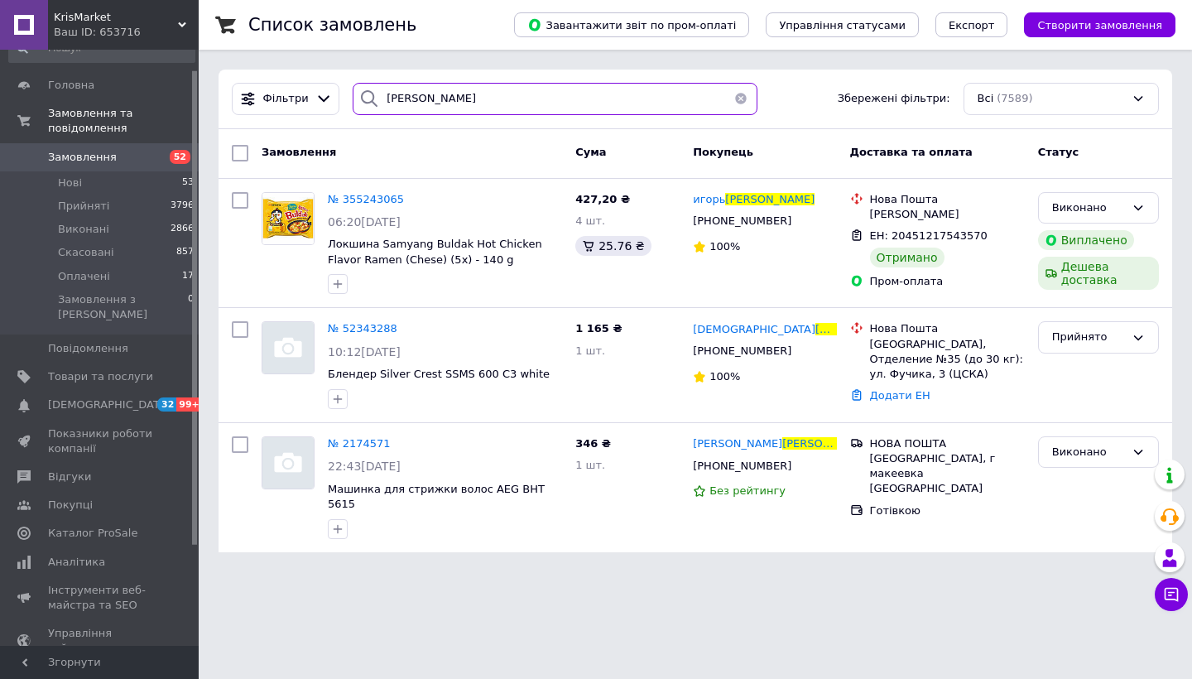
type input "иваненко"
click at [737, 92] on button "button" at bounding box center [740, 99] width 33 height 32
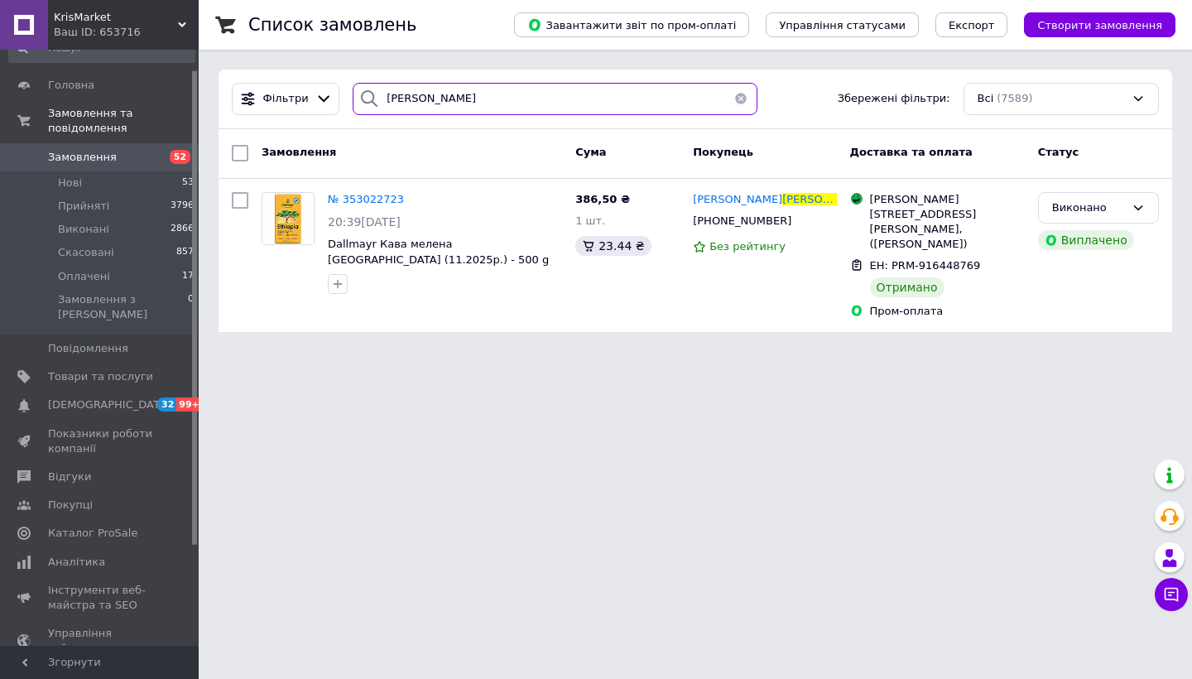
type input "Гасанова"
click at [313, 11] on div "Список замовлень" at bounding box center [364, 25] width 233 height 50
click at [102, 153] on span "Замовлення" at bounding box center [82, 157] width 69 height 15
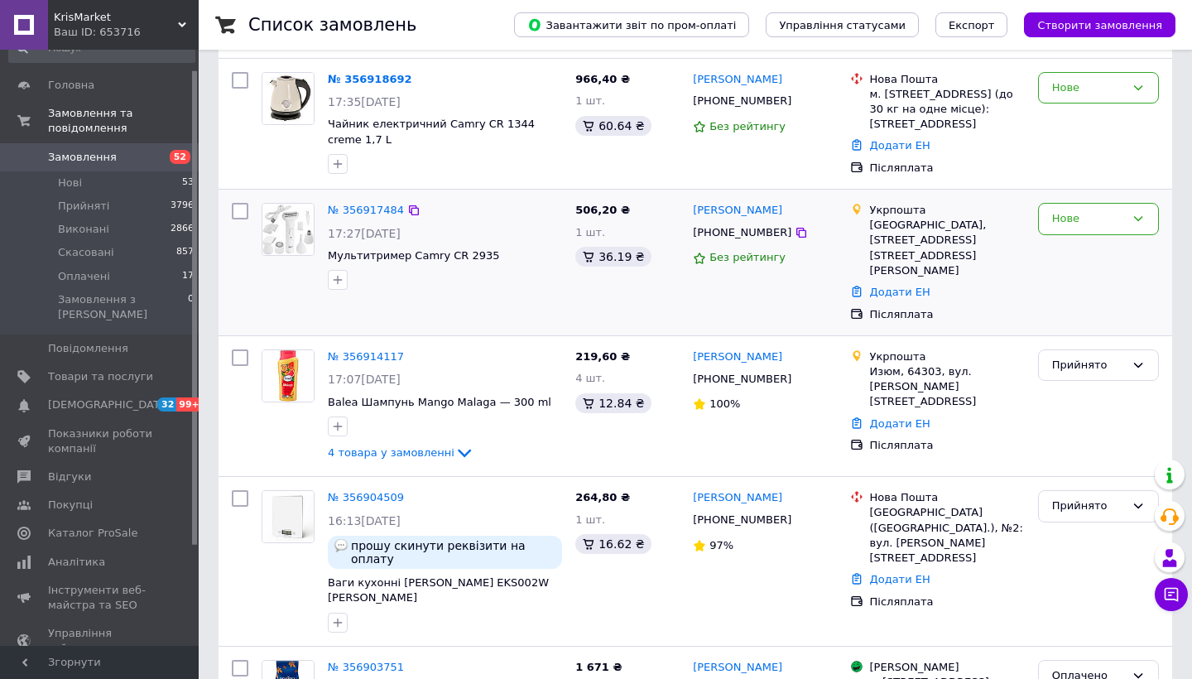
scroll to position [124, 0]
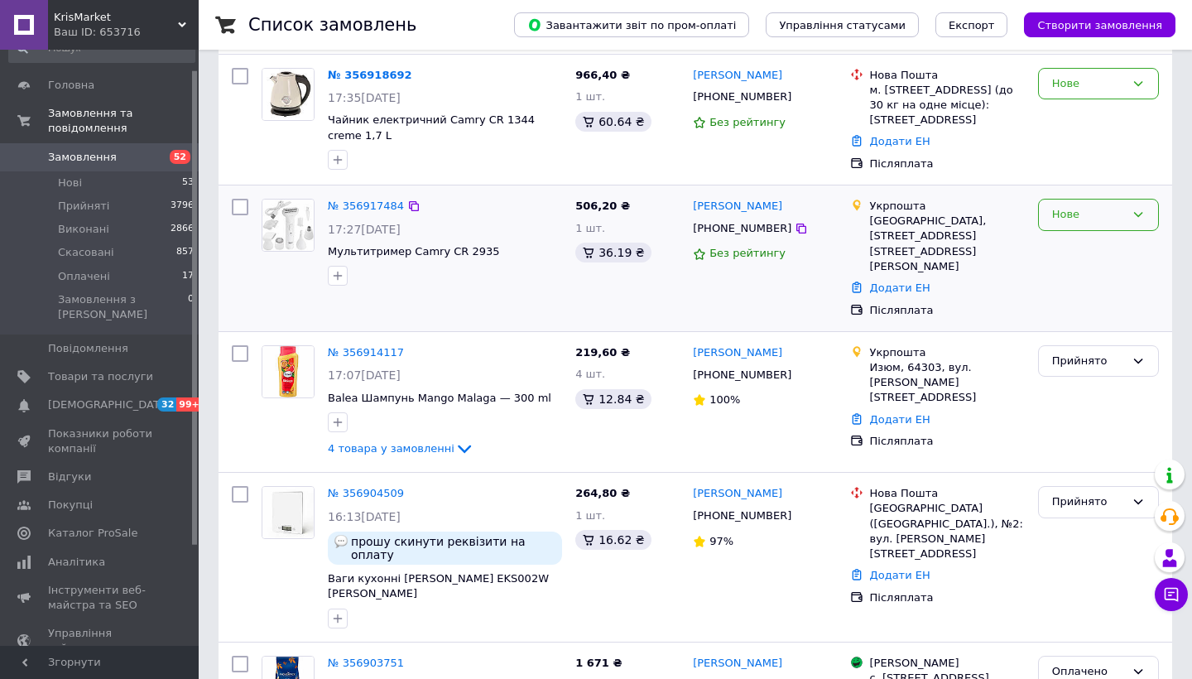
click at [1115, 217] on div "Нове" at bounding box center [1088, 214] width 73 height 17
click at [1105, 240] on li "Прийнято" at bounding box center [1098, 249] width 119 height 31
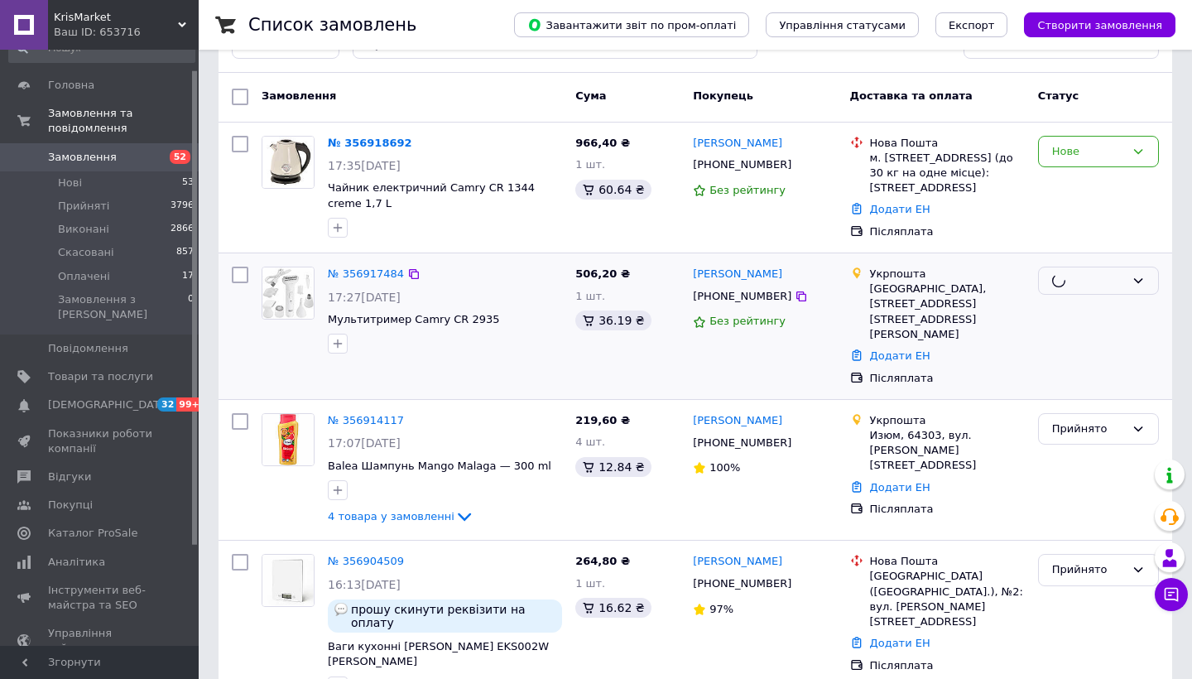
scroll to position [43, 0]
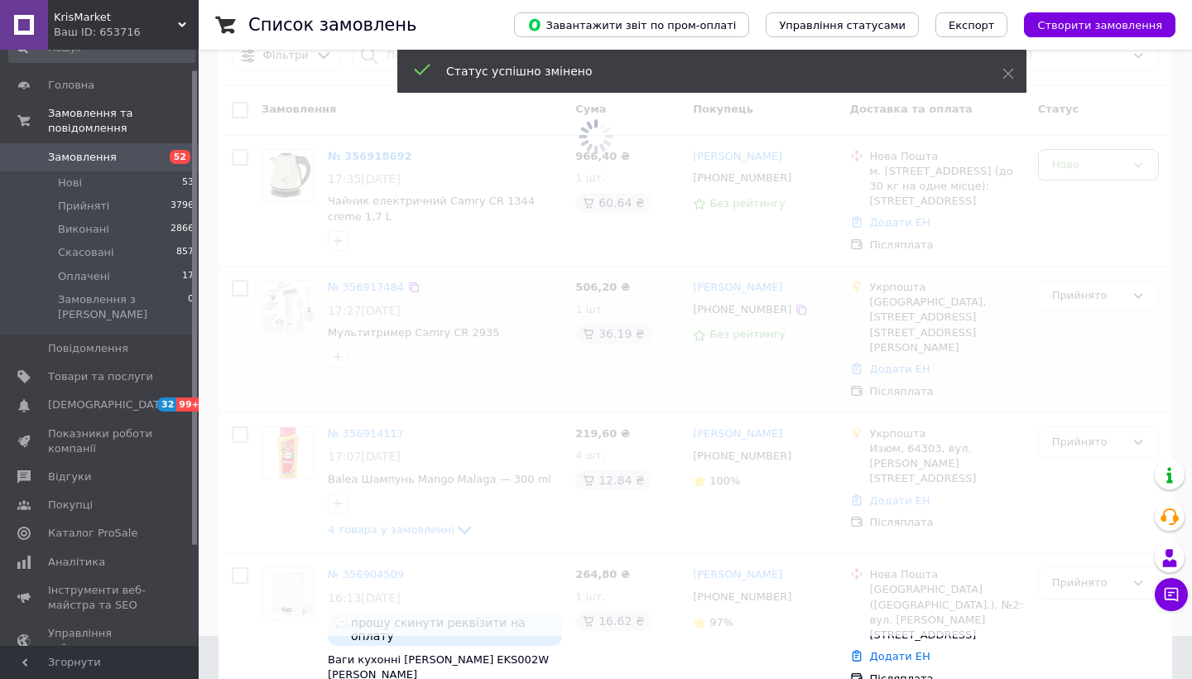
click at [1115, 171] on span at bounding box center [596, 93] width 1192 height 273
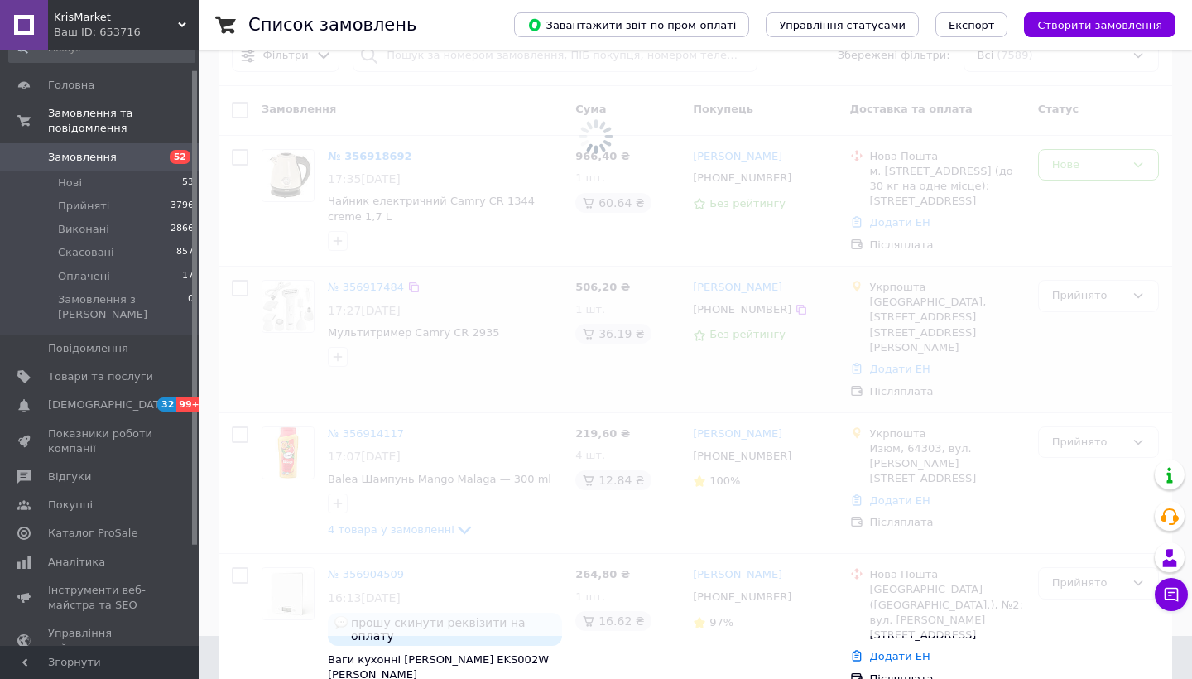
click at [1117, 159] on span at bounding box center [596, 93] width 1192 height 273
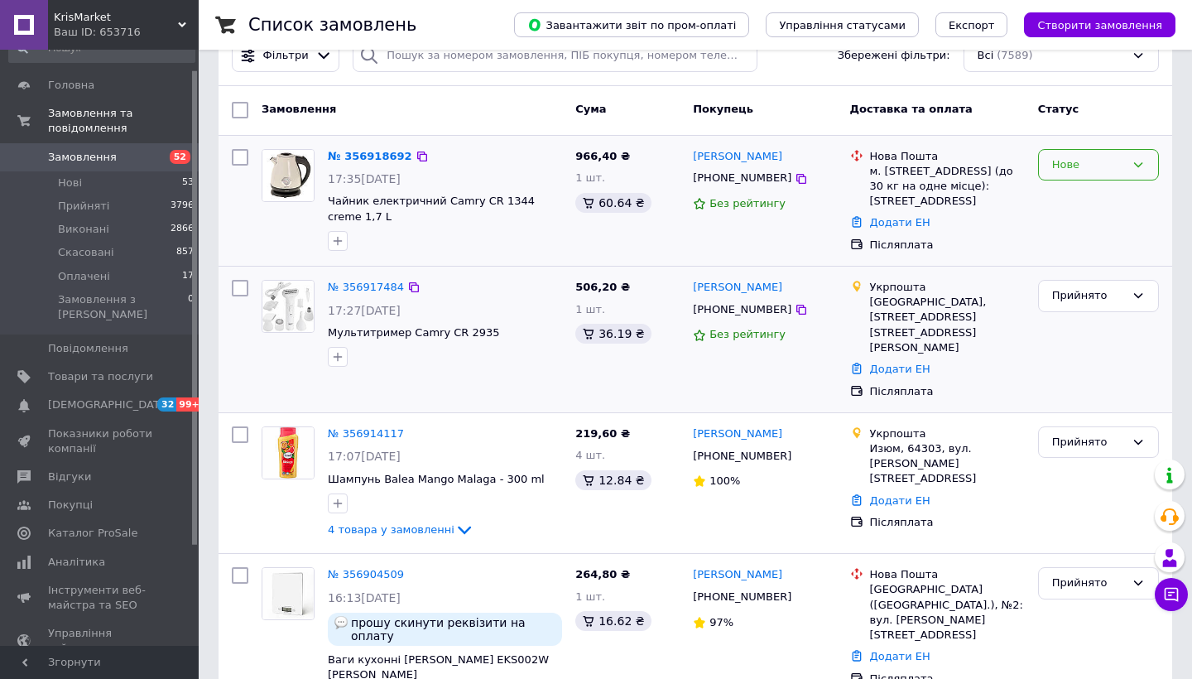
click at [1115, 163] on div "Нове" at bounding box center [1088, 164] width 73 height 17
click at [1103, 195] on li "Прийнято" at bounding box center [1098, 199] width 119 height 31
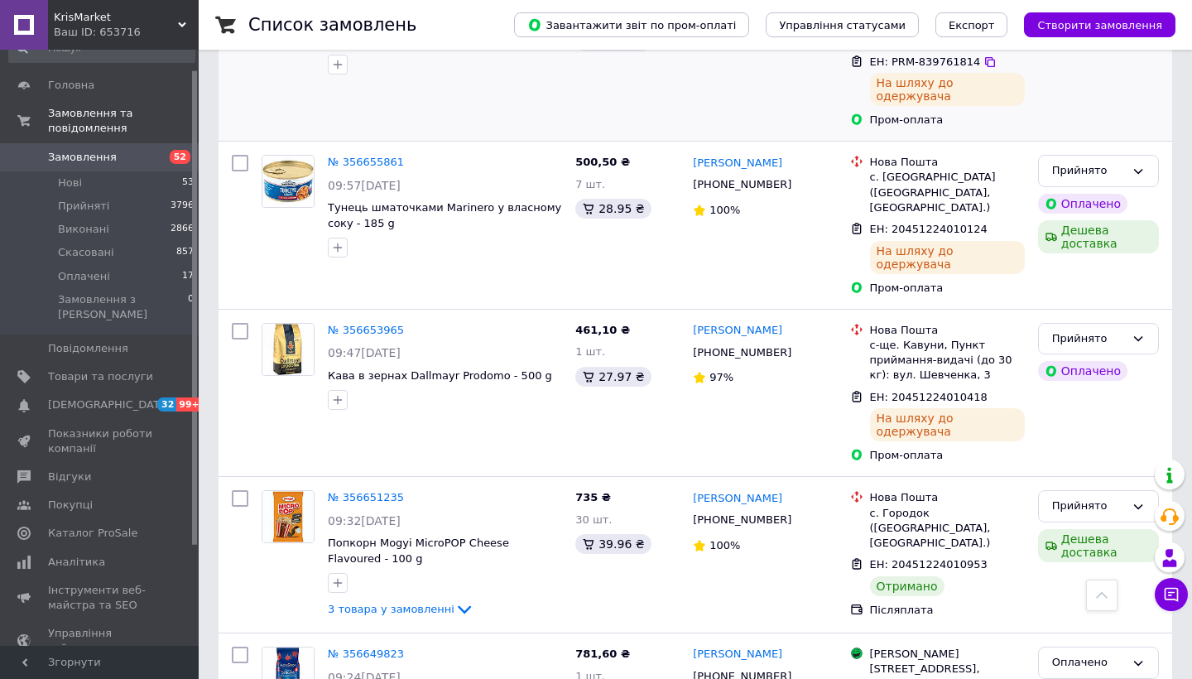
scroll to position [7463, 0]
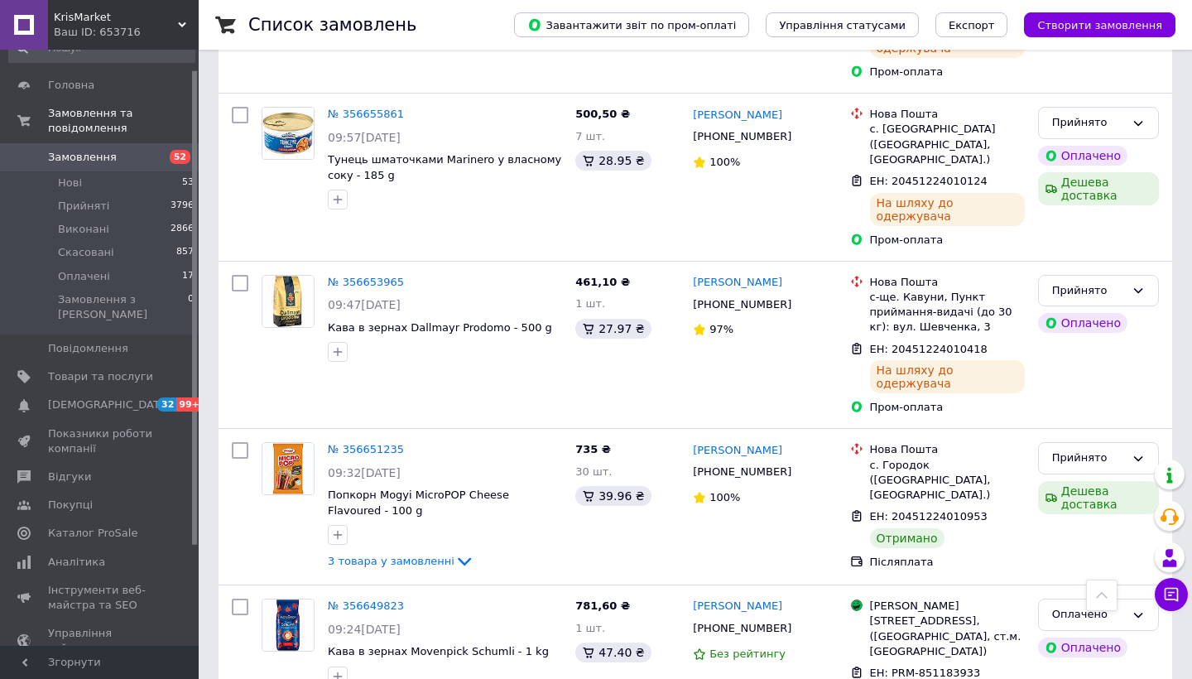
click at [118, 157] on span "Замовлення" at bounding box center [100, 157] width 105 height 15
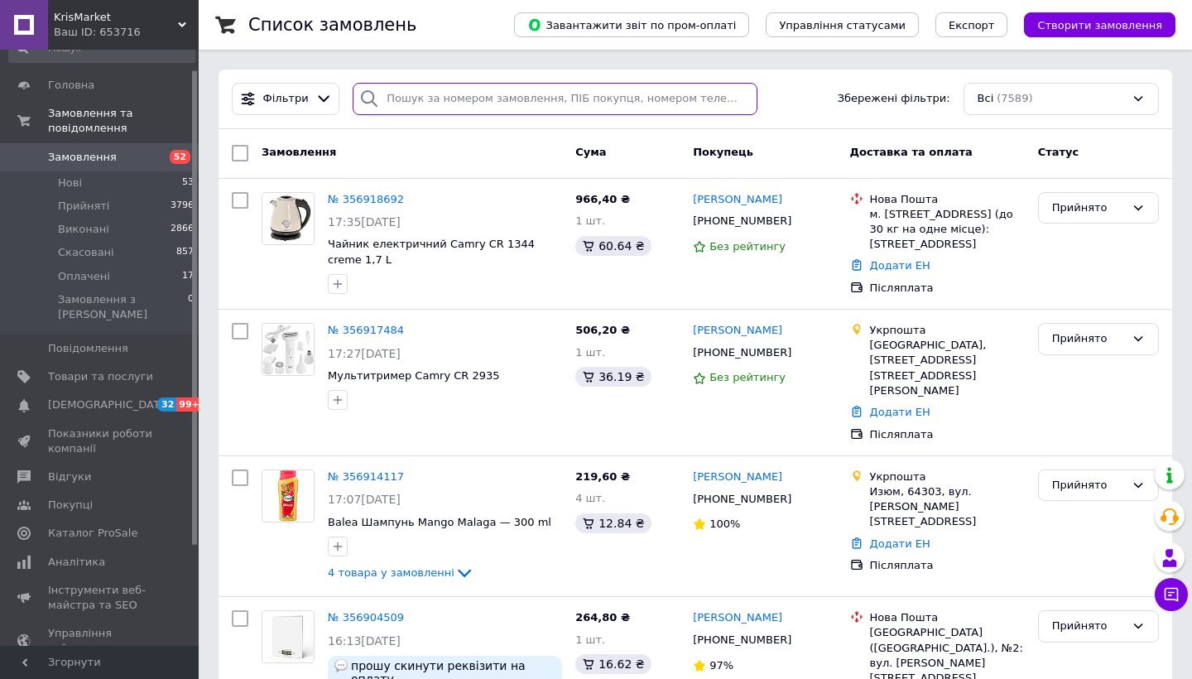
click at [417, 98] on input "search" at bounding box center [555, 99] width 405 height 32
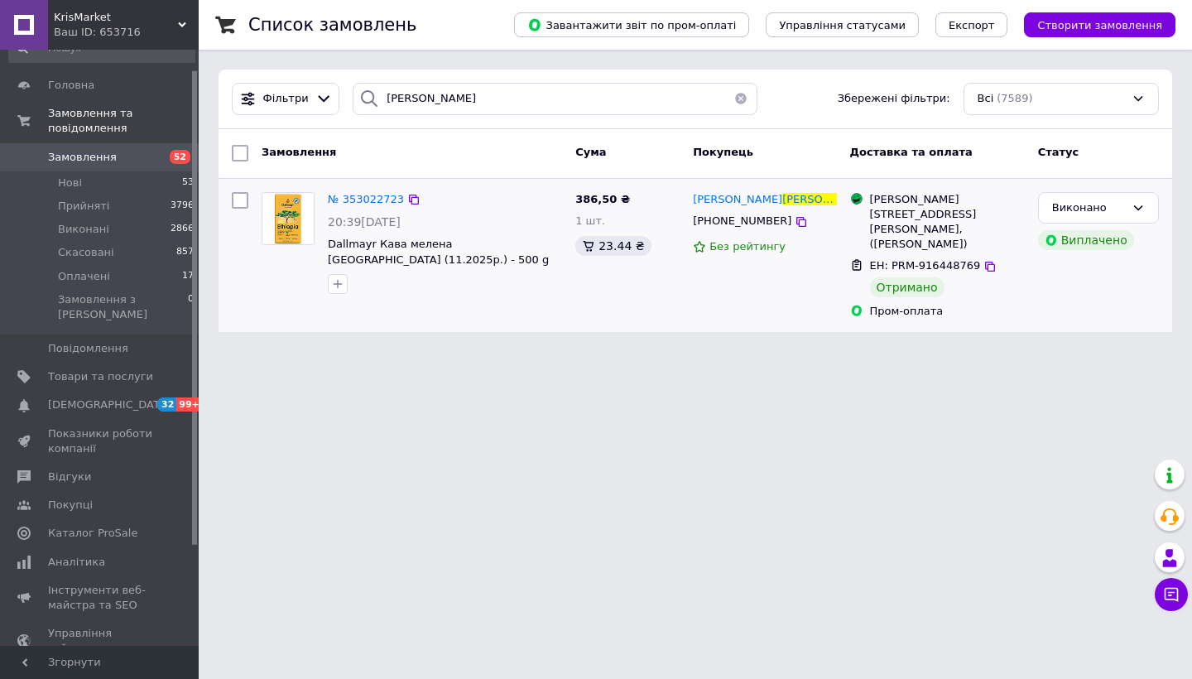
type input "Гасанова"
click at [120, 152] on span "Замовлення" at bounding box center [100, 157] width 105 height 15
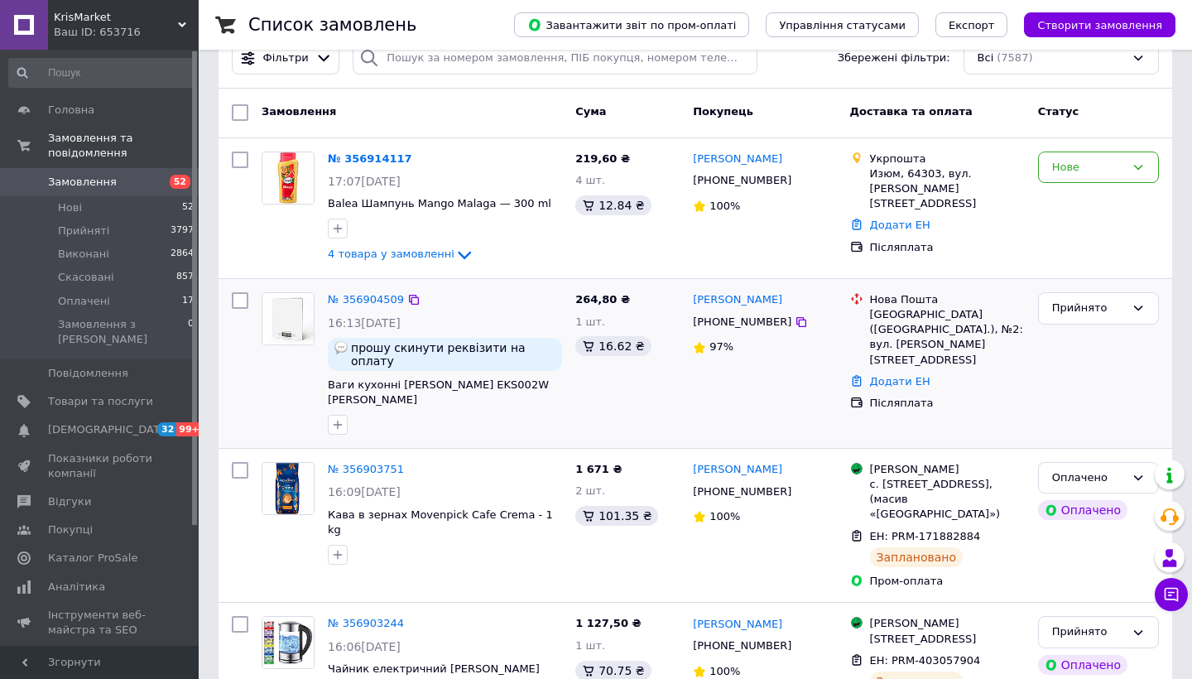
scroll to position [36, 0]
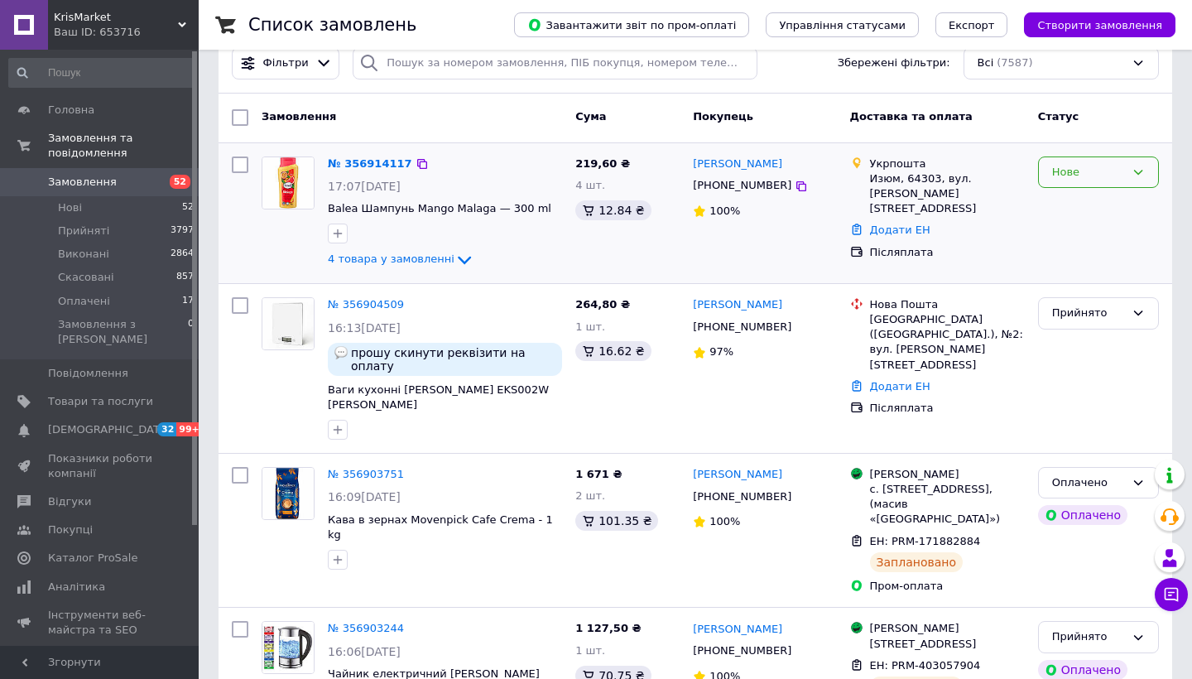
click at [1113, 166] on div "Нове" at bounding box center [1088, 172] width 73 height 17
click at [1099, 198] on li "Прийнято" at bounding box center [1098, 206] width 119 height 31
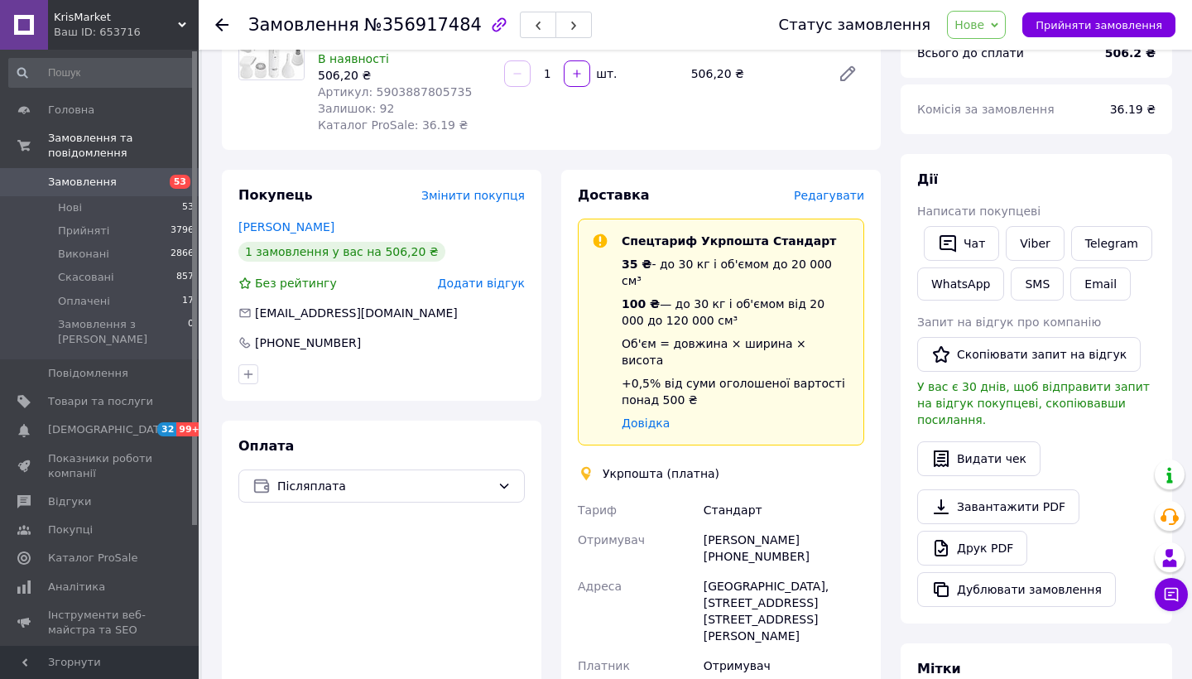
scroll to position [149, 0]
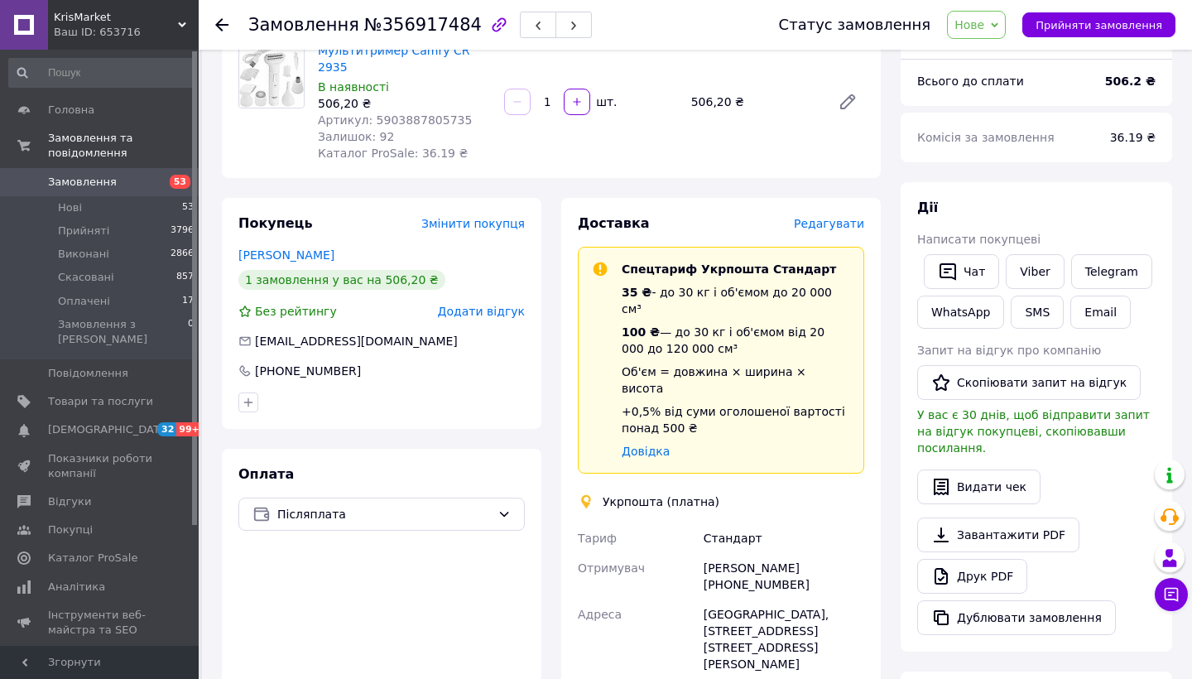
click at [830, 217] on span "Редагувати" at bounding box center [829, 223] width 70 height 13
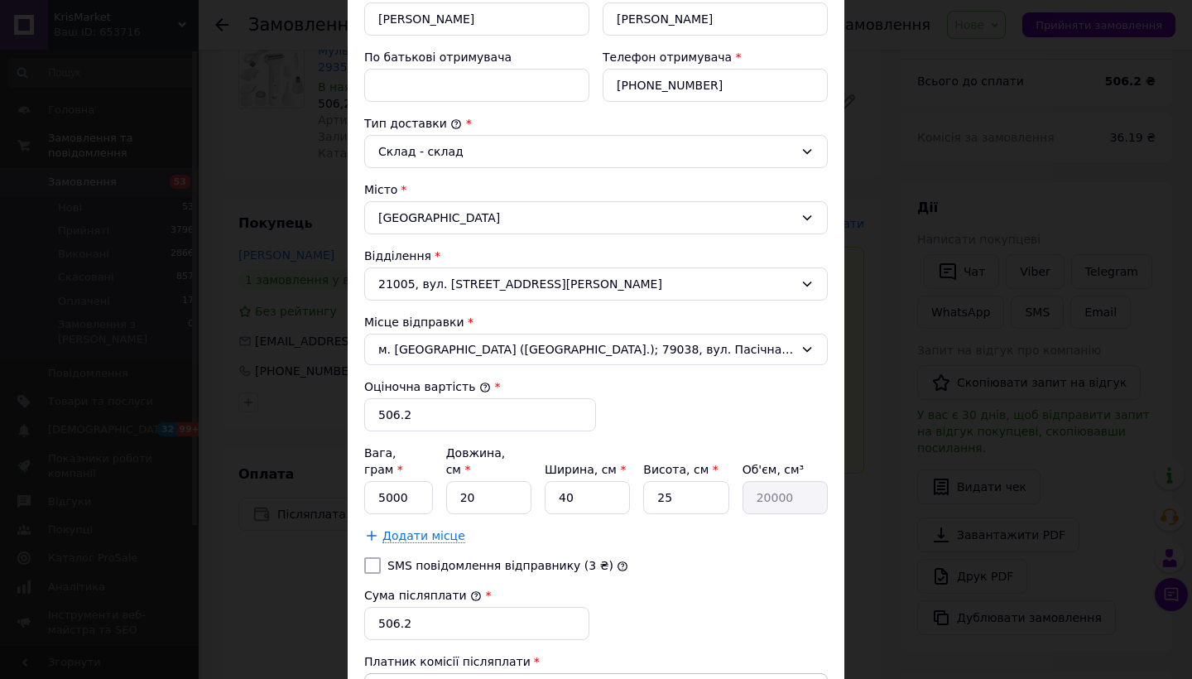
scroll to position [344, 0]
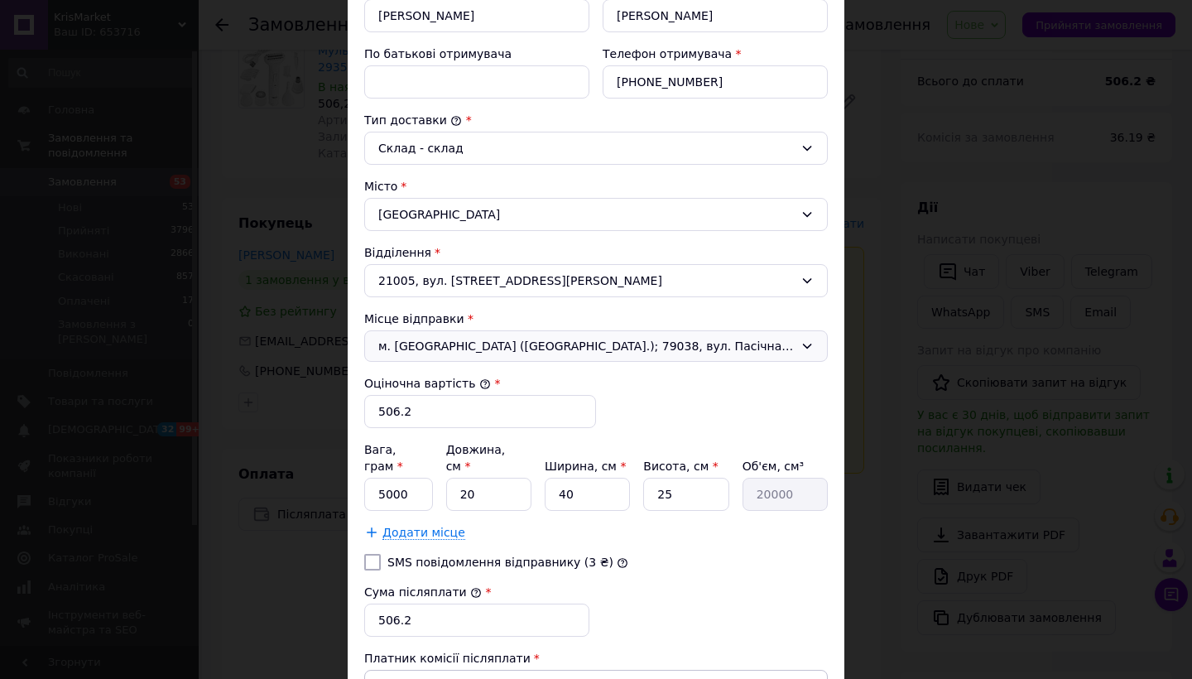
click at [703, 340] on span "м. [GEOGRAPHIC_DATA] ([GEOGRAPHIC_DATA].); 79038, вул. Пасічна, 43" at bounding box center [586, 346] width 416 height 17
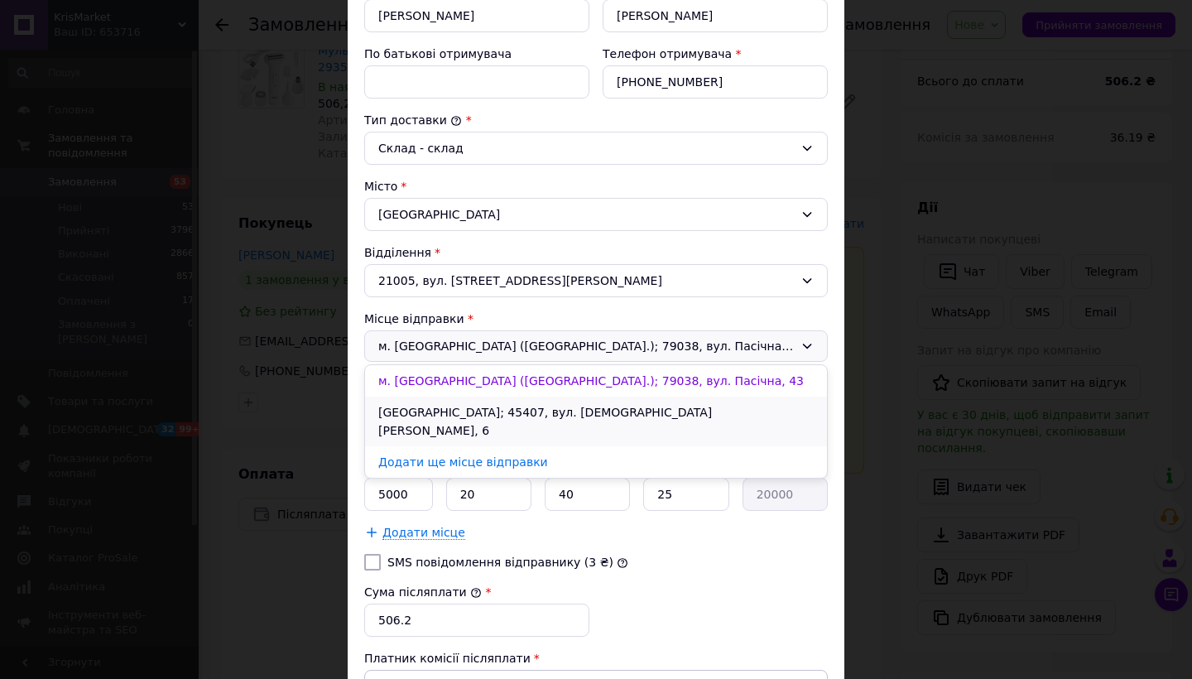
click at [695, 400] on li "[GEOGRAPHIC_DATA]; 45407, вул. [DEMOGRAPHIC_DATA] [PERSON_NAME], 6" at bounding box center [596, 422] width 462 height 50
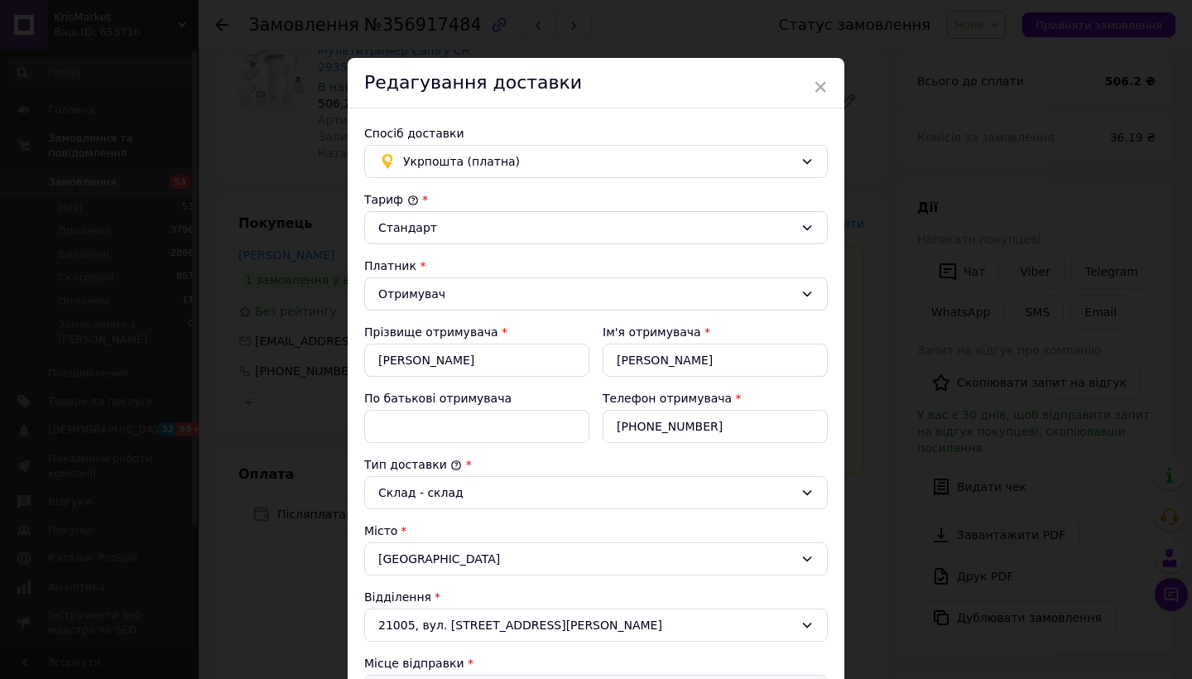
scroll to position [0, 0]
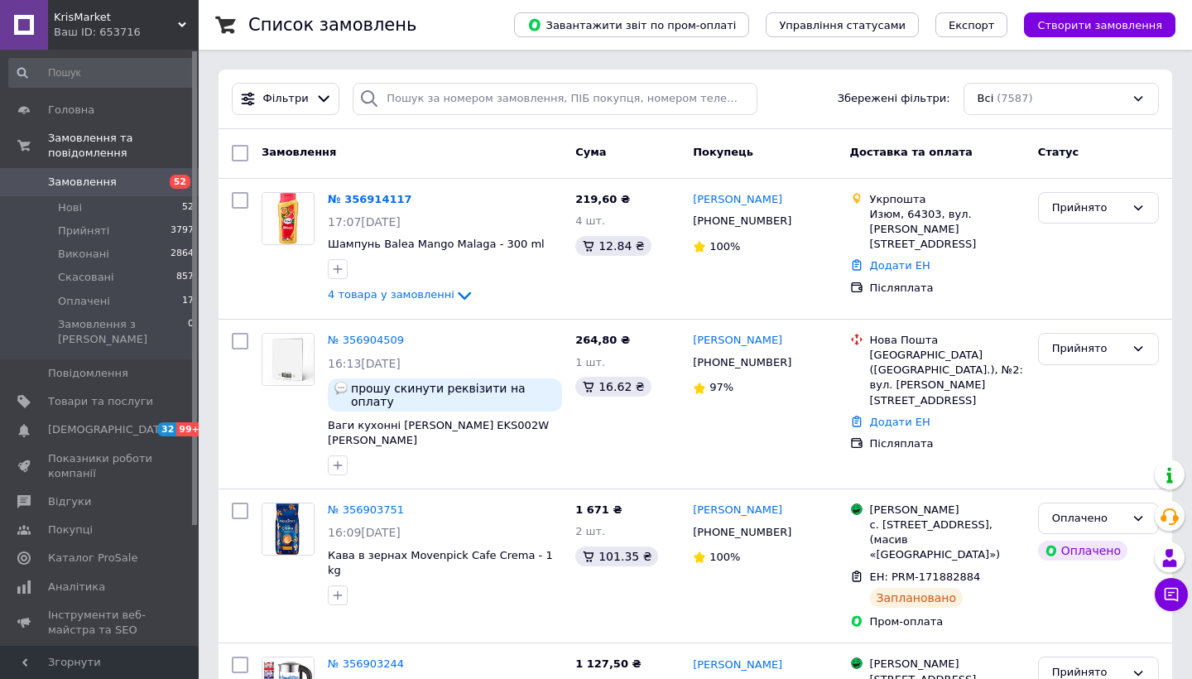
scroll to position [36, 0]
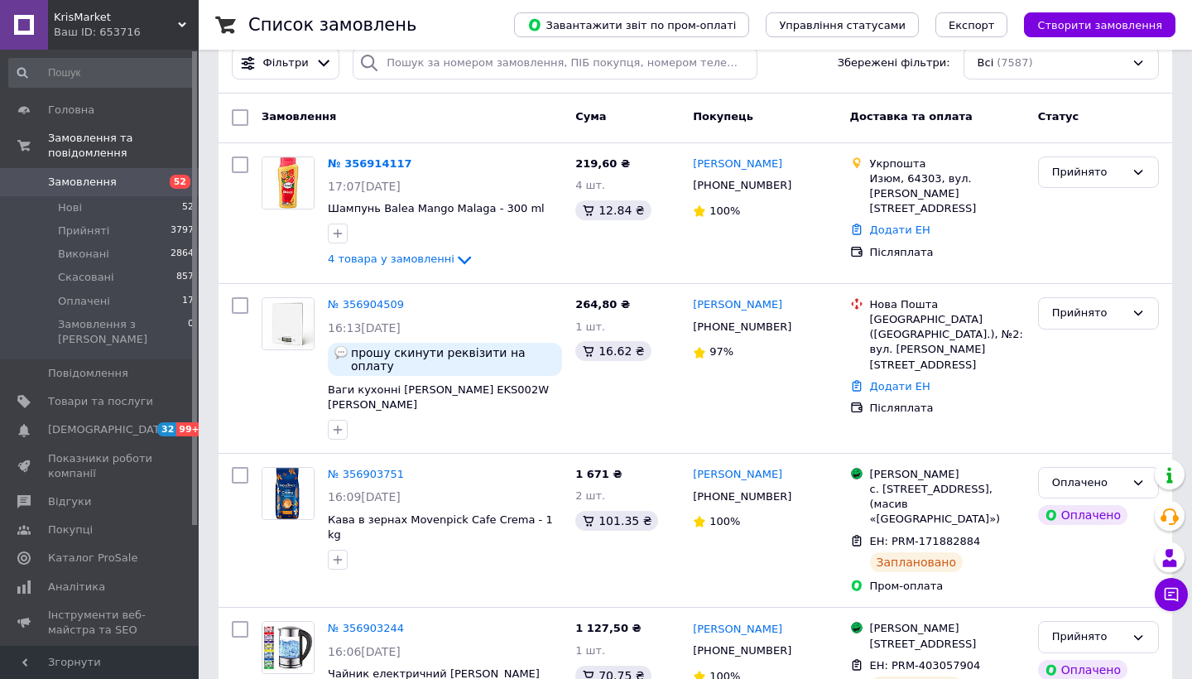
click at [137, 175] on span "Замовлення" at bounding box center [100, 182] width 105 height 15
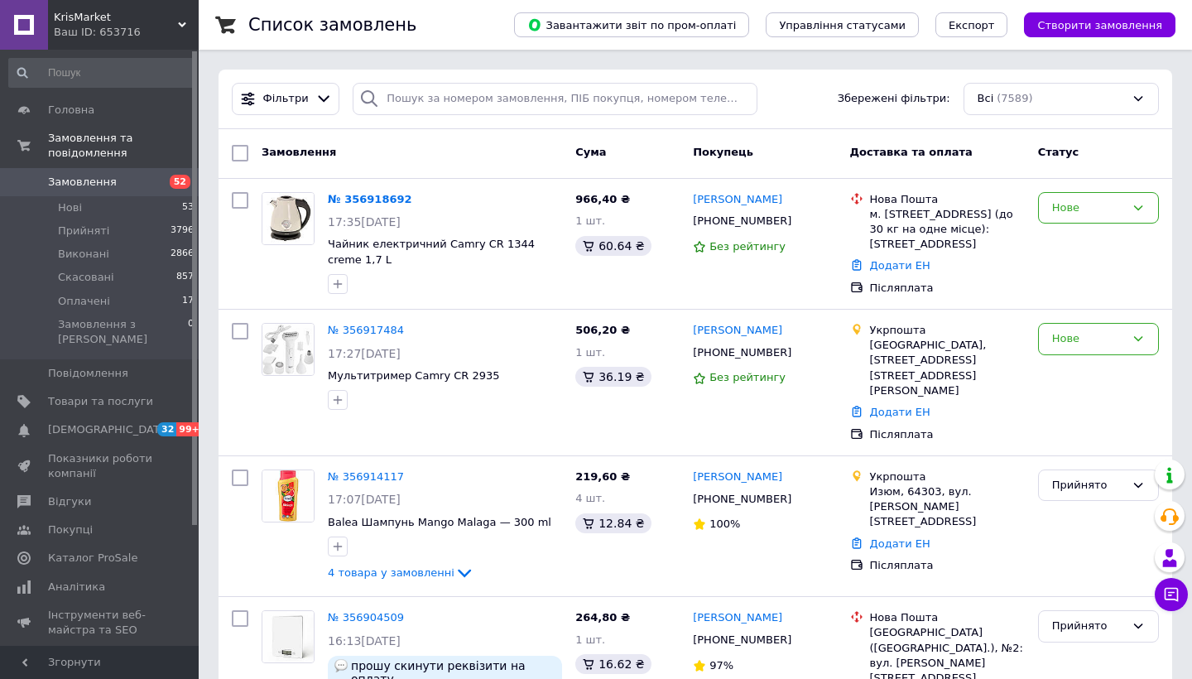
click at [147, 192] on link "Замовлення 52" at bounding box center [102, 182] width 204 height 28
click at [508, 101] on input "search" at bounding box center [555, 99] width 405 height 32
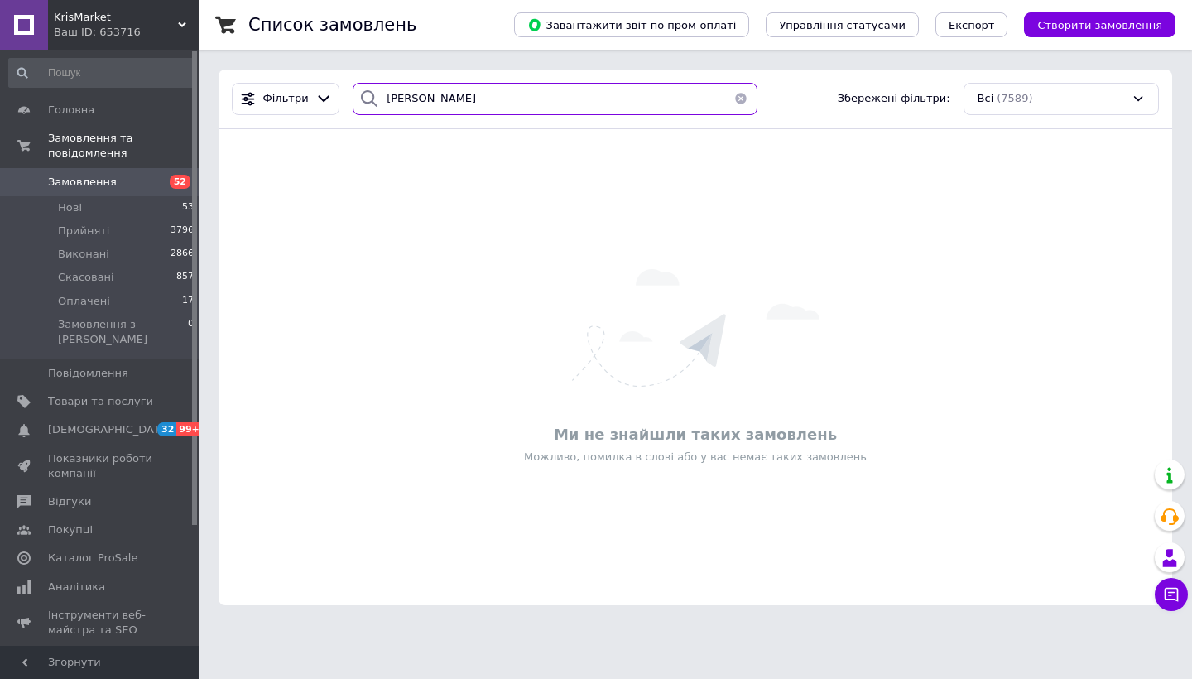
type input "[PERSON_NAME]"
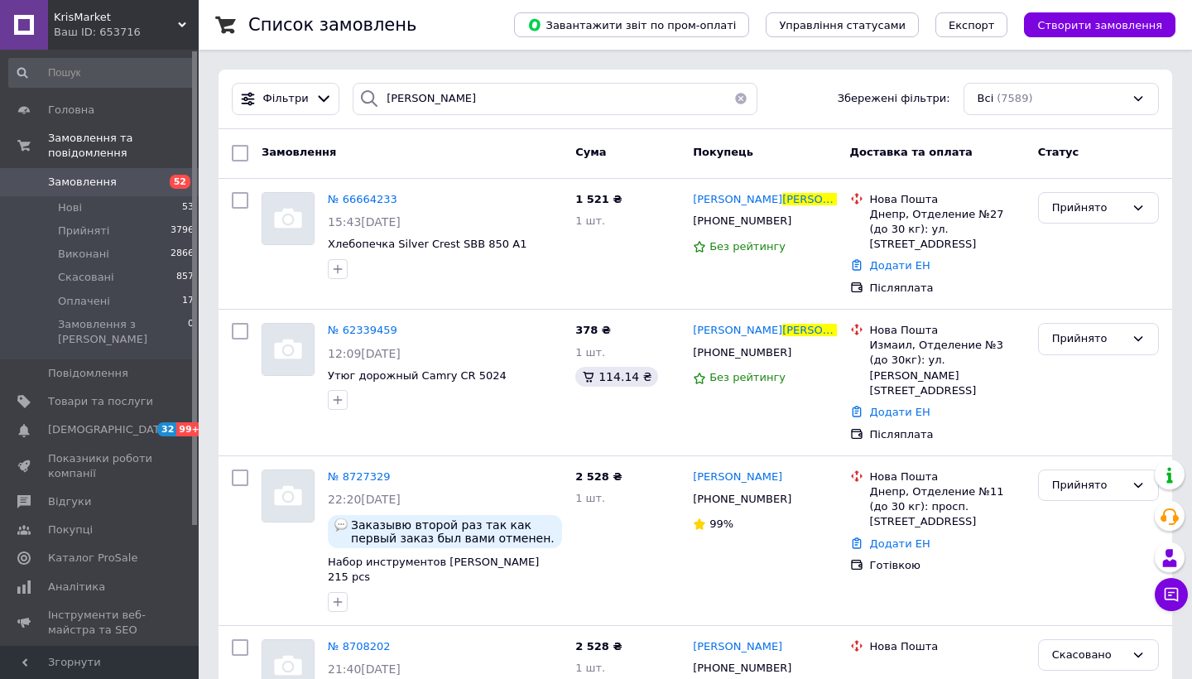
click at [739, 95] on button "button" at bounding box center [740, 99] width 33 height 32
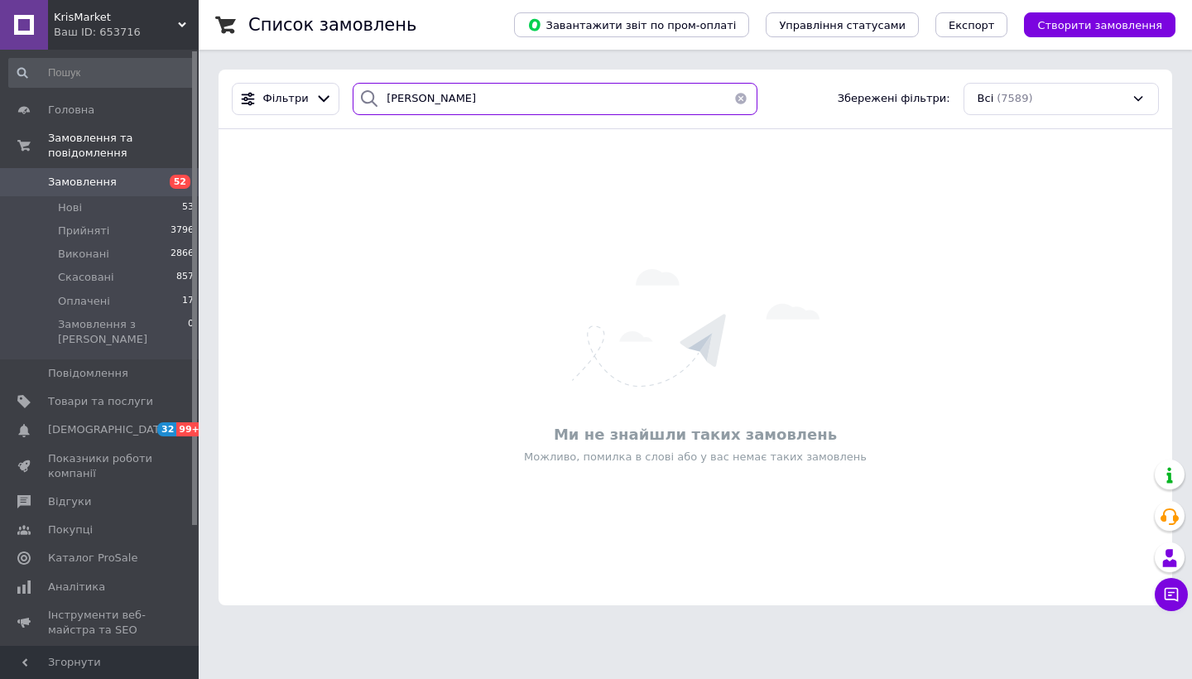
type input "[PERSON_NAME]"
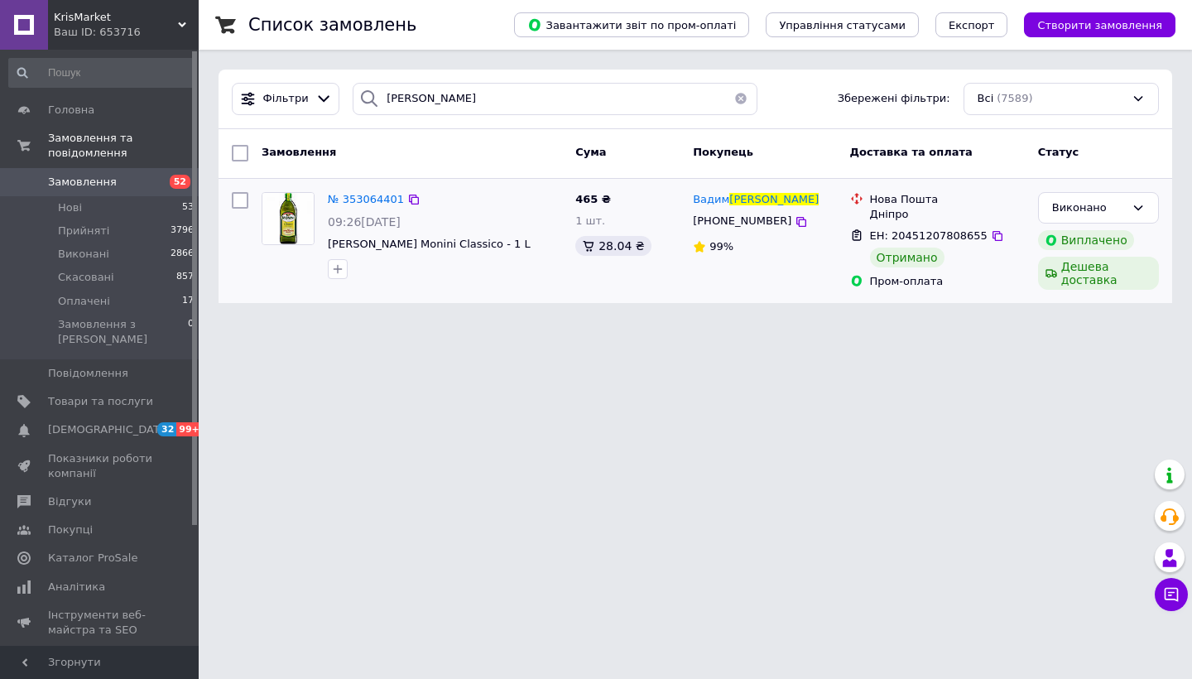
click at [589, 304] on div "№ 353064401 09:26[DATE] [PERSON_NAME] Monini Classico - 1 L 465 ₴ 1 шт. 28.04 ₴…" at bounding box center [696, 241] width 954 height 125
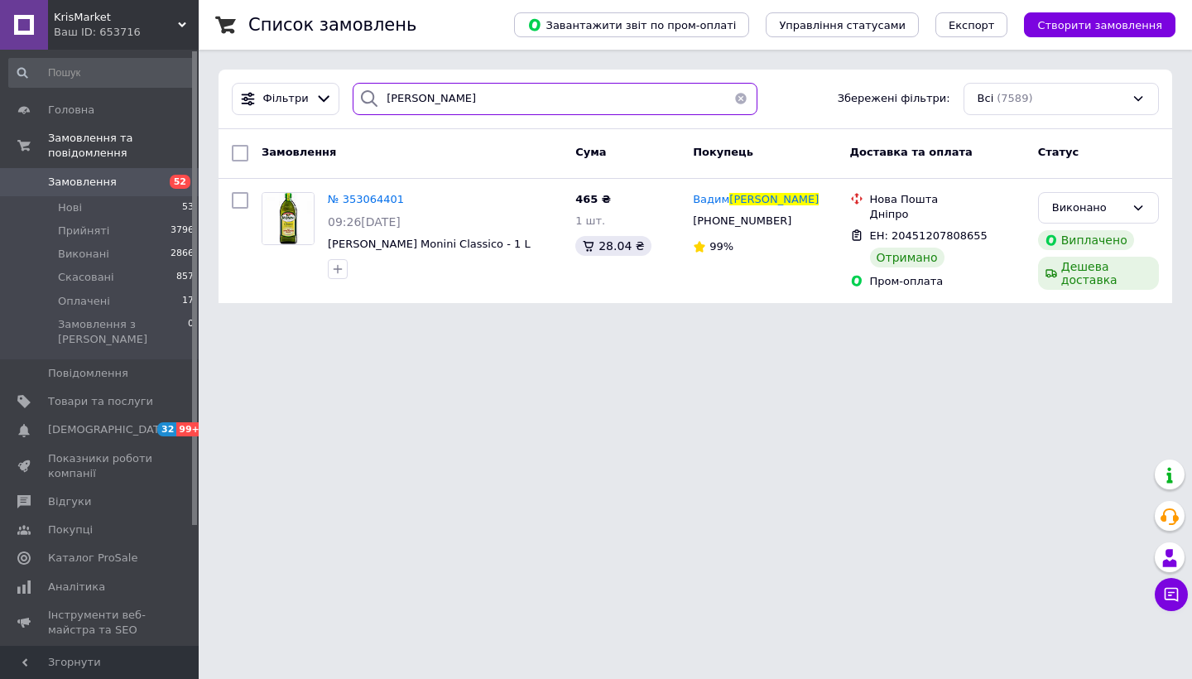
drag, startPoint x: 469, startPoint y: 110, endPoint x: 379, endPoint y: 93, distance: 91.9
click at [379, 93] on div "[PERSON_NAME]" at bounding box center [555, 99] width 405 height 32
click at [742, 98] on button "button" at bounding box center [740, 99] width 33 height 32
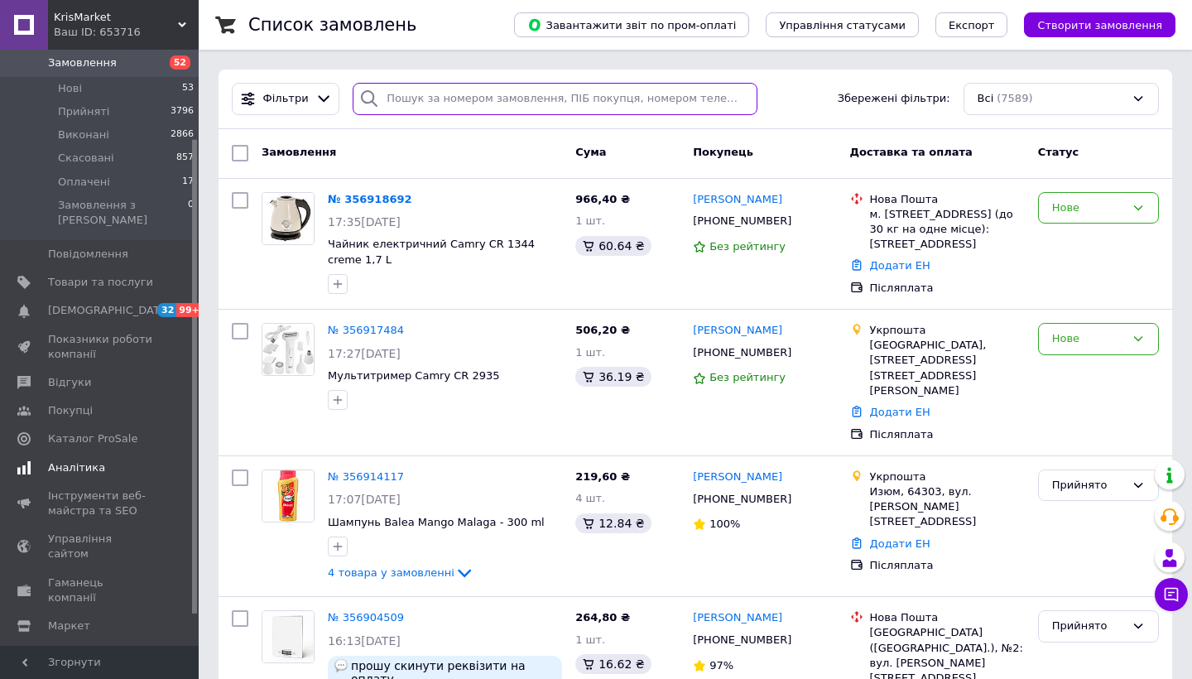
scroll to position [110, 0]
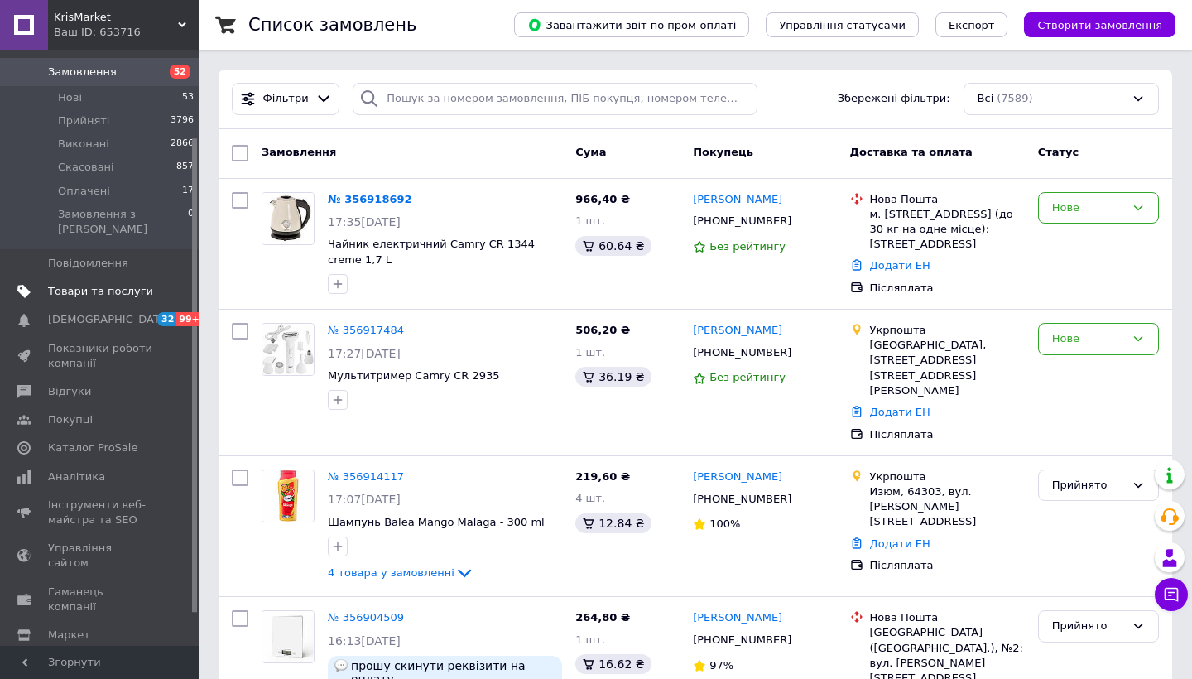
click at [101, 284] on span "Товари та послуги" at bounding box center [100, 291] width 105 height 15
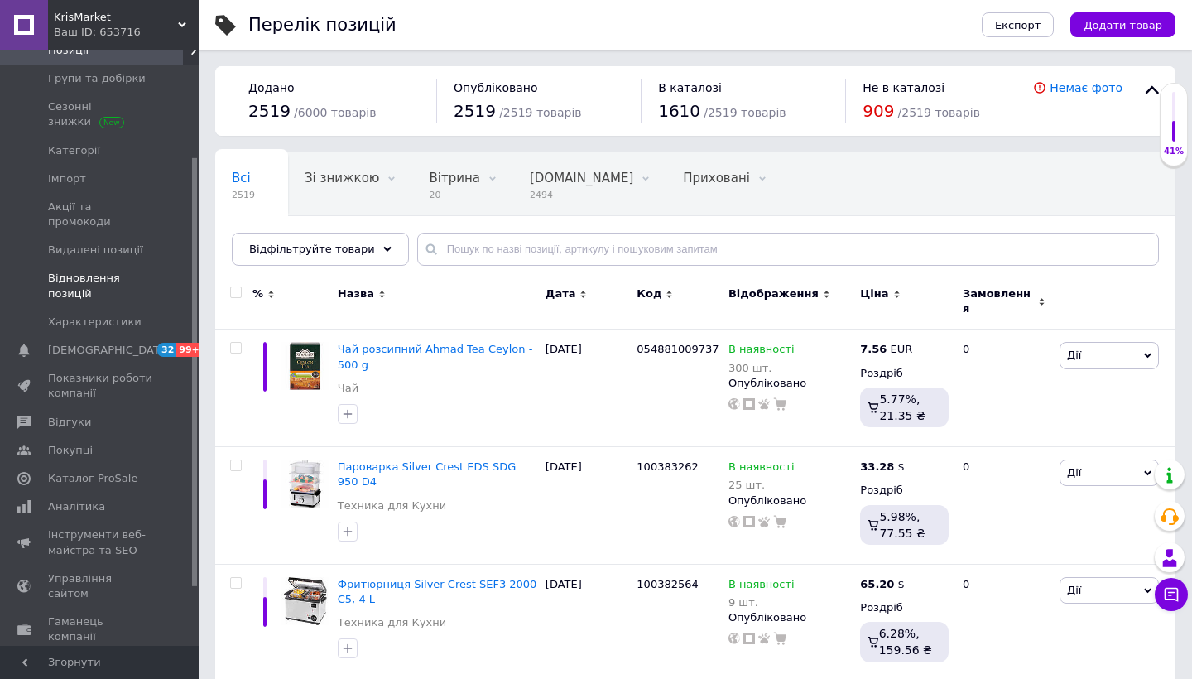
scroll to position [146, 0]
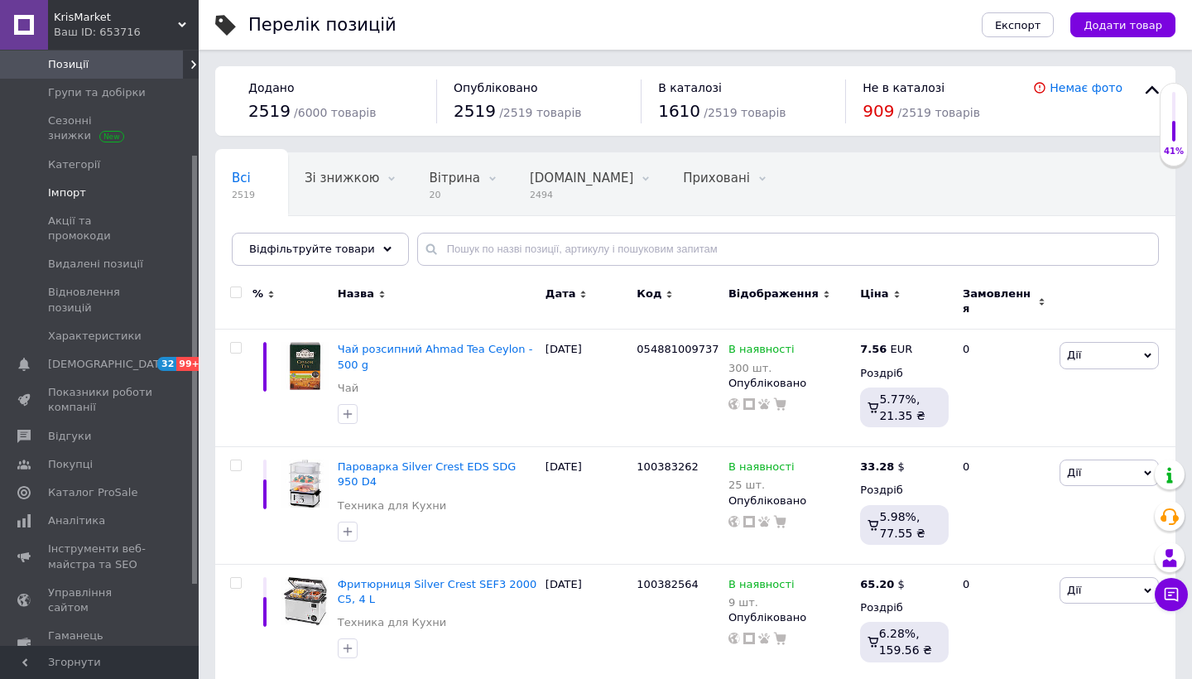
click at [96, 189] on span "Імпорт" at bounding box center [100, 192] width 105 height 15
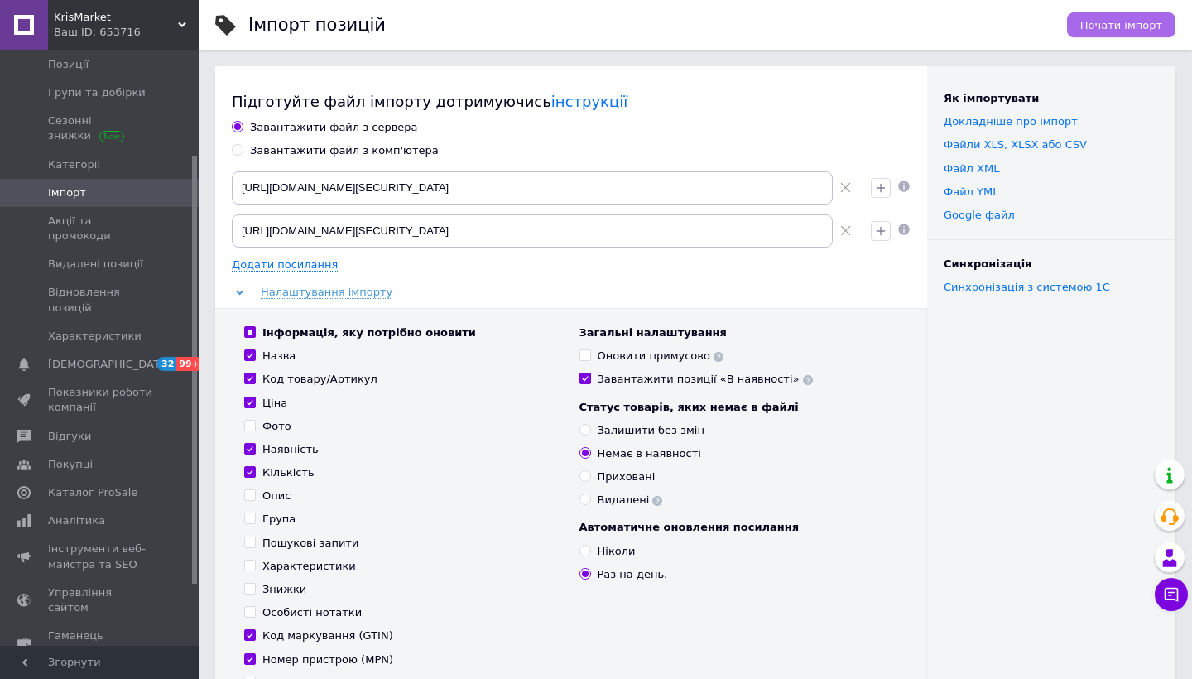
click at [1123, 31] on span "Почати імпорт" at bounding box center [1121, 25] width 82 height 12
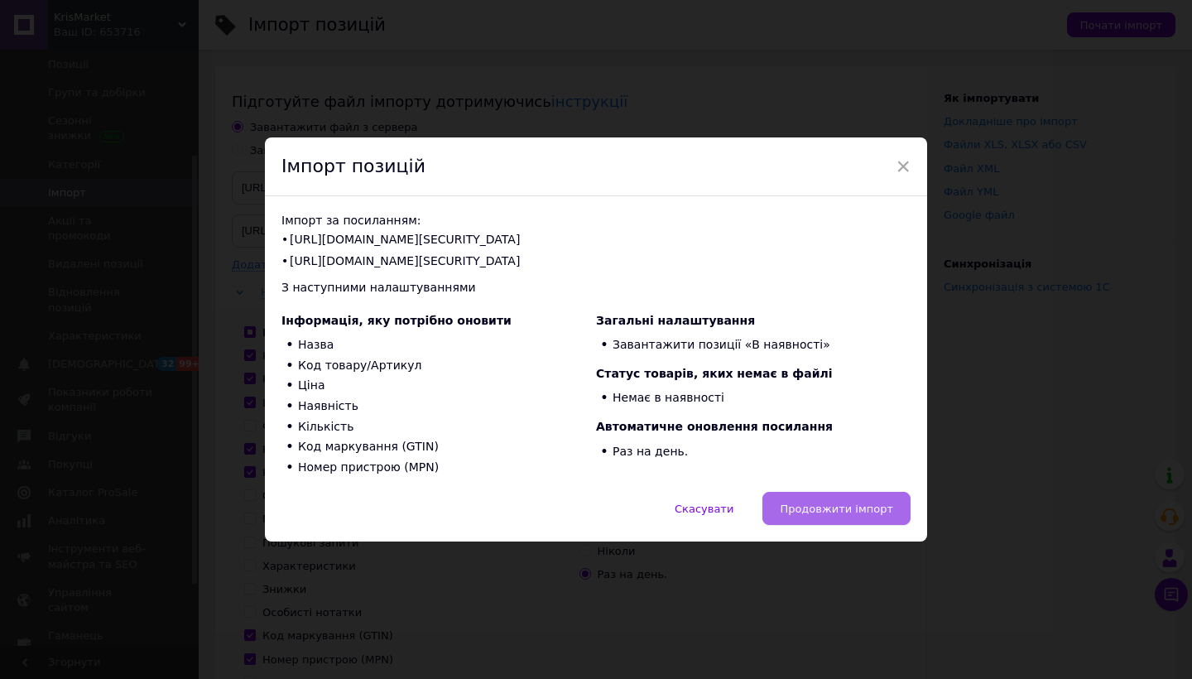
click at [875, 520] on button "Продовжити імпорт" at bounding box center [837, 508] width 148 height 33
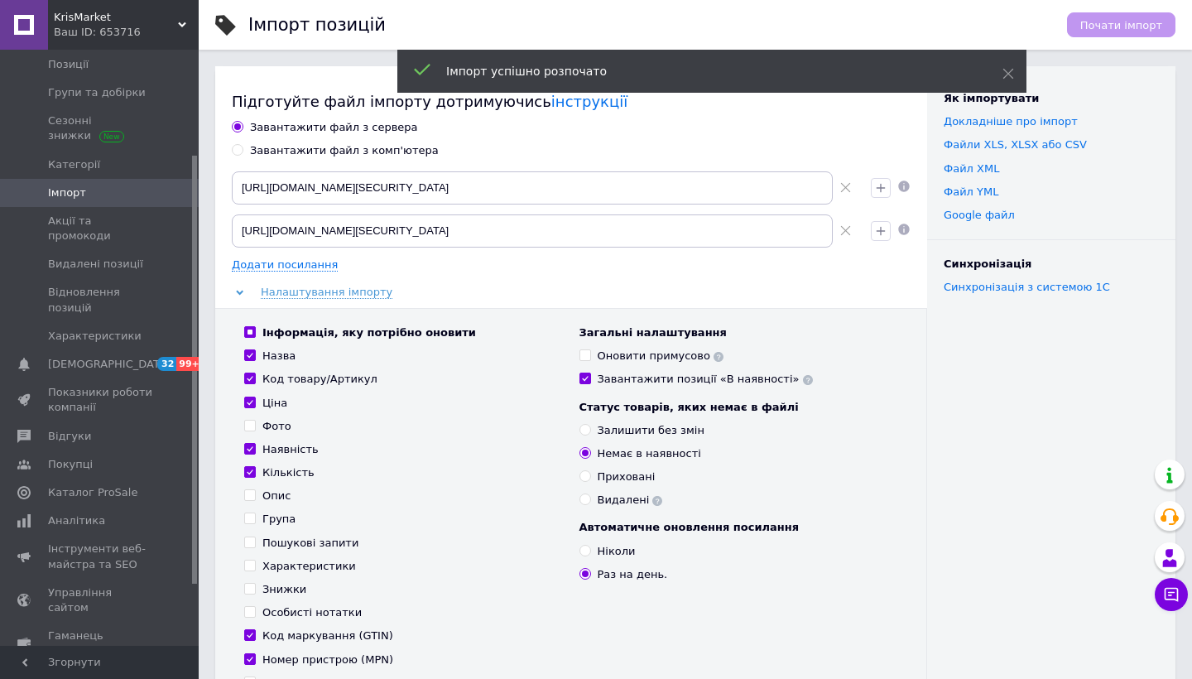
click at [116, 188] on span "Імпорт" at bounding box center [100, 192] width 105 height 15
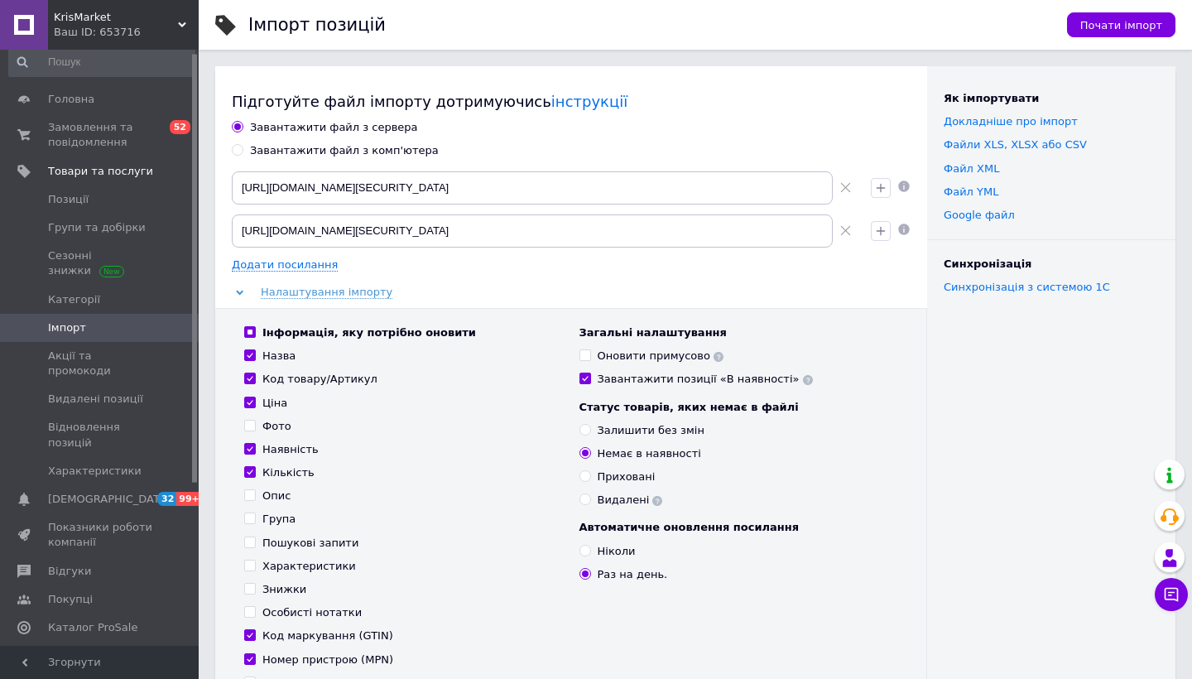
scroll to position [2, 0]
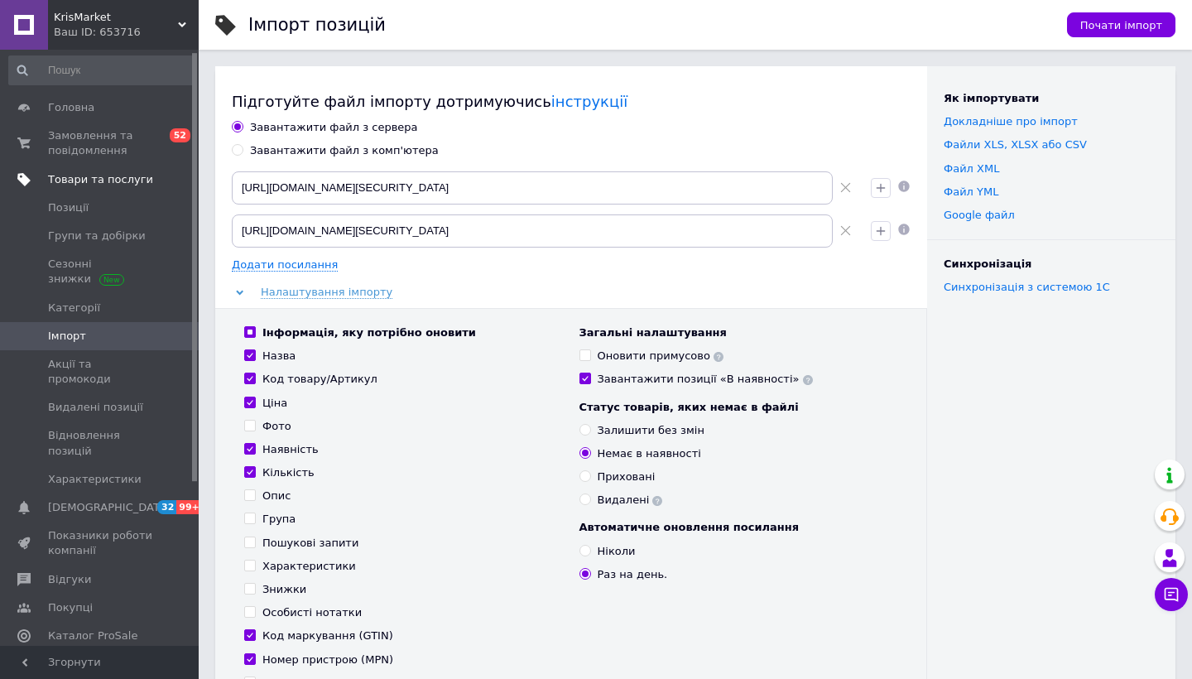
click at [115, 184] on span "Товари та послуги" at bounding box center [100, 179] width 105 height 15
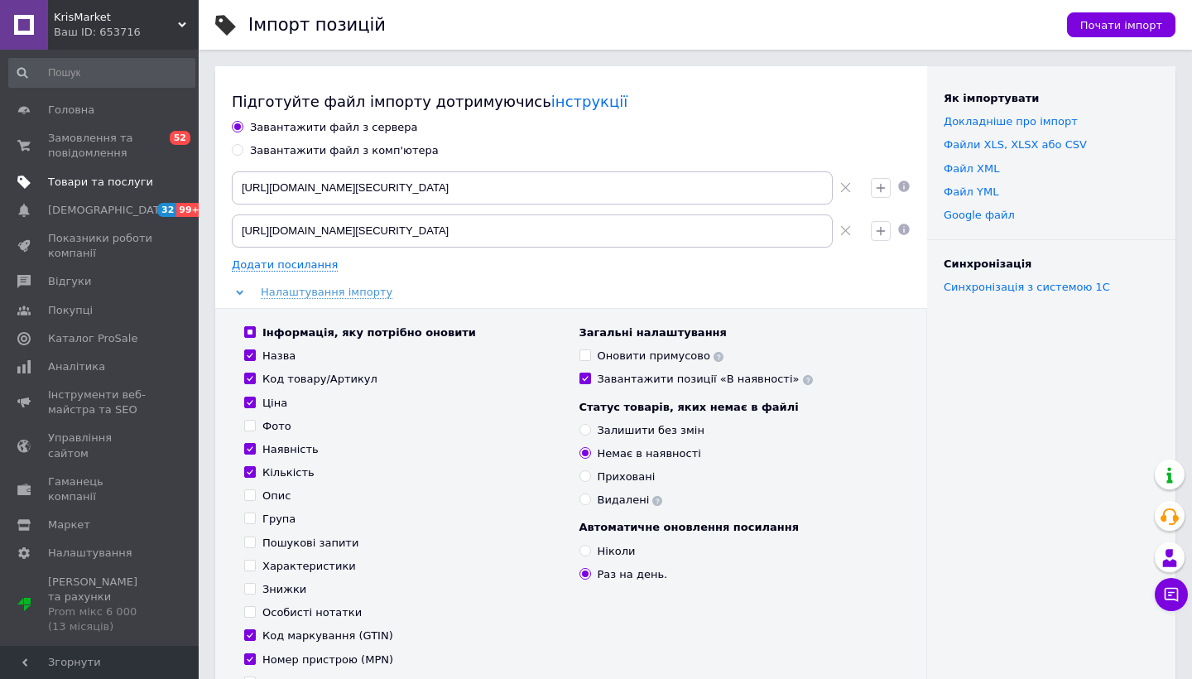
scroll to position [0, 0]
click at [113, 145] on span "Замовлення та повідомлення" at bounding box center [100, 146] width 105 height 30
